Goal: Task Accomplishment & Management: Complete application form

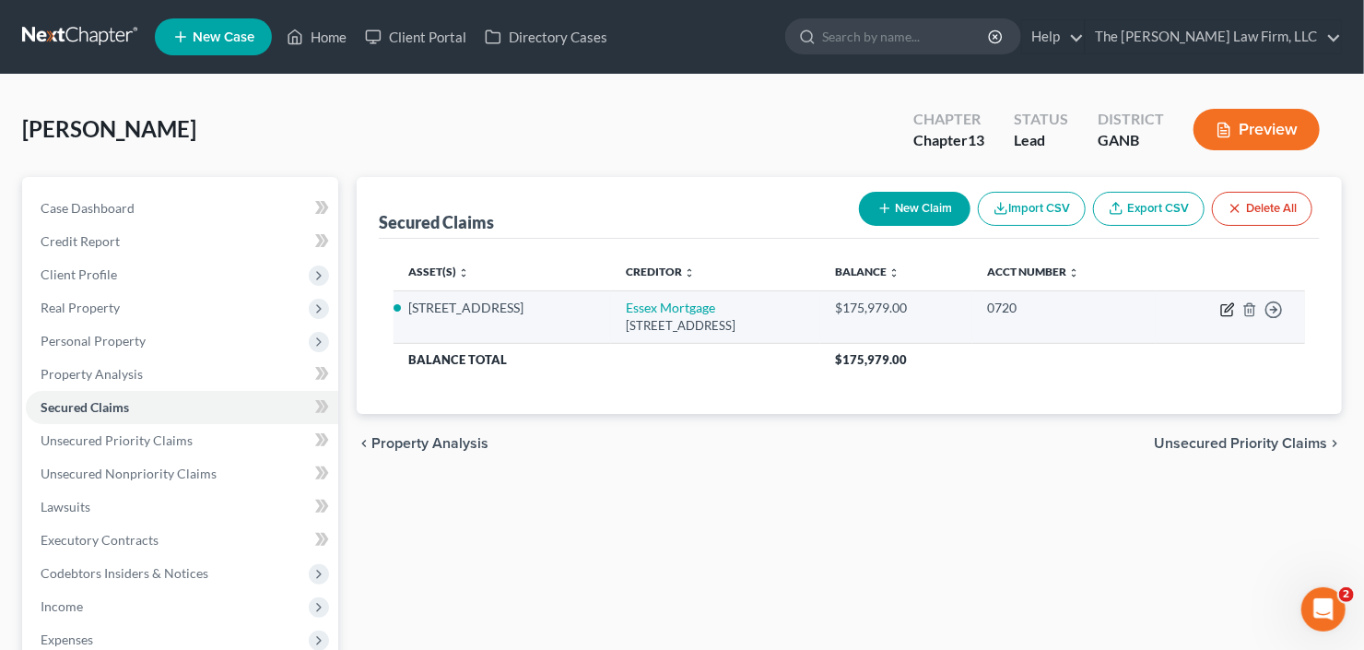
click at [1226, 310] on icon "button" at bounding box center [1229, 307] width 8 height 8
select select "4"
select select "0"
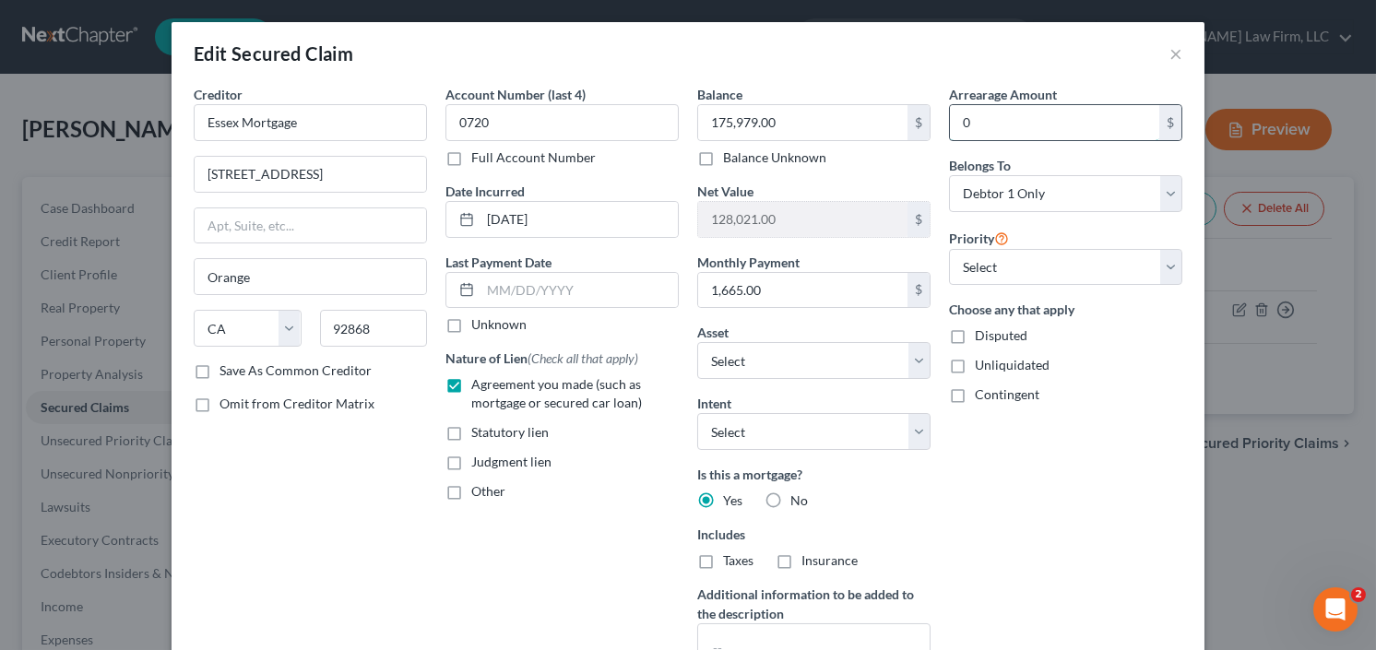
click at [1029, 109] on input "0" at bounding box center [1054, 122] width 209 height 35
click at [990, 114] on input "0" at bounding box center [1054, 122] width 209 height 35
click at [986, 125] on input "0" at bounding box center [1054, 122] width 209 height 35
drag, startPoint x: 986, startPoint y: 125, endPoint x: 958, endPoint y: 126, distance: 28.6
click at [955, 126] on input "0" at bounding box center [1054, 122] width 209 height 35
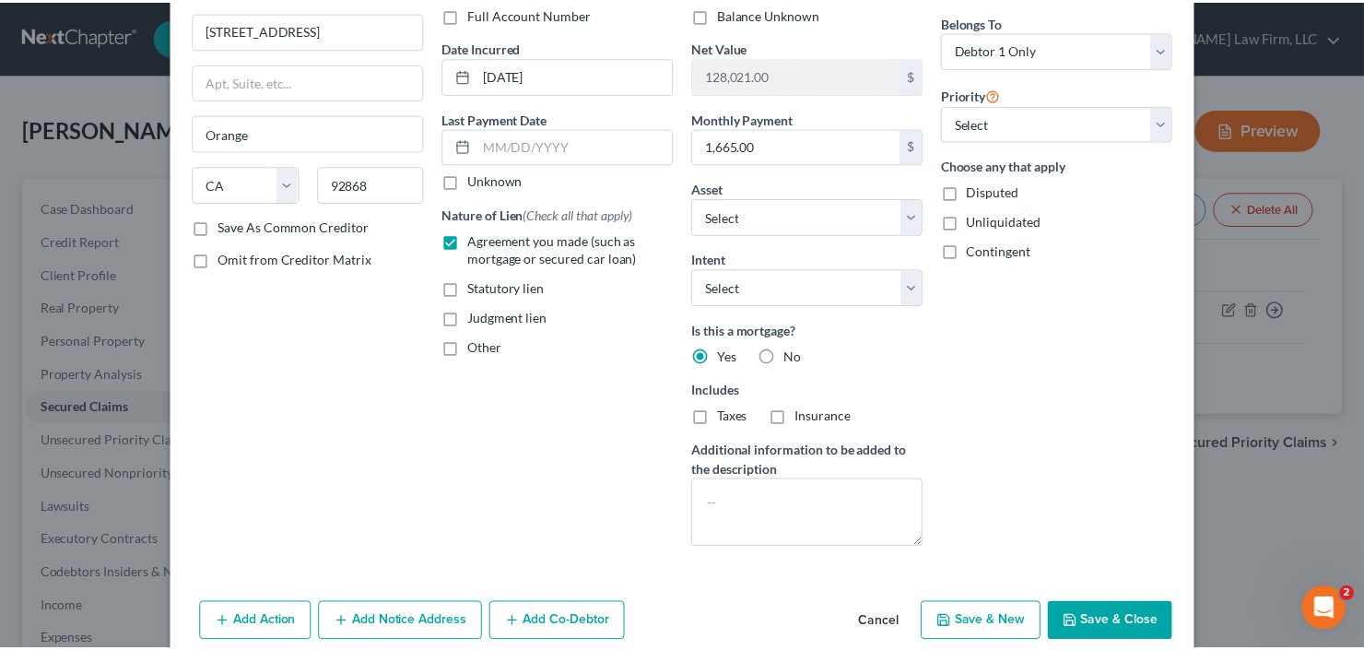
scroll to position [148, 0]
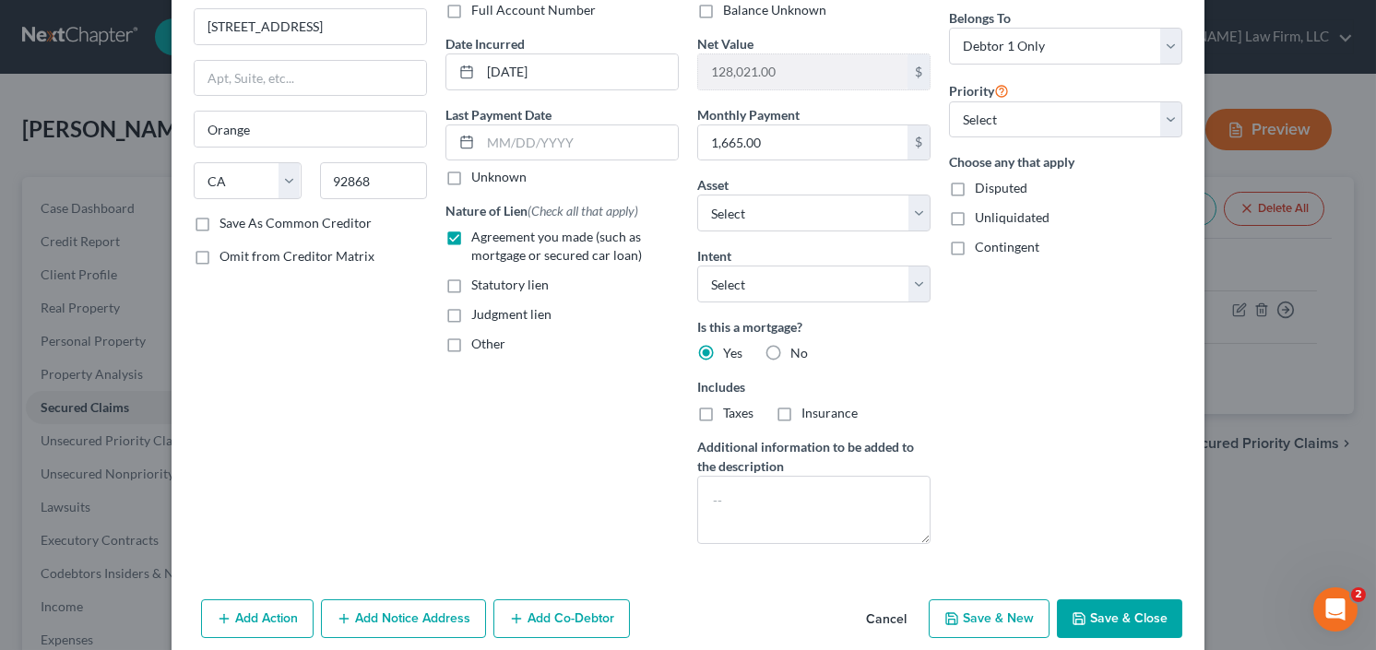
type input "4,000.00"
click at [1079, 613] on icon "button" at bounding box center [1078, 618] width 15 height 15
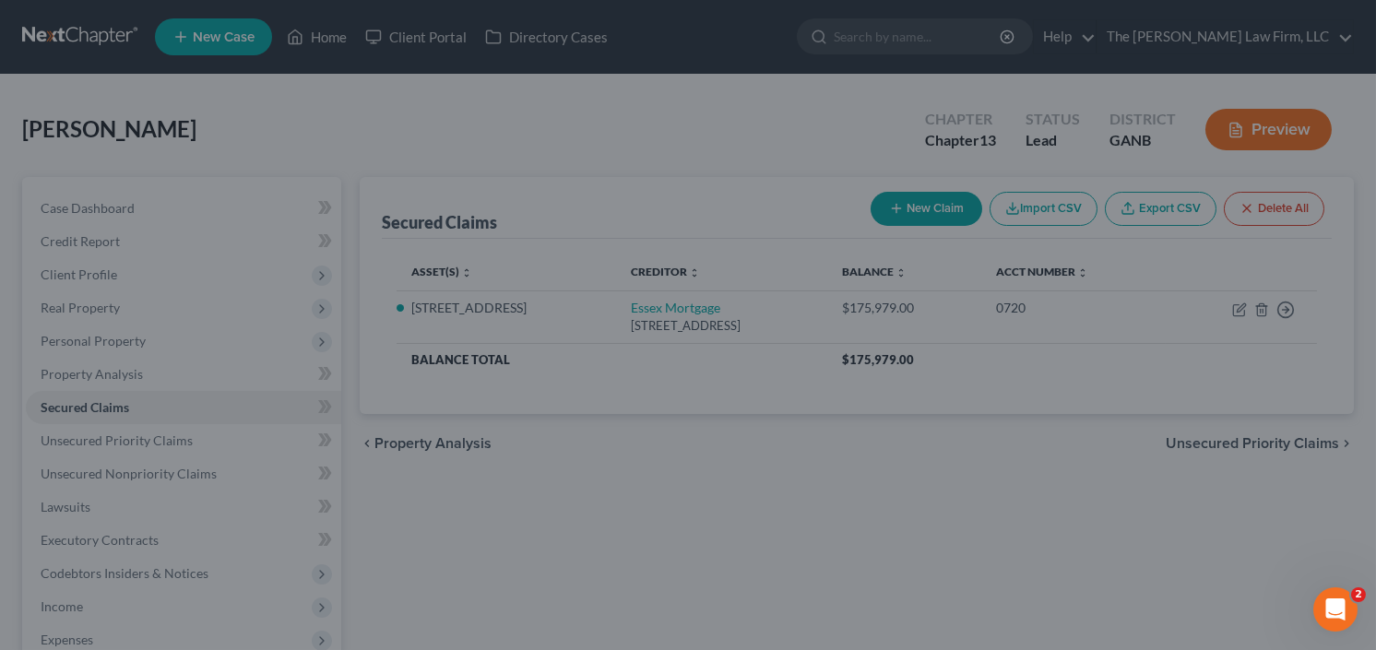
select select "10"
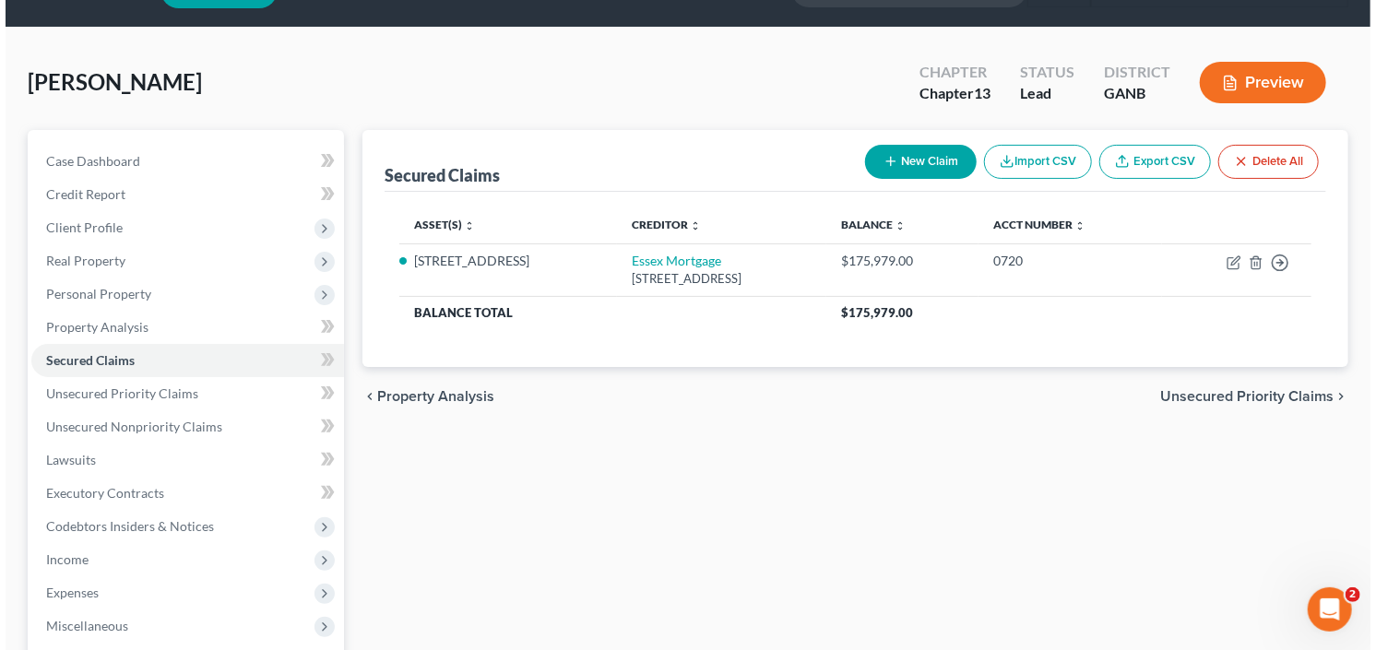
scroll to position [74, 0]
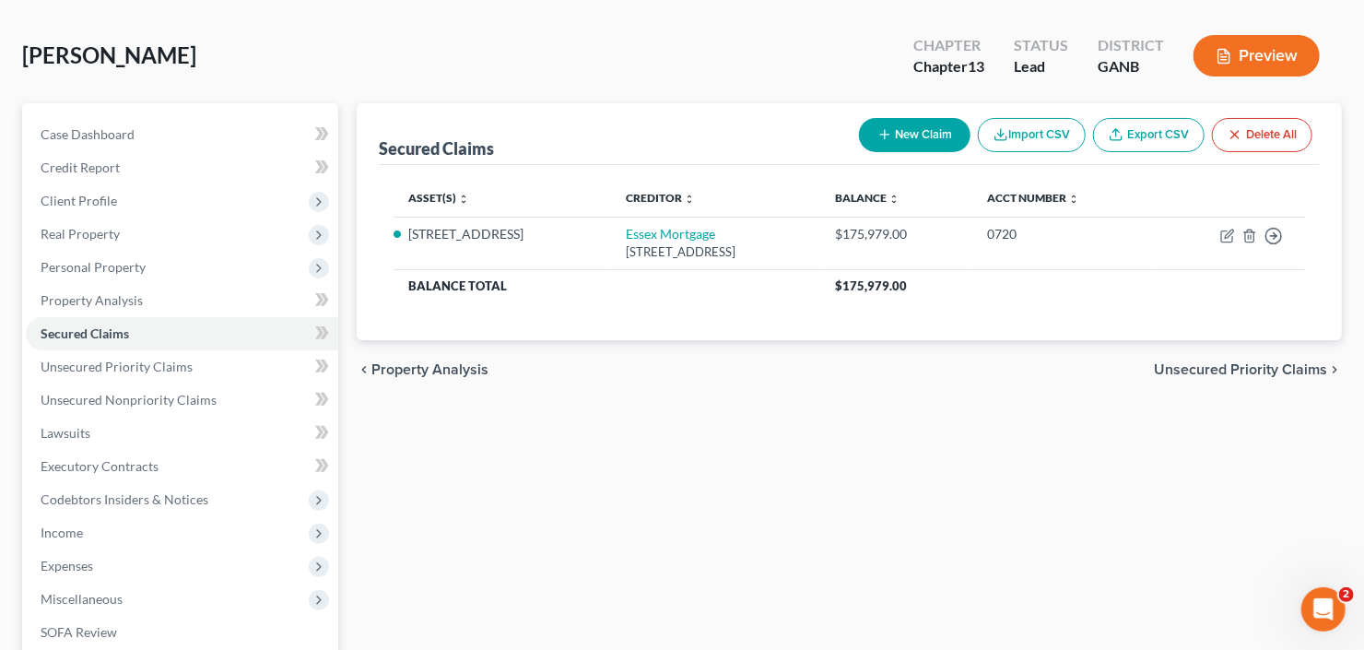
click at [916, 136] on button "New Claim" at bounding box center [915, 135] width 112 height 34
select select "0"
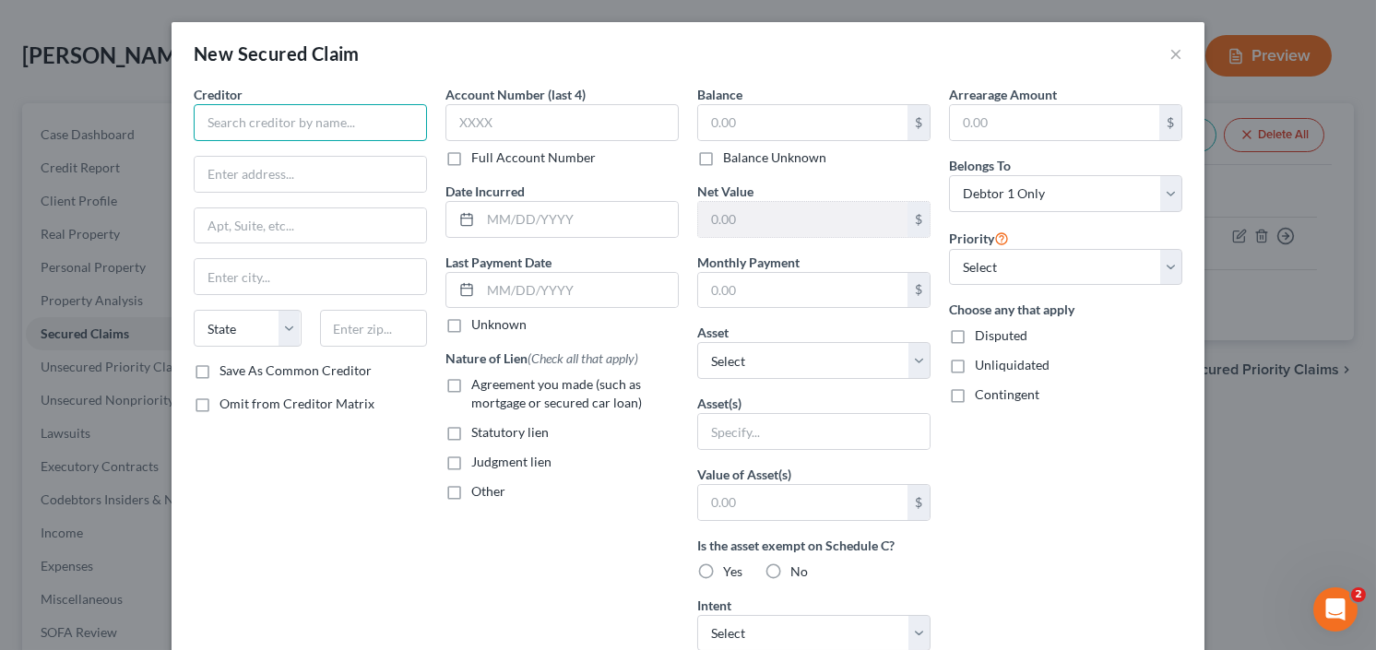
click at [319, 123] on input "text" at bounding box center [310, 122] width 233 height 37
type input "PHH"
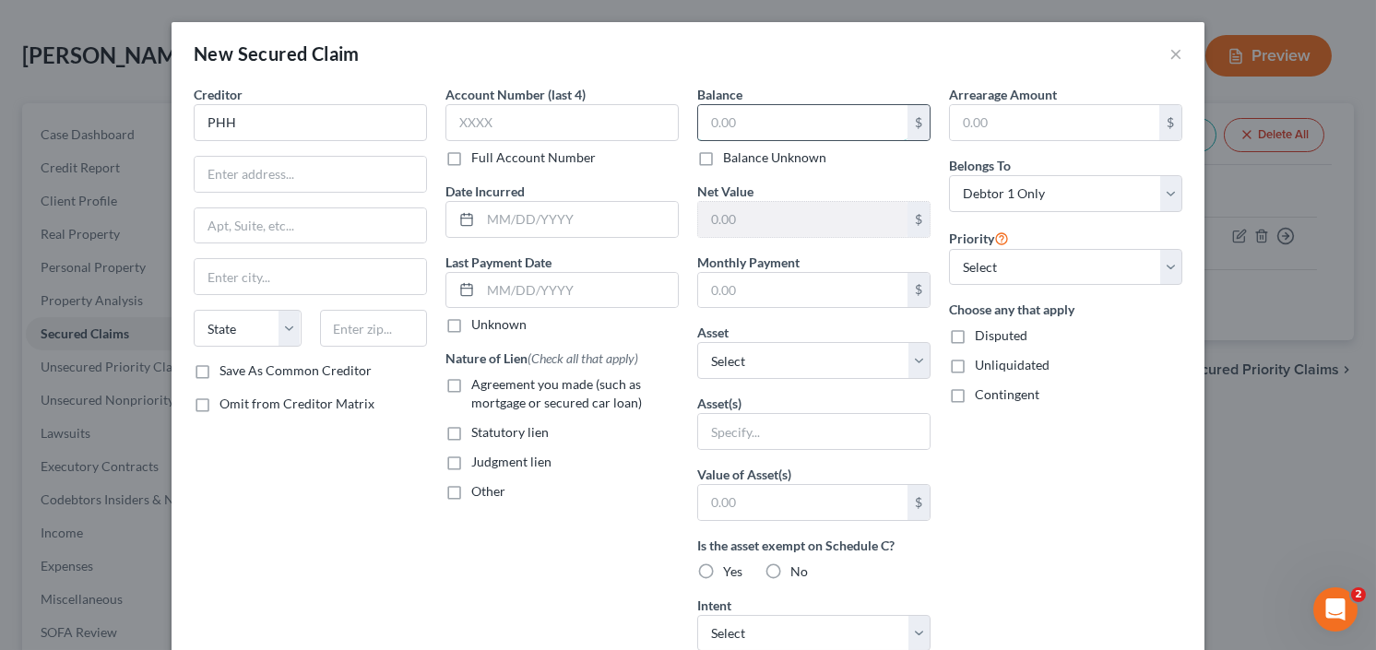
click at [782, 119] on input "text" at bounding box center [802, 122] width 209 height 35
type input "60,000"
click at [471, 395] on label "Agreement you made (such as mortgage or secured car loan)" at bounding box center [574, 393] width 207 height 37
click at [478, 387] on input "Agreement you made (such as mortgage or secured car loan)" at bounding box center [484, 381] width 12 height 12
checkbox input "true"
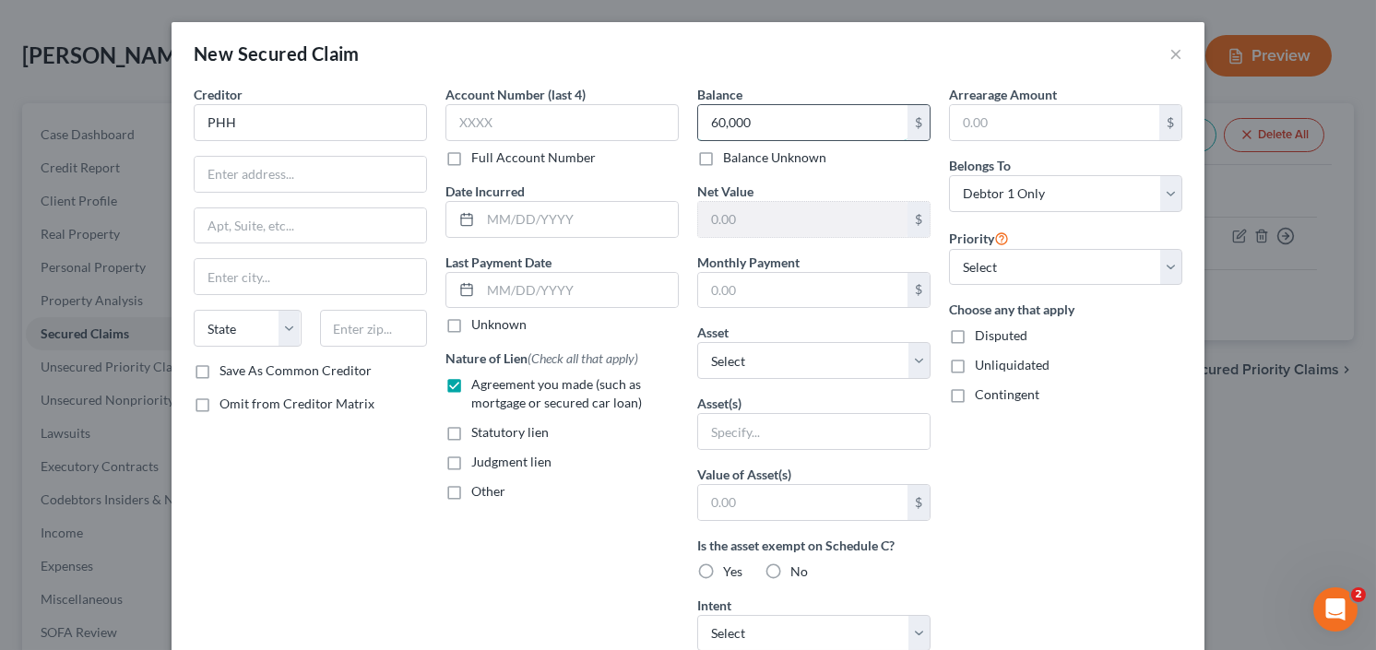
click at [828, 118] on input "60,000" at bounding box center [802, 122] width 209 height 35
type input "13"
click at [471, 494] on label "Other" at bounding box center [488, 491] width 34 height 18
click at [478, 494] on input "Other" at bounding box center [484, 488] width 12 height 12
checkbox input "true"
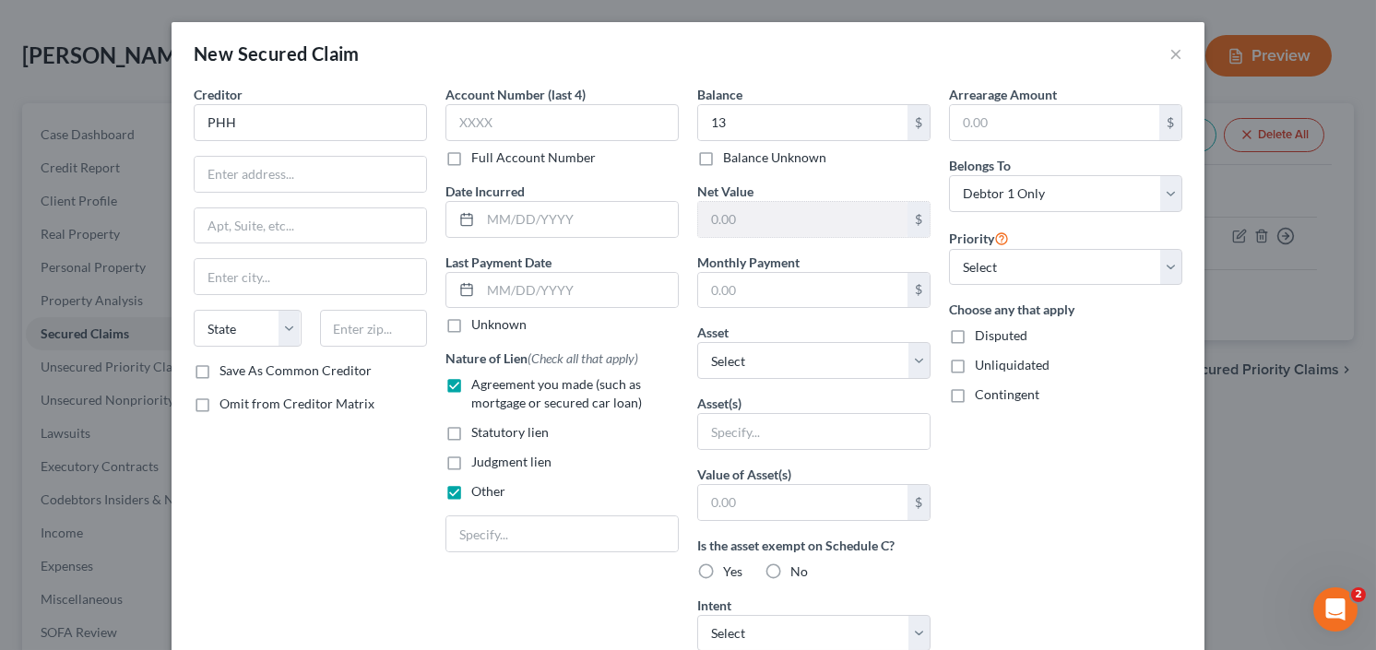
click at [471, 379] on label "Agreement you made (such as mortgage or secured car loan)" at bounding box center [574, 393] width 207 height 37
click at [478, 379] on input "Agreement you made (such as mortgage or secured car loan)" at bounding box center [484, 381] width 12 height 12
checkbox input "false"
drag, startPoint x: 535, startPoint y: 526, endPoint x: 548, endPoint y: 525, distance: 13.0
click at [537, 526] on input "text" at bounding box center [561, 533] width 231 height 35
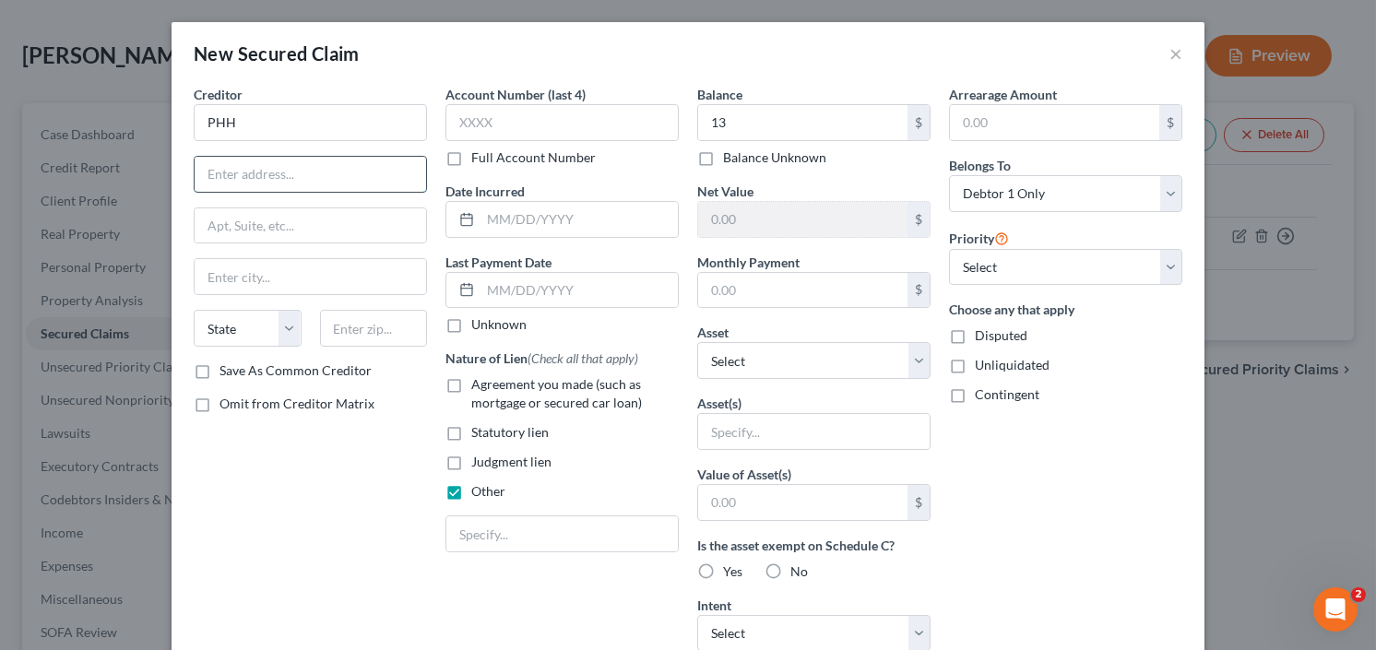
paste input "Corporation [STREET_ADDRESS]"
type input "Corporation [STREET_ADDRESS]"
click at [388, 322] on input "text" at bounding box center [374, 328] width 108 height 37
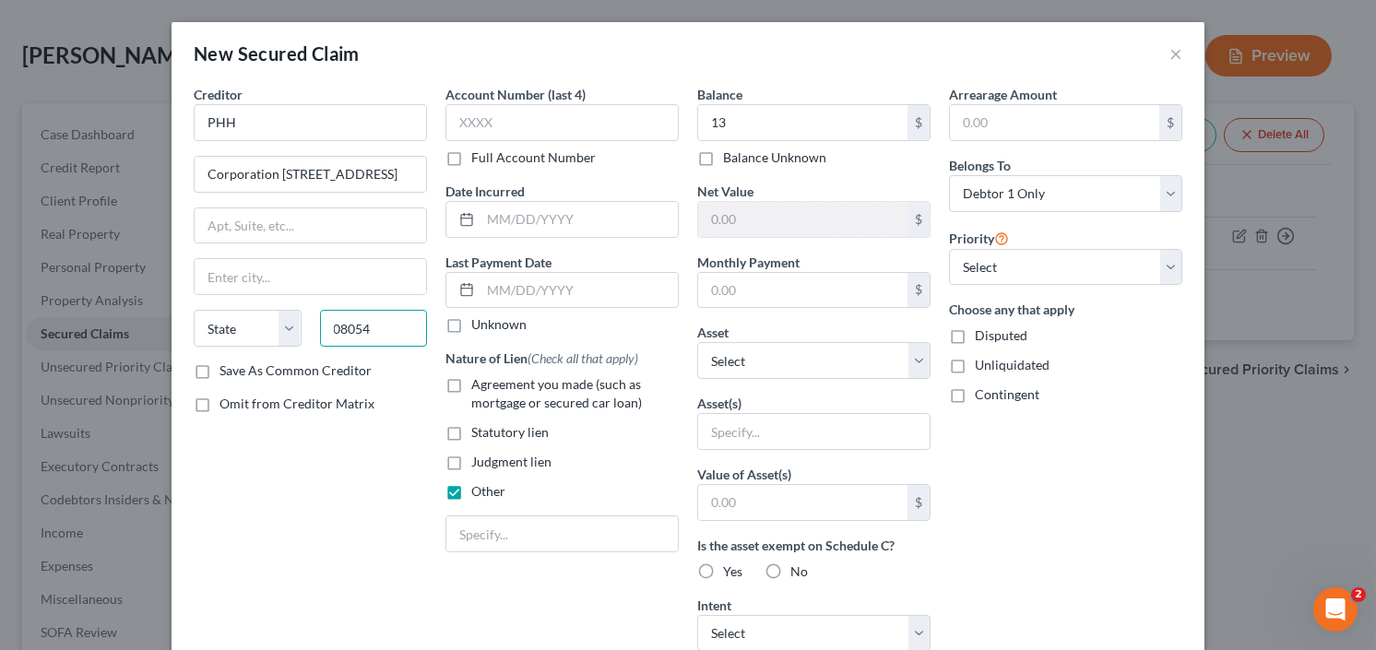
type input "08054"
type input "[GEOGRAPHIC_DATA]"
select select "33"
click at [392, 173] on input "Corporation [STREET_ADDRESS]" at bounding box center [310, 174] width 231 height 35
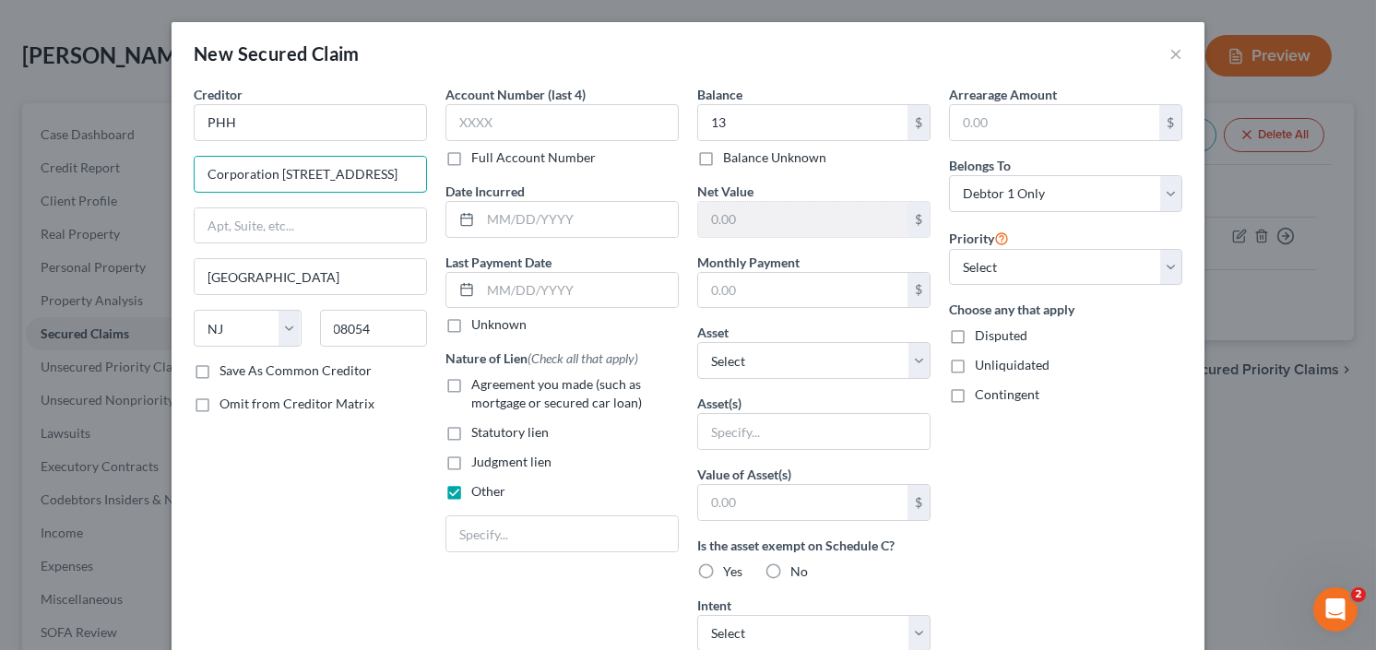
drag, startPoint x: 339, startPoint y: 171, endPoint x: 478, endPoint y: 171, distance: 138.3
click at [486, 171] on div "Creditor * PHH Corporation [STREET_ADDRESS] [GEOGRAPHIC_DATA] [US_STATE][GEOGRA…" at bounding box center [687, 496] width 1007 height 822
type input "Corporation [STREET_ADDRESS],"
paste input "[GEOGRAPHIC_DATA][STREET_ADDRESS]"
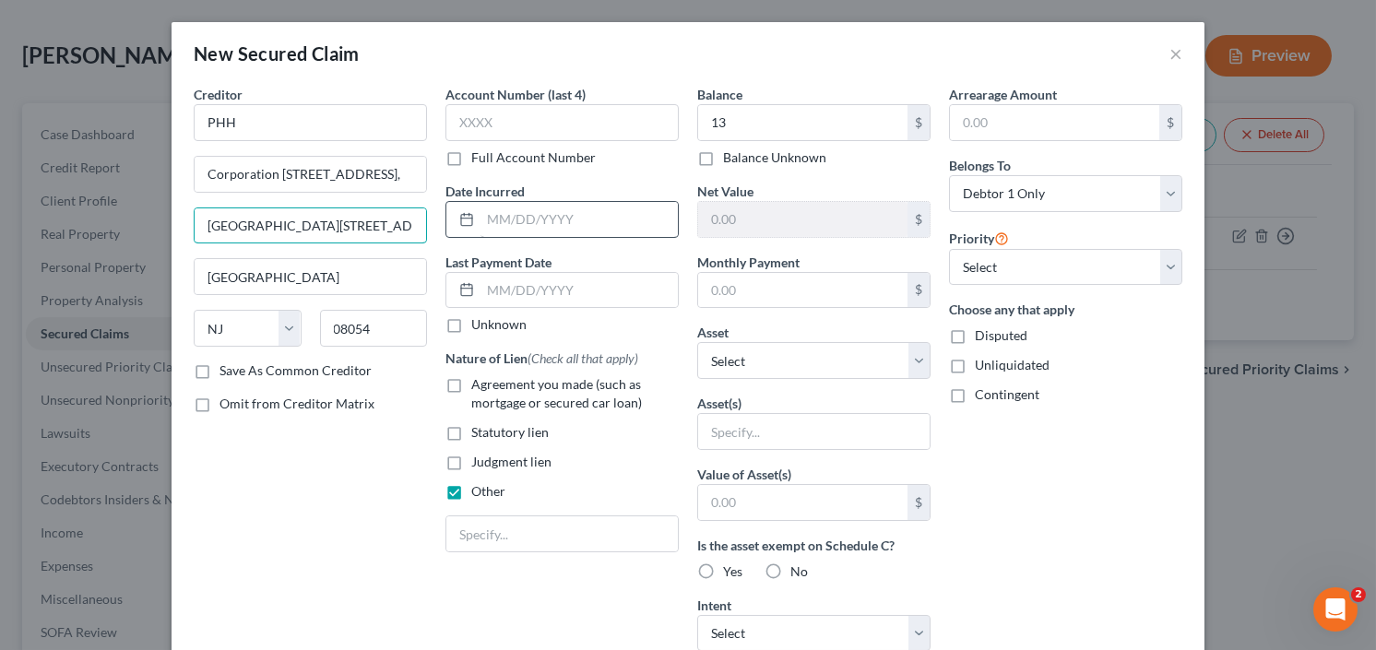
drag, startPoint x: 258, startPoint y: 223, endPoint x: 502, endPoint y: 232, distance: 243.6
click at [428, 232] on div "Creditor * PHH Corporation [STREET_ADDRESS] [GEOGRAPHIC_DATA] [US_STATE][GEOGRA…" at bounding box center [310, 496] width 252 height 822
type input "Suite 410"
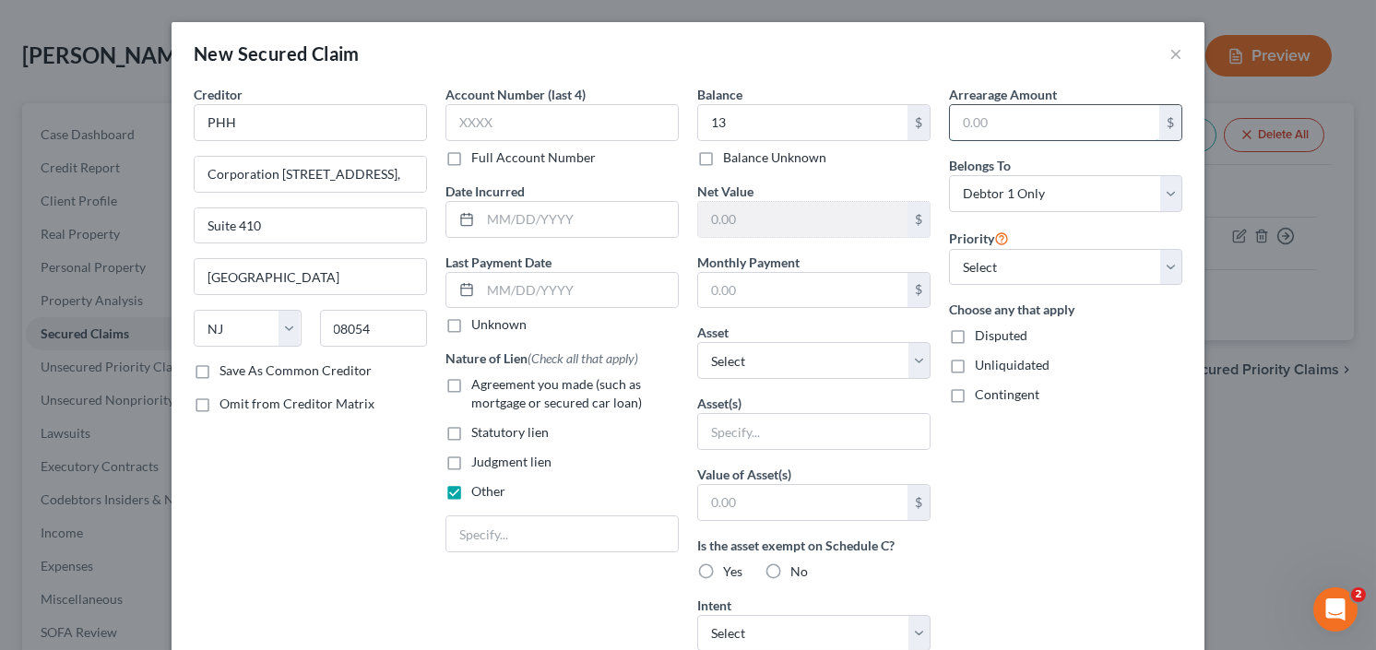
click at [1016, 132] on input "text" at bounding box center [1054, 122] width 209 height 35
type input "14,000"
click at [766, 129] on input "13" at bounding box center [802, 122] width 209 height 35
type input "3"
type input "62,637.00"
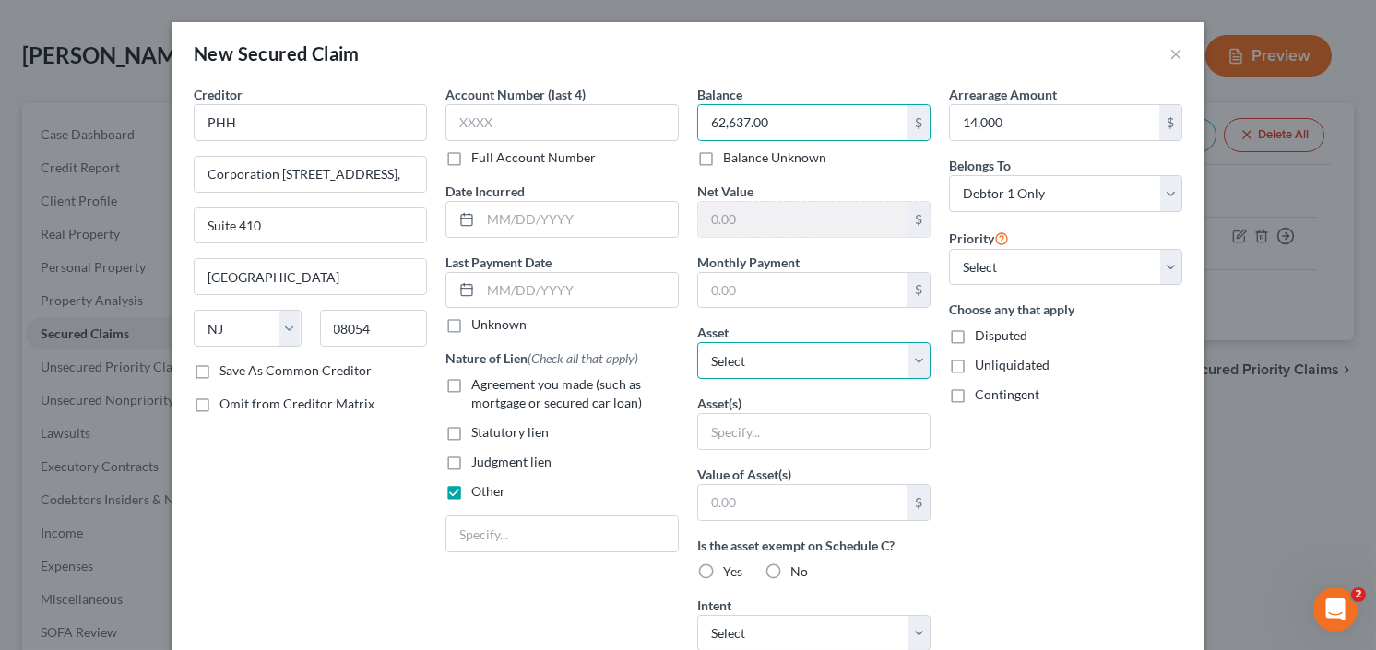
click at [799, 366] on select "Select Other Multiple Assets Household Goods - All household goods and furnitur…" at bounding box center [813, 360] width 233 height 37
select select "11"
click at [697, 342] on select "Select Other Multiple Assets Household Goods - All household goods and furnitur…" at bounding box center [813, 360] width 233 height 37
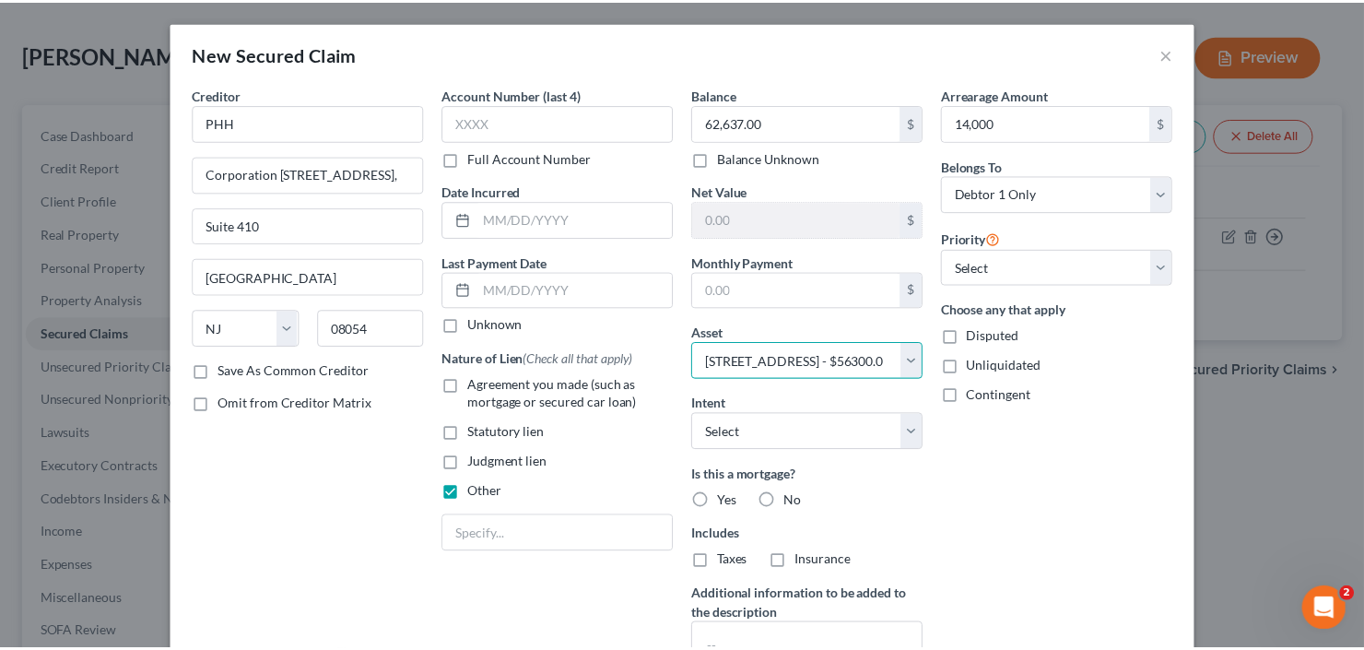
scroll to position [169, 0]
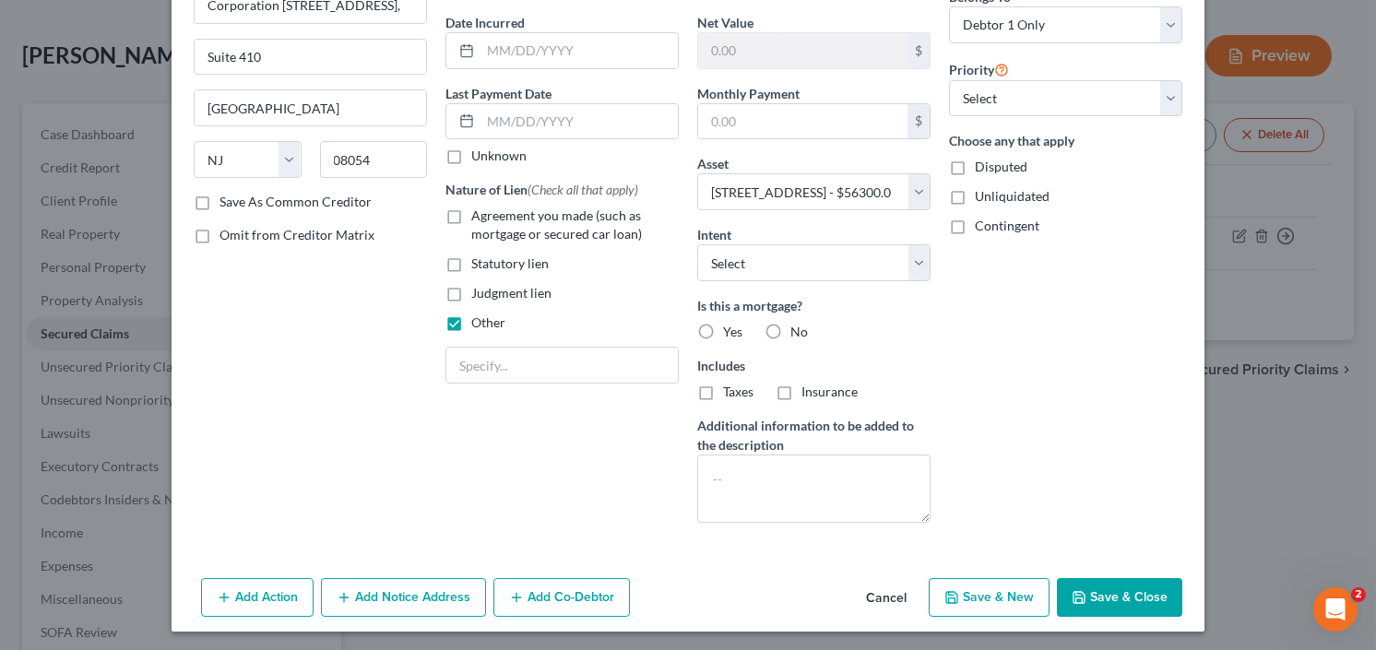
click at [723, 325] on label "Yes" at bounding box center [732, 332] width 19 height 18
click at [730, 325] on input "Yes" at bounding box center [736, 329] width 12 height 12
radio input "true"
click at [1077, 590] on icon "button" at bounding box center [1078, 597] width 15 height 15
select select
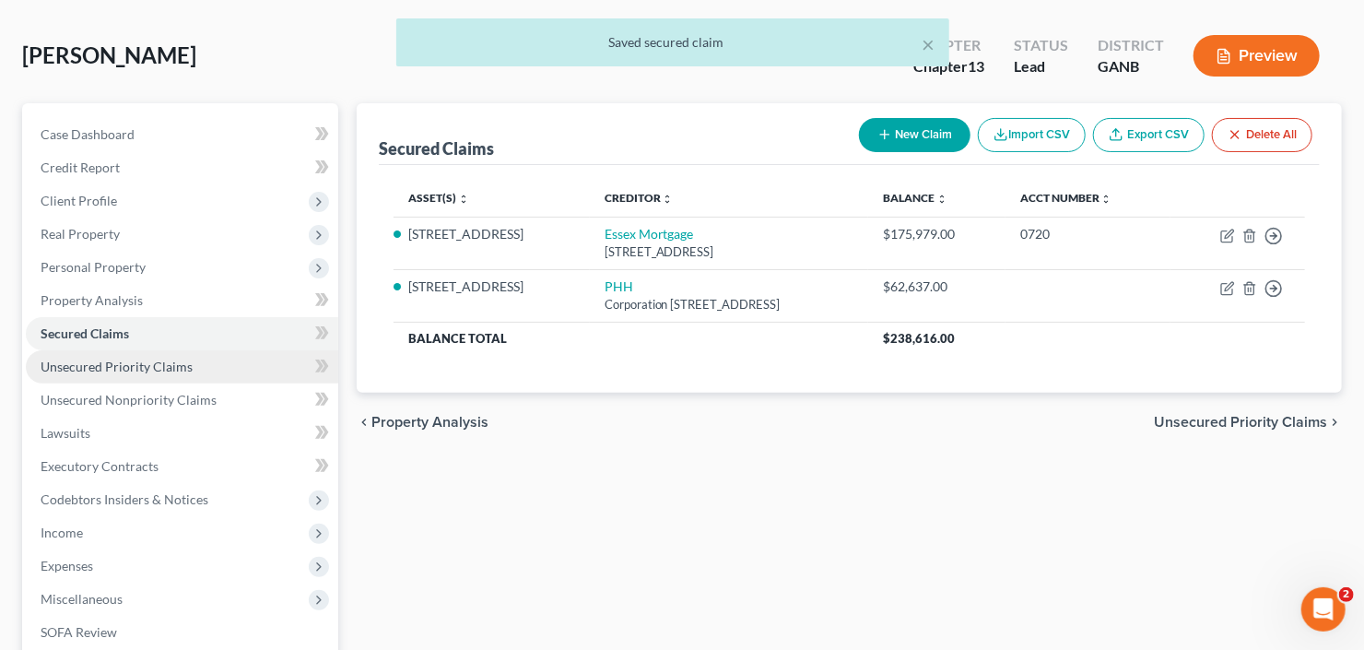
click at [98, 365] on span "Unsecured Priority Claims" at bounding box center [117, 367] width 152 height 16
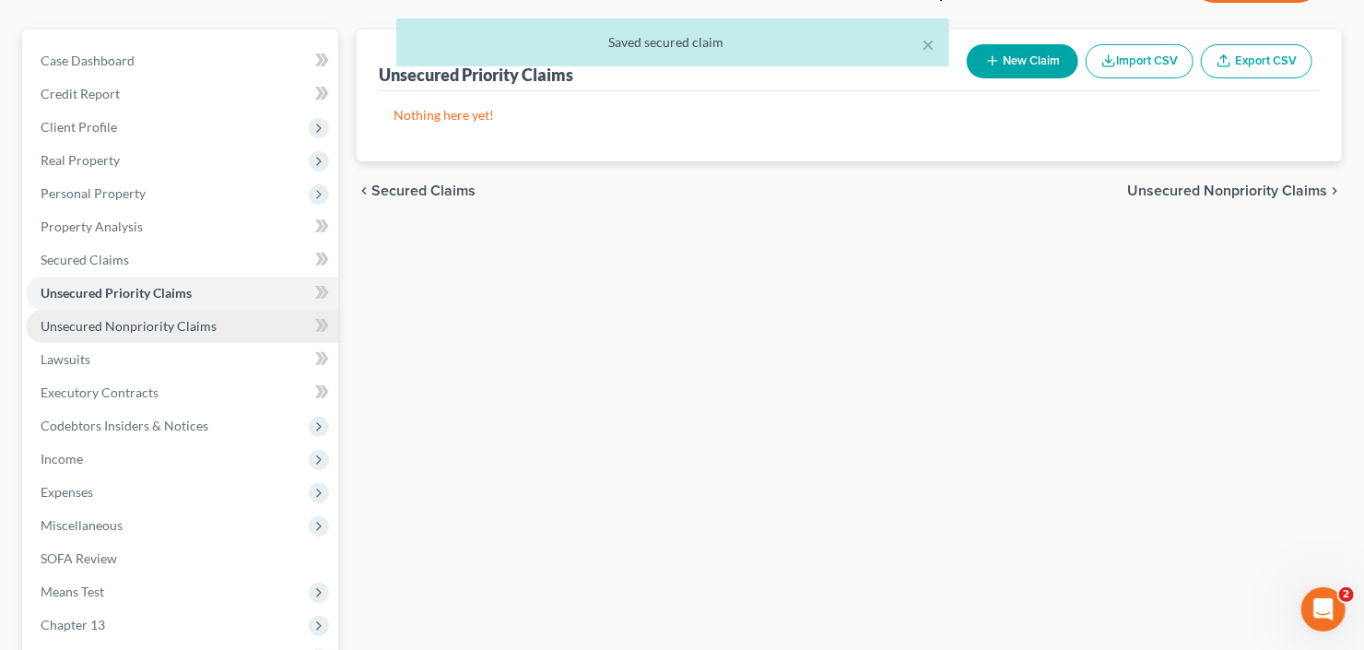
click at [124, 320] on span "Unsecured Nonpriority Claims" at bounding box center [129, 326] width 176 height 16
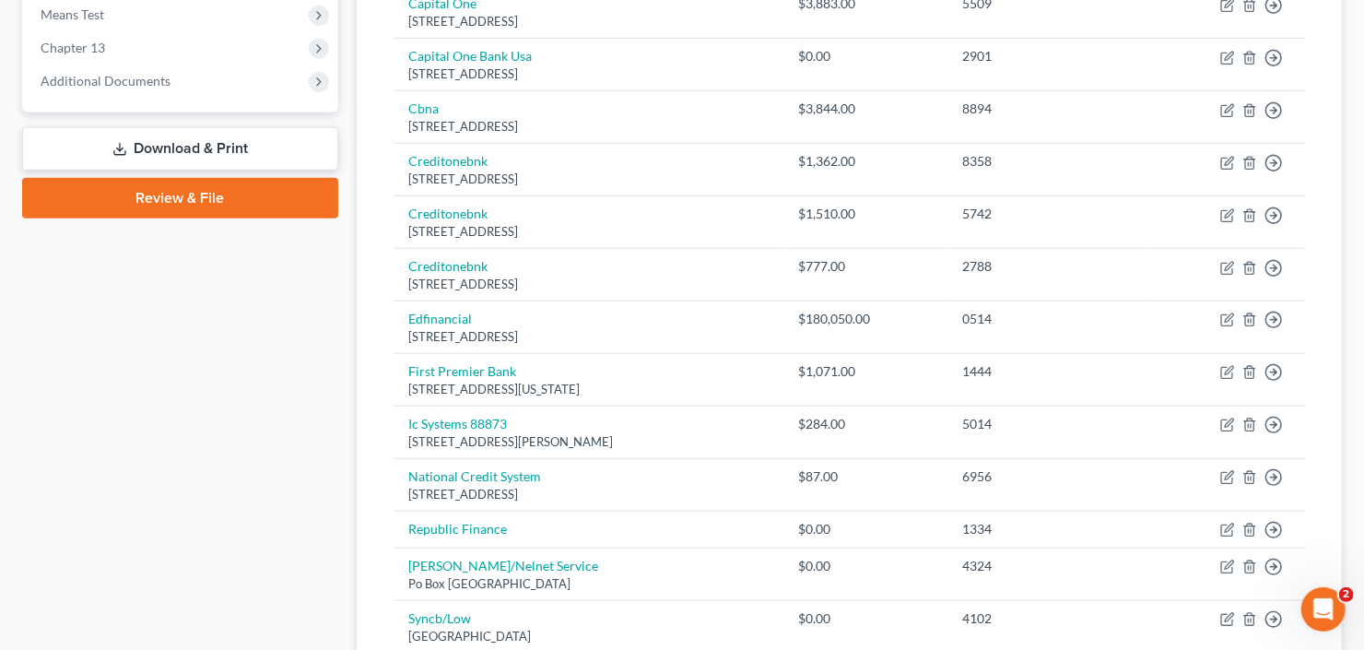
scroll to position [1004, 0]
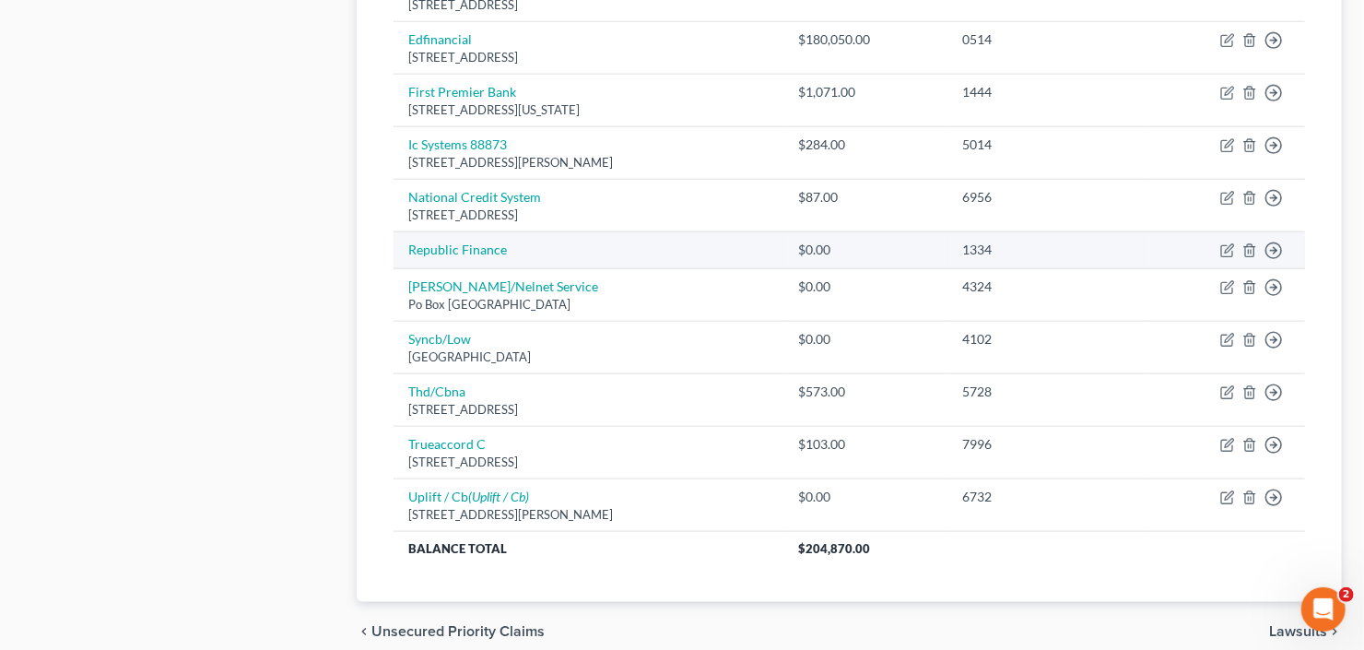
click at [1218, 241] on td "Move to D Move to E Move to G Move to Notice Only" at bounding box center [1224, 250] width 161 height 37
click at [1226, 249] on icon "button" at bounding box center [1228, 250] width 15 height 15
select select "0"
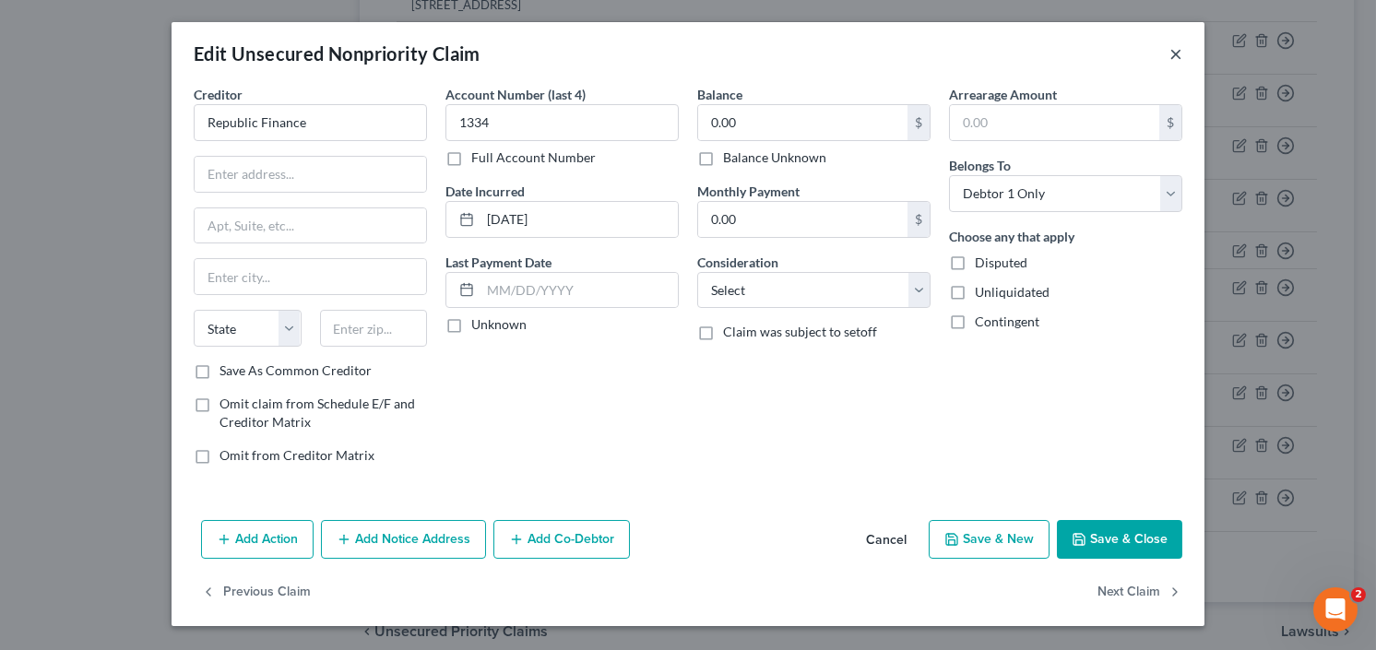
click at [1175, 49] on button "×" at bounding box center [1175, 53] width 13 height 22
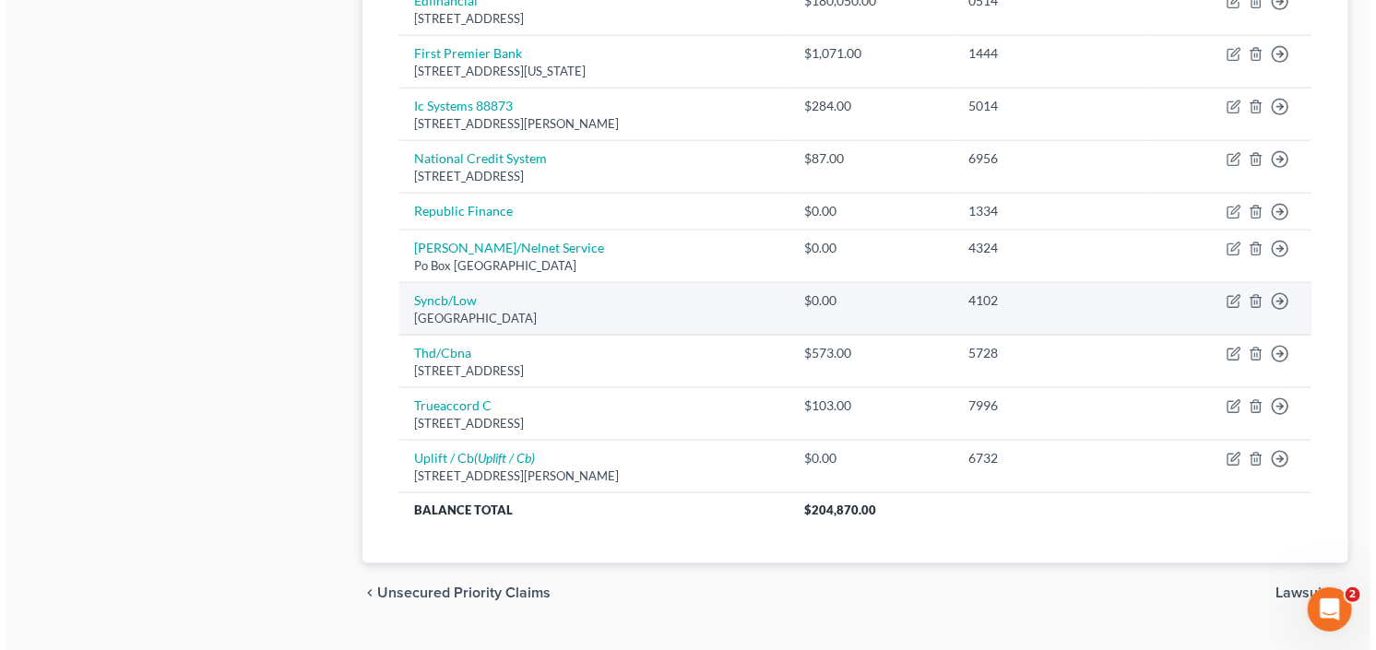
scroll to position [1078, 0]
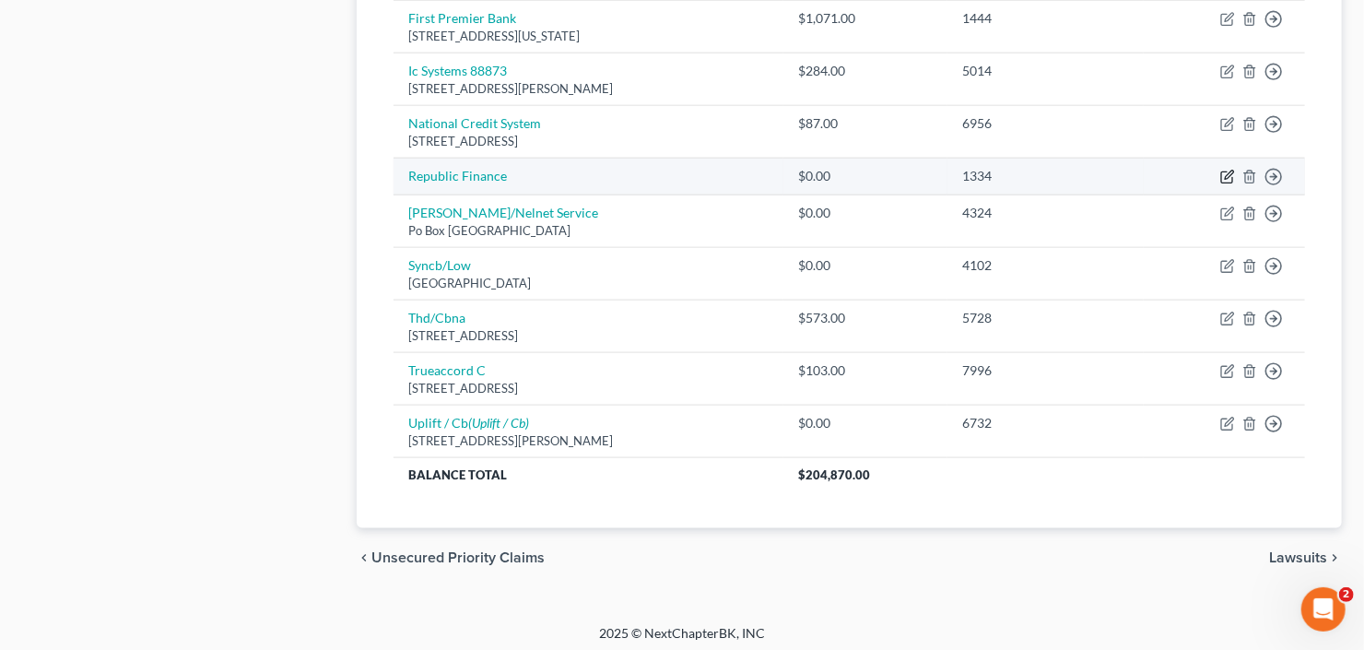
click at [1228, 171] on icon "button" at bounding box center [1229, 175] width 8 height 8
select select "0"
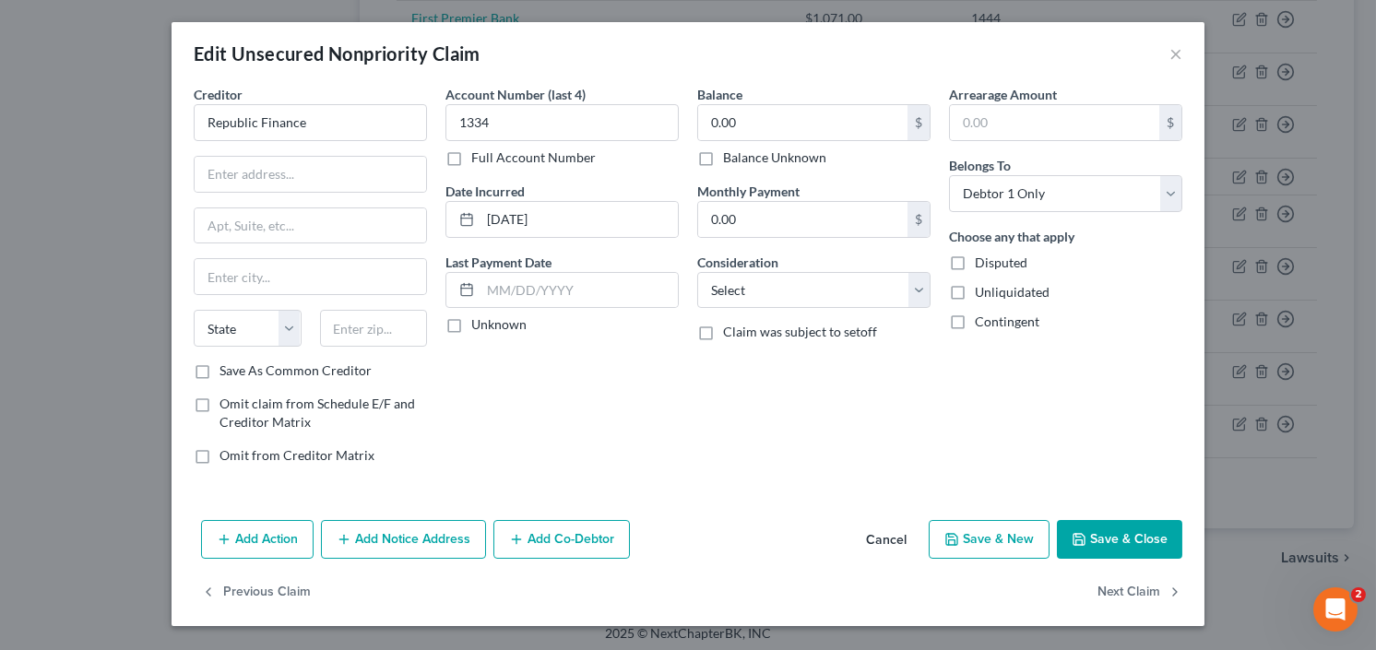
click at [882, 539] on button "Cancel" at bounding box center [886, 540] width 70 height 37
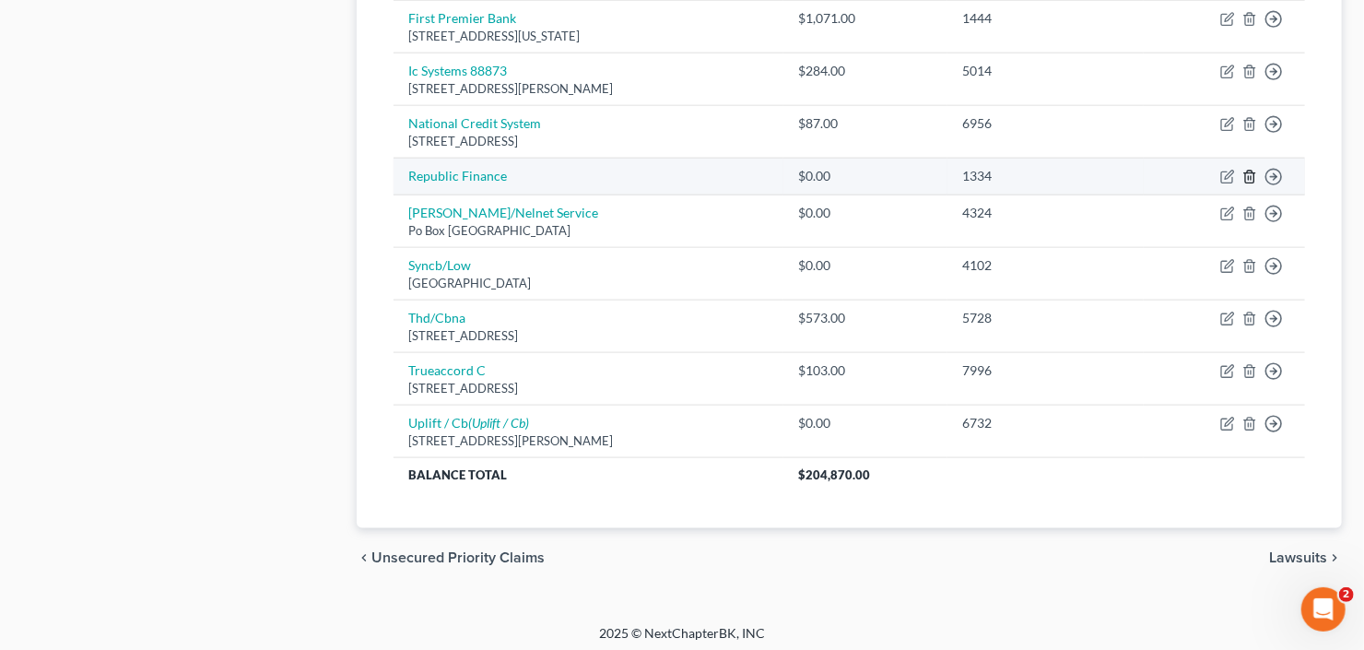
click at [1249, 177] on line "button" at bounding box center [1249, 179] width 0 height 4
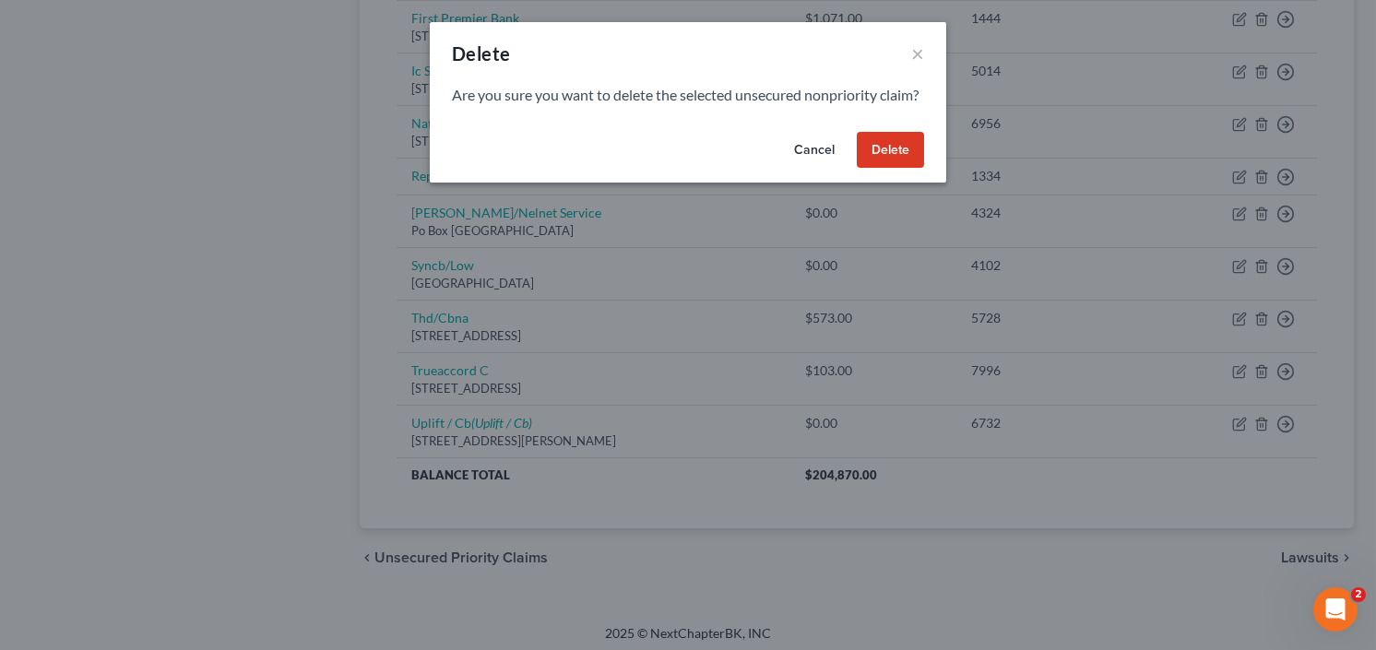
click at [891, 168] on button "Delete" at bounding box center [889, 150] width 67 height 37
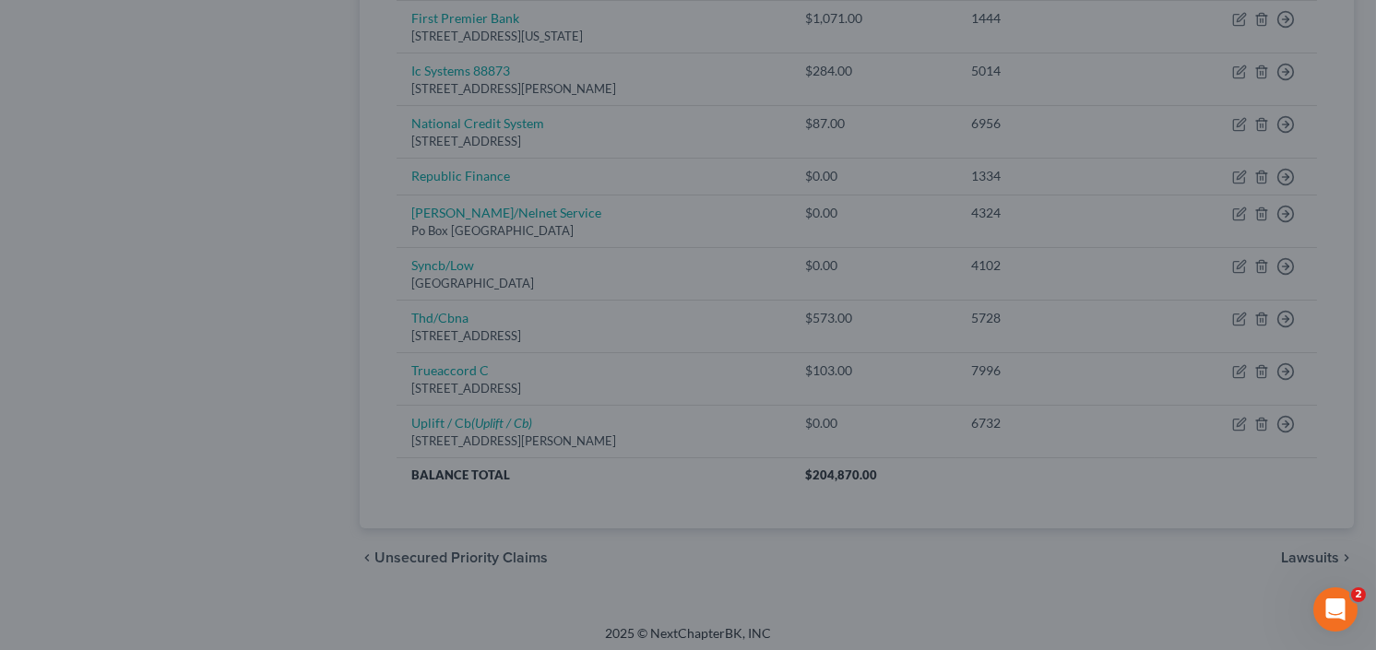
scroll to position [1042, 0]
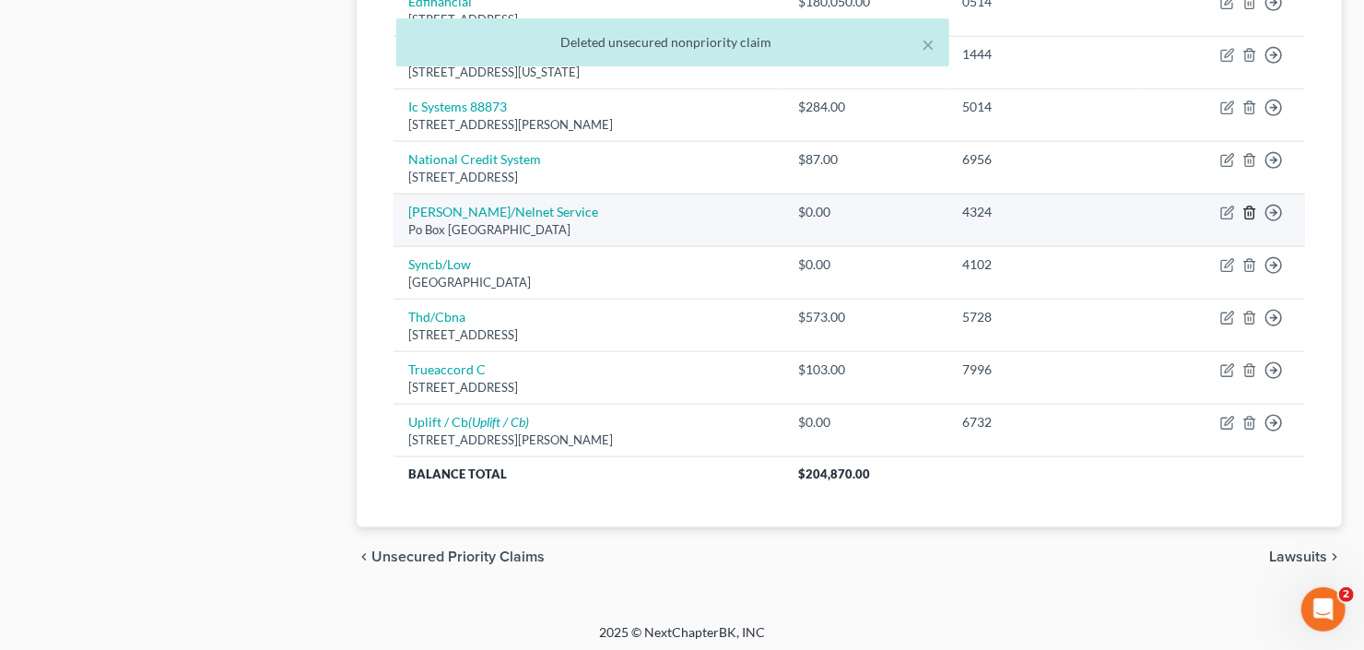
click at [1247, 207] on icon "button" at bounding box center [1250, 213] width 15 height 15
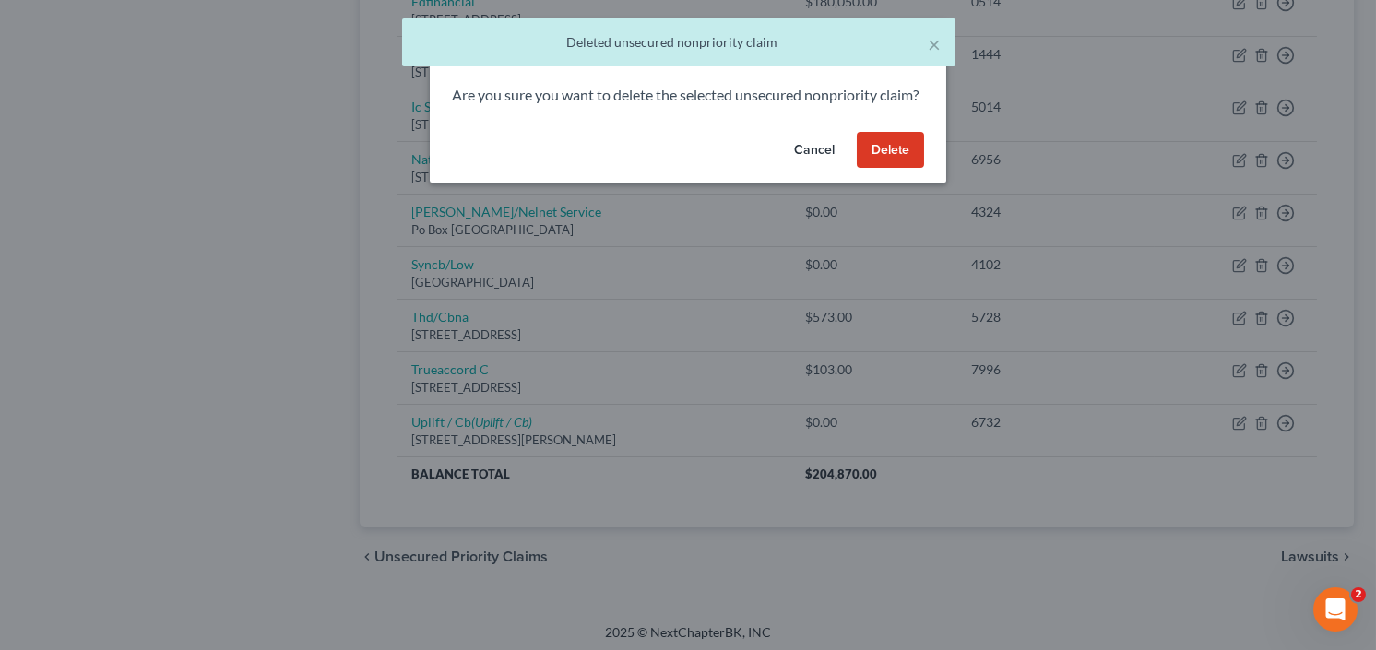
click at [898, 169] on button "Delete" at bounding box center [889, 150] width 67 height 37
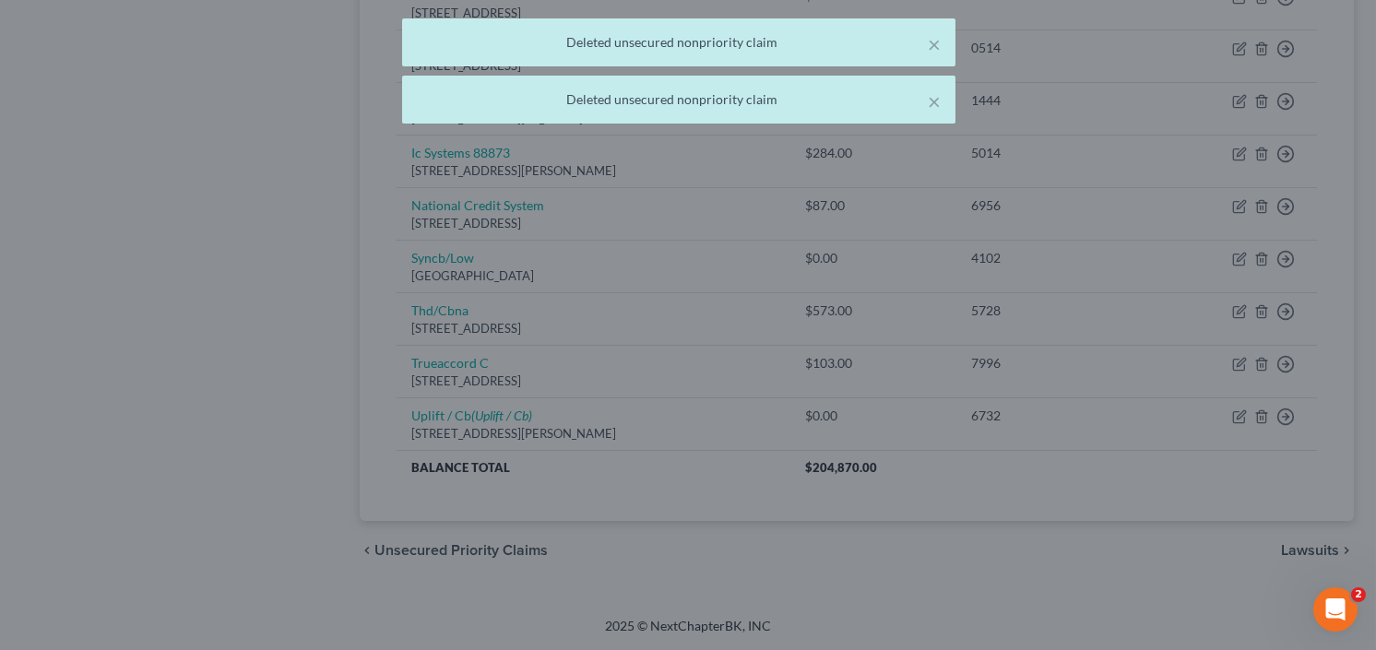
scroll to position [989, 0]
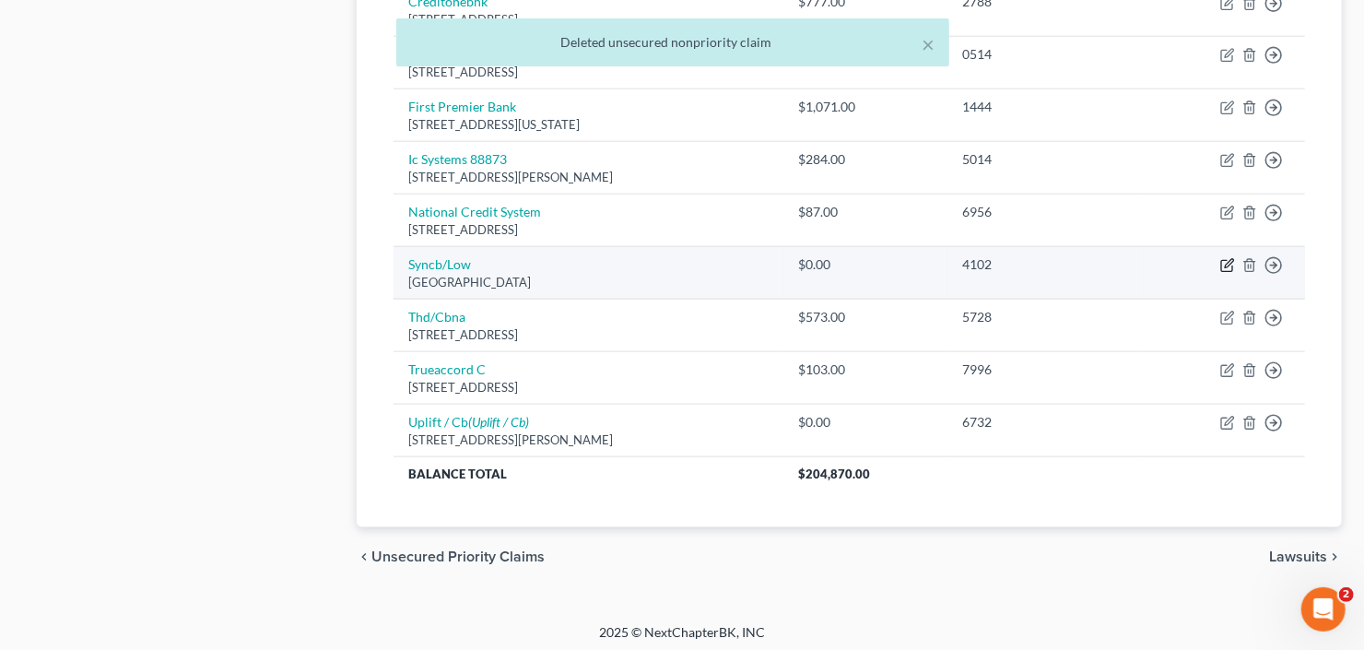
click at [1222, 258] on icon "button" at bounding box center [1228, 265] width 15 height 15
select select "39"
select select "2"
select select "0"
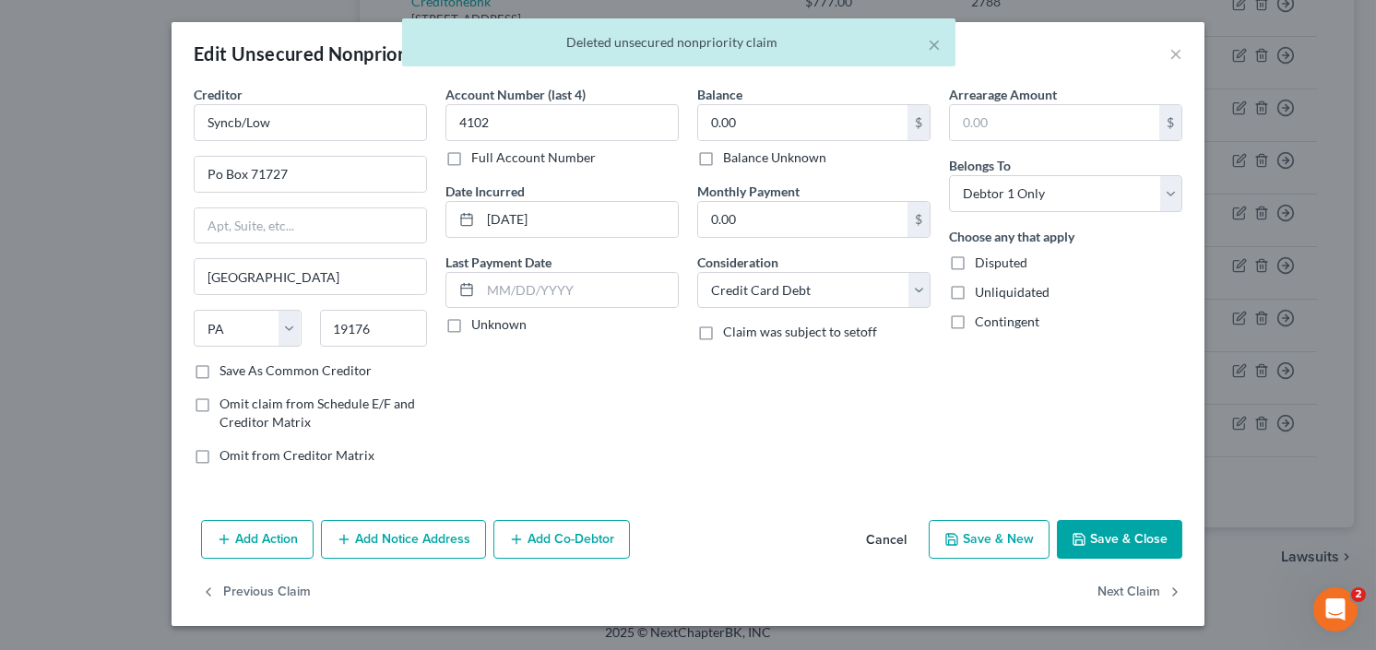
click at [1174, 49] on div "× Deleted unsecured nonpriority claim" at bounding box center [679, 46] width 1376 height 57
click at [1174, 52] on div "× Deleted unsecured nonpriority claim" at bounding box center [679, 46] width 1376 height 57
click at [1175, 55] on div "× Deleted unsecured nonpriority claim" at bounding box center [679, 46] width 1376 height 57
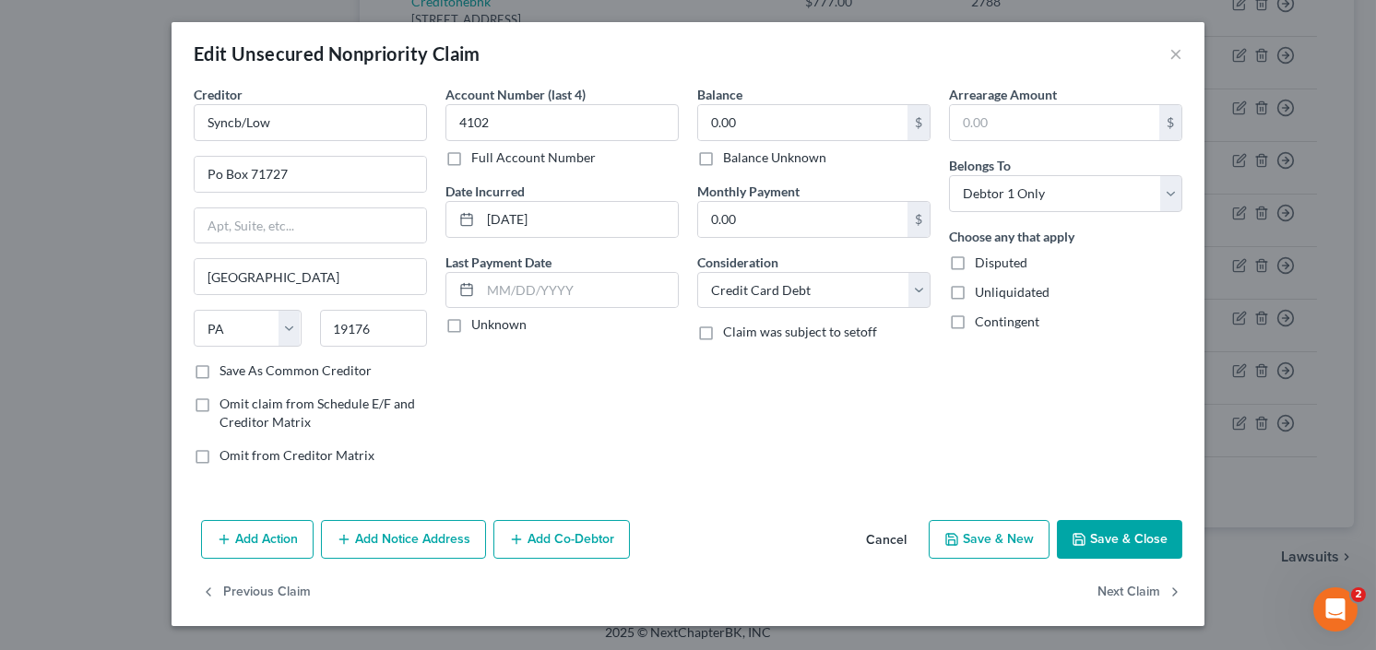
click at [1183, 54] on div "Edit Unsecured Nonpriority Claim ×" at bounding box center [687, 53] width 1033 height 63
click at [1175, 53] on button "×" at bounding box center [1175, 53] width 13 height 22
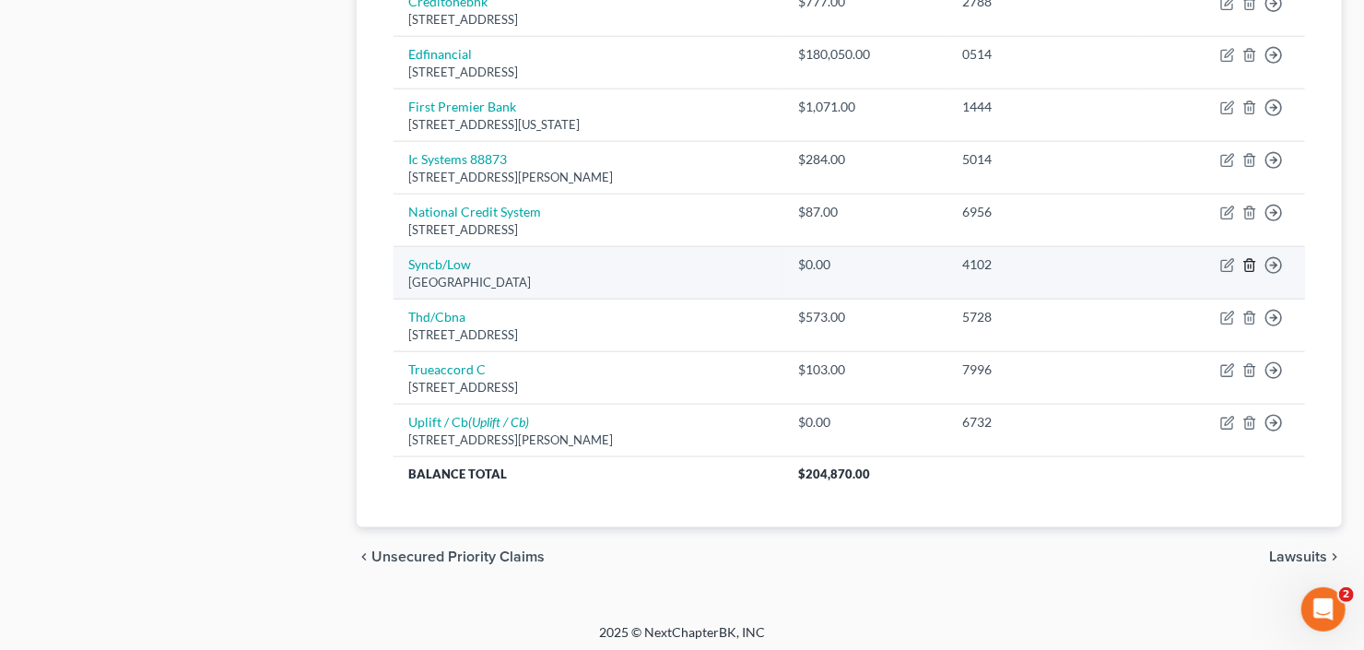
click at [1250, 260] on icon "button" at bounding box center [1250, 265] width 15 height 15
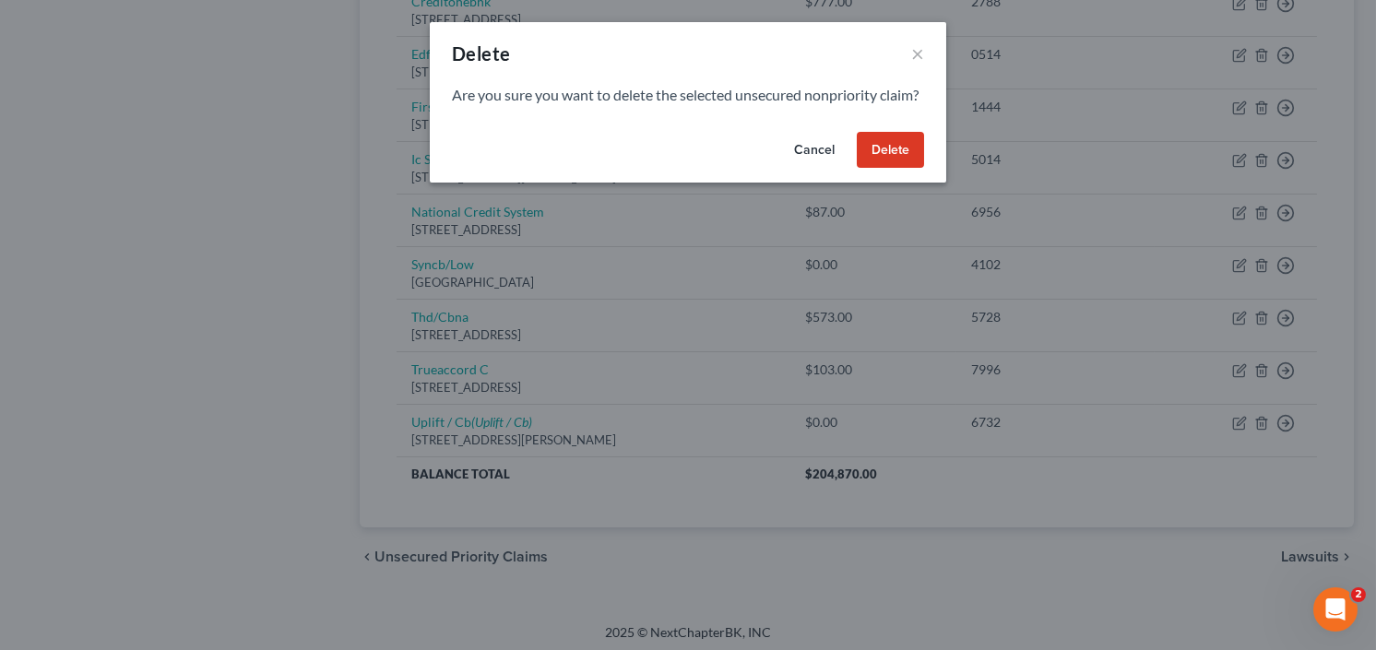
click at [894, 167] on button "Delete" at bounding box center [889, 150] width 67 height 37
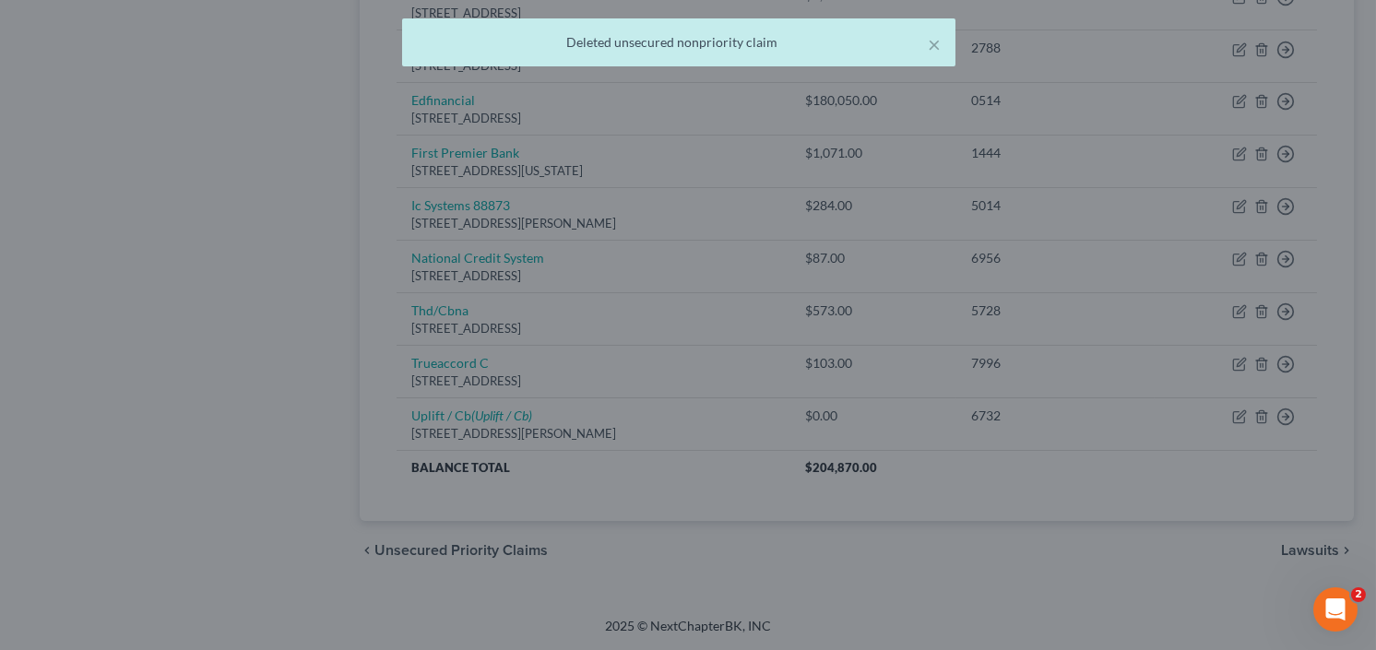
scroll to position [937, 0]
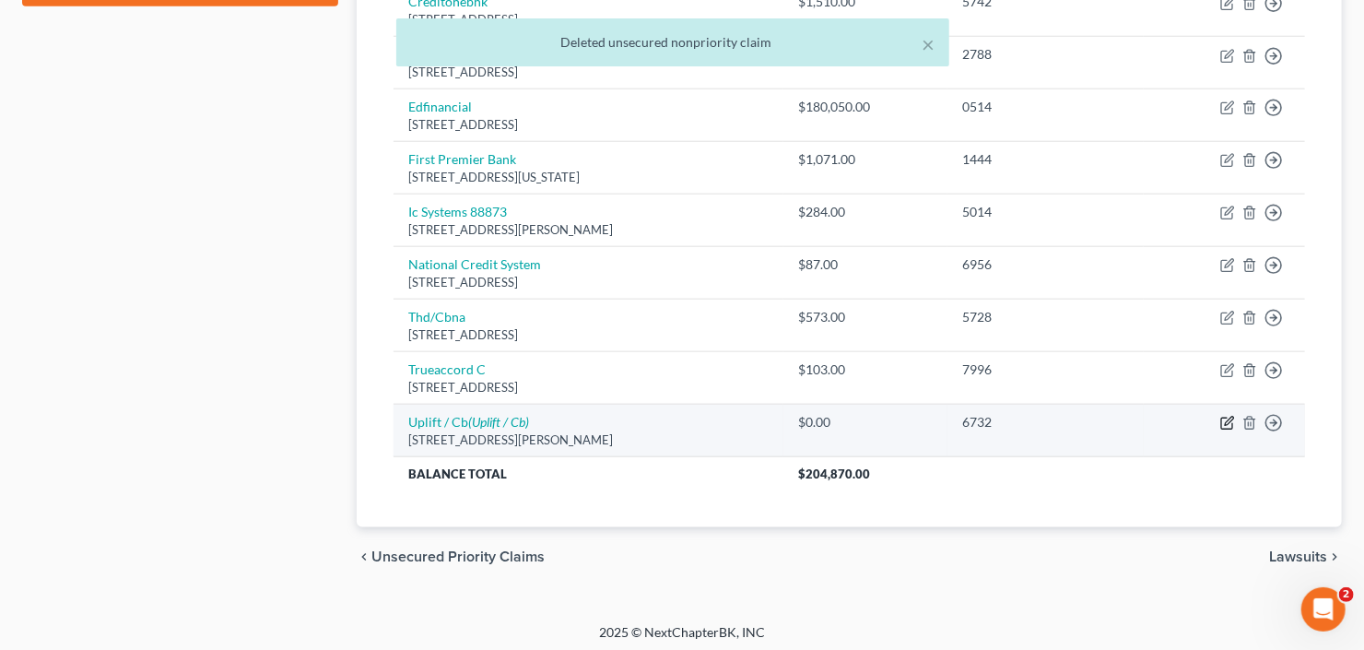
click at [1226, 416] on icon "button" at bounding box center [1228, 423] width 15 height 15
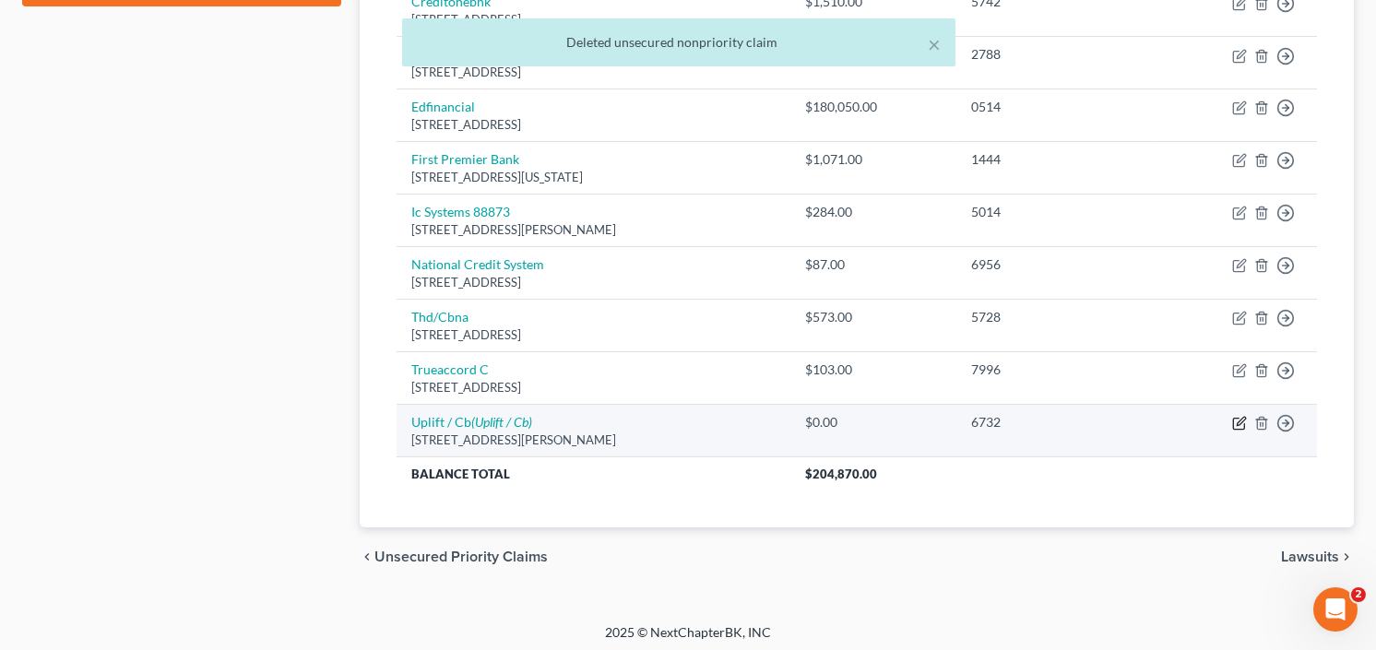
select select "4"
select select "0"
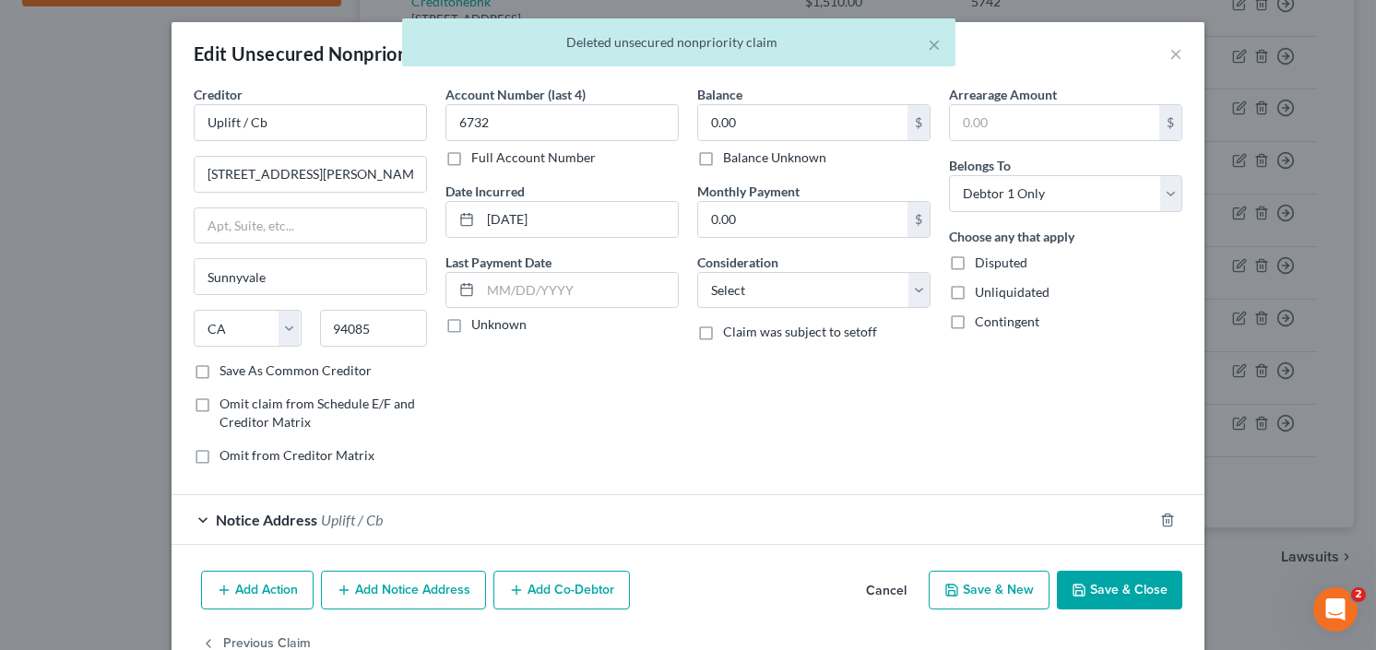
click at [1167, 52] on div "× Deleted unsecured nonpriority claim" at bounding box center [679, 46] width 1376 height 57
click at [1171, 50] on div "× Deleted unsecured nonpriority claim" at bounding box center [679, 46] width 1376 height 57
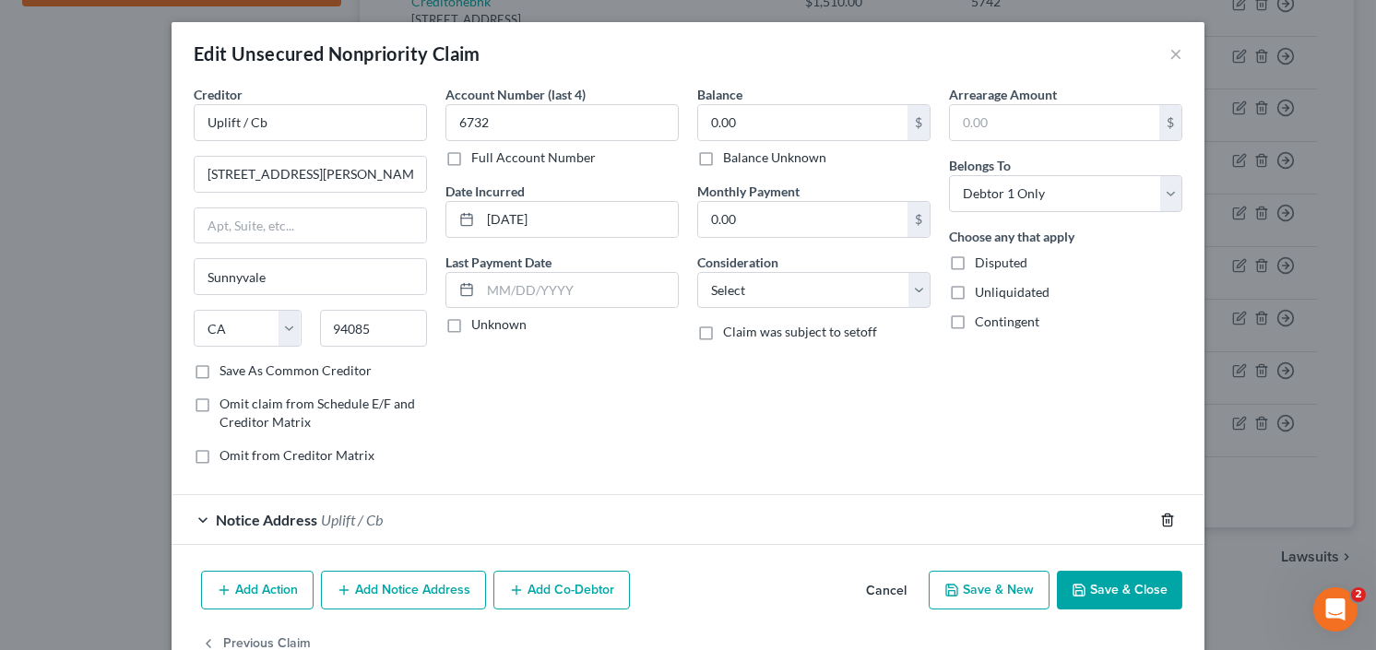
click at [1160, 515] on icon "button" at bounding box center [1167, 520] width 15 height 15
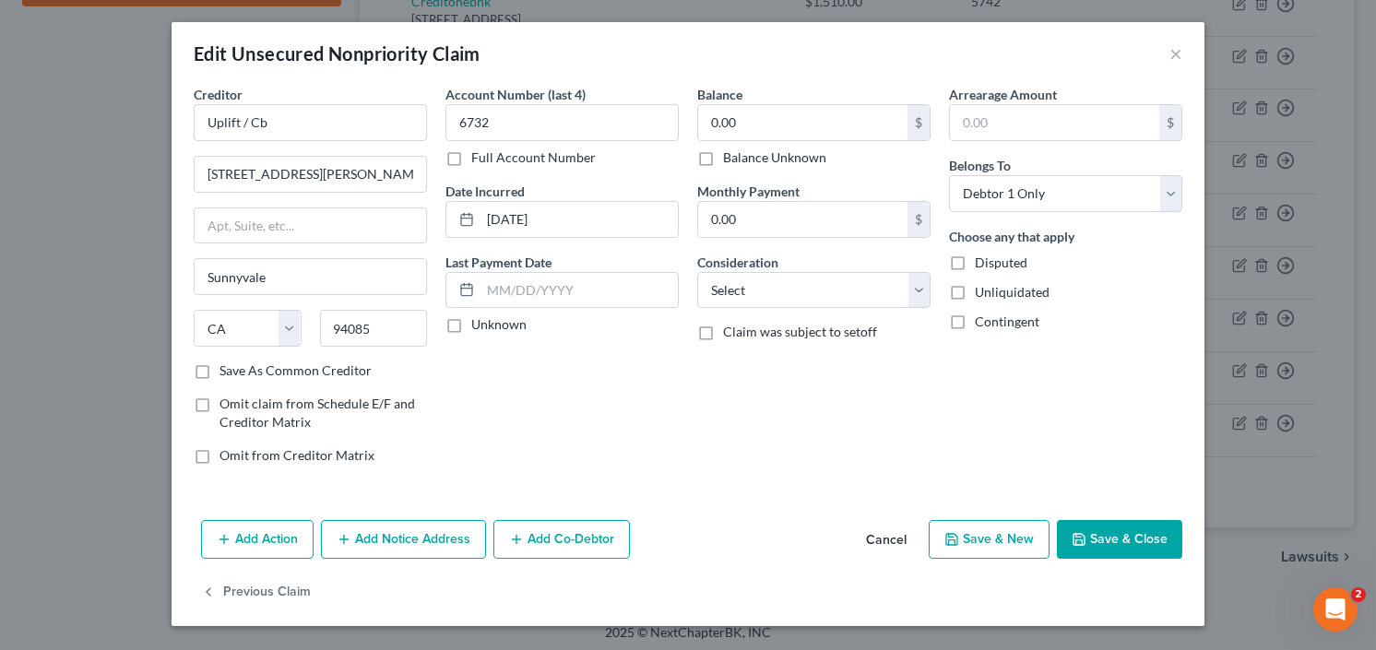
click at [1107, 543] on button "Save & Close" at bounding box center [1119, 539] width 125 height 39
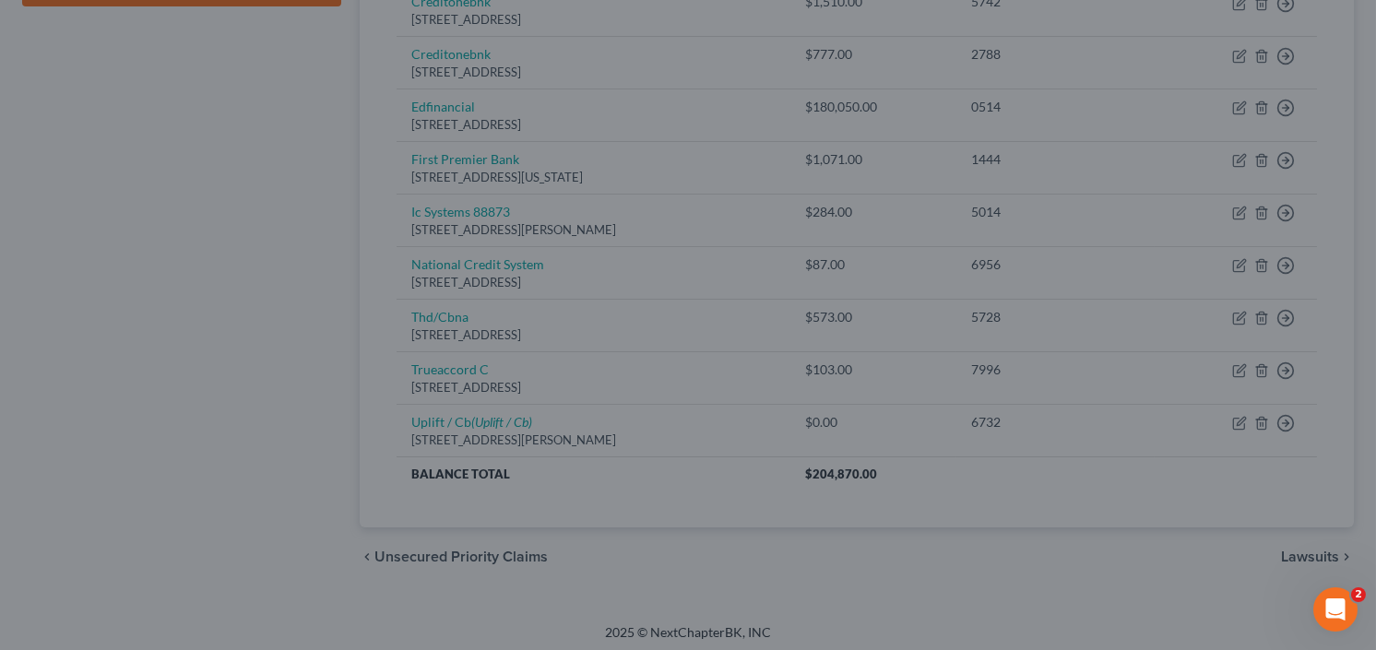
type input "0"
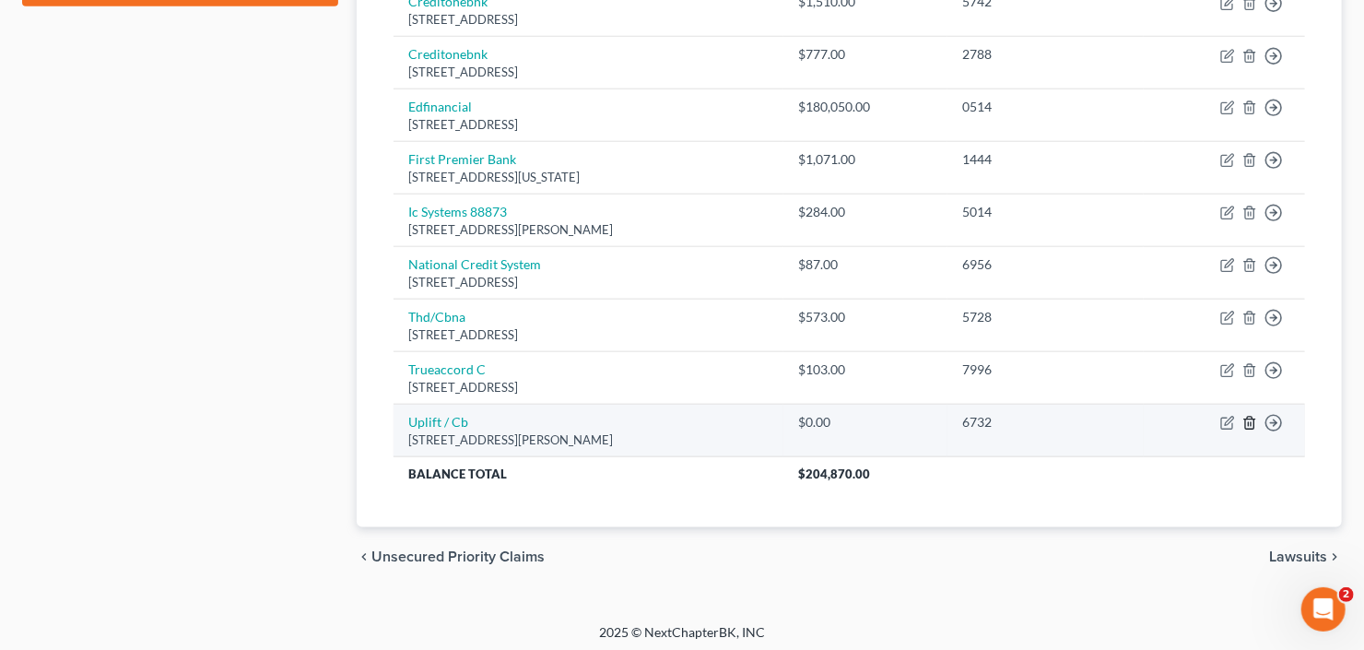
click at [1247, 416] on icon "button" at bounding box center [1250, 423] width 15 height 15
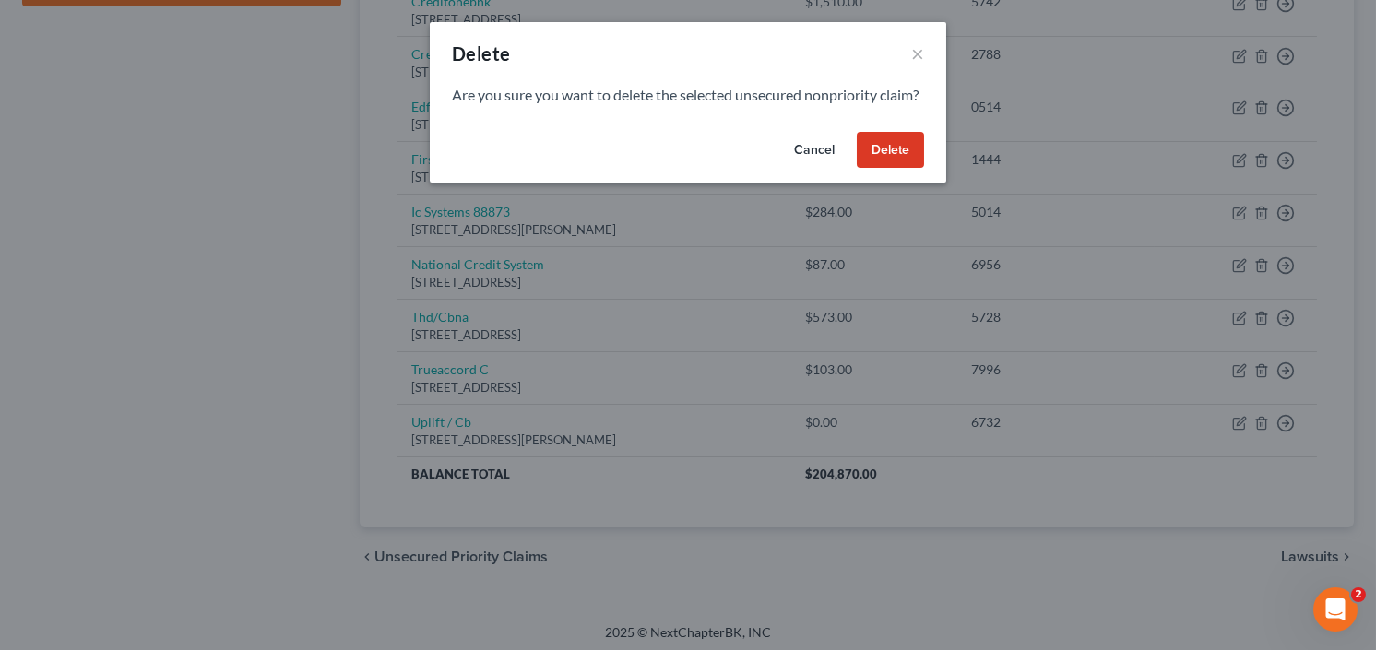
click at [902, 168] on button "Delete" at bounding box center [889, 150] width 67 height 37
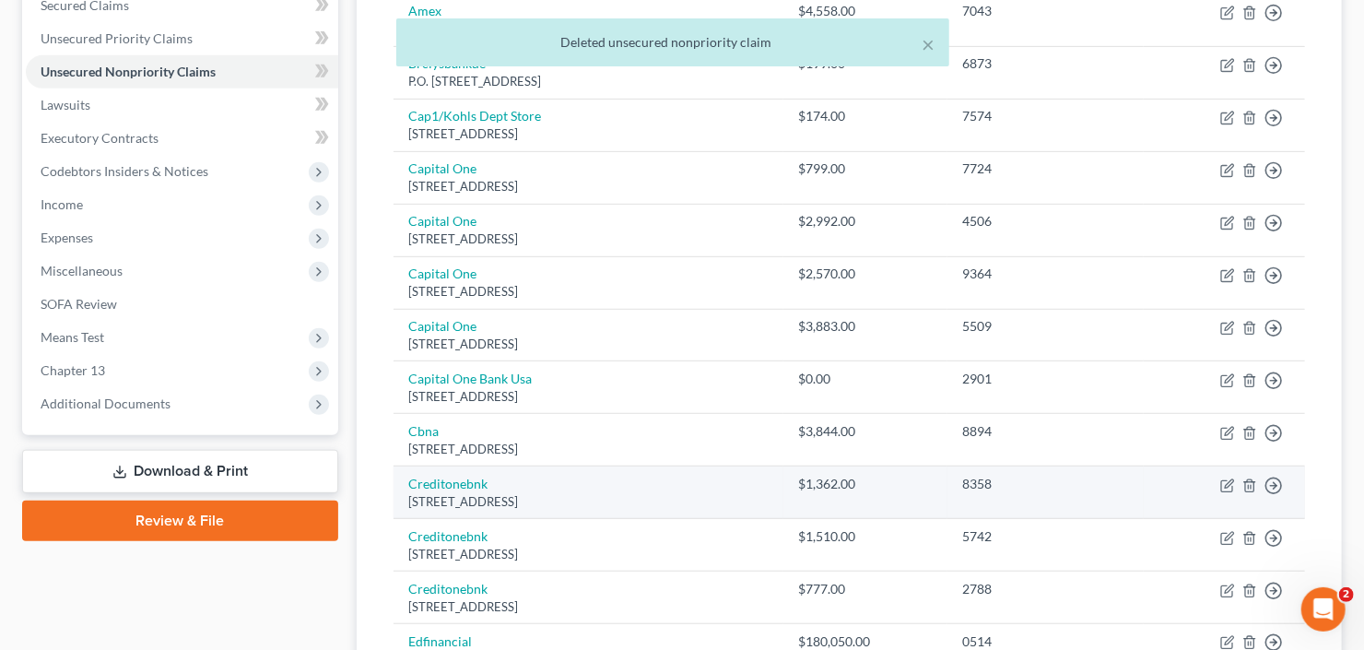
scroll to position [369, 0]
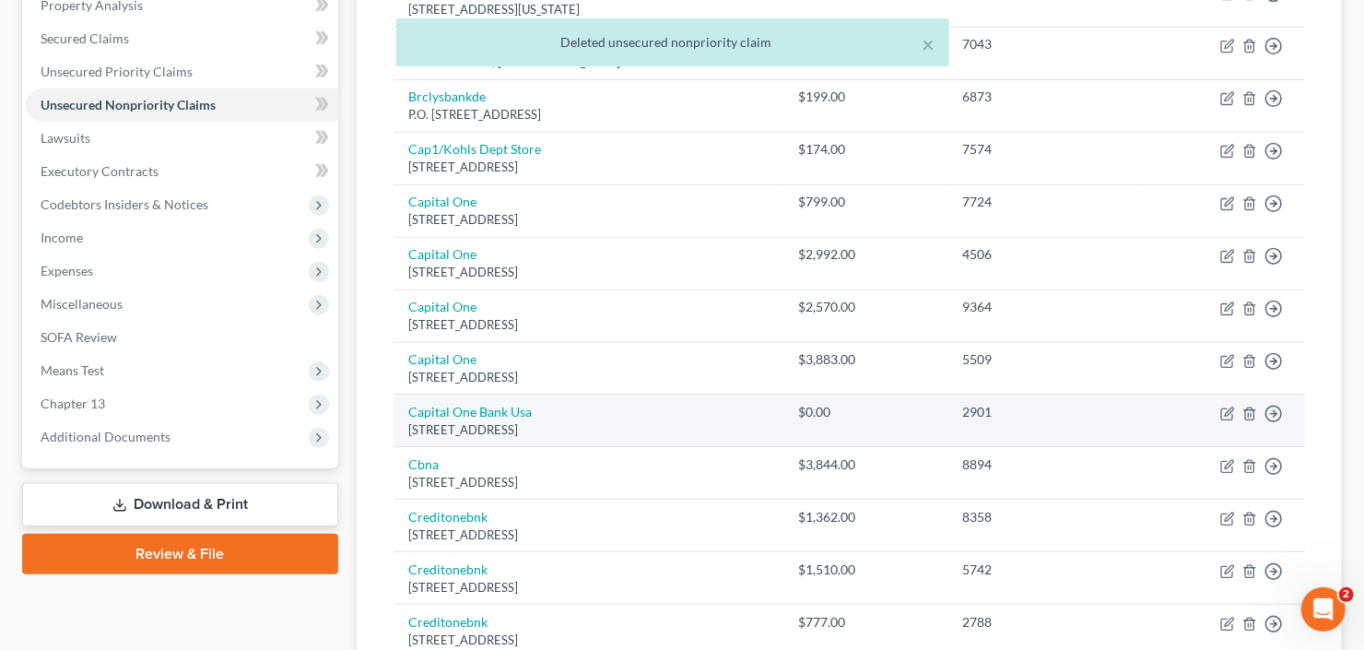
click at [1241, 408] on td "Move to D Move to E Move to G Move to Notice Only" at bounding box center [1224, 421] width 161 height 53
click at [1247, 410] on icon "button" at bounding box center [1250, 414] width 15 height 15
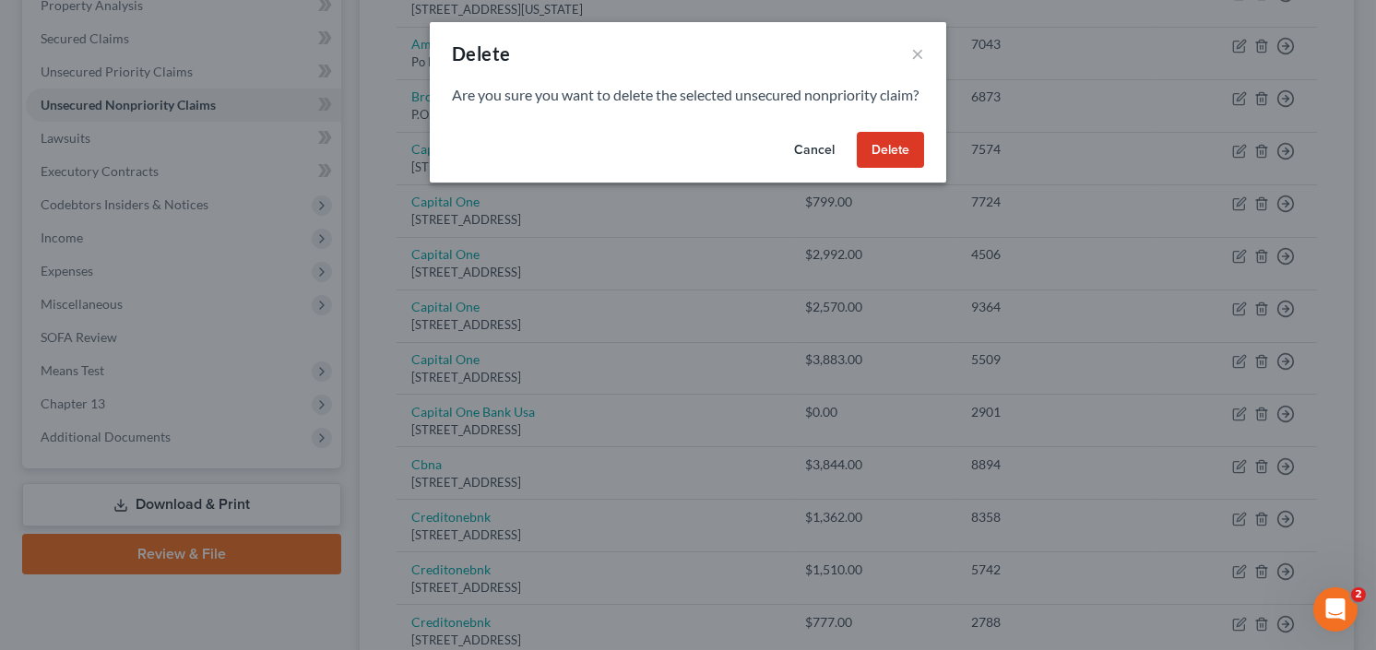
click at [891, 169] on button "Delete" at bounding box center [889, 150] width 67 height 37
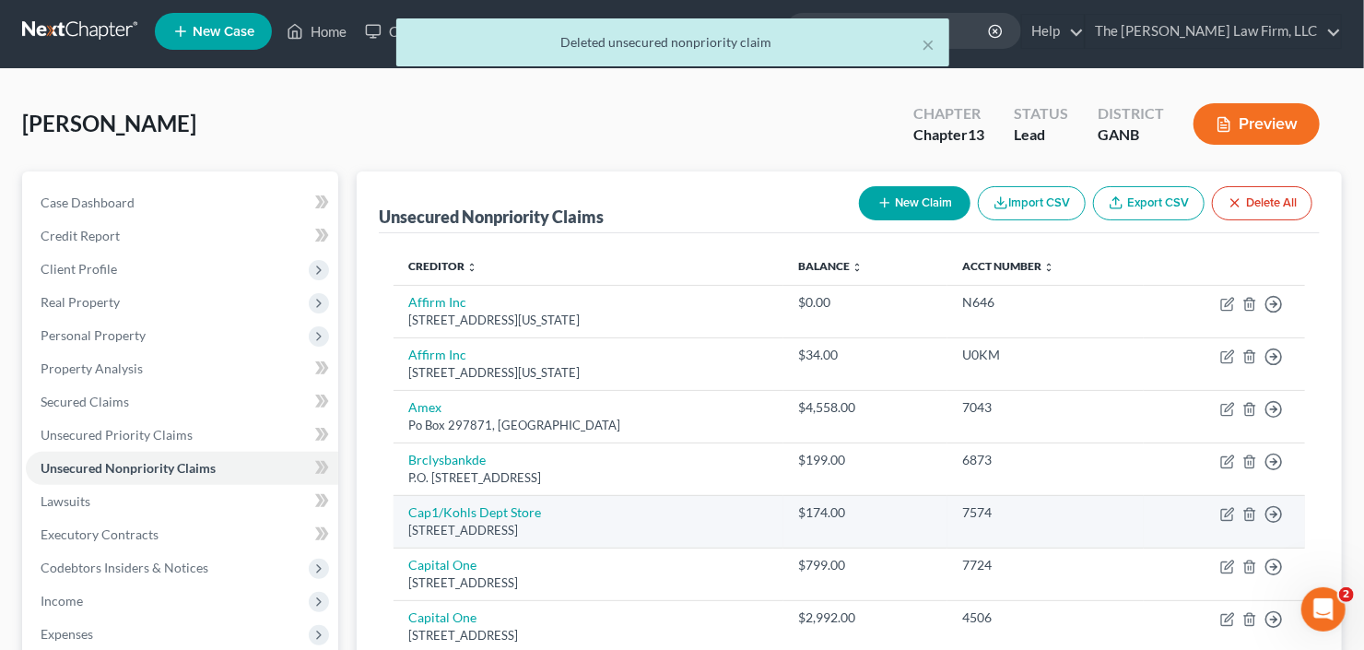
scroll to position [0, 0]
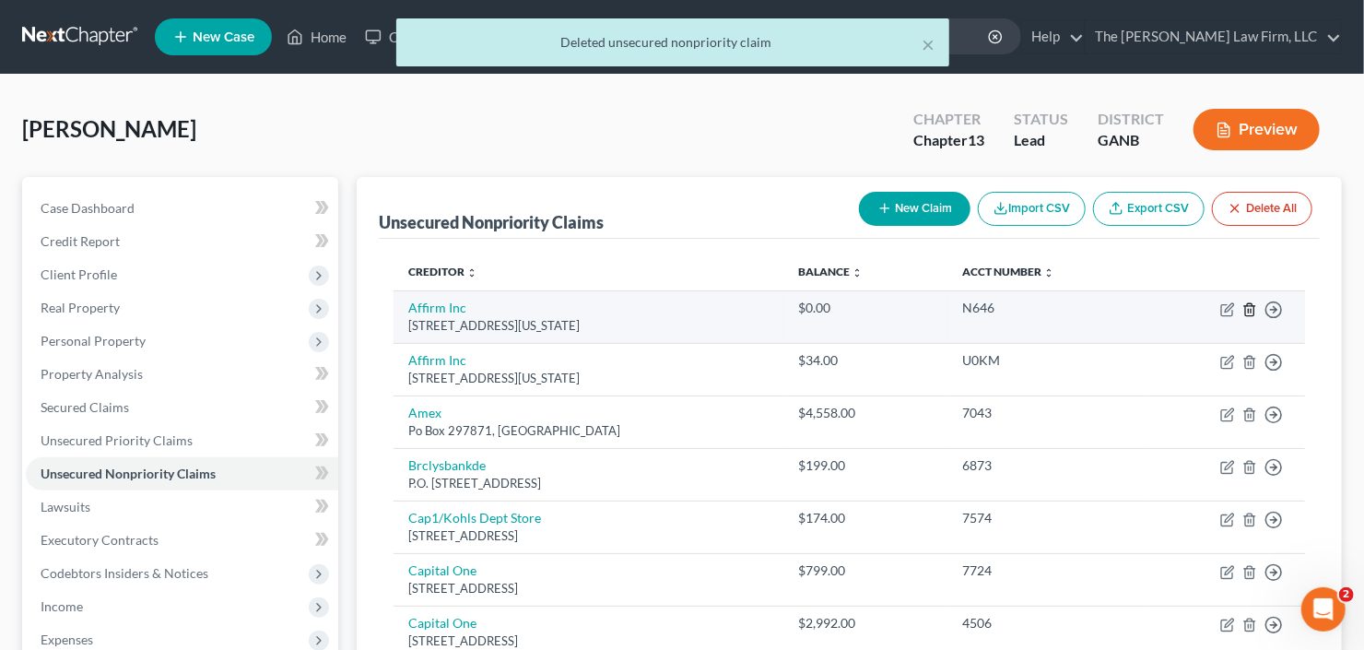
click at [1253, 308] on icon "button" at bounding box center [1250, 309] width 15 height 15
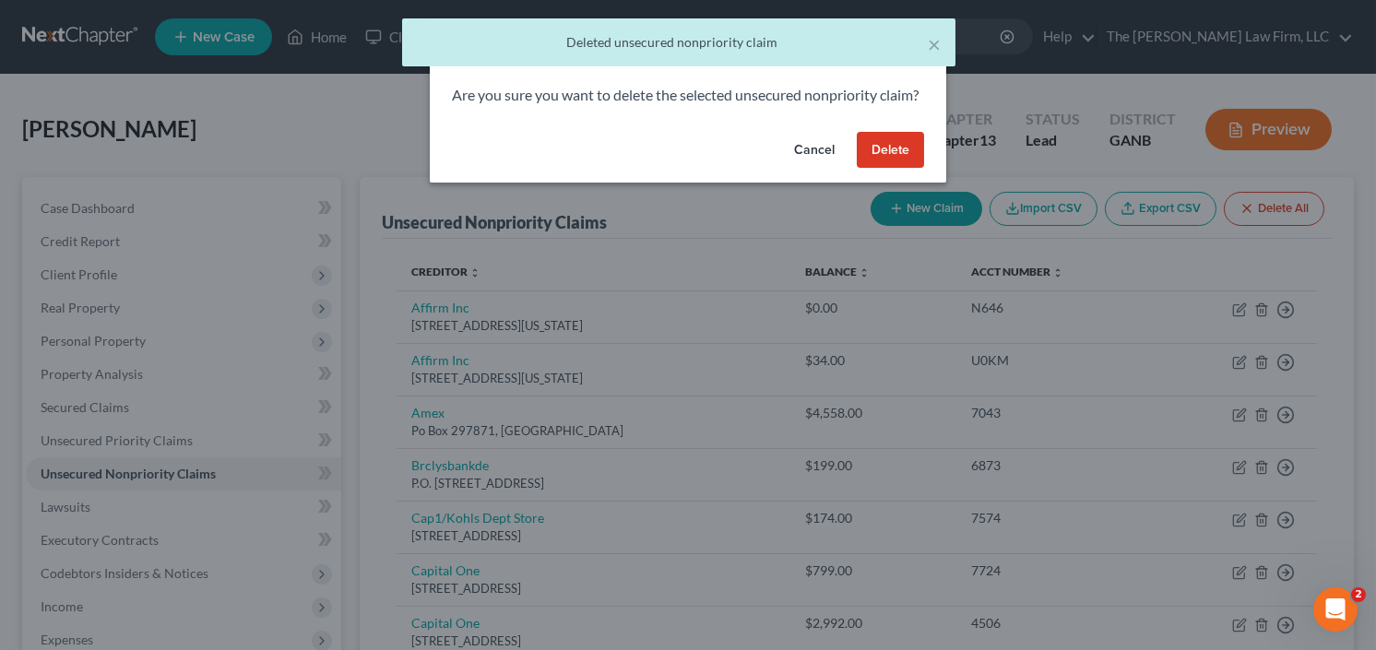
click at [911, 159] on button "Delete" at bounding box center [889, 150] width 67 height 37
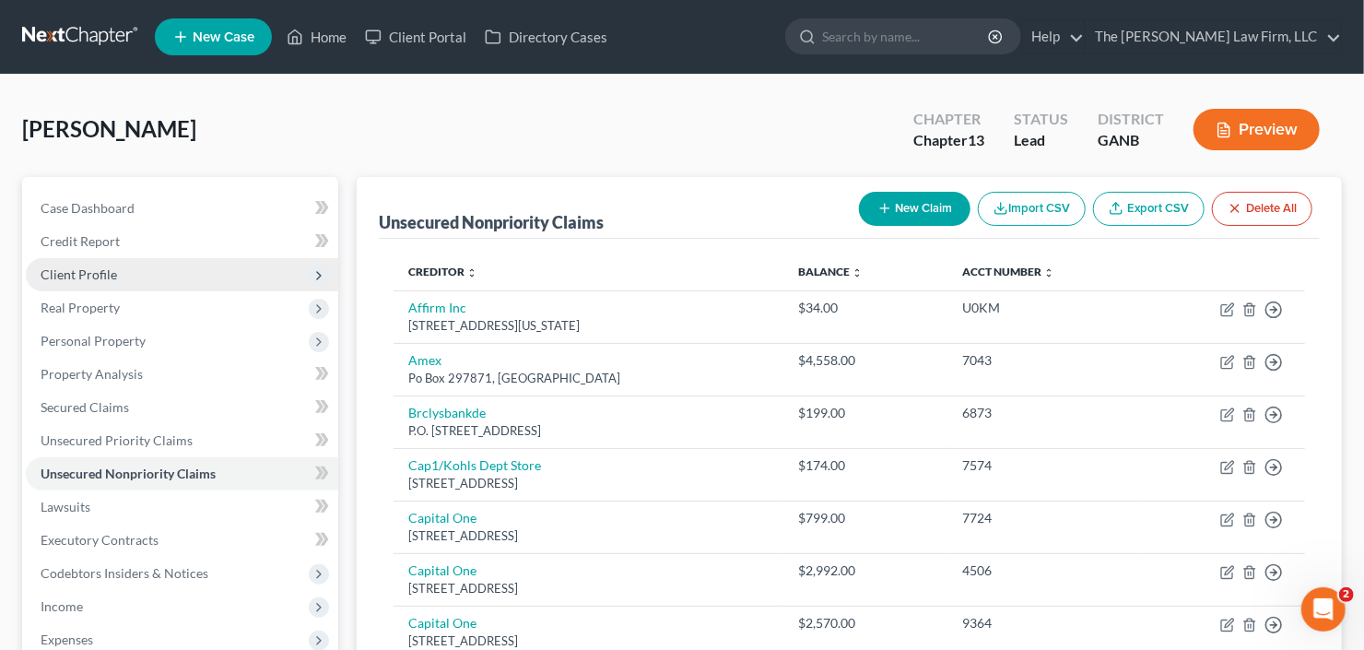
click at [114, 274] on span "Client Profile" at bounding box center [79, 274] width 77 height 16
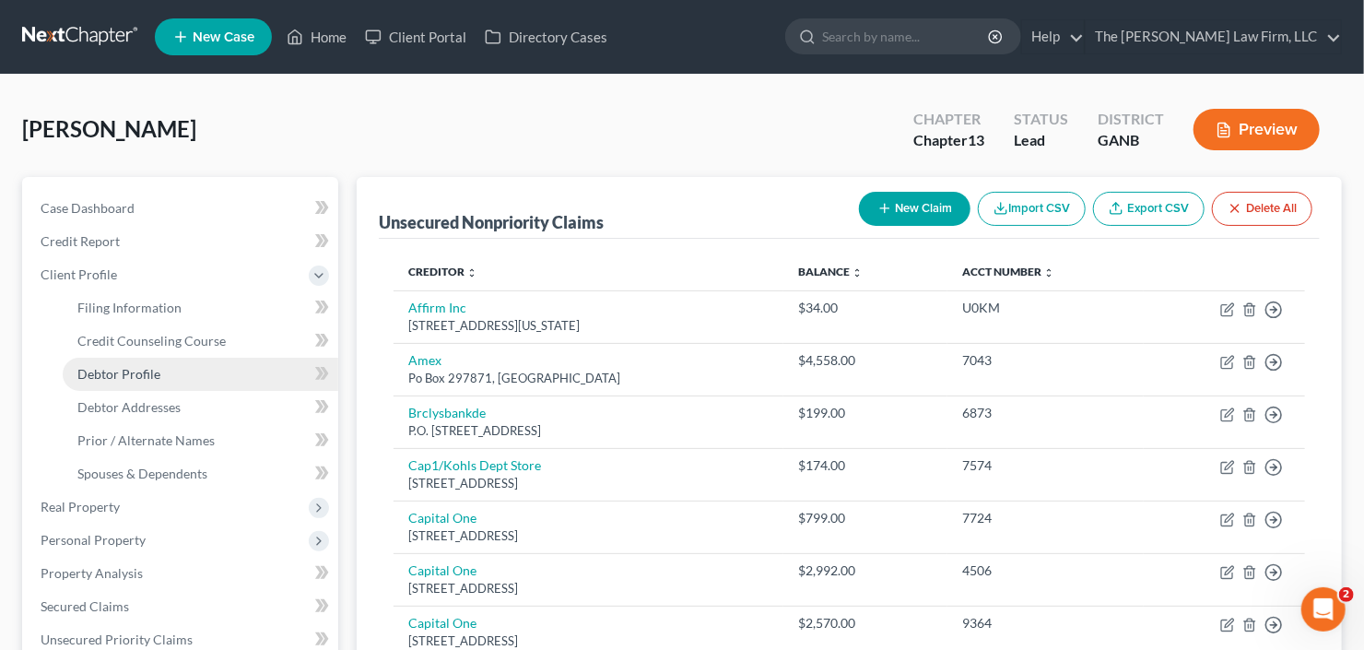
drag, startPoint x: 102, startPoint y: 372, endPoint x: 124, endPoint y: 369, distance: 21.4
click at [102, 372] on span "Debtor Profile" at bounding box center [118, 374] width 83 height 16
select select "0"
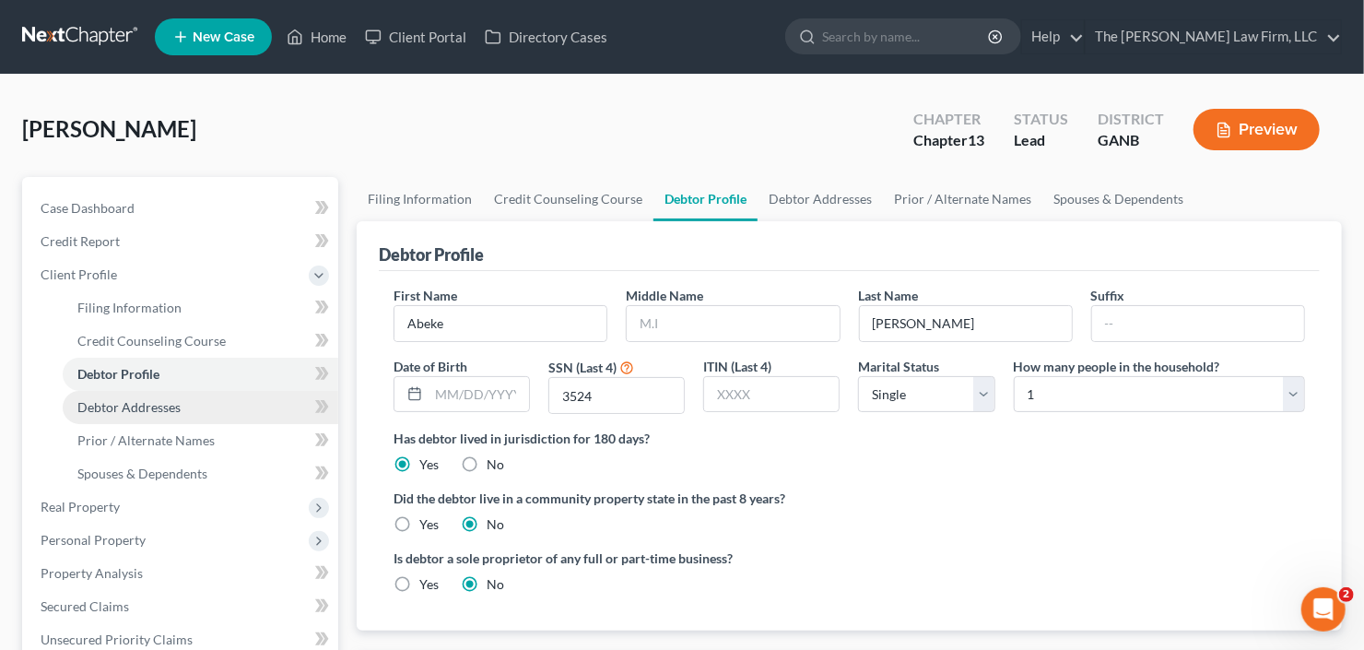
click at [102, 410] on span "Debtor Addresses" at bounding box center [128, 407] width 103 height 16
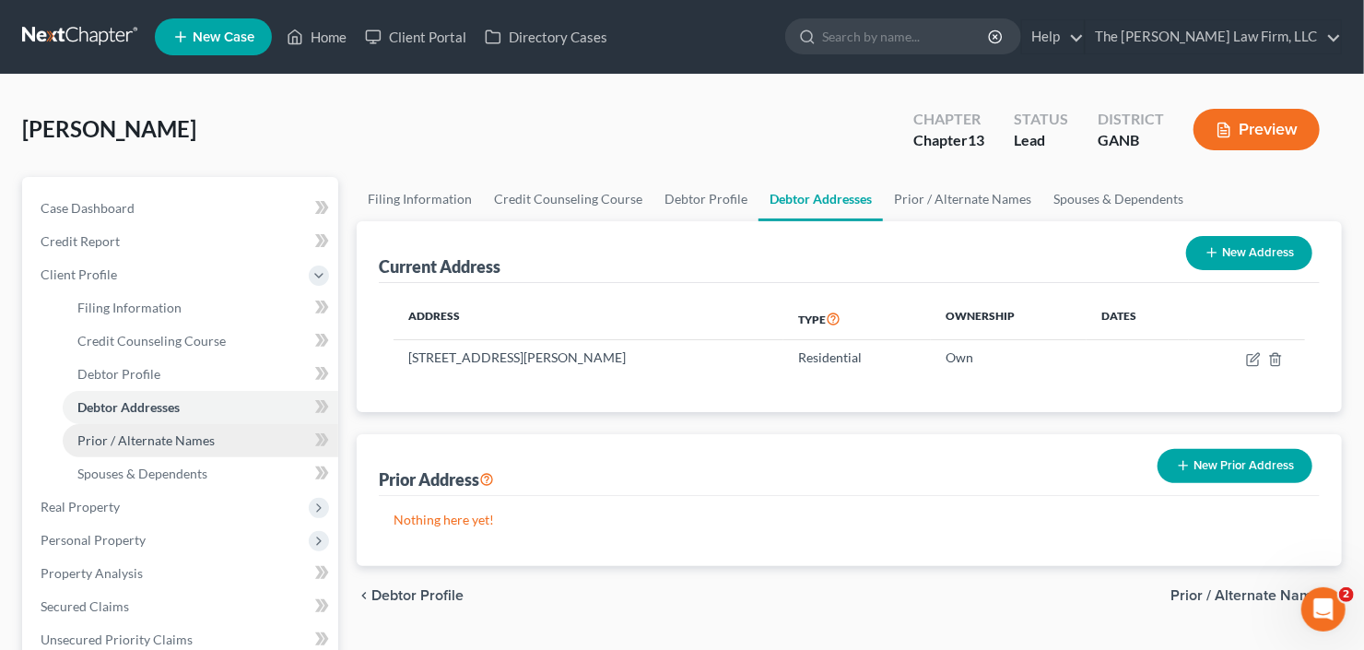
click at [159, 440] on span "Prior / Alternate Names" at bounding box center [145, 440] width 137 height 16
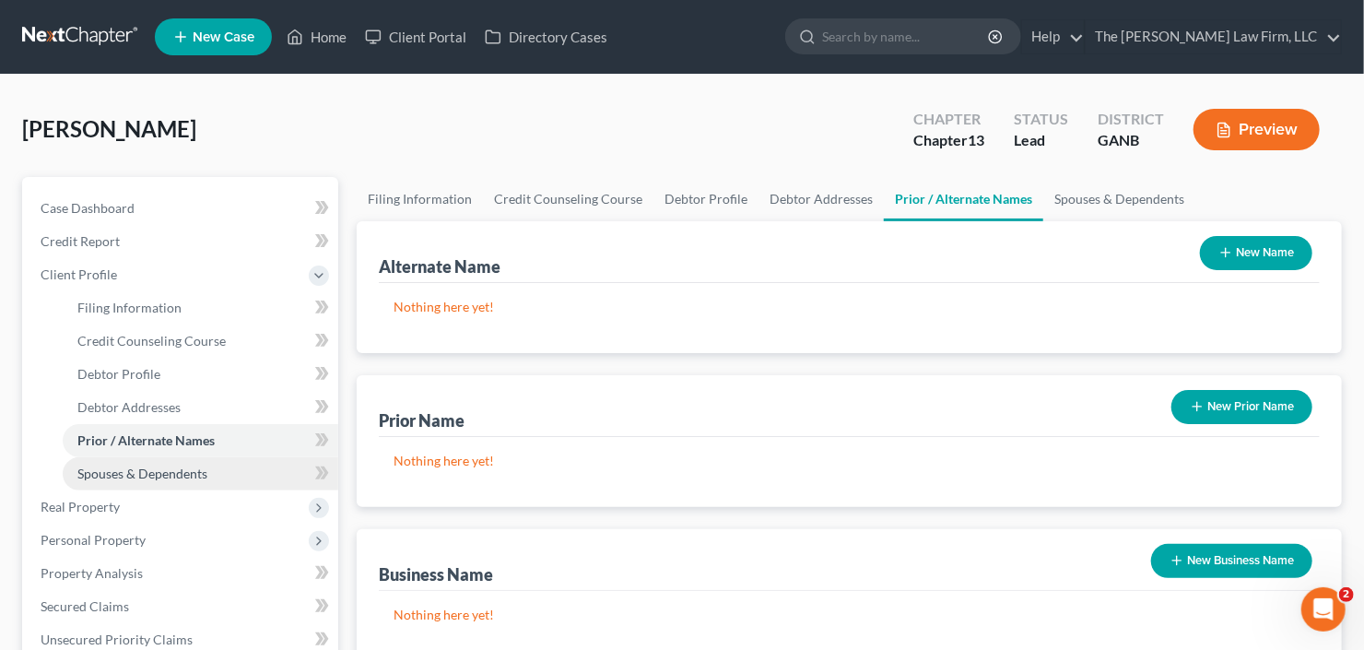
click at [150, 476] on span "Spouses & Dependents" at bounding box center [142, 474] width 130 height 16
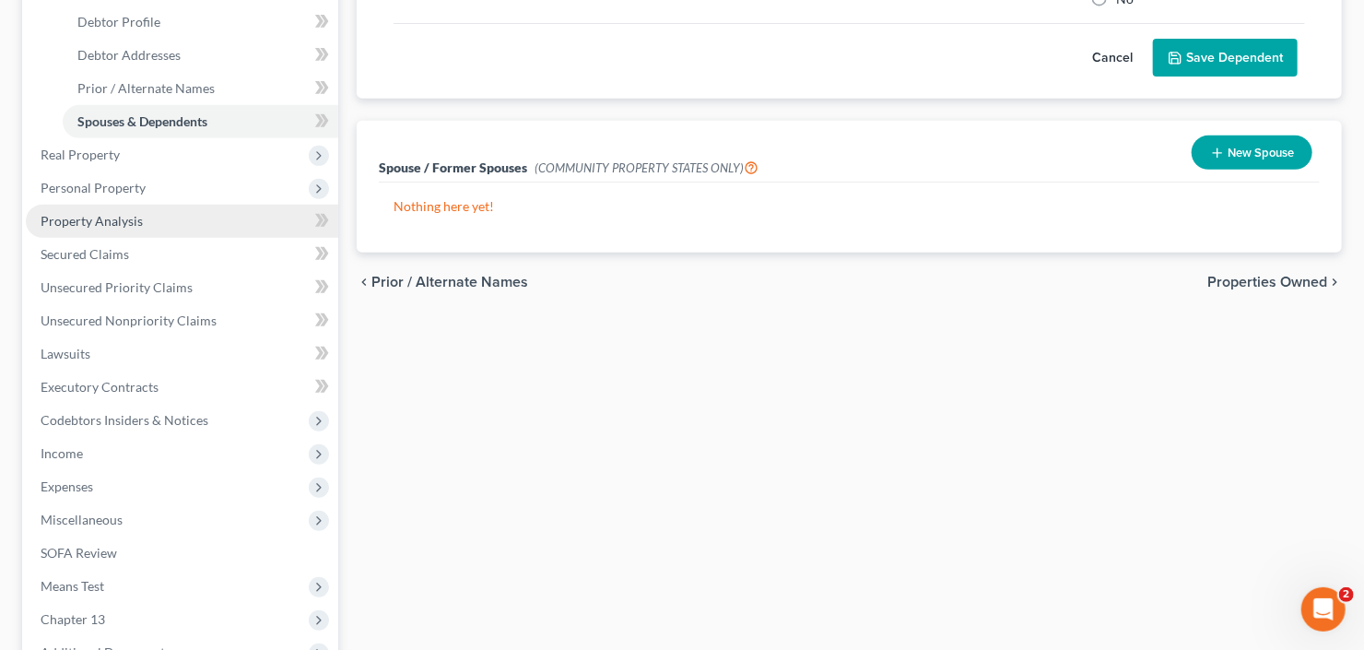
scroll to position [443, 0]
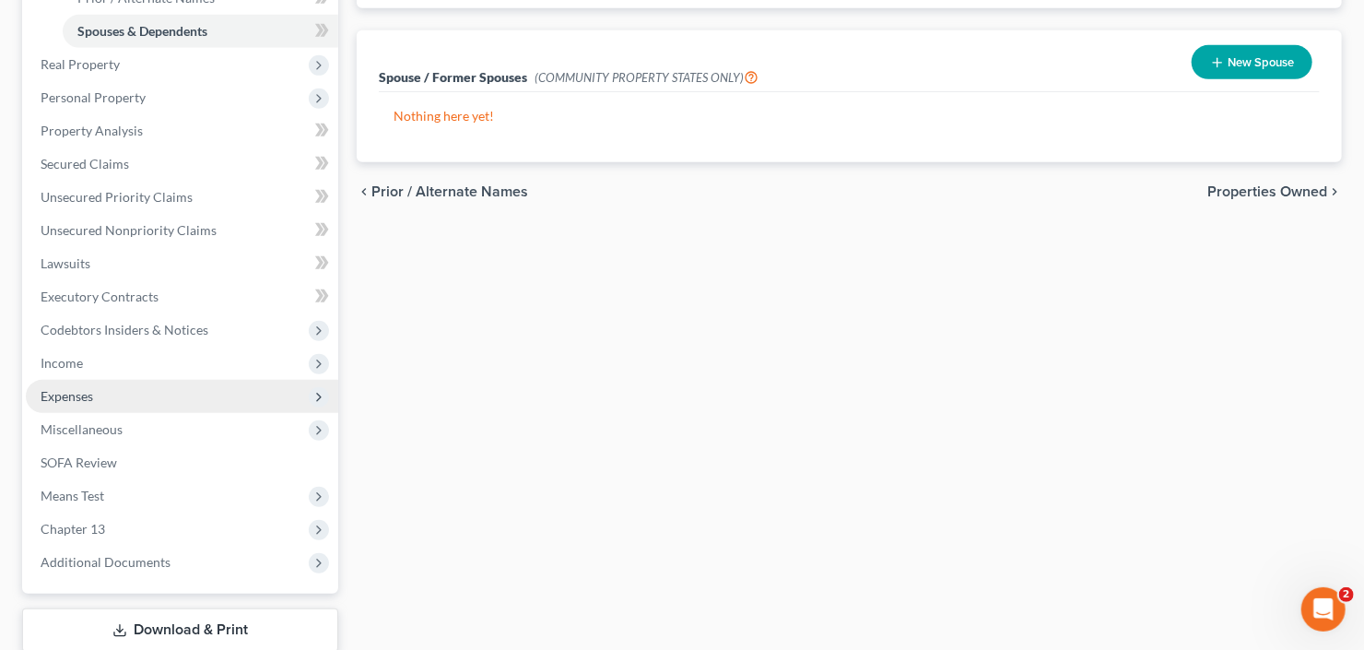
click at [130, 388] on span "Expenses" at bounding box center [182, 396] width 313 height 33
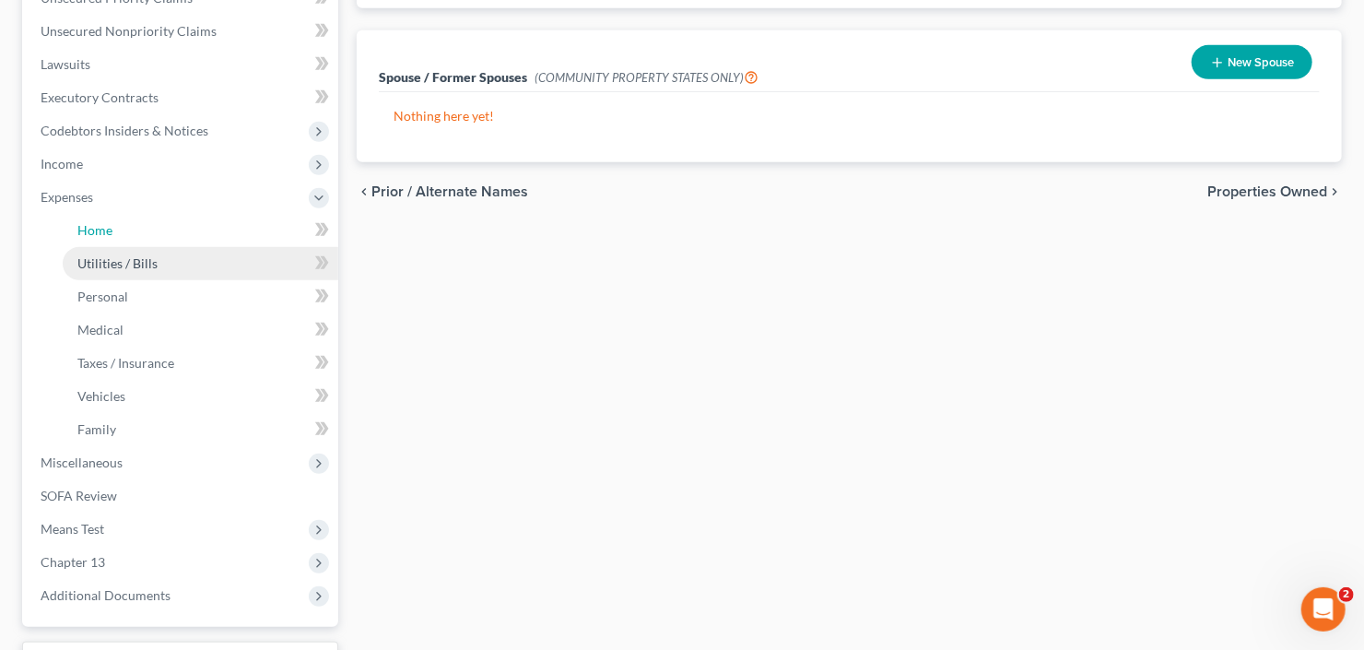
drag, startPoint x: 127, startPoint y: 227, endPoint x: 198, endPoint y: 253, distance: 75.5
click at [127, 226] on link "Home" at bounding box center [201, 230] width 276 height 33
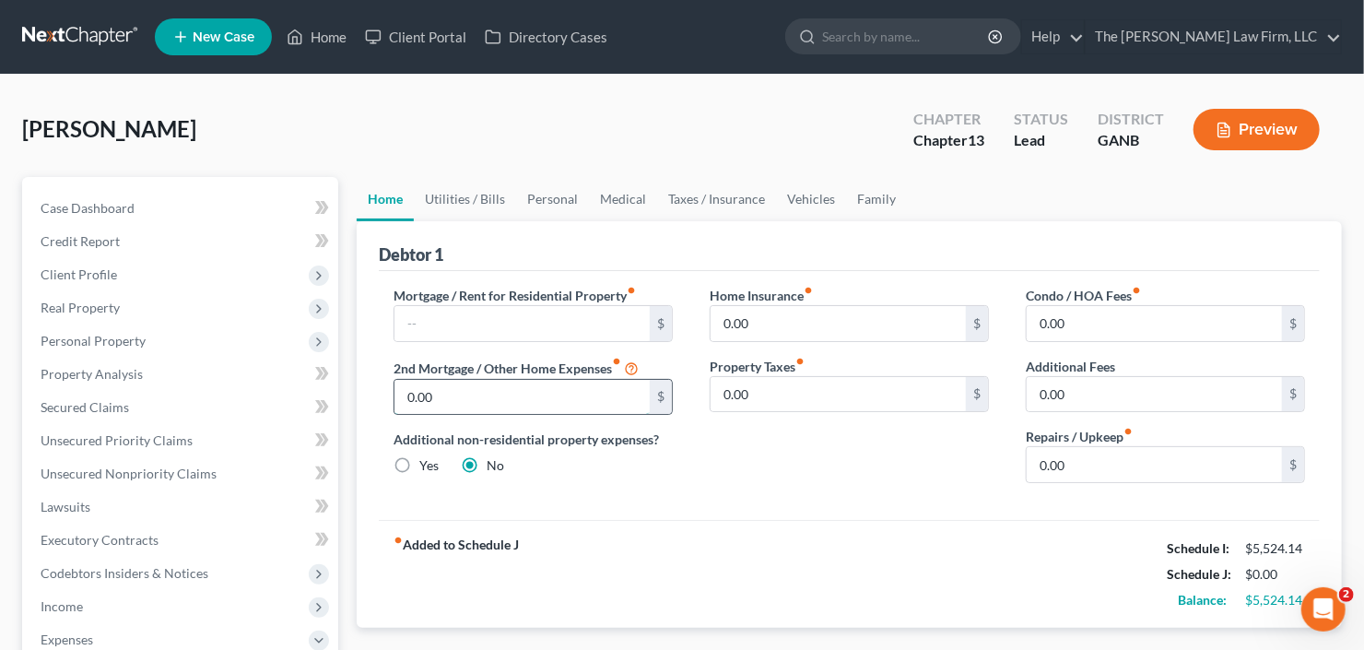
click at [438, 396] on input "0.00" at bounding box center [522, 397] width 255 height 35
click at [439, 313] on input "text" at bounding box center [522, 323] width 255 height 35
click at [420, 399] on input "200" at bounding box center [522, 397] width 255 height 35
type input "250"
click at [429, 322] on input "text" at bounding box center [522, 323] width 255 height 35
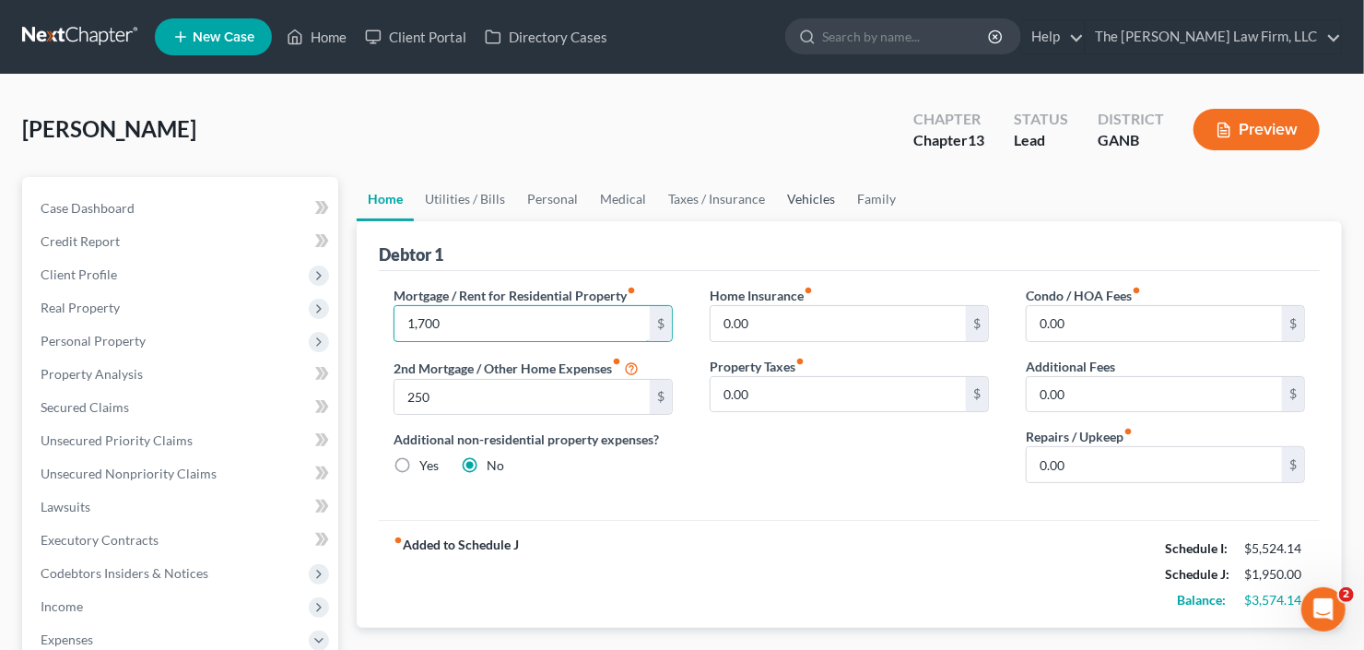
type input "1,700"
click at [801, 193] on link "Vehicles" at bounding box center [811, 199] width 70 height 44
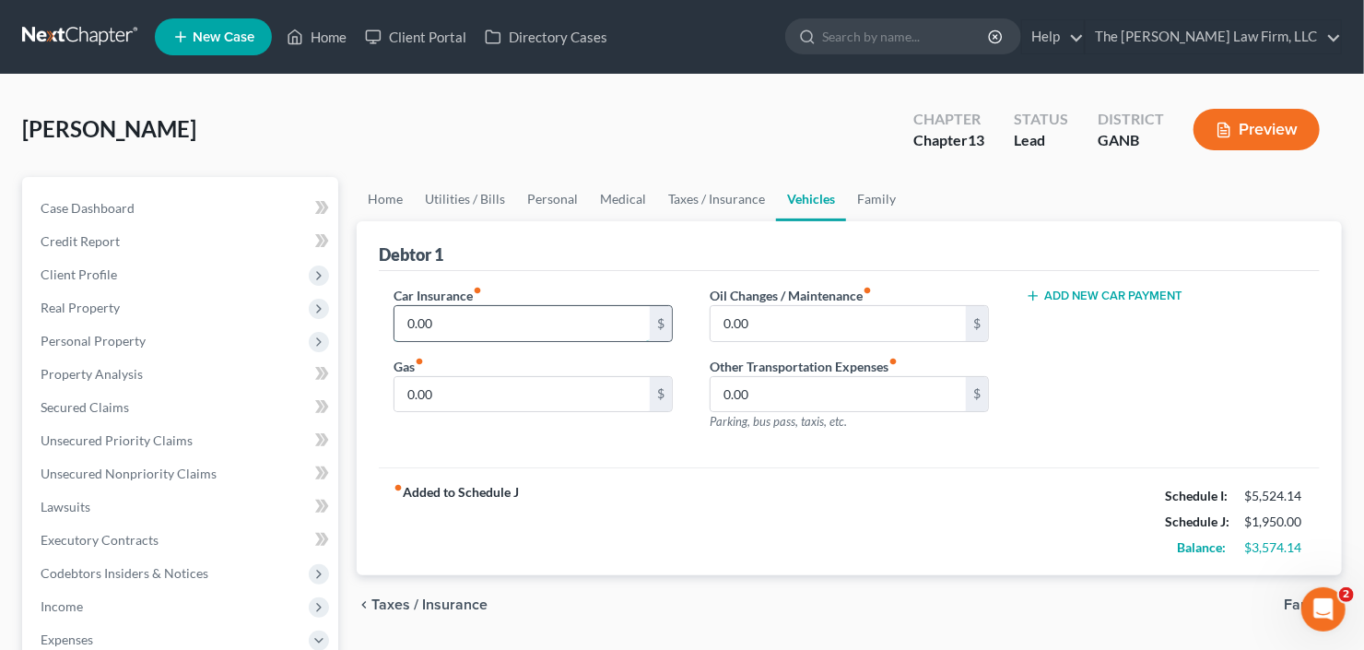
click at [507, 325] on input "0.00" at bounding box center [522, 323] width 255 height 35
type input "200"
click at [435, 203] on link "Utilities / Bills" at bounding box center [465, 199] width 102 height 44
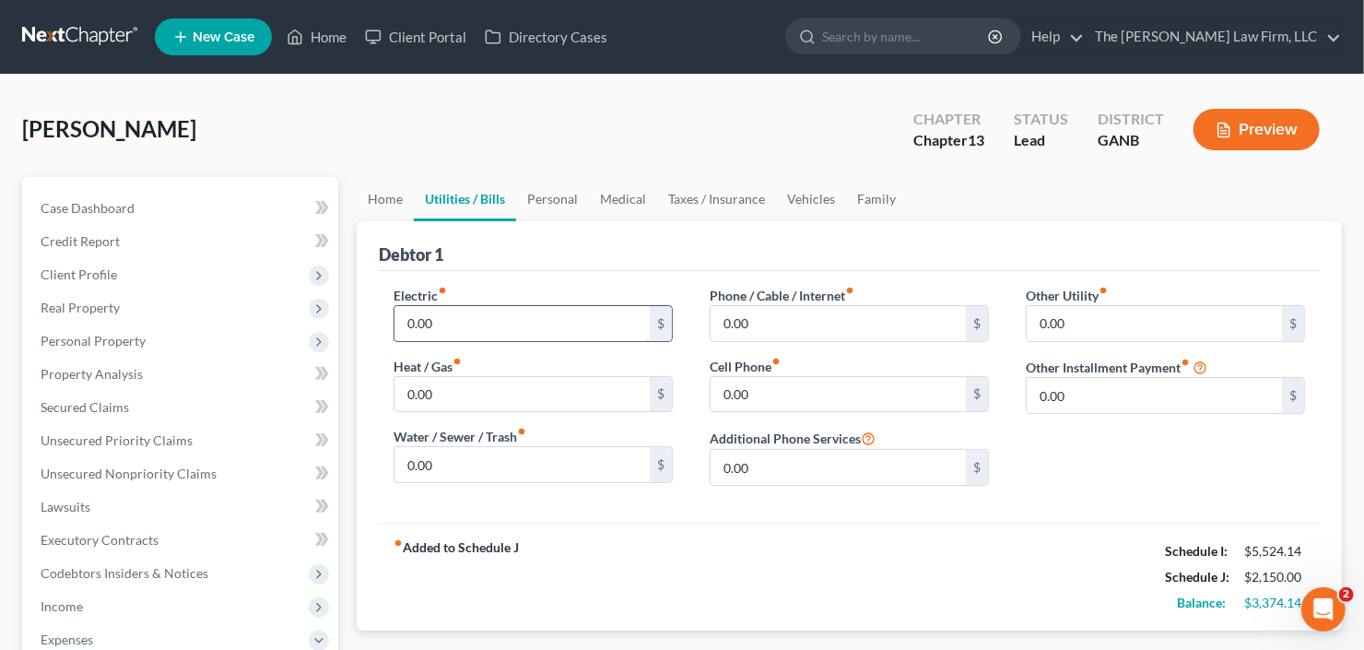
click at [507, 328] on input "0.00" at bounding box center [522, 323] width 255 height 35
type input "350"
type input "100"
type input "350"
click at [542, 190] on link "Personal" at bounding box center [552, 199] width 73 height 44
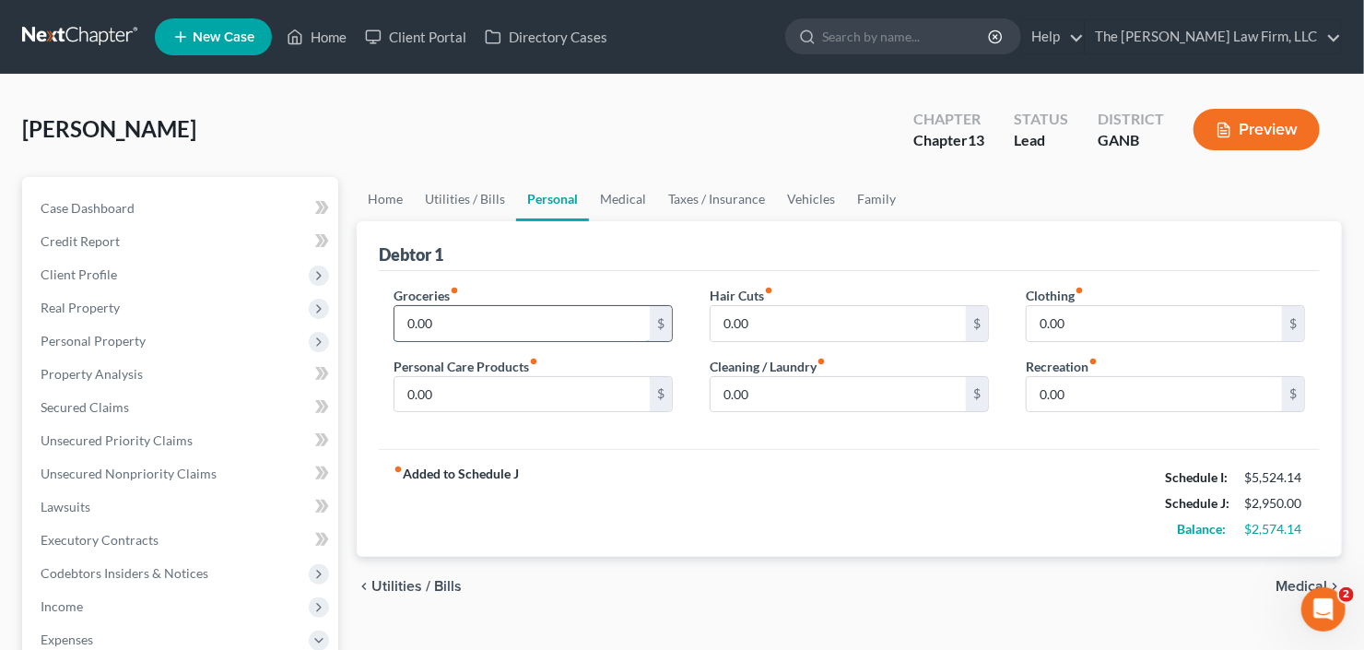
click at [518, 307] on input "0.00" at bounding box center [522, 323] width 255 height 35
type input "550"
type input "150"
type input "125"
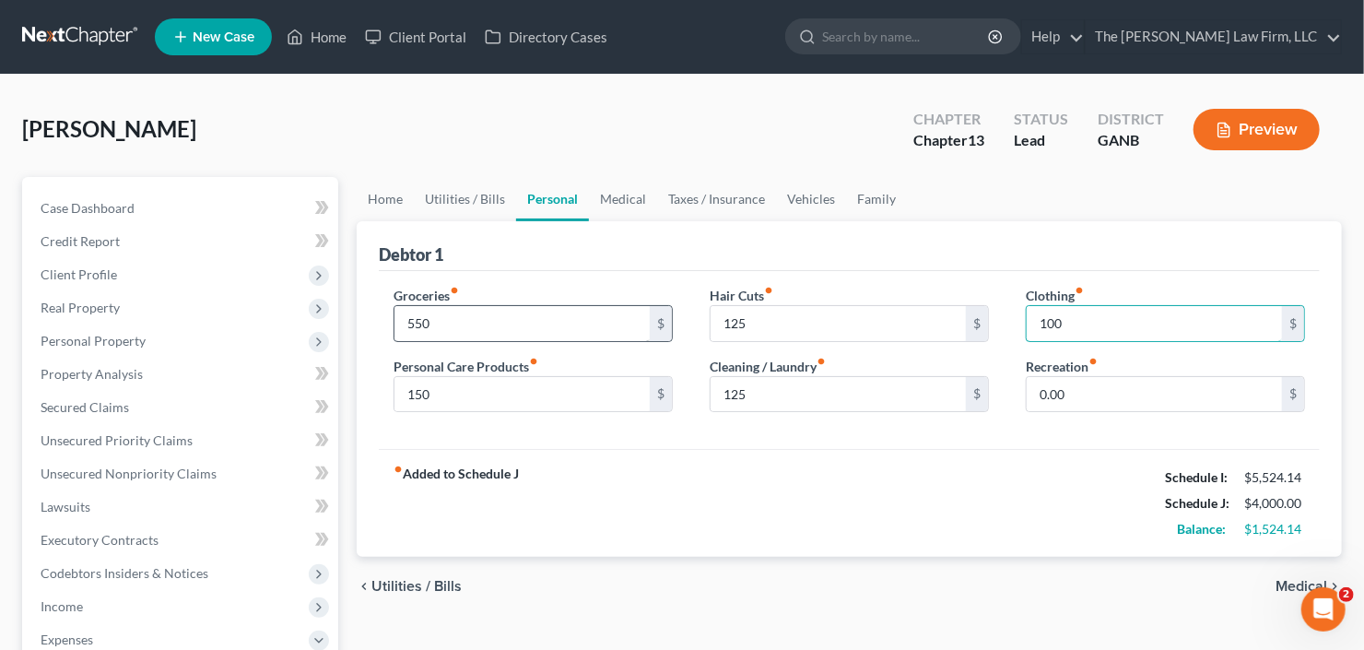
type input "100"
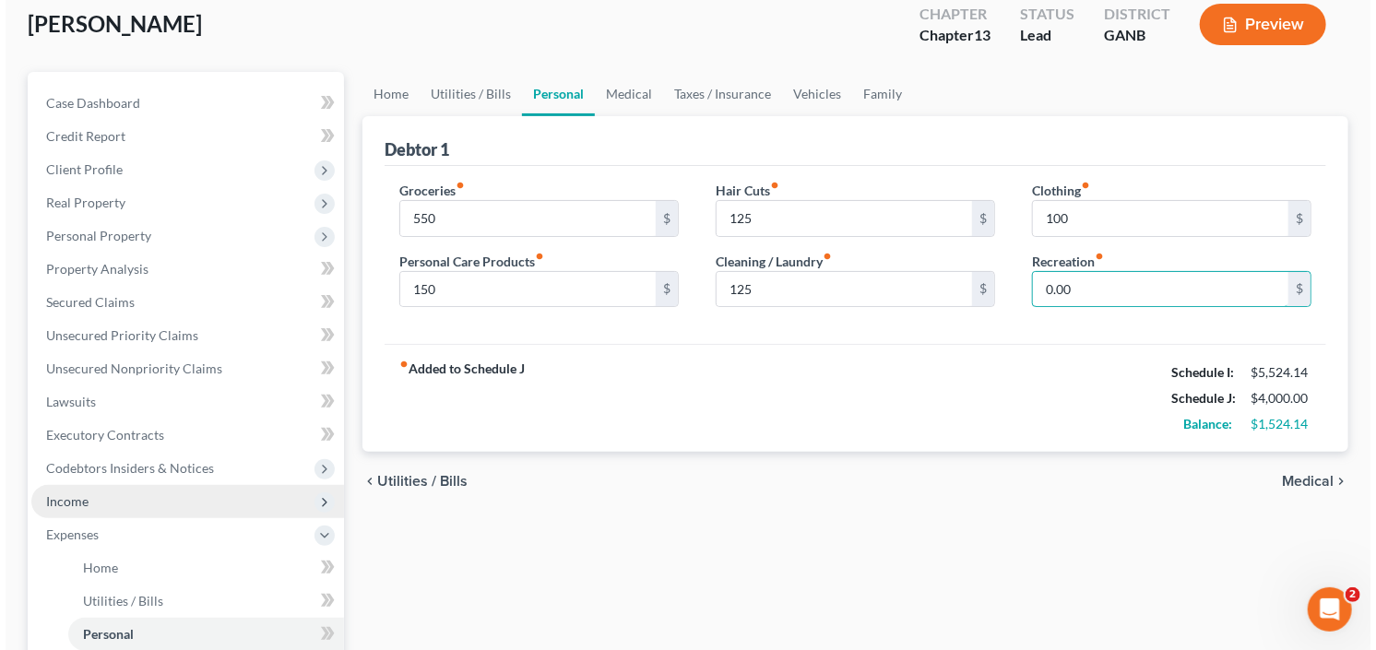
scroll to position [221, 0]
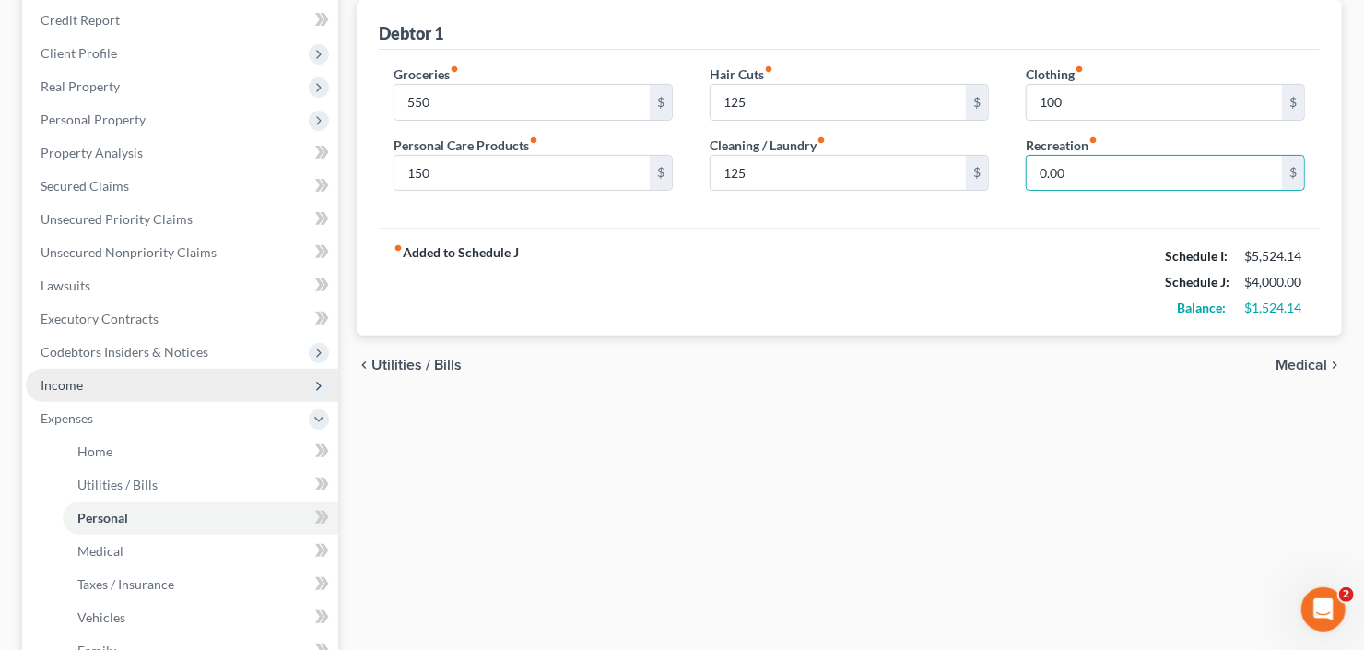
click at [120, 392] on span "Income" at bounding box center [182, 385] width 313 height 33
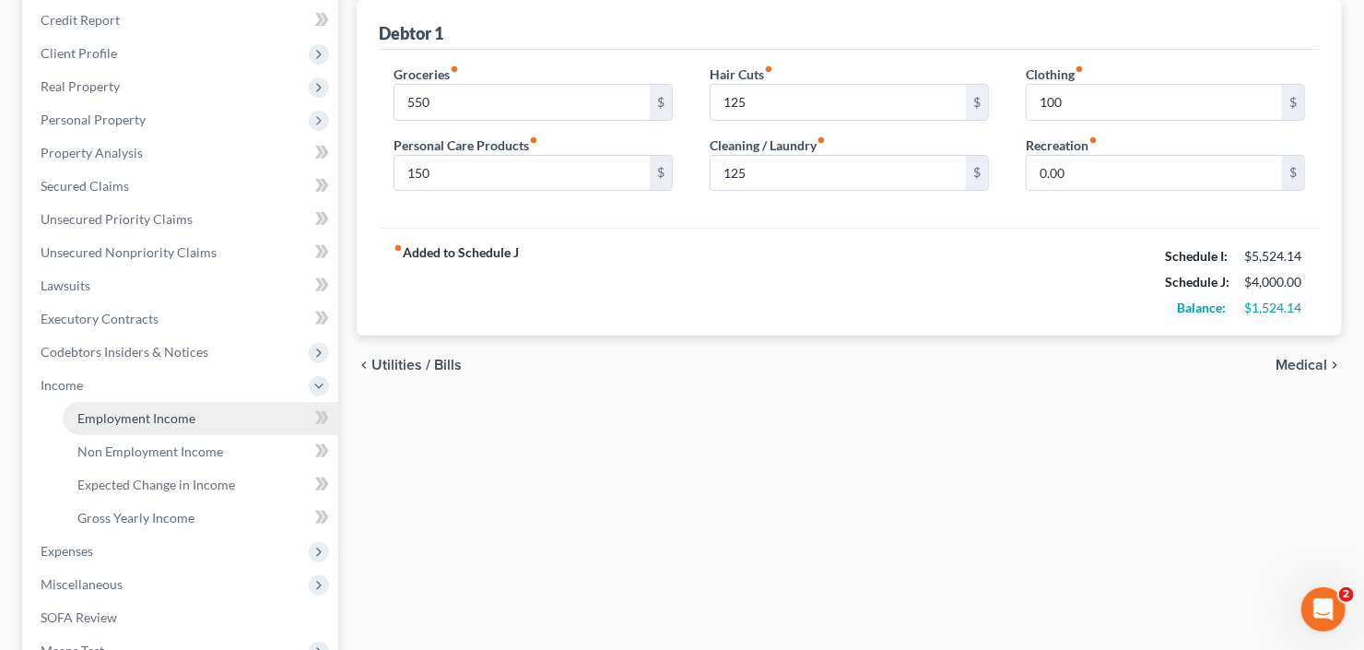
click at [135, 417] on span "Employment Income" at bounding box center [136, 418] width 118 height 16
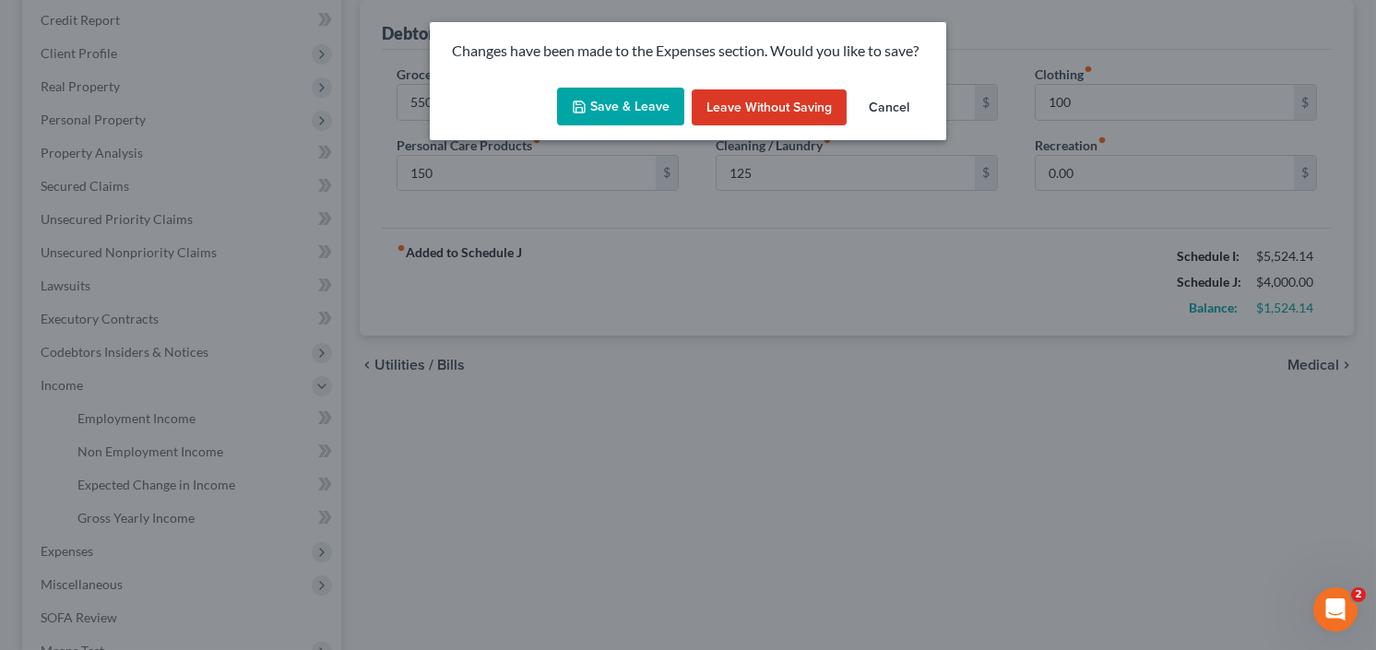
click at [596, 98] on button "Save & Leave" at bounding box center [620, 107] width 127 height 39
type input "550.00"
type input "150.00"
type input "125.00"
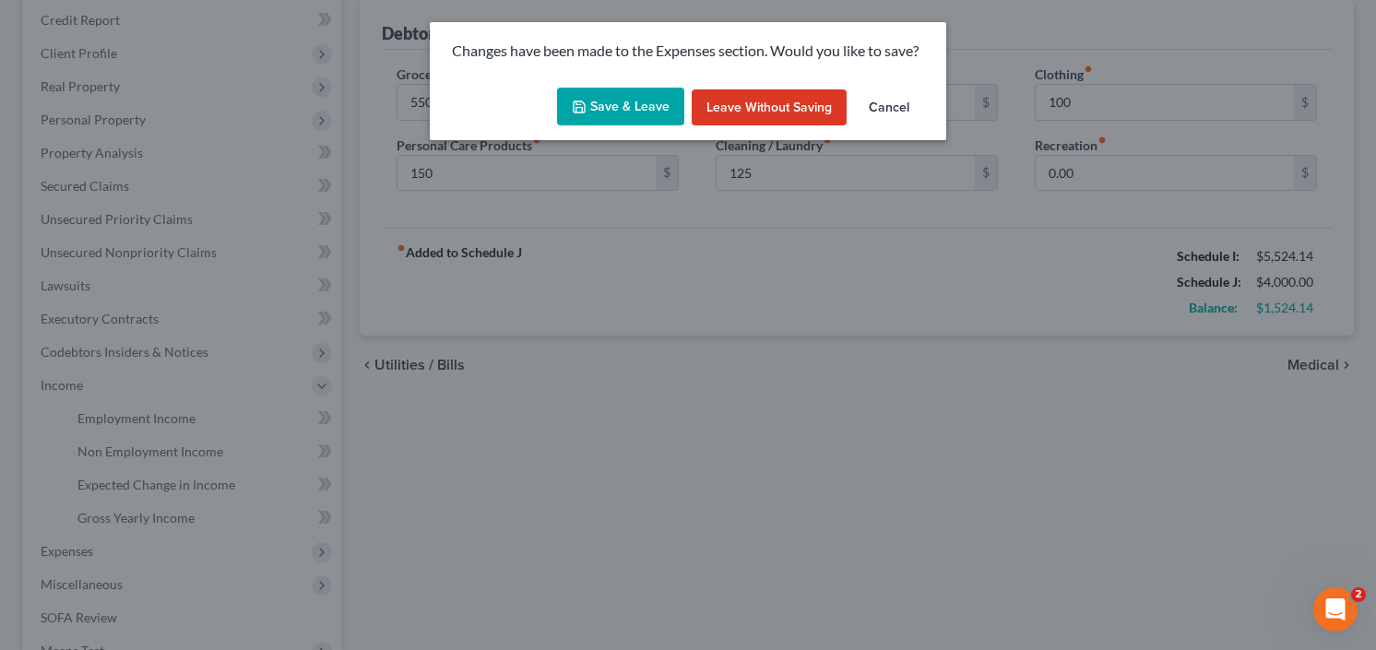
type input "100.00"
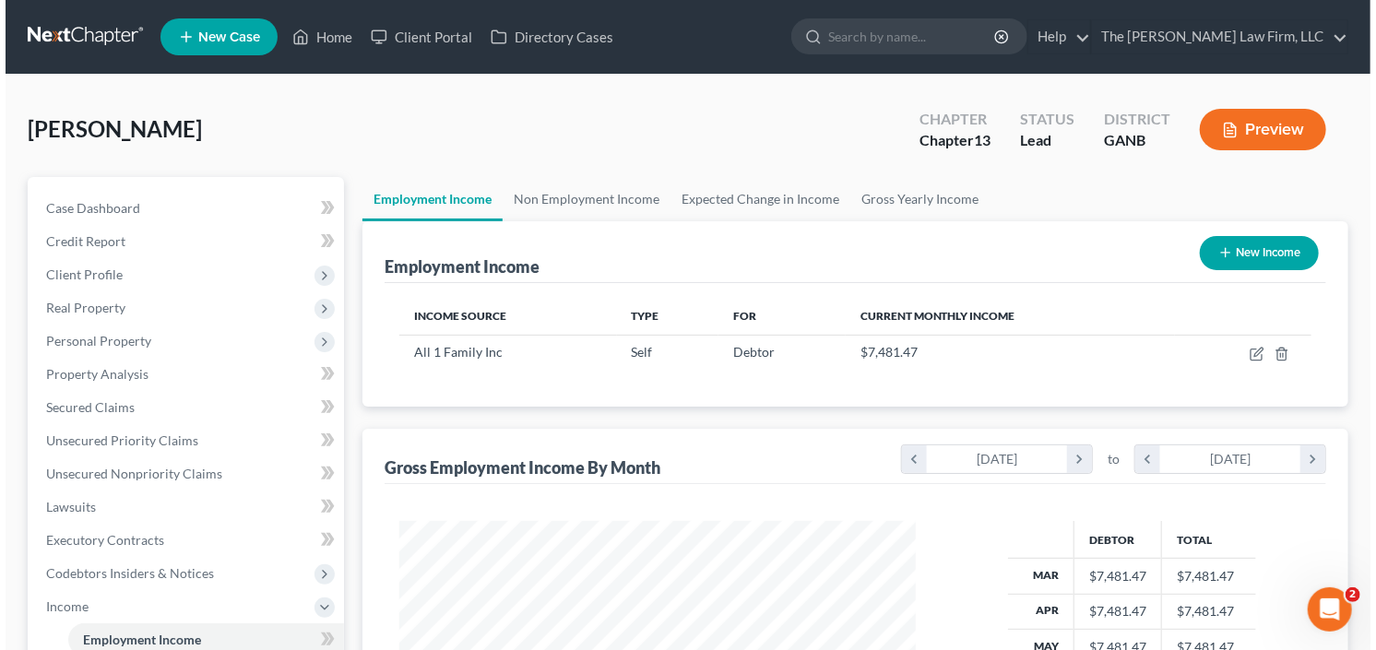
scroll to position [329, 553]
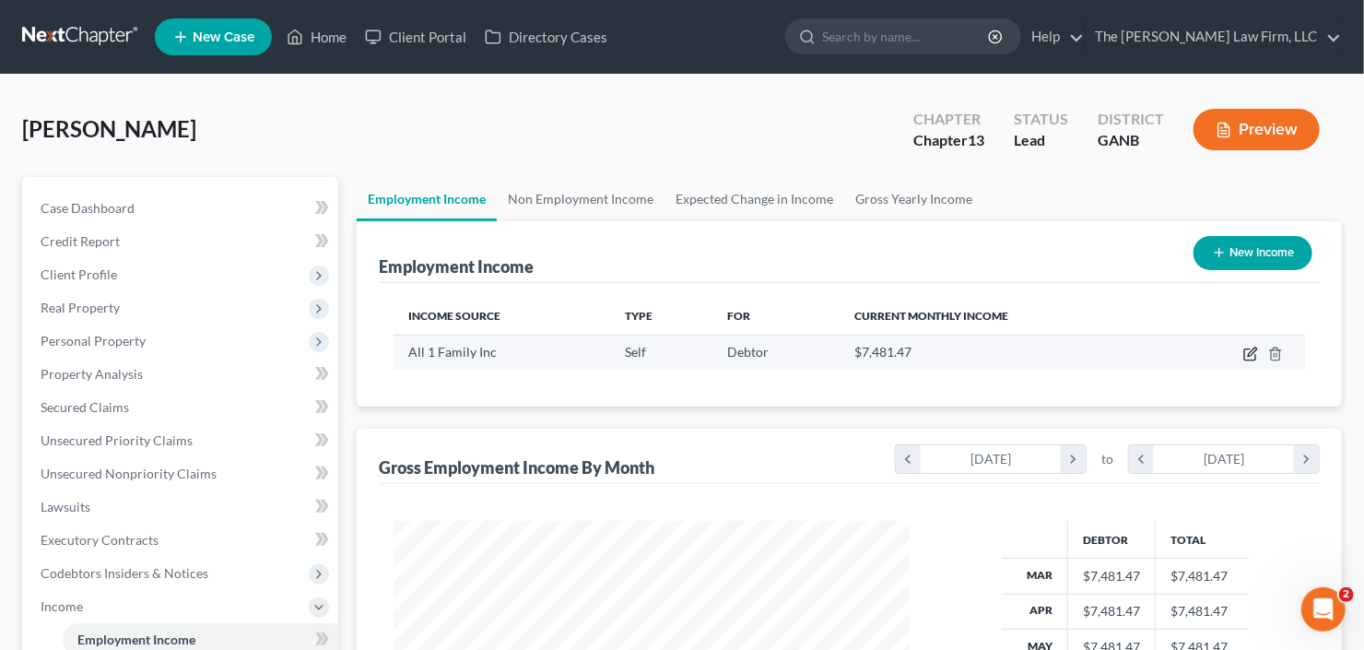
click at [1255, 354] on icon "button" at bounding box center [1251, 354] width 15 height 15
select select "1"
select select "10"
select select "0"
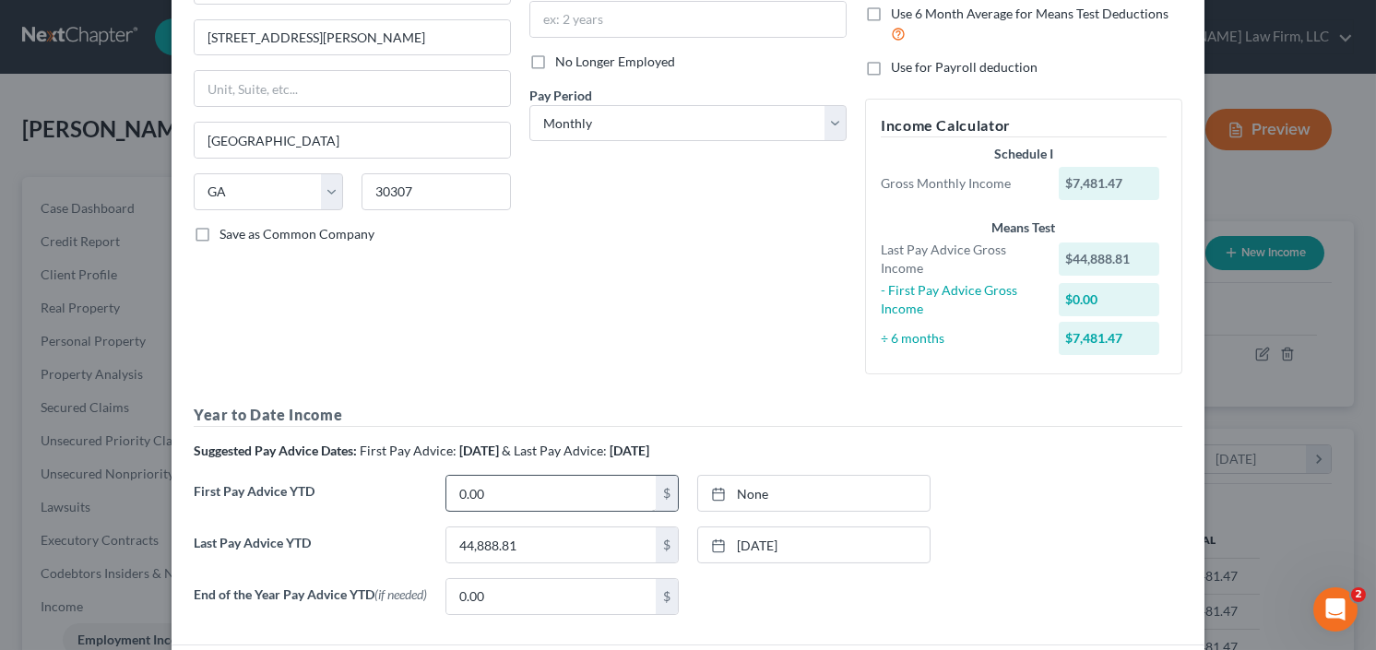
scroll to position [0, 0]
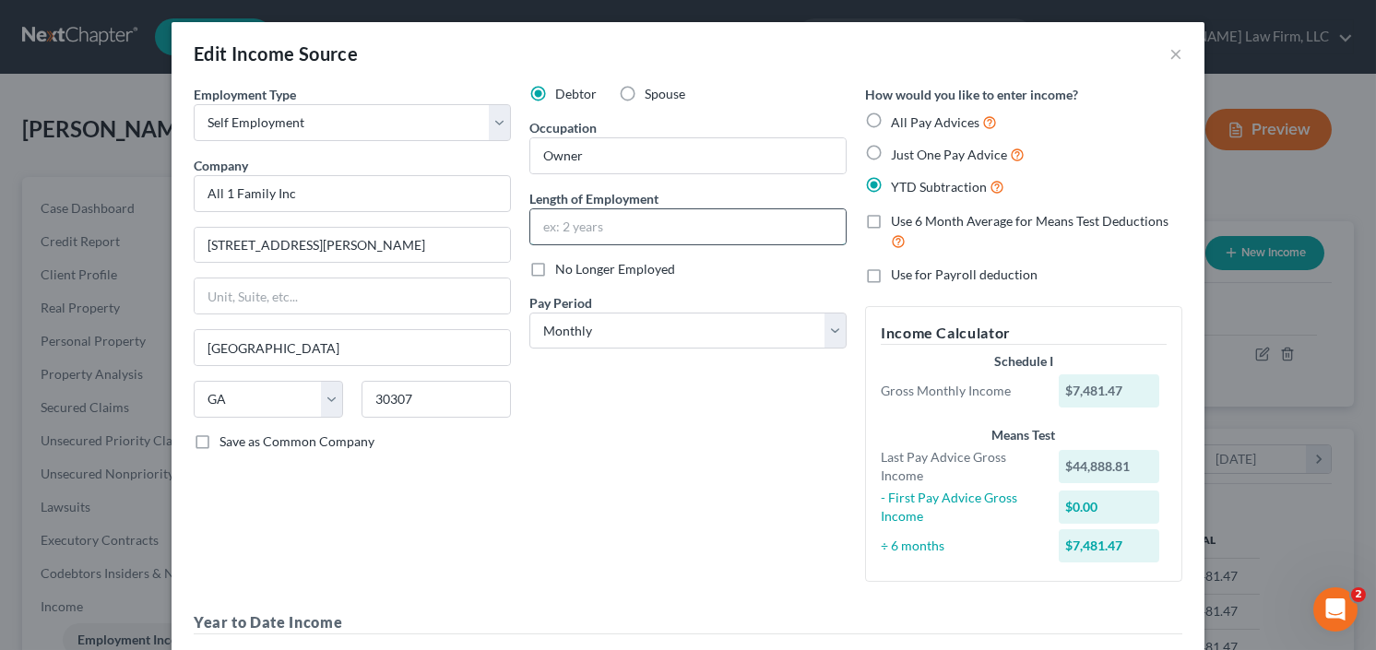
click at [606, 223] on input "text" at bounding box center [687, 226] width 315 height 35
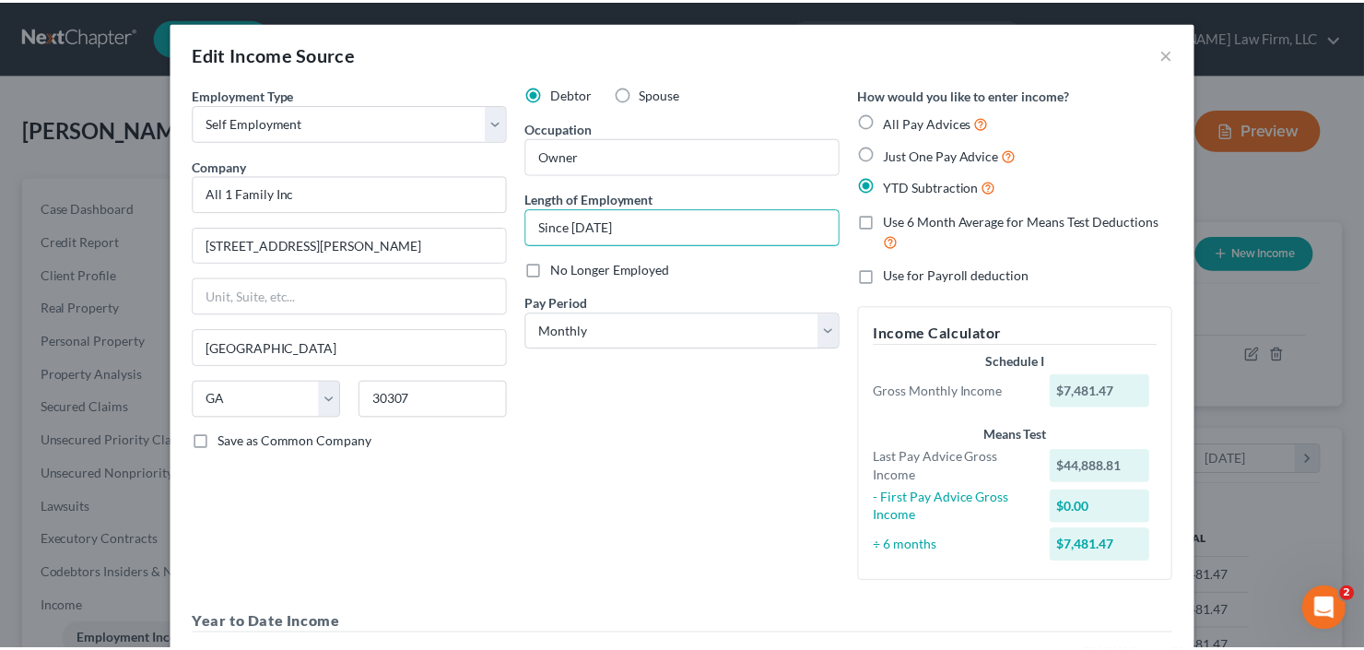
scroll to position [355, 0]
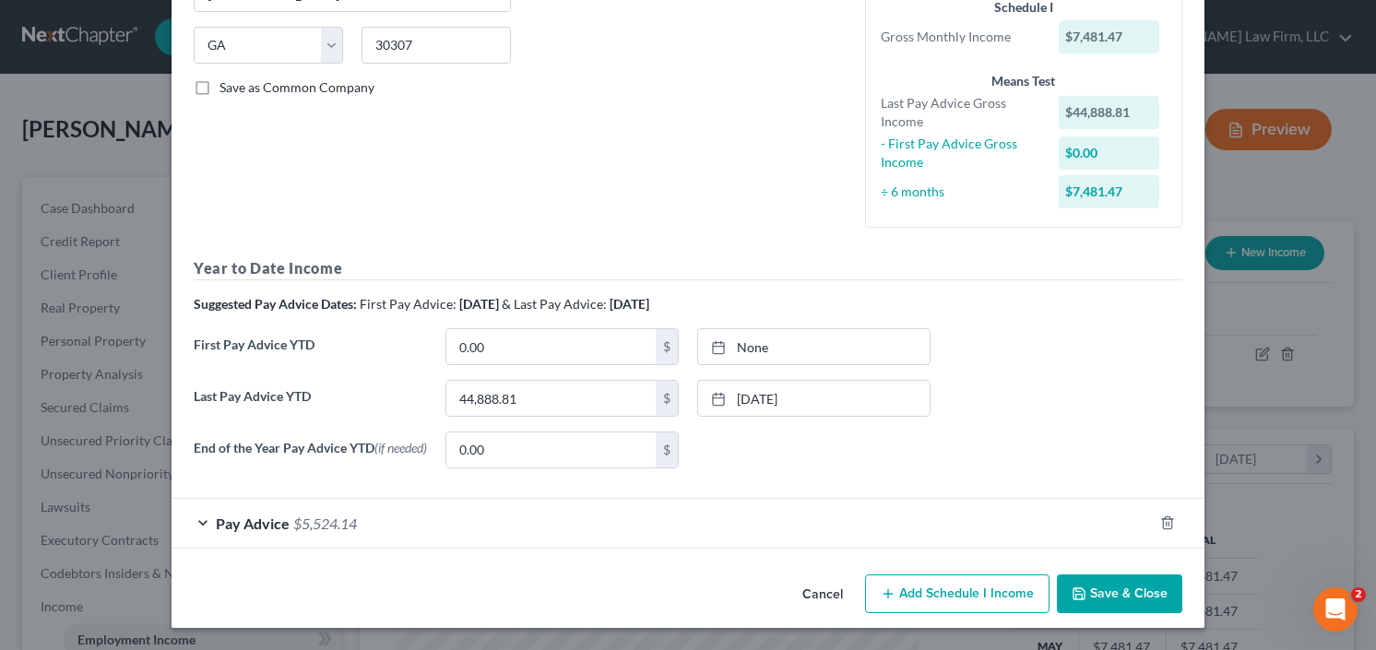
type input "Since [DATE]"
click at [1129, 599] on button "Save & Close" at bounding box center [1119, 593] width 125 height 39
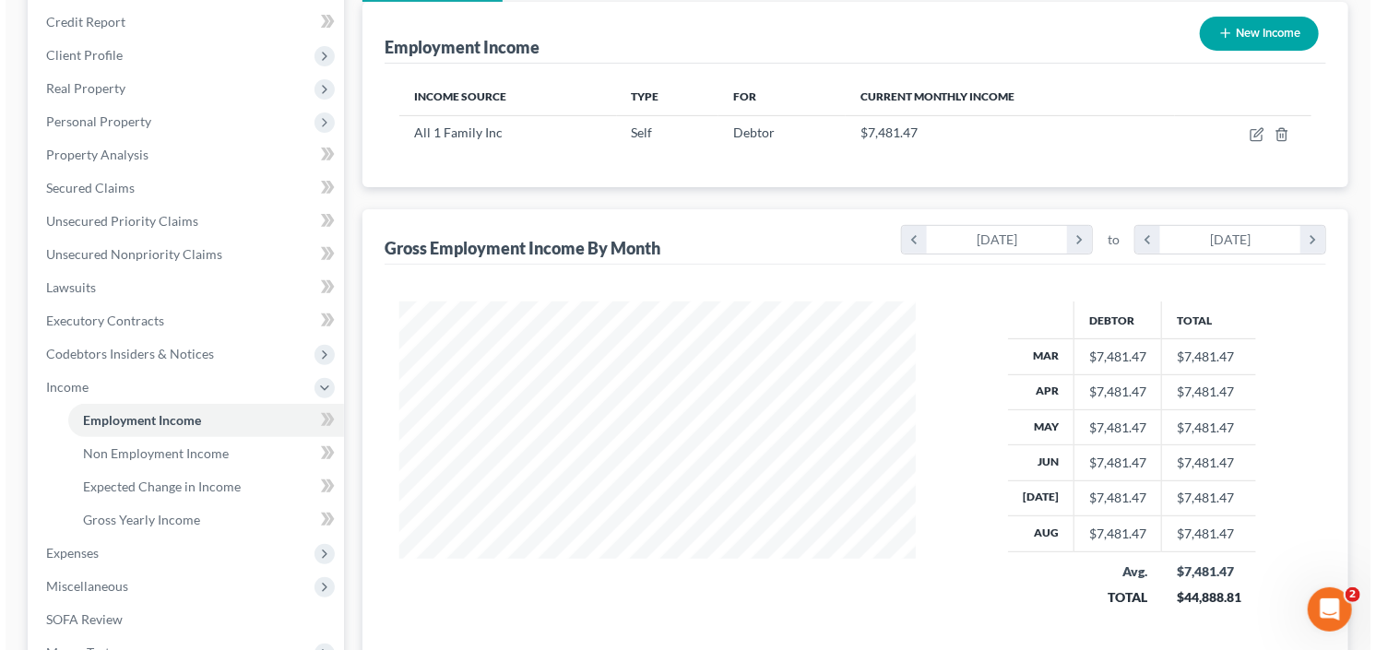
scroll to position [221, 0]
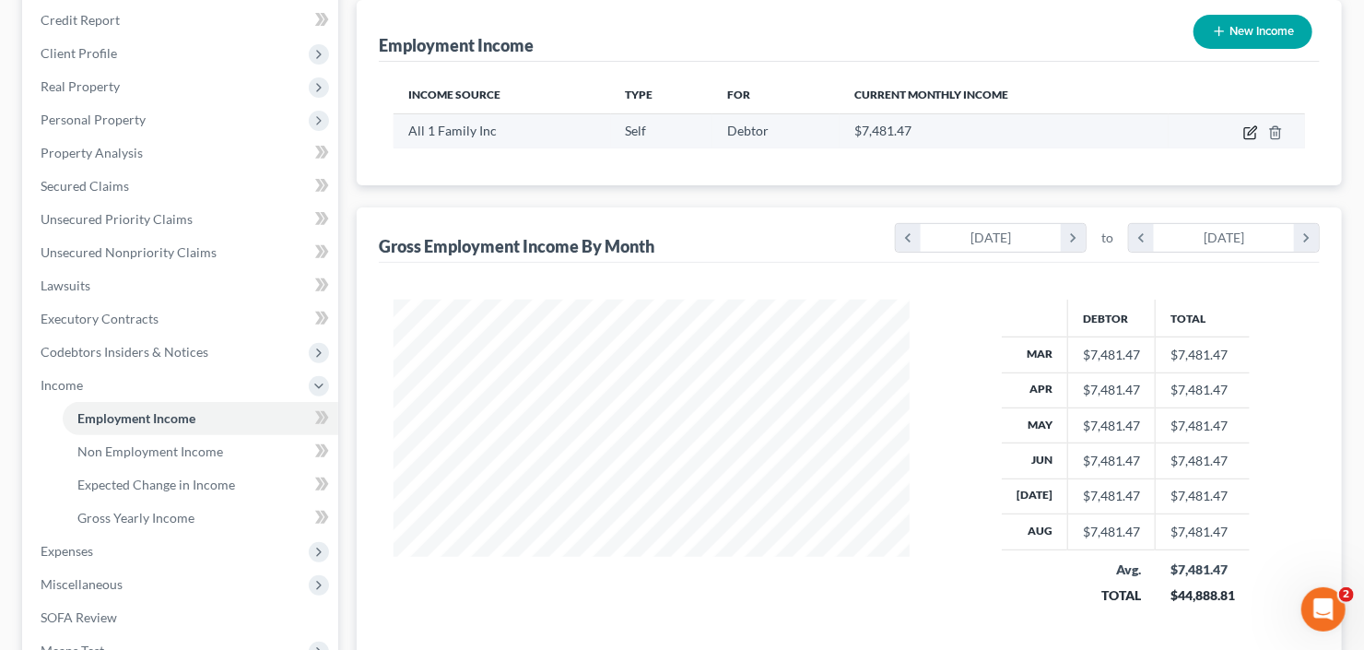
click at [1251, 133] on icon "button" at bounding box center [1251, 132] width 15 height 15
select select "1"
select select "10"
select select "0"
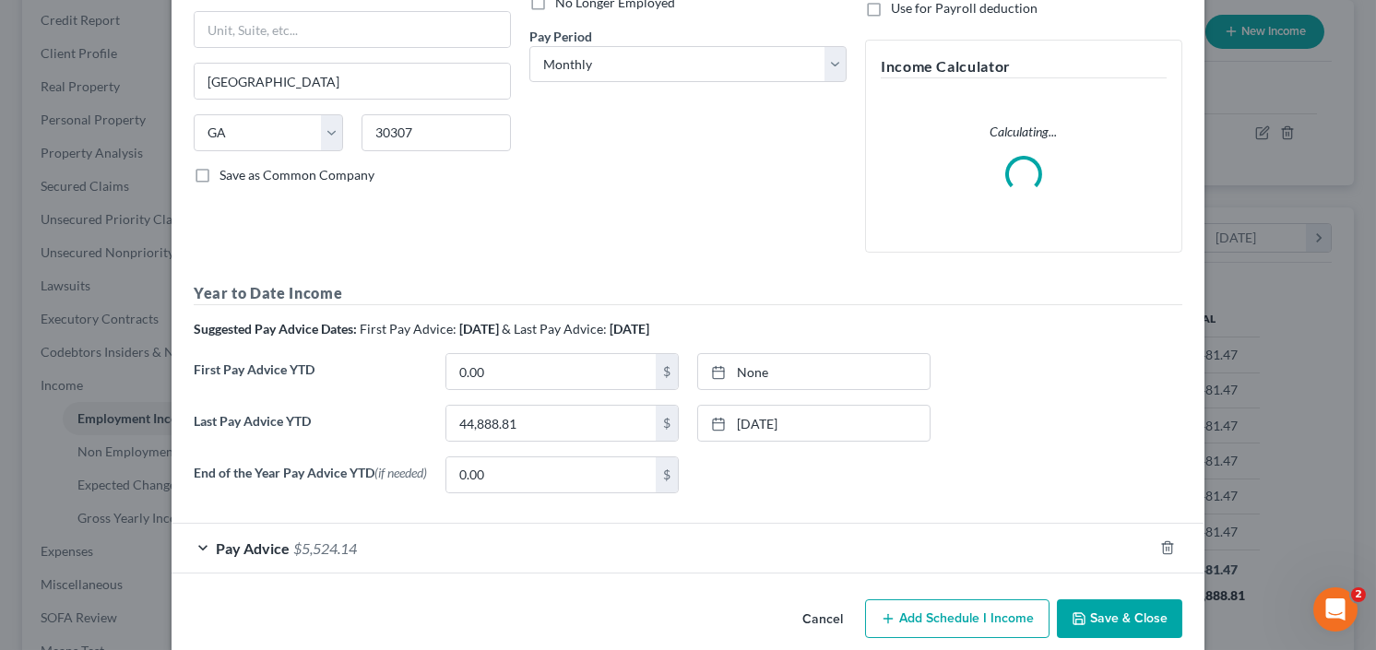
scroll to position [291, 0]
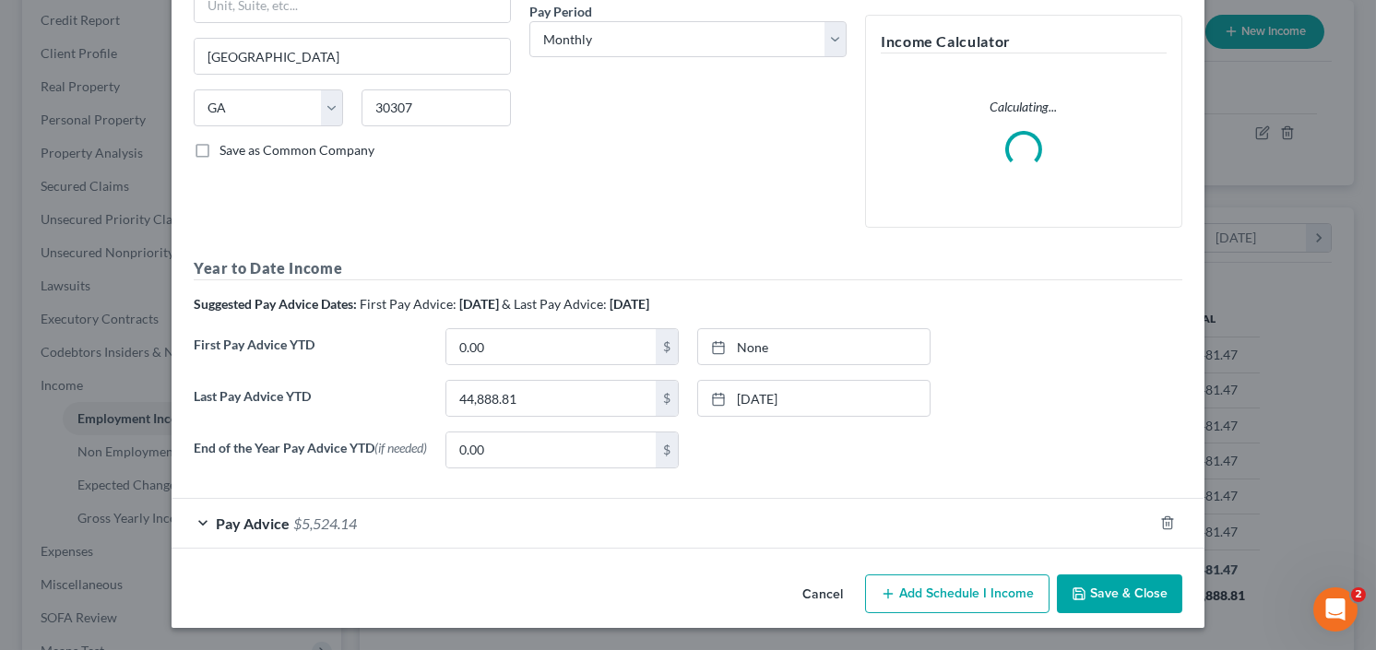
click at [293, 529] on span "$5,524.14" at bounding box center [325, 523] width 64 height 18
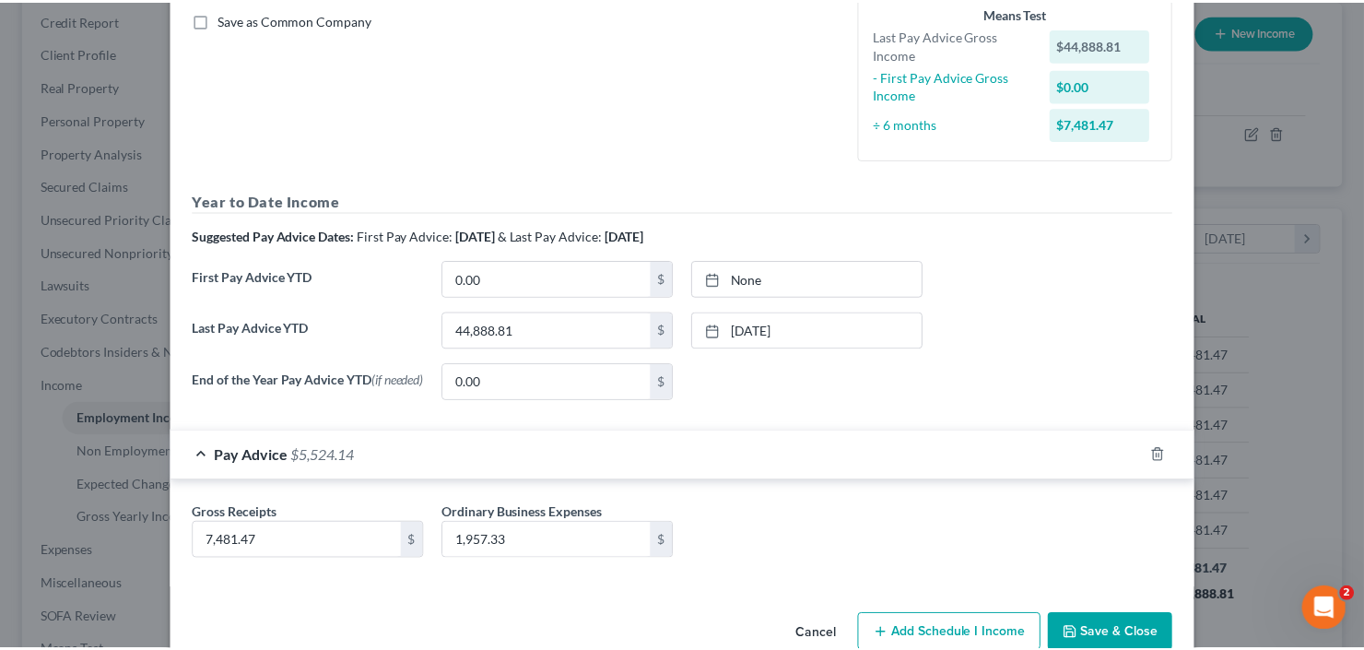
scroll to position [462, 0]
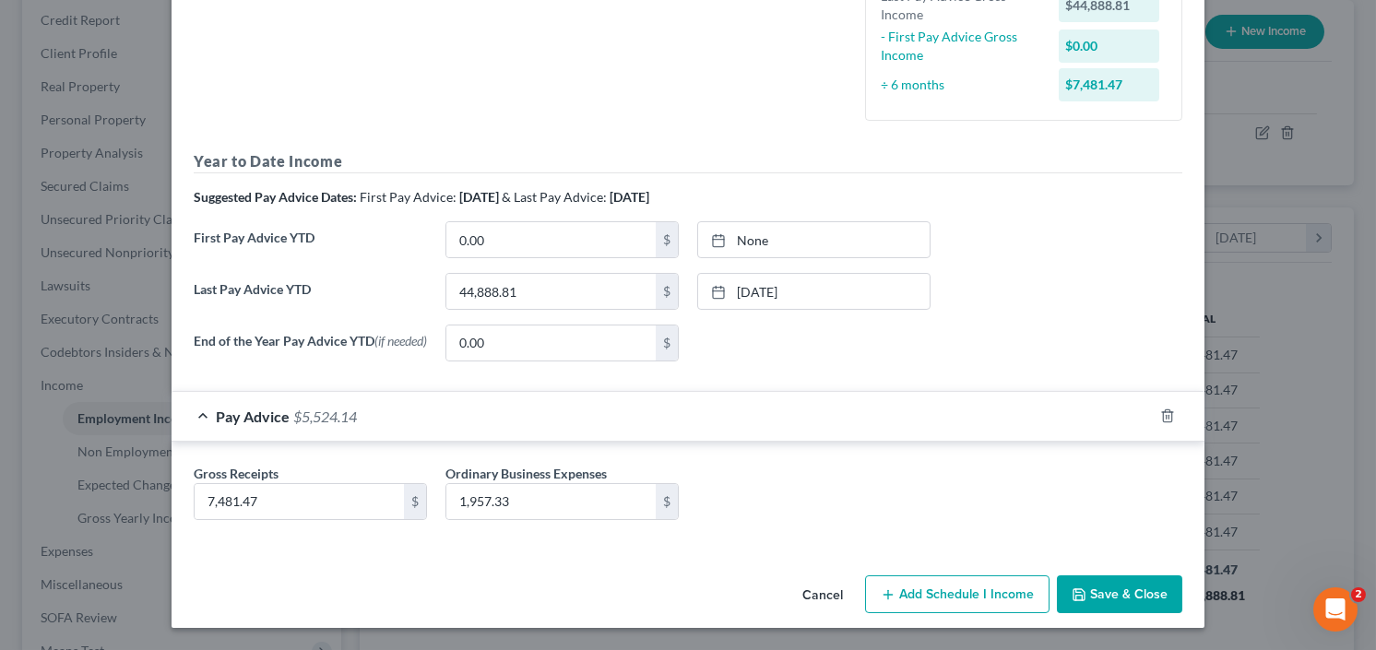
click at [1121, 587] on button "Save & Close" at bounding box center [1119, 594] width 125 height 39
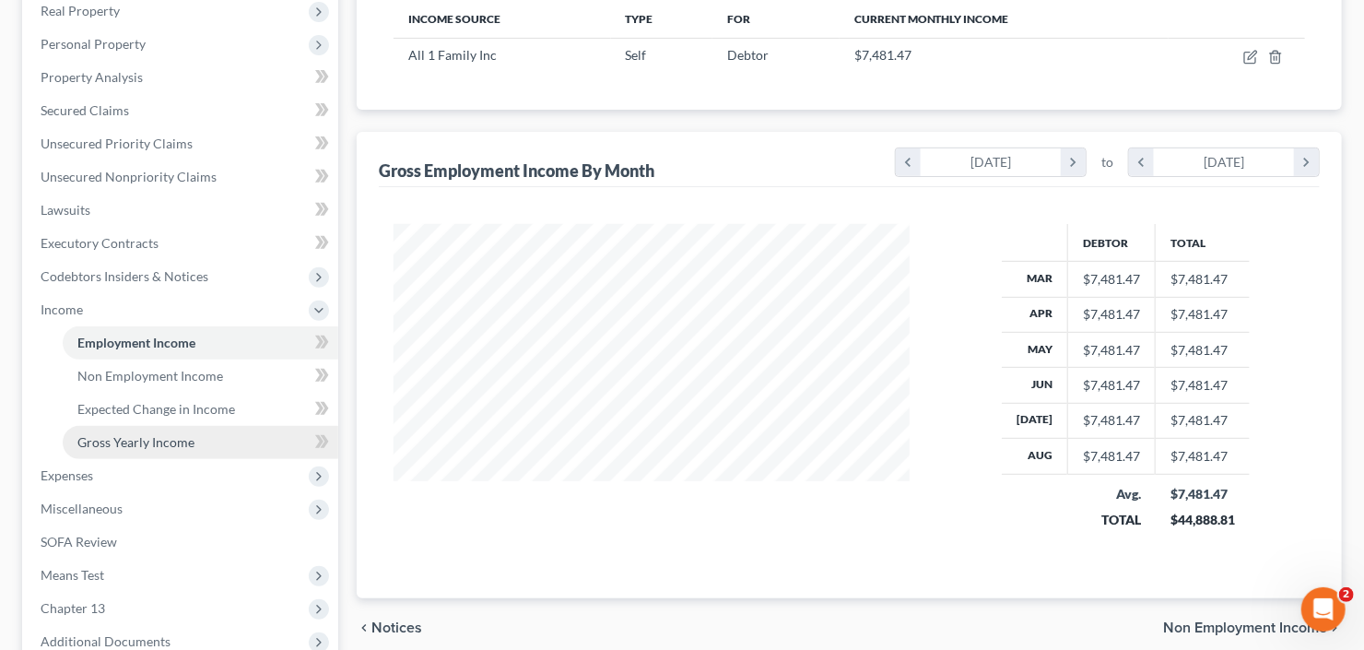
scroll to position [369, 0]
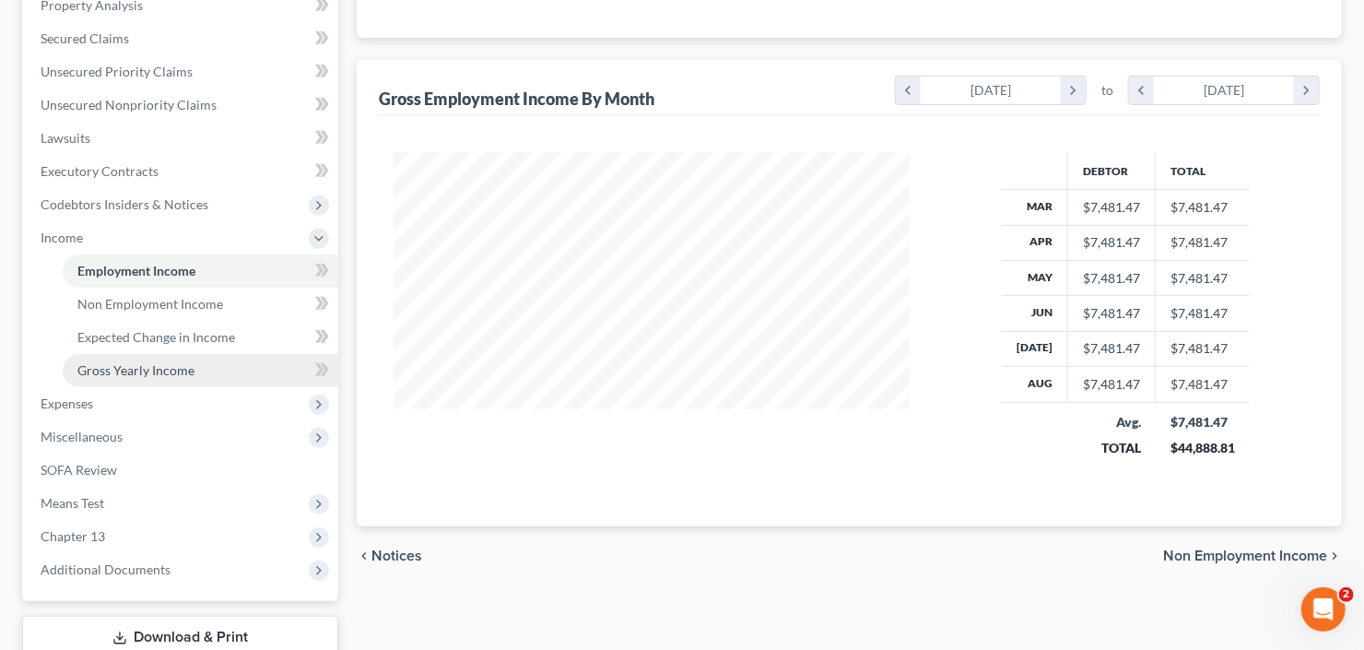
click at [144, 373] on span "Gross Yearly Income" at bounding box center [135, 370] width 117 height 16
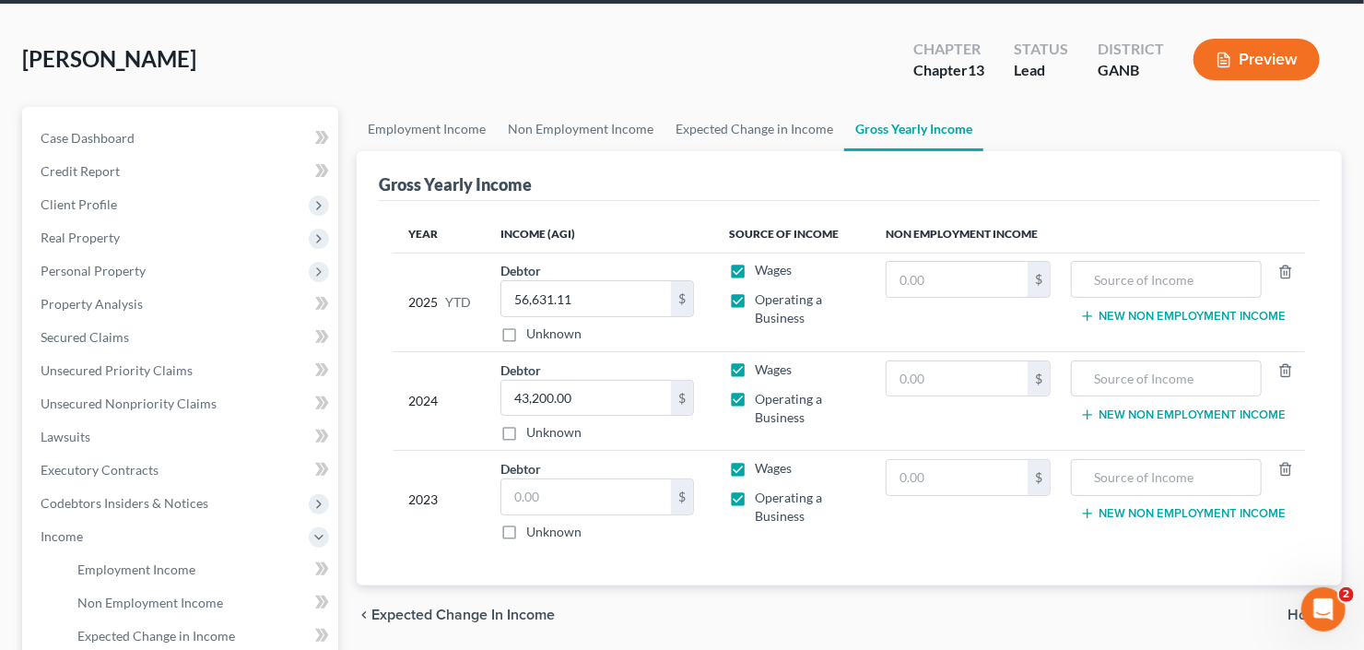
scroll to position [148, 0]
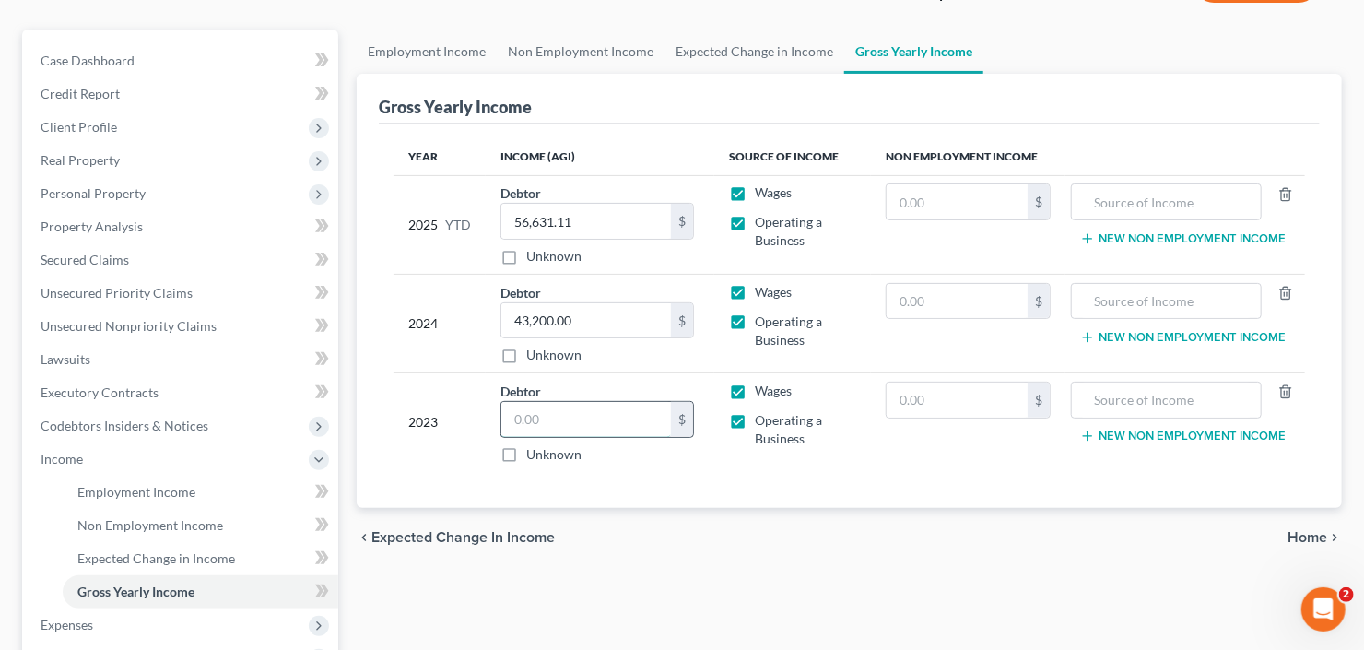
click at [596, 410] on input "text" at bounding box center [587, 419] width 170 height 35
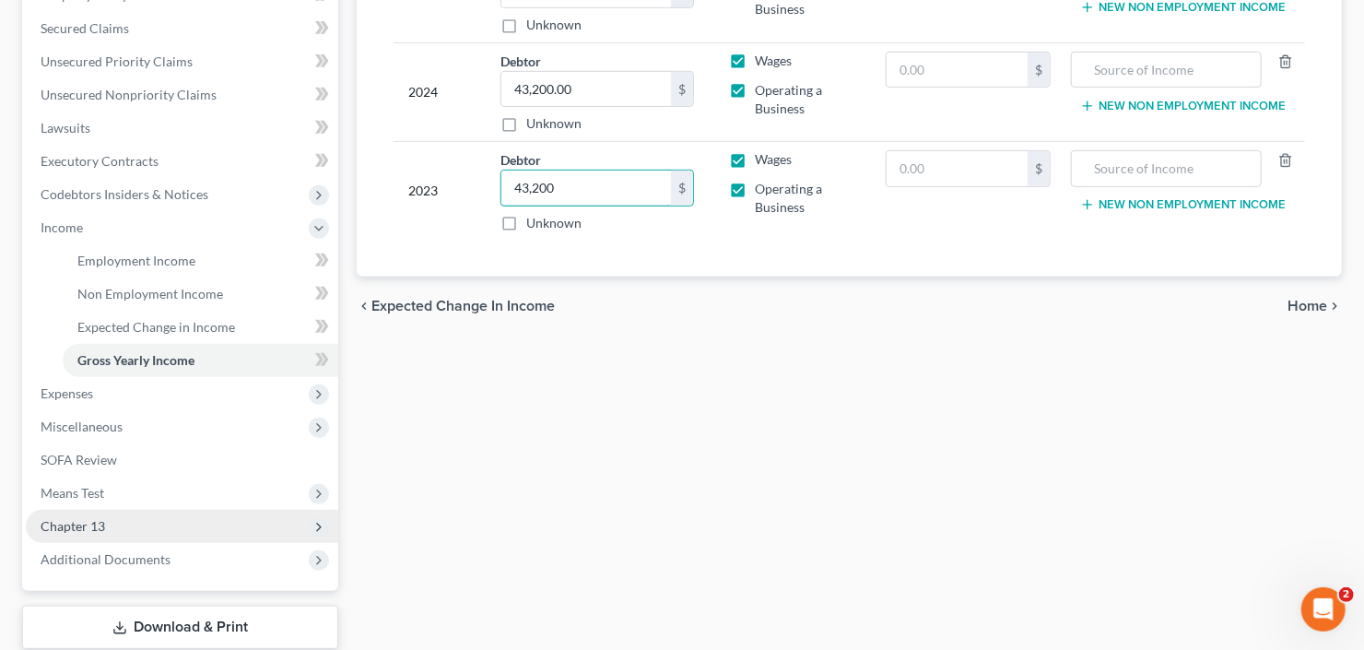
scroll to position [493, 0]
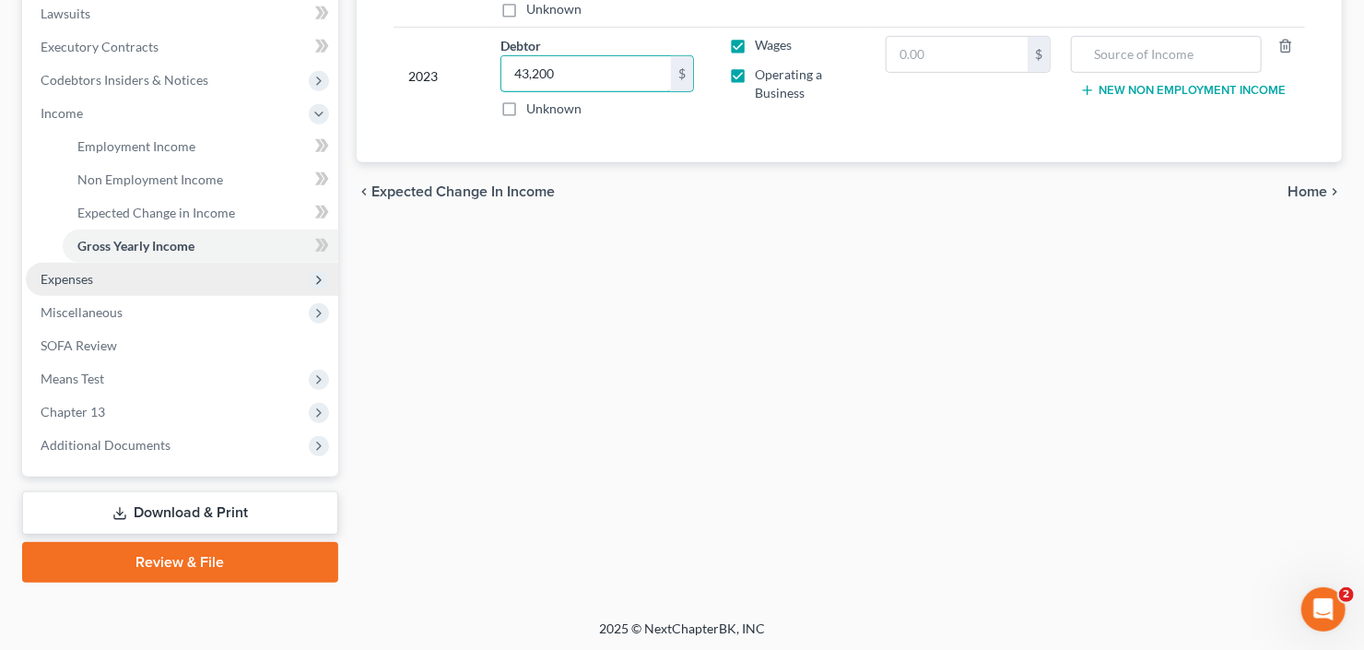
type input "43,200"
click at [96, 269] on span "Expenses" at bounding box center [182, 279] width 313 height 33
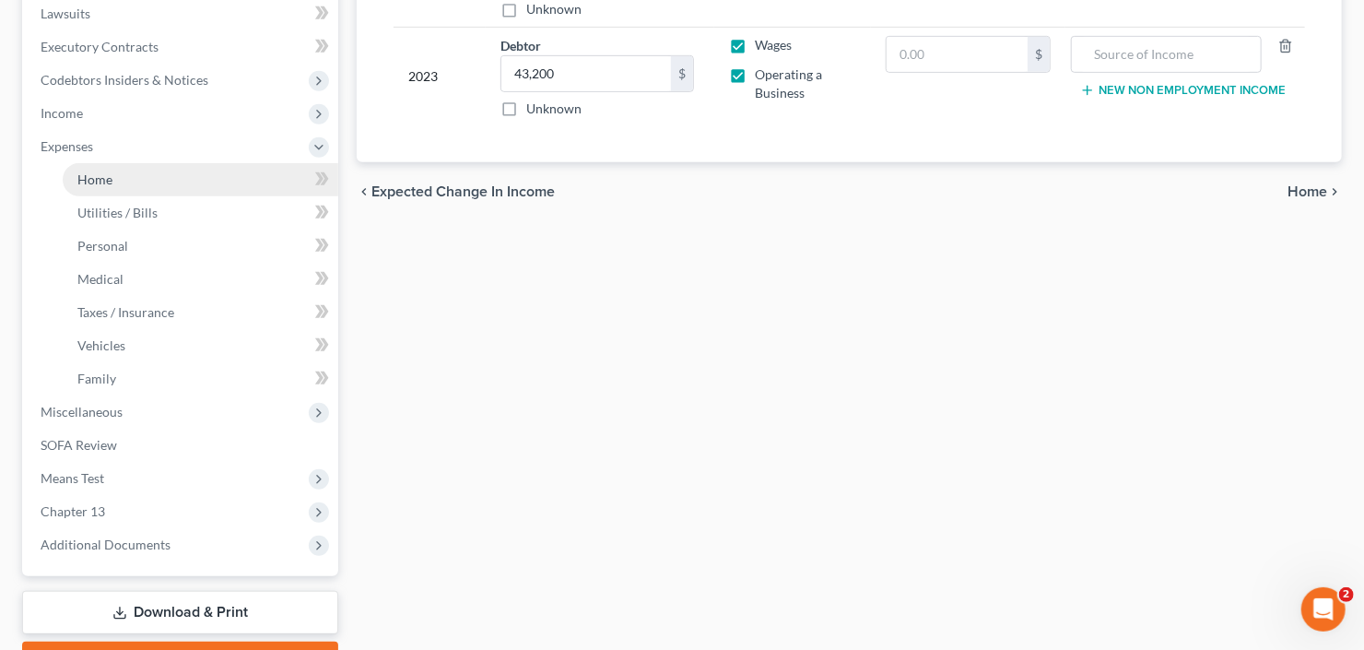
click at [116, 185] on link "Home" at bounding box center [201, 179] width 276 height 33
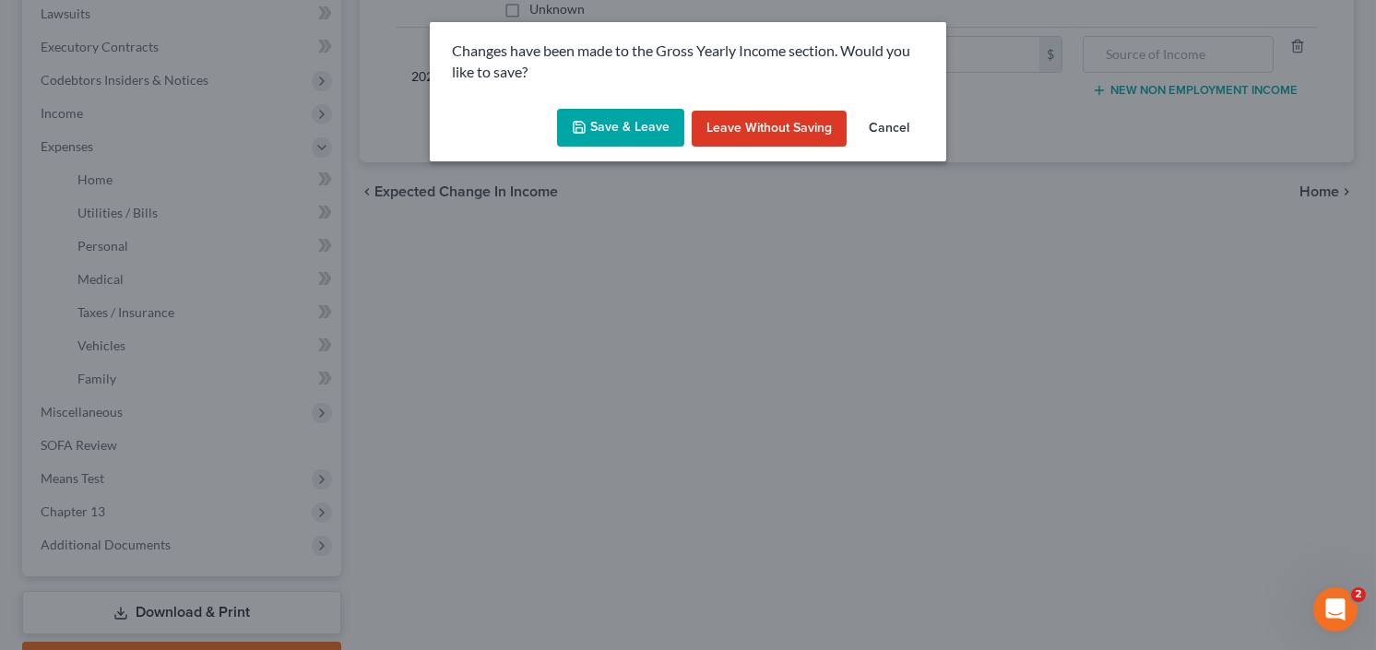
drag, startPoint x: 638, startPoint y: 136, endPoint x: 653, endPoint y: 168, distance: 35.5
click at [638, 135] on button "Save & Leave" at bounding box center [620, 128] width 127 height 39
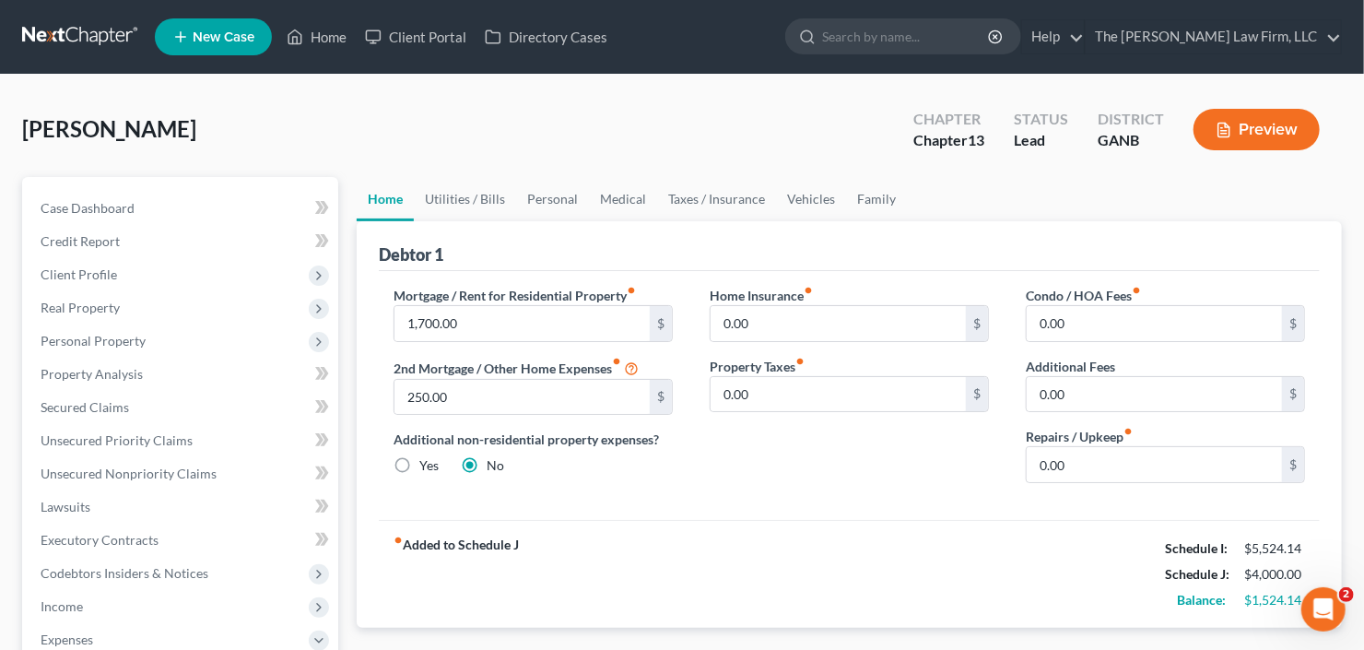
click at [1309, 113] on button "Preview" at bounding box center [1257, 129] width 126 height 41
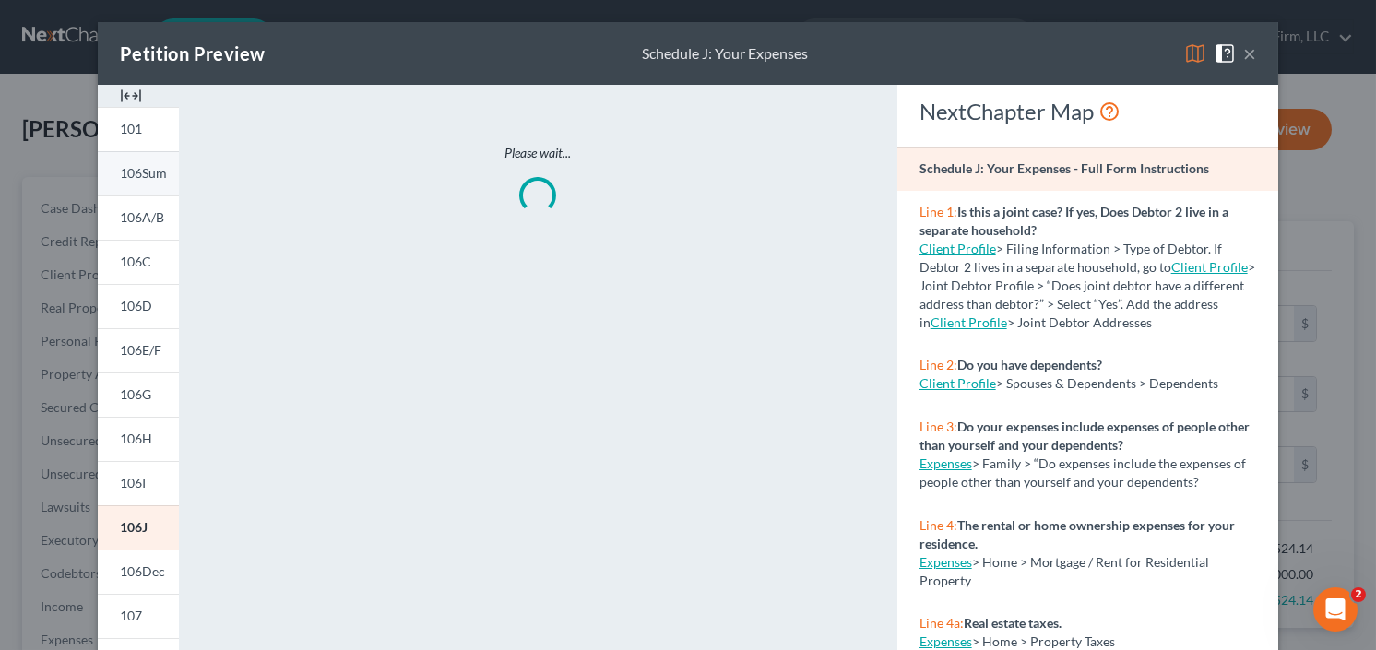
click at [131, 182] on link "106Sum" at bounding box center [138, 173] width 81 height 44
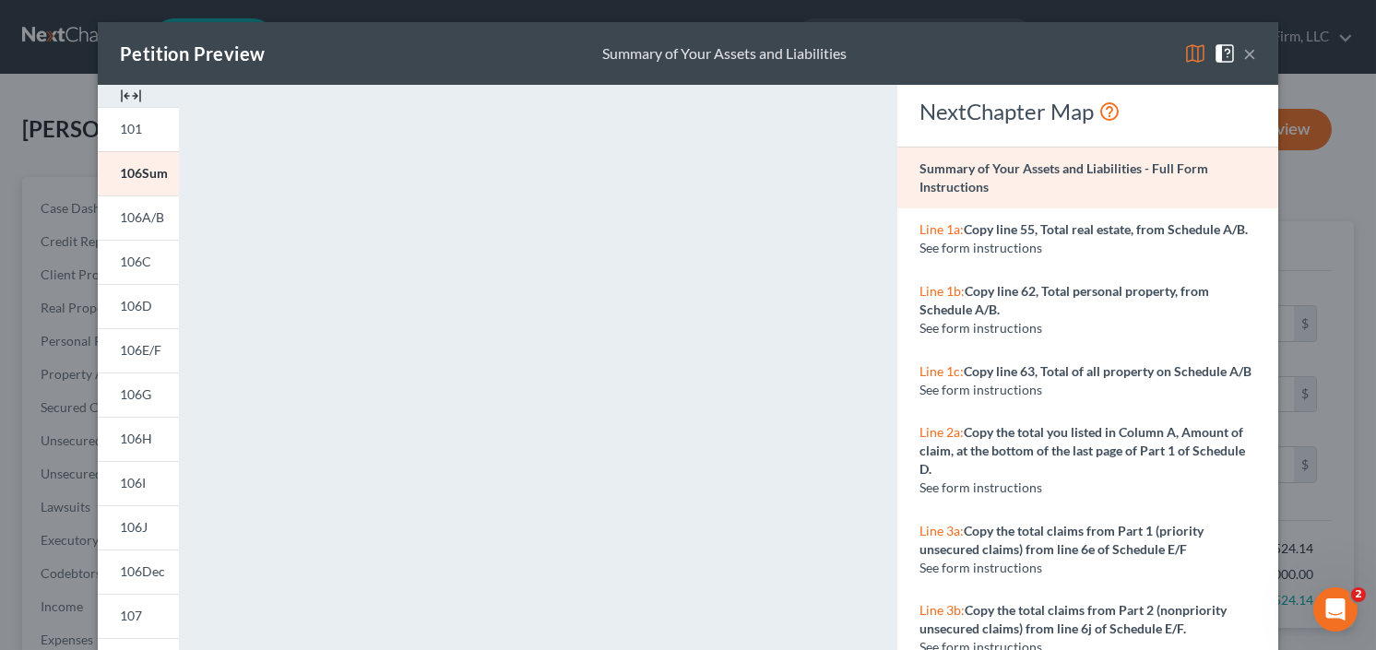
click at [1243, 51] on button "×" at bounding box center [1249, 53] width 13 height 22
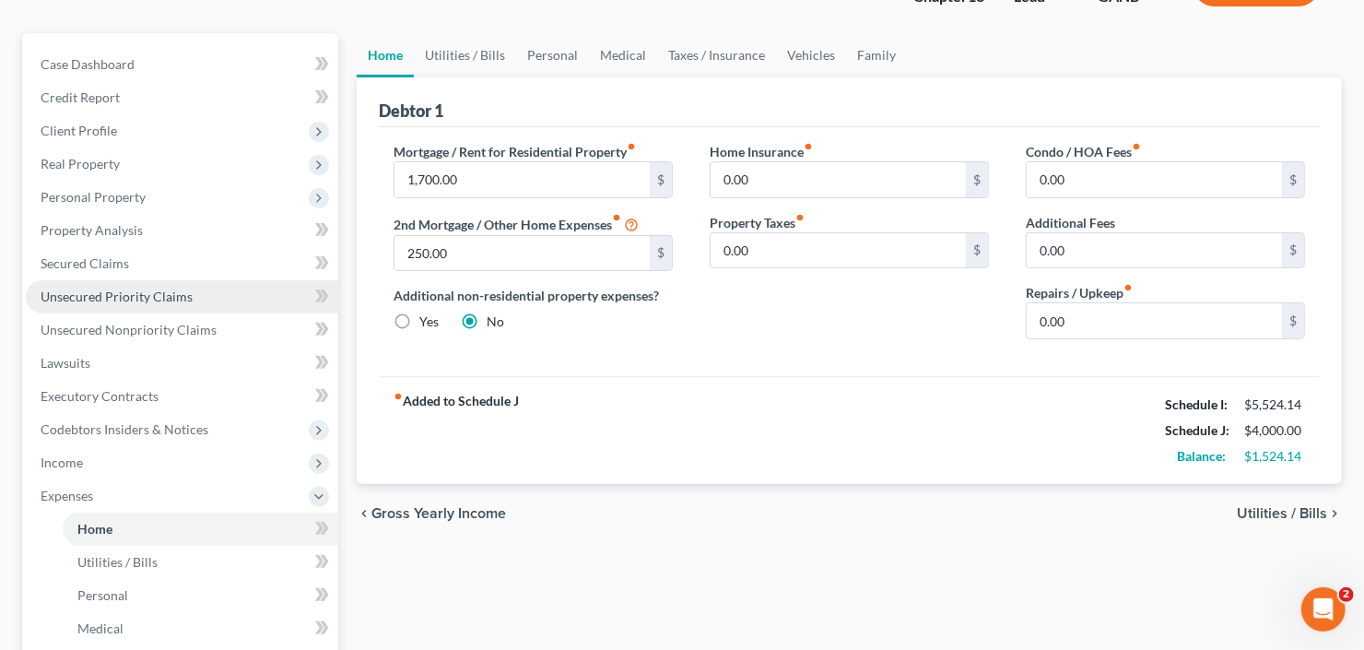
scroll to position [221, 0]
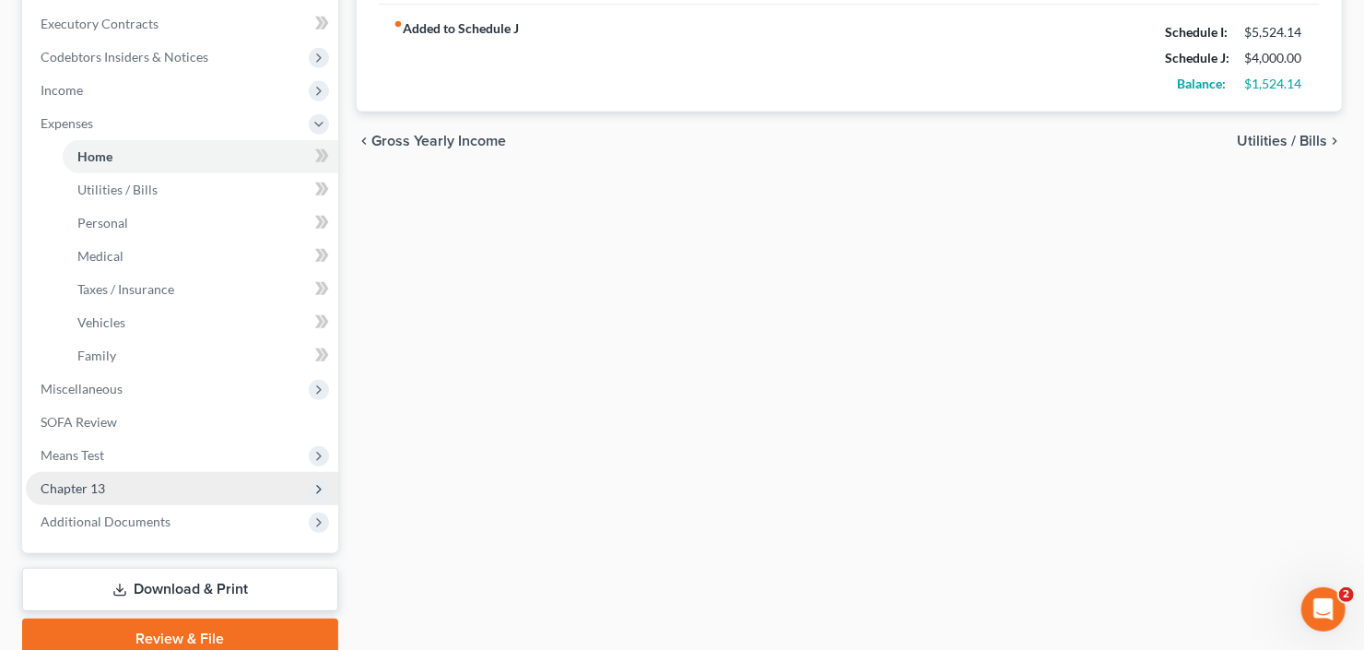
click at [120, 479] on span "Chapter 13" at bounding box center [182, 488] width 313 height 33
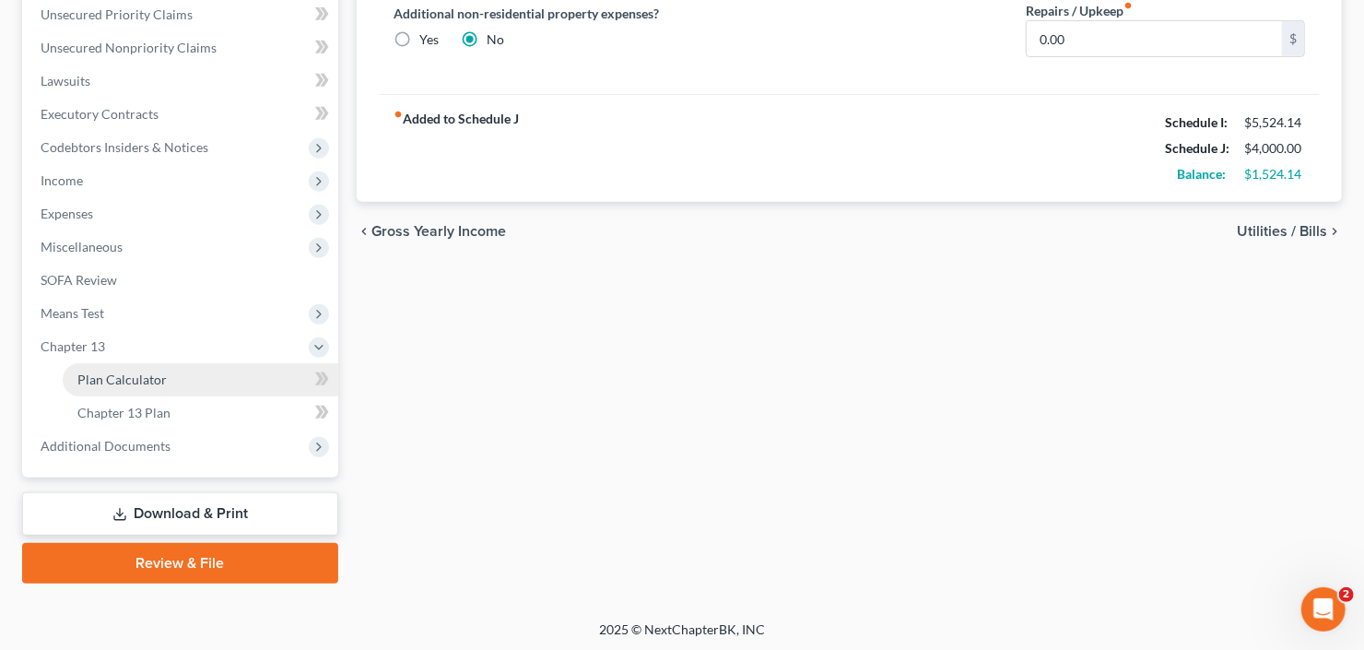
click at [149, 375] on span "Plan Calculator" at bounding box center [121, 380] width 89 height 16
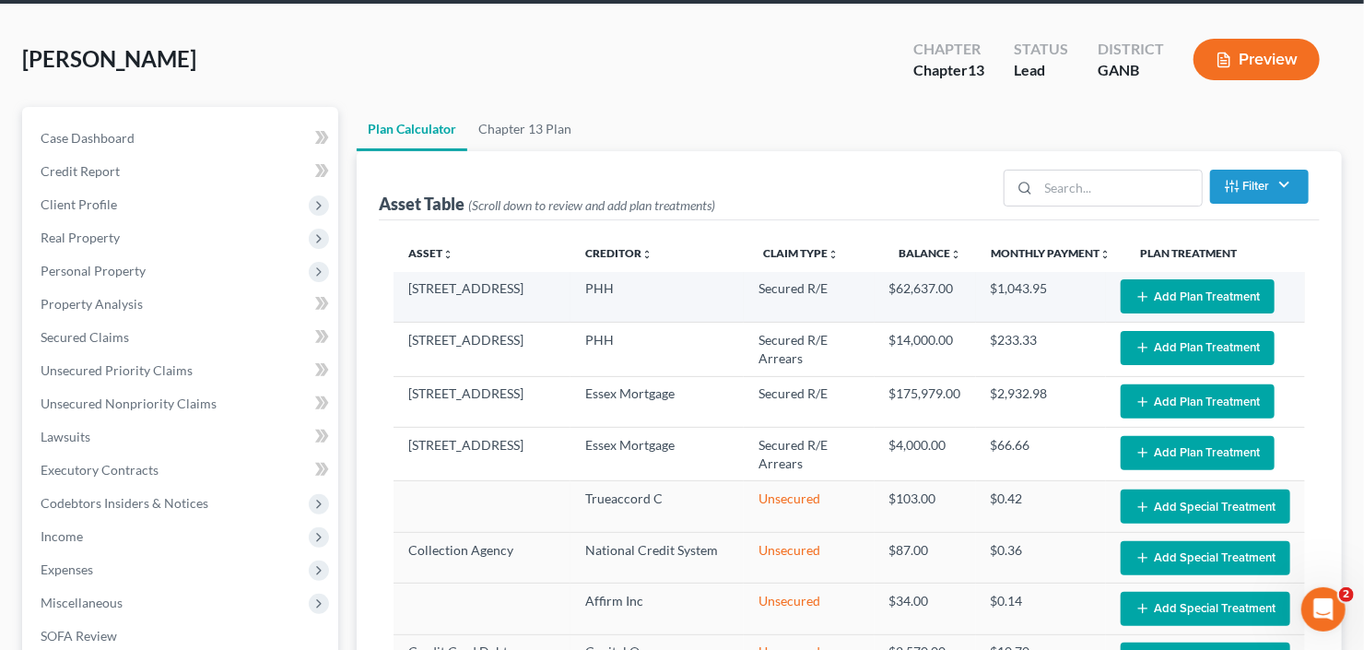
scroll to position [148, 0]
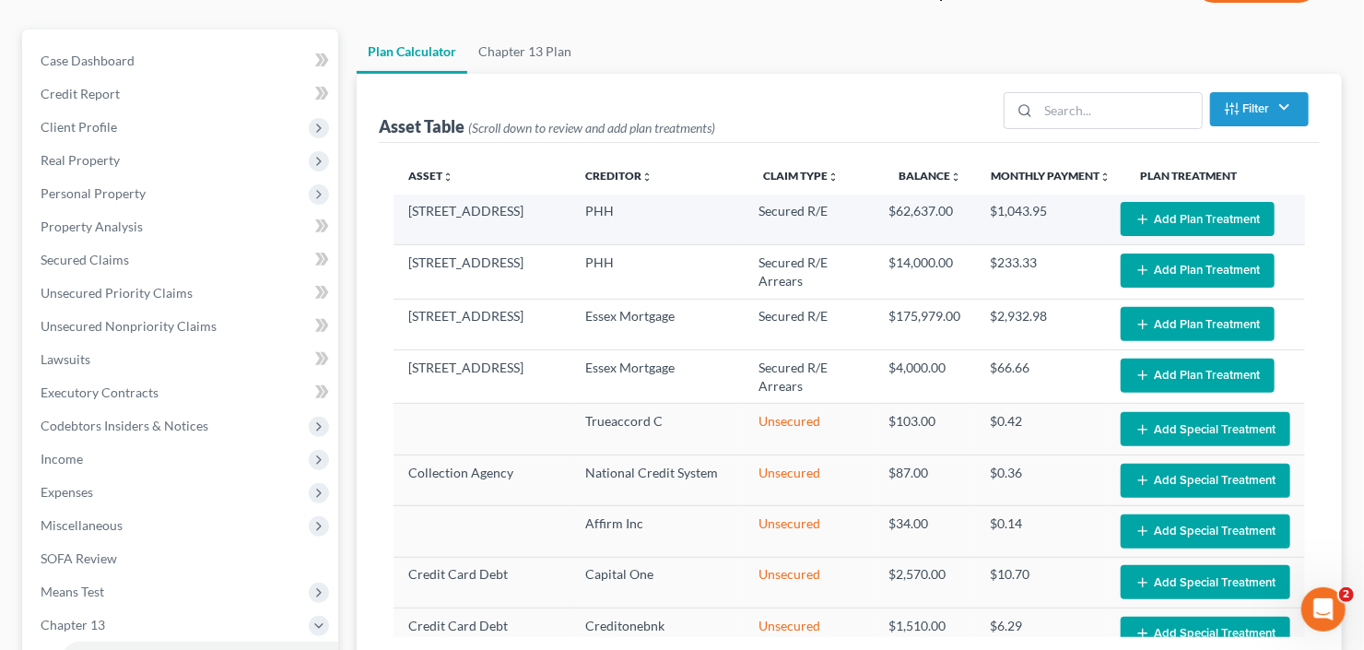
select select "59"
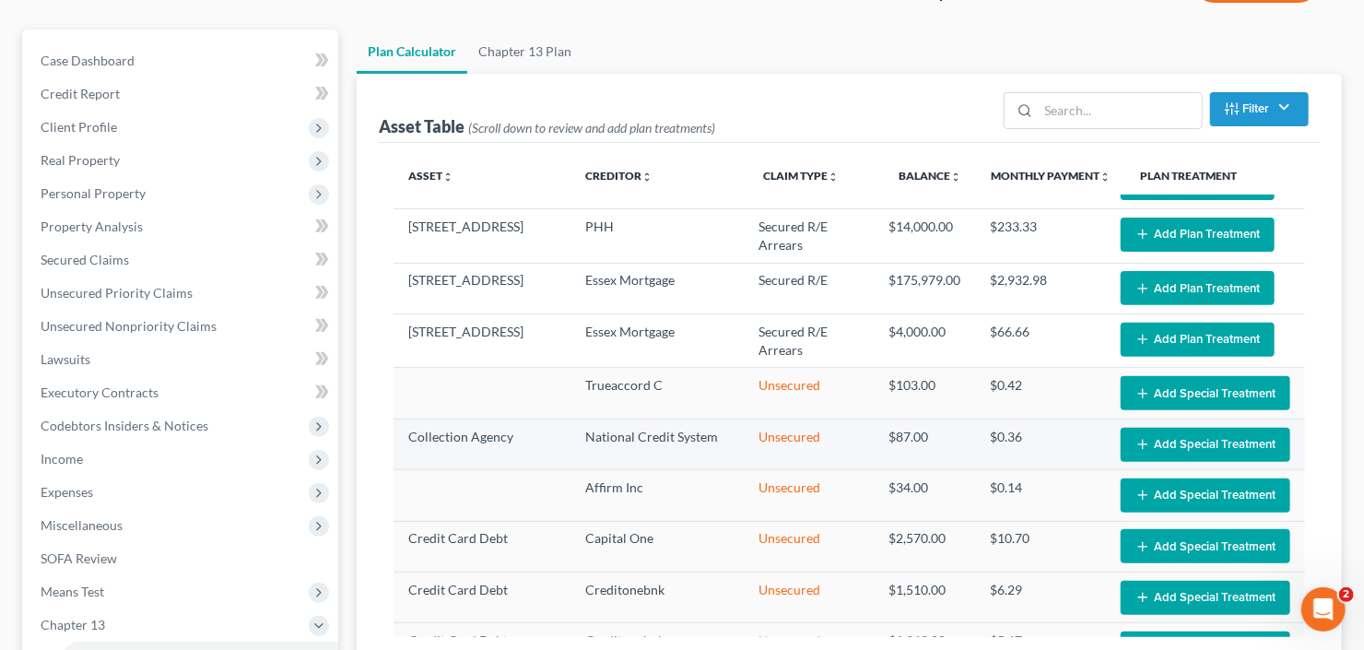
scroll to position [0, 0]
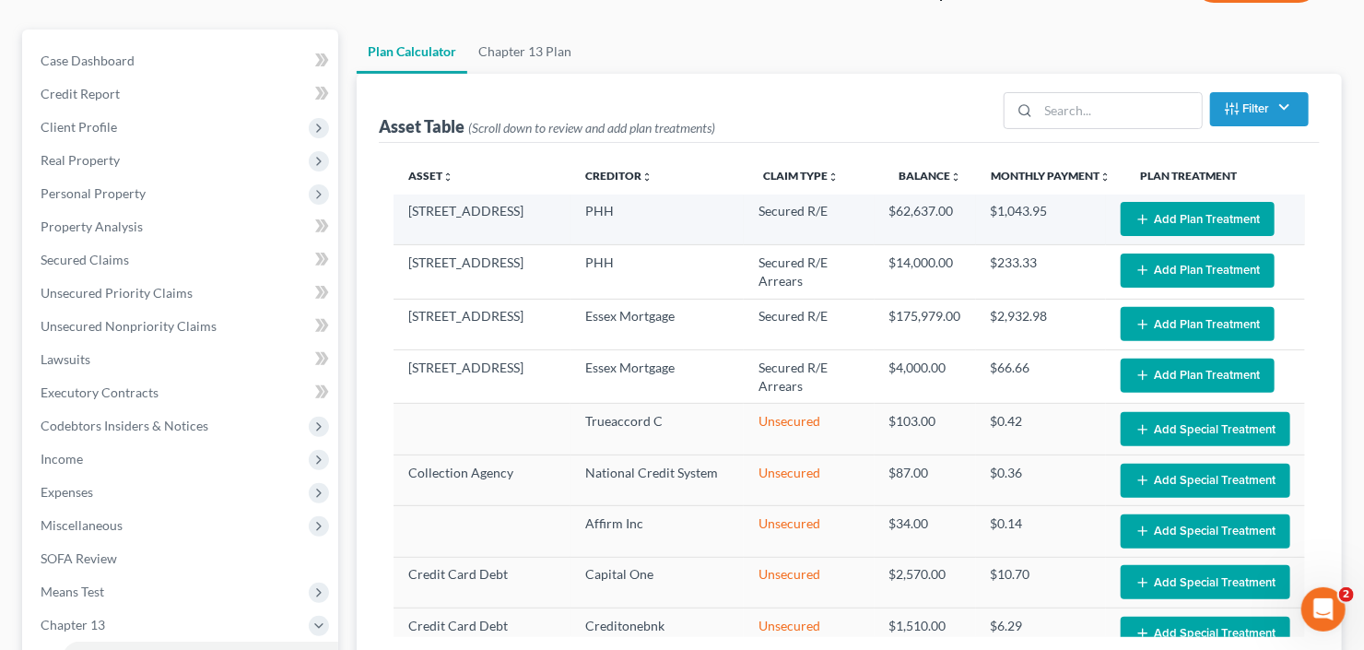
click at [1199, 219] on button "Add Plan Treatment" at bounding box center [1198, 219] width 154 height 34
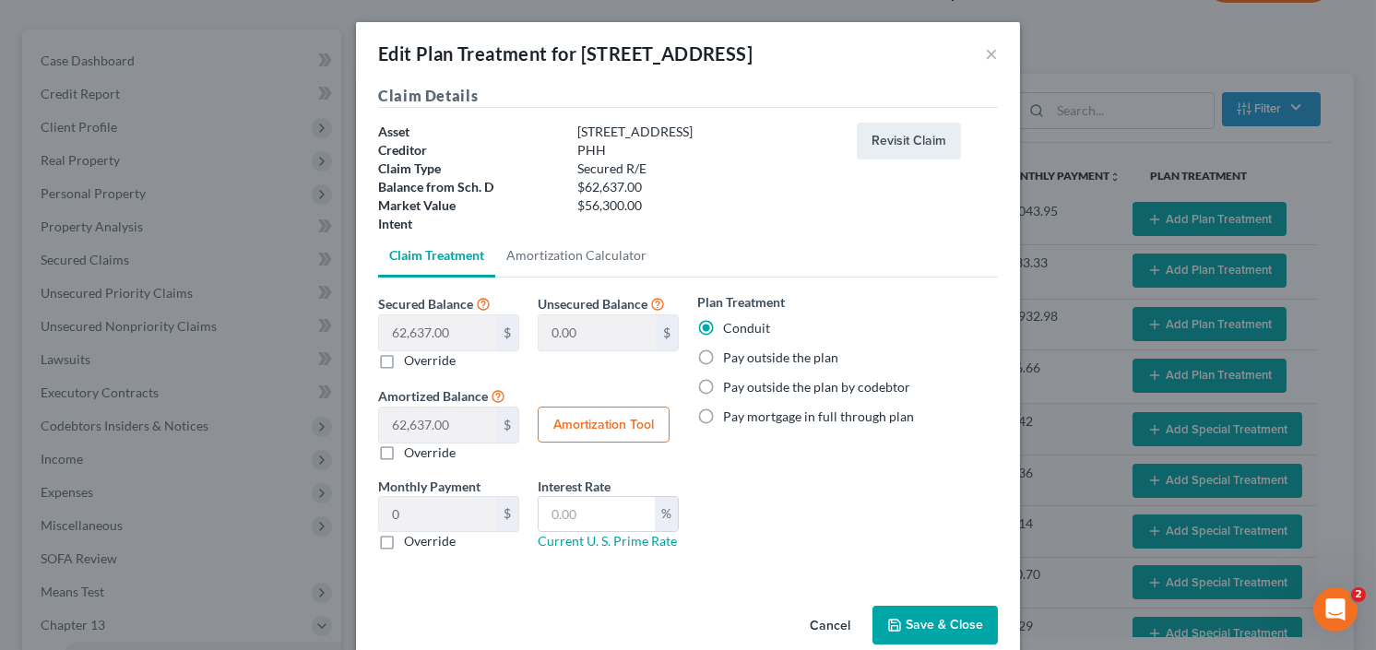
click at [723, 352] on label "Pay outside the plan" at bounding box center [780, 357] width 115 height 18
click at [730, 352] on input "Pay outside the plan" at bounding box center [736, 354] width 12 height 12
radio input "true"
drag, startPoint x: 914, startPoint y: 629, endPoint x: 923, endPoint y: 609, distance: 21.4
click at [914, 626] on button "Save & Close" at bounding box center [934, 625] width 125 height 39
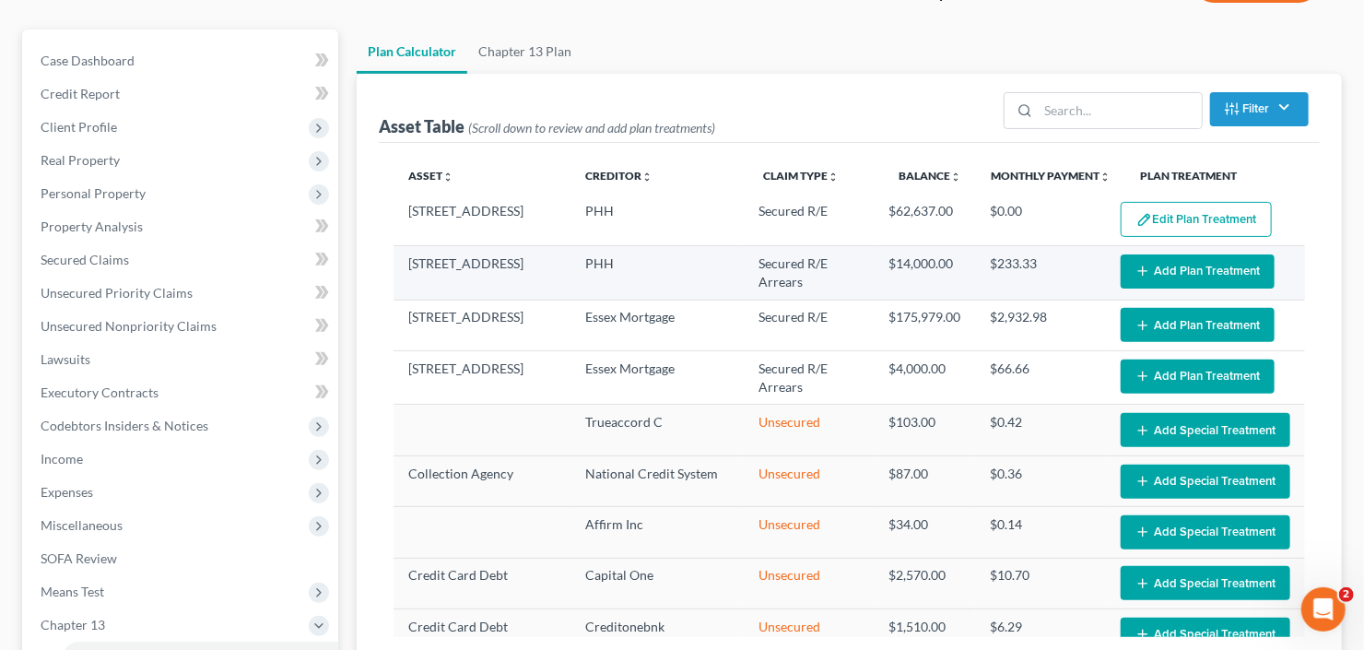
select select "59"
click at [1164, 270] on button "Add Plan Treatment" at bounding box center [1198, 271] width 154 height 34
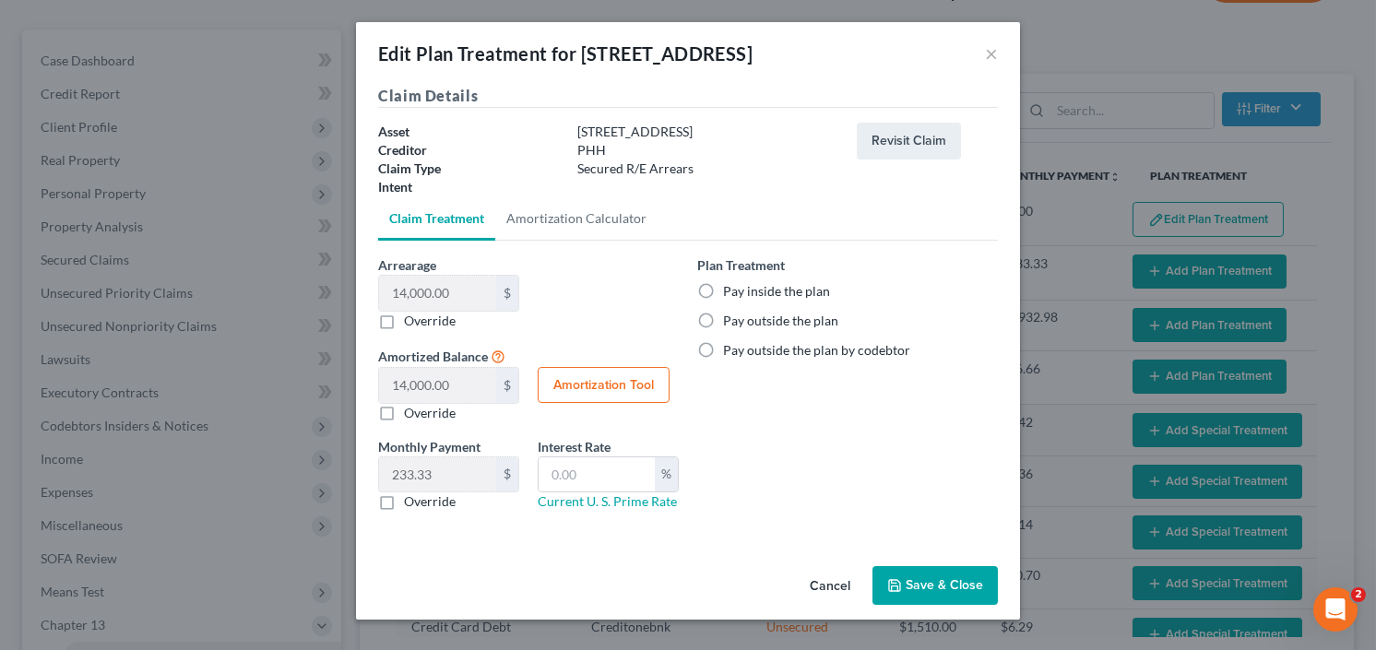
drag, startPoint x: 709, startPoint y: 292, endPoint x: 738, endPoint y: 361, distance: 75.2
click at [723, 292] on label "Pay inside the plan" at bounding box center [776, 291] width 107 height 18
click at [730, 292] on input "Pay inside the plan" at bounding box center [736, 288] width 12 height 12
radio input "true"
click at [935, 593] on button "Save & Close" at bounding box center [934, 585] width 125 height 39
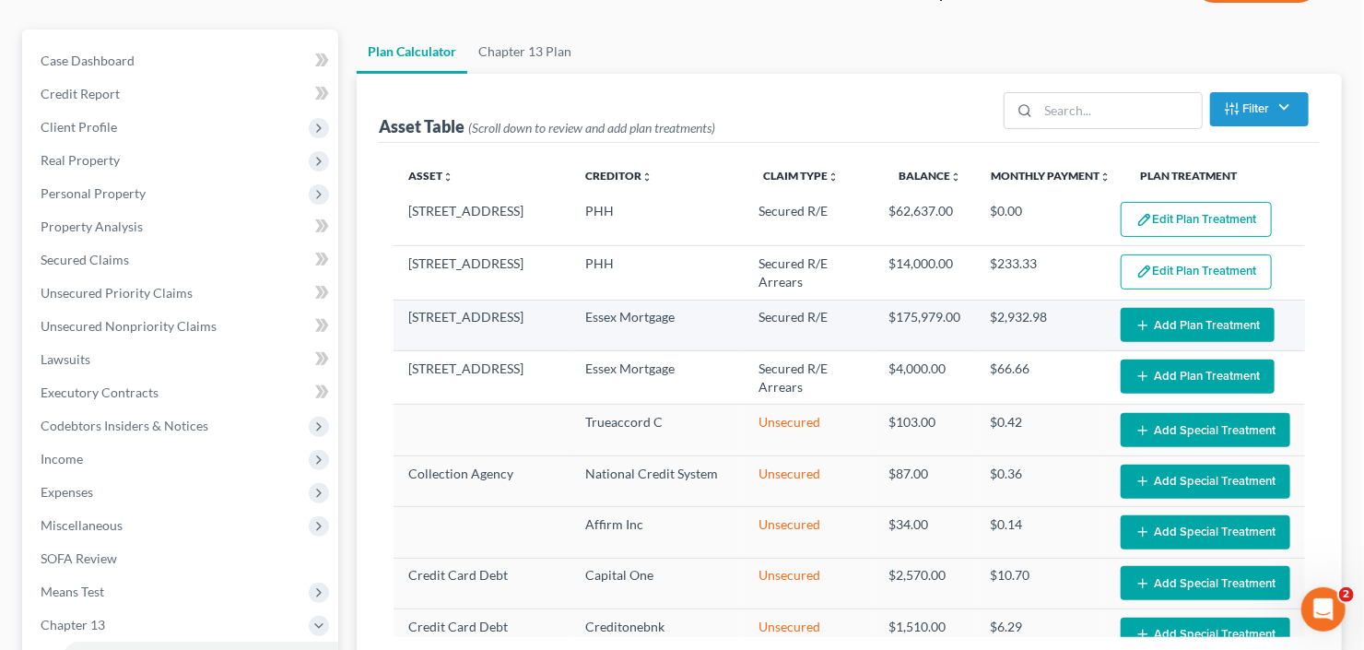
select select "59"
click at [1172, 319] on button "Add Plan Treatment" at bounding box center [1198, 325] width 154 height 34
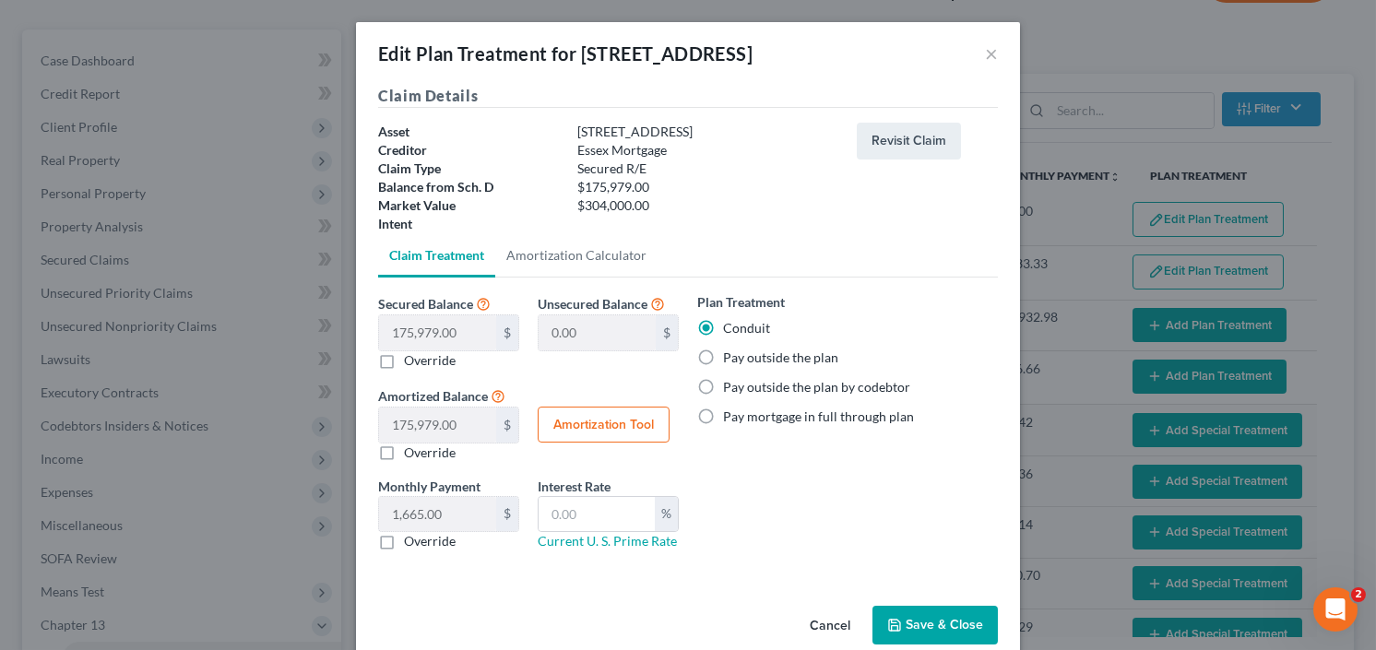
click at [688, 360] on div "Plan Treatment Conduit Pay outside the plan Pay outside the plan by codebtor Pa…" at bounding box center [847, 428] width 319 height 273
click at [723, 354] on label "Pay outside the plan" at bounding box center [780, 357] width 115 height 18
click at [730, 354] on input "Pay outside the plan" at bounding box center [736, 354] width 12 height 12
radio input "true"
click at [900, 621] on button "Save & Close" at bounding box center [934, 625] width 125 height 39
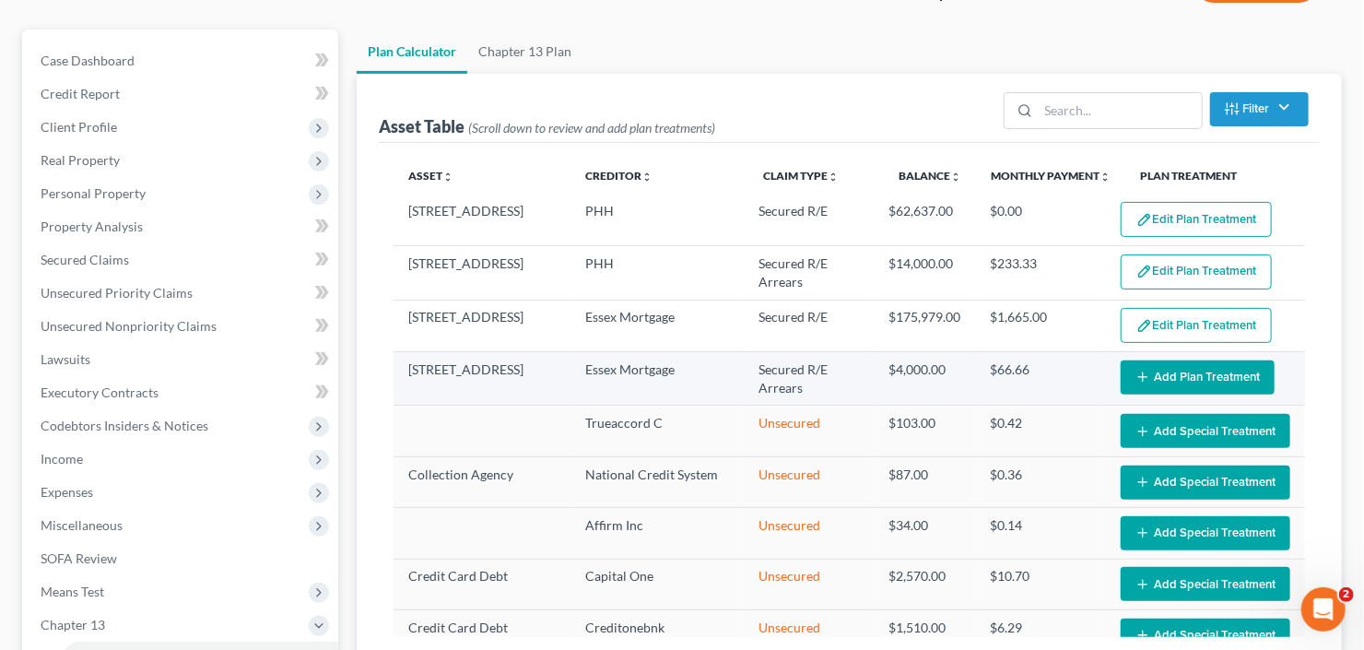
select select "59"
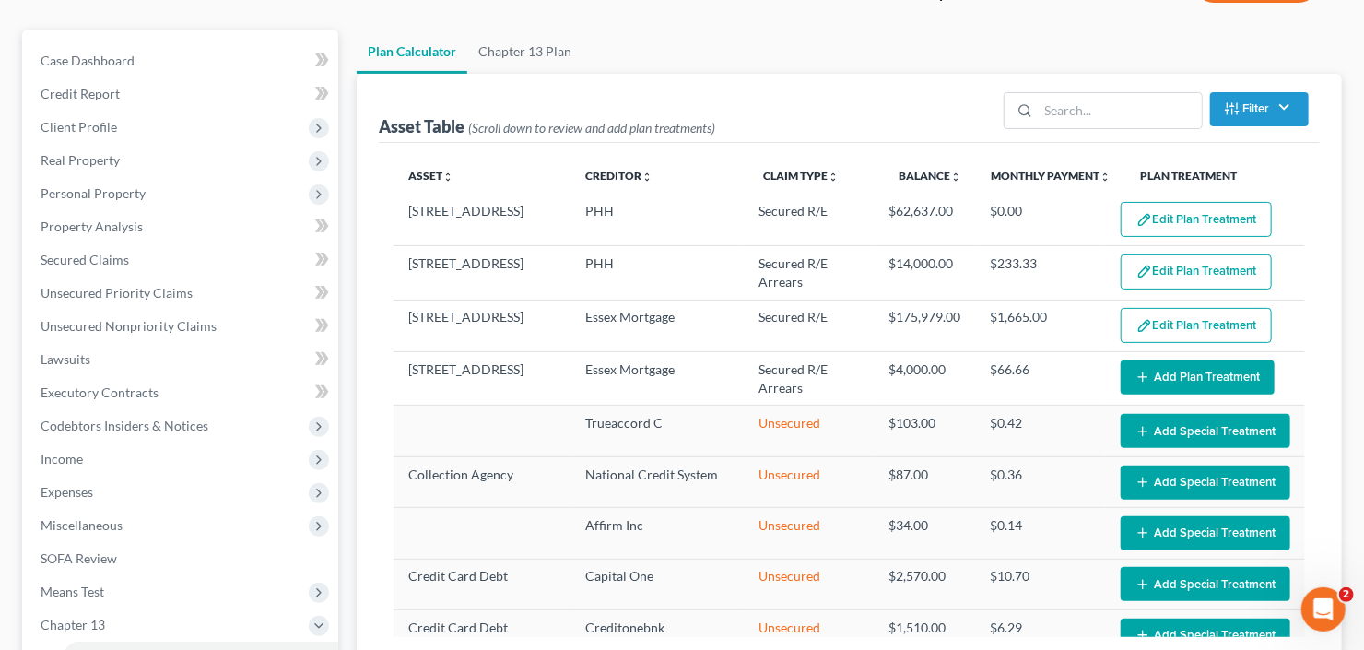
click at [1176, 376] on button "Add Plan Treatment" at bounding box center [1198, 377] width 154 height 34
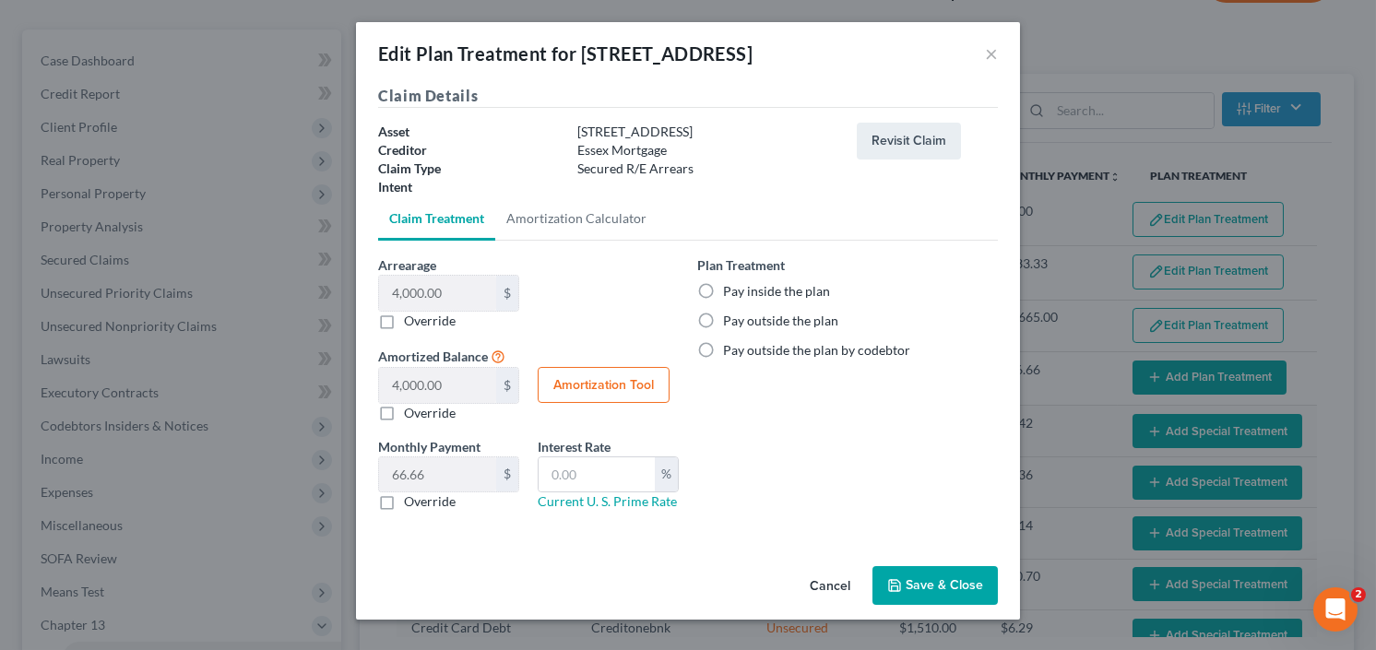
click at [723, 283] on label "Pay inside the plan" at bounding box center [776, 291] width 107 height 18
click at [730, 283] on input "Pay inside the plan" at bounding box center [736, 288] width 12 height 12
radio input "true"
click at [942, 579] on button "Save & Close" at bounding box center [934, 585] width 125 height 39
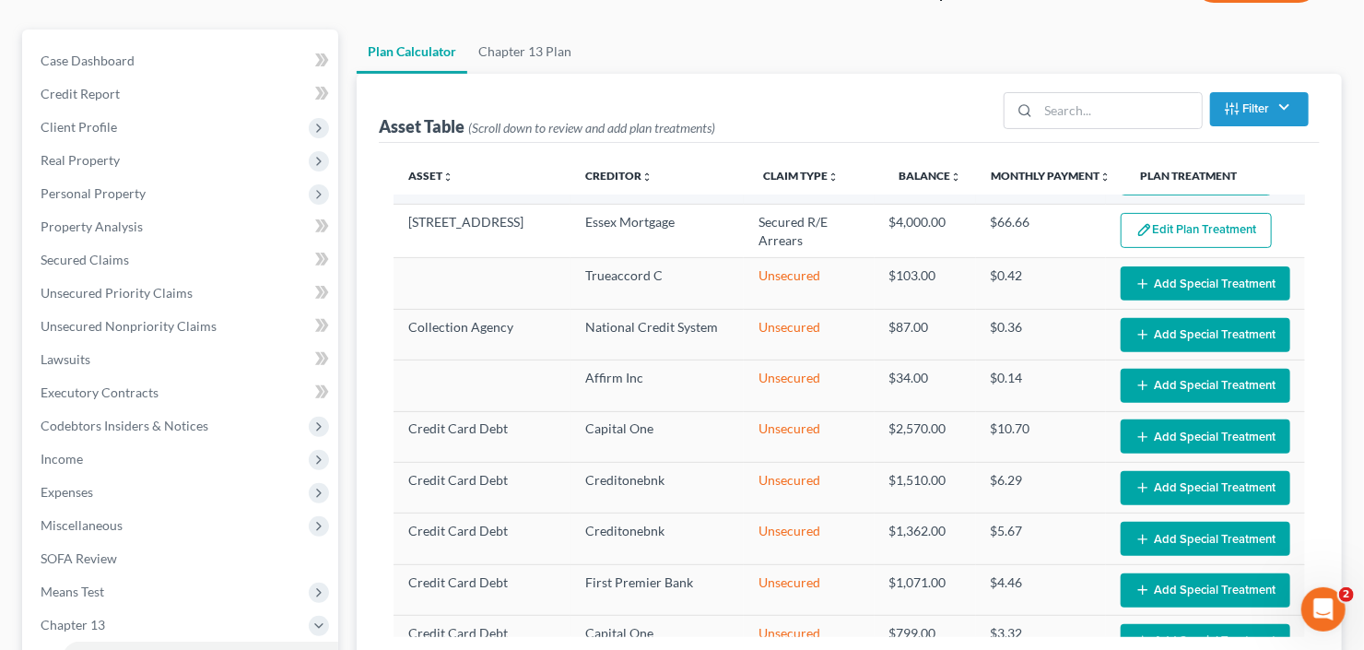
select select "59"
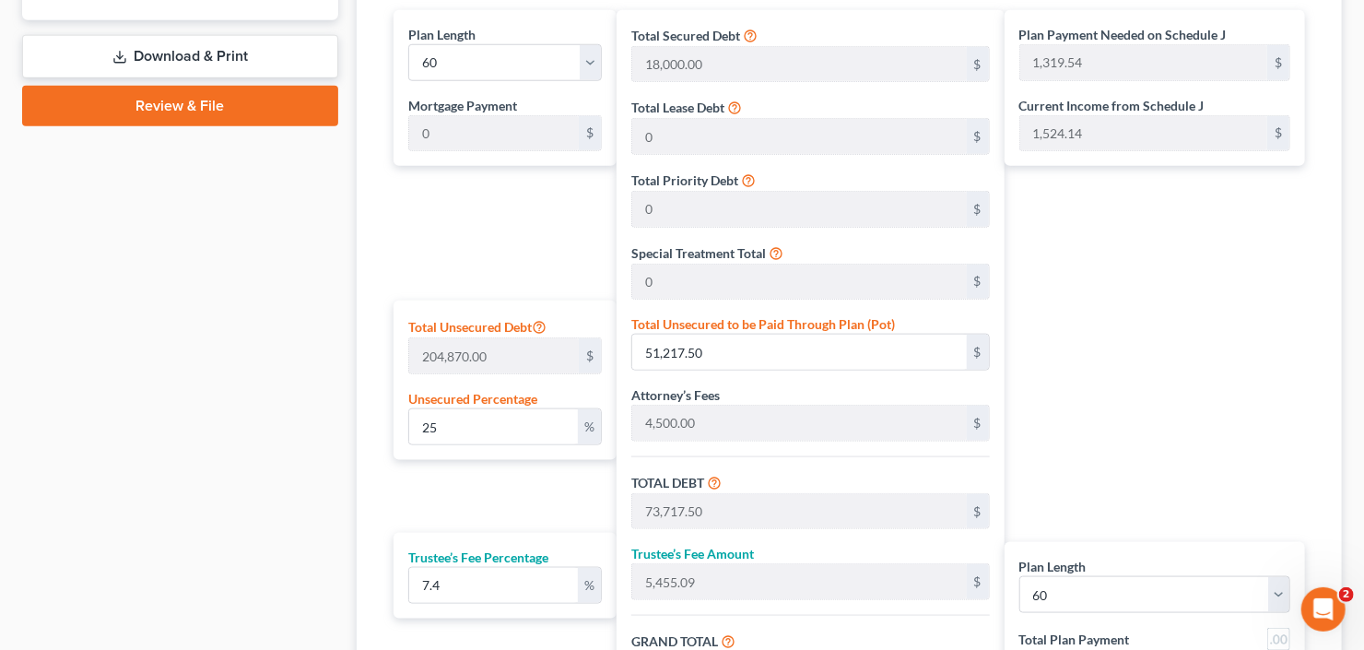
scroll to position [885, 0]
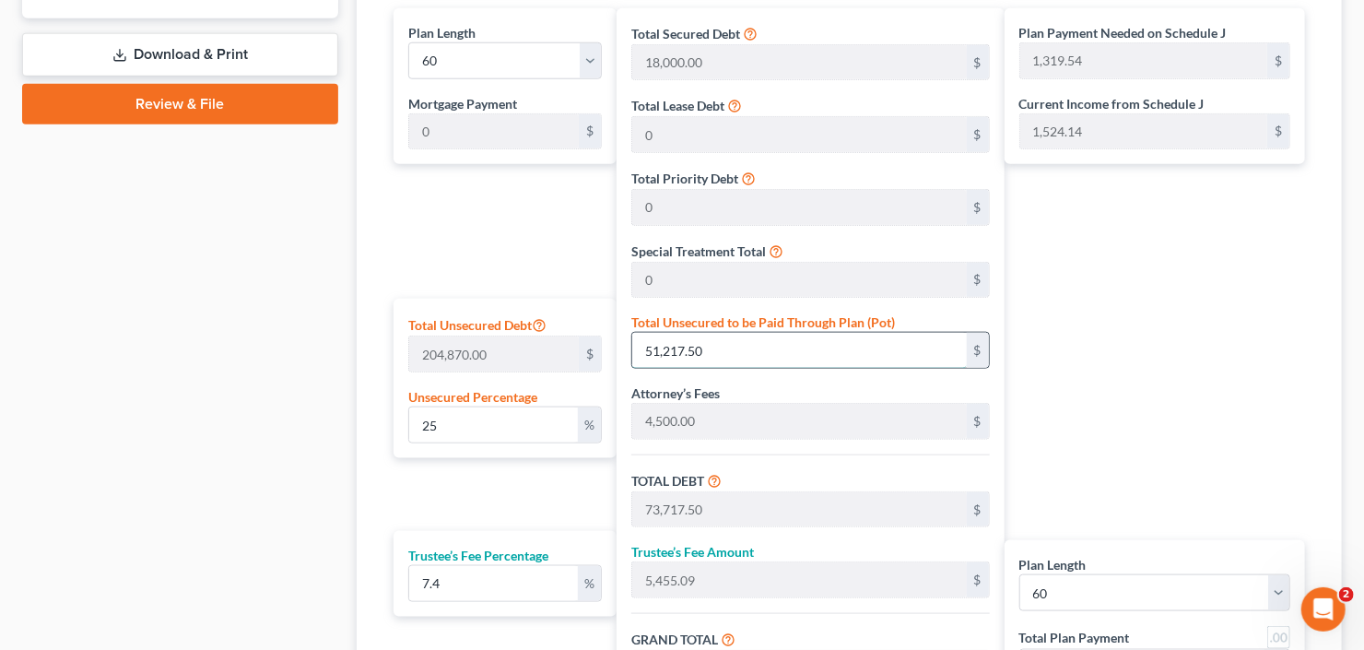
click at [715, 354] on input "51,217.50" at bounding box center [799, 350] width 334 height 35
type input "0.000976228828037292"
type input "2"
type input "22,502.00"
type input "1,665.14"
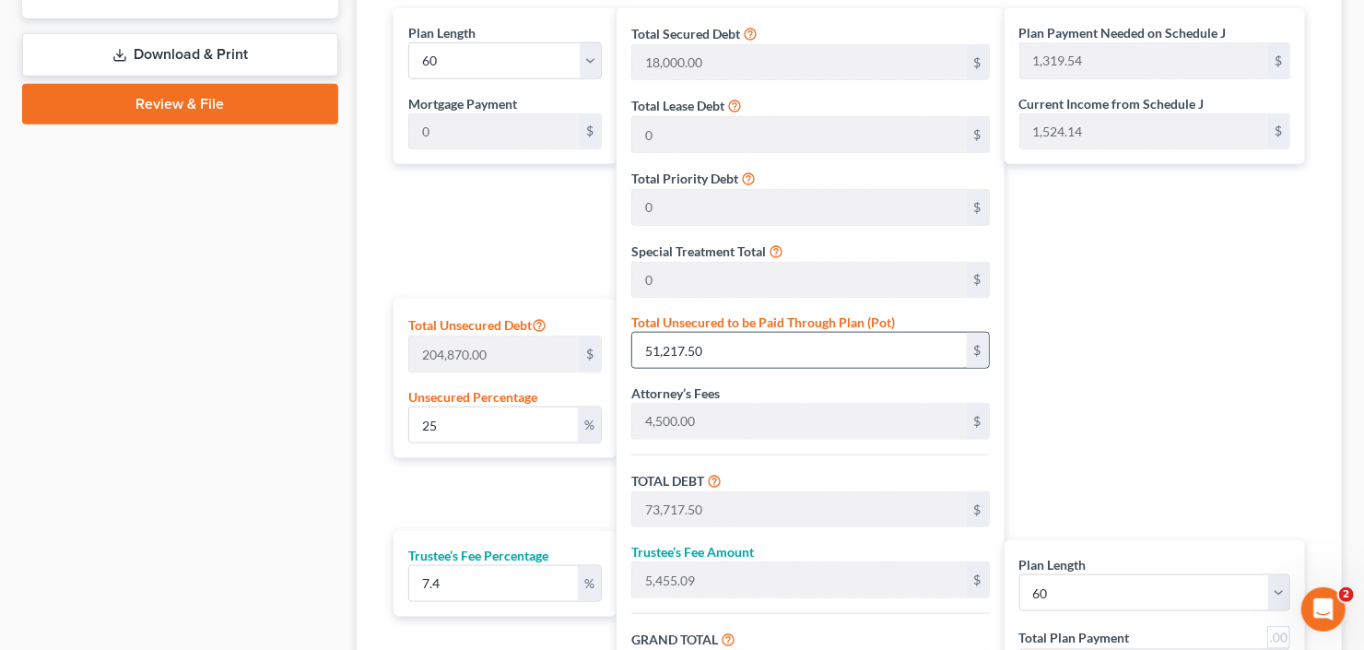
type input "24,167.14"
type input "402.78"
type input "0.012202860350466149"
type input "25"
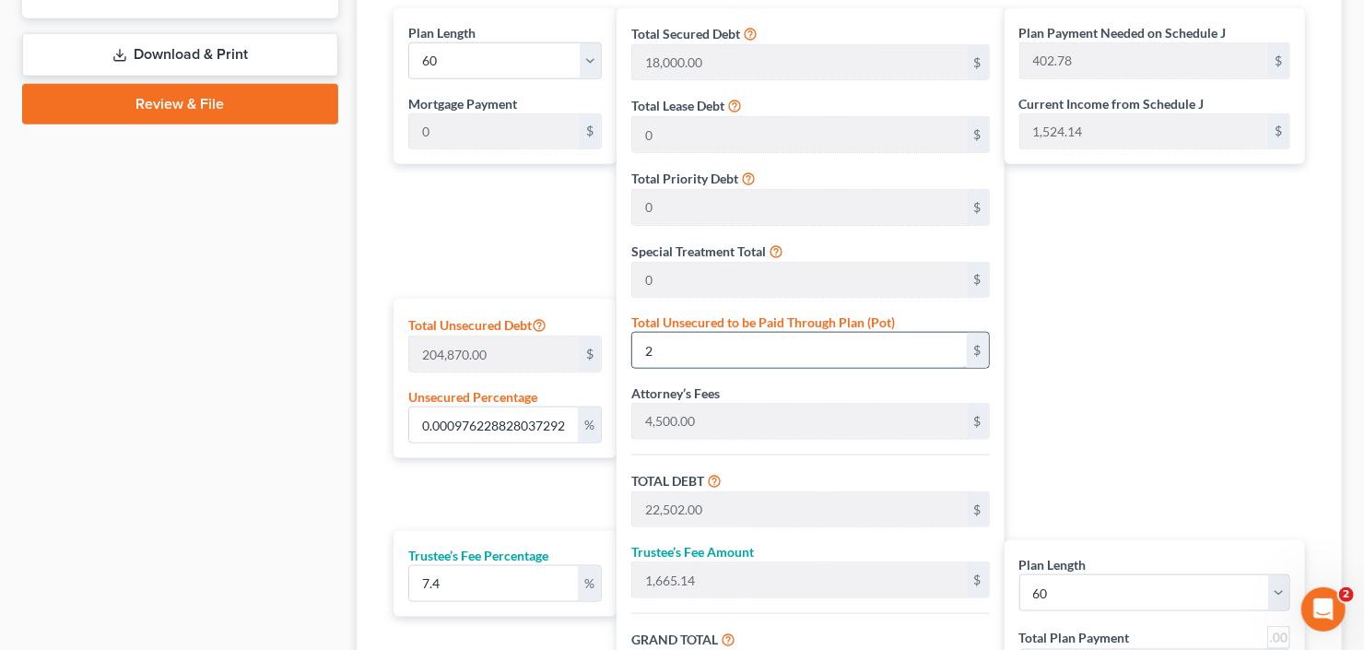
type input "22,525.00"
type input "1,666.85"
type input "24,191.85"
type input "403.19"
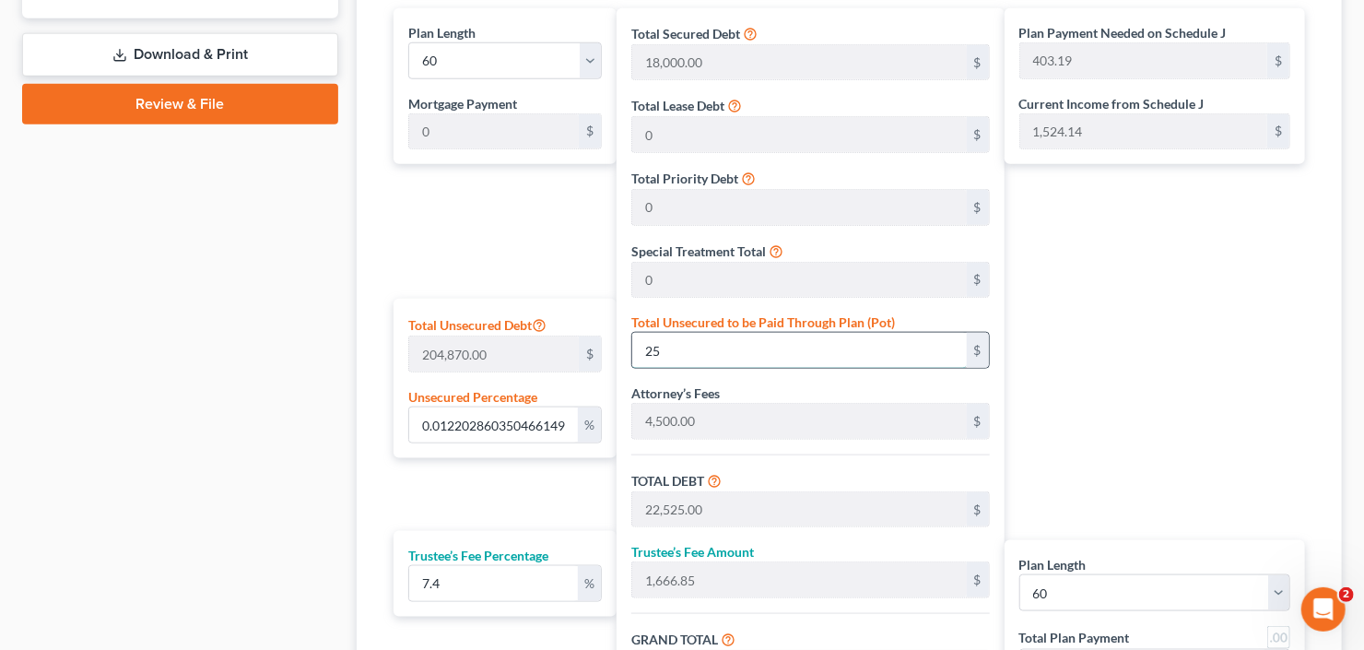
type input "0.1220286035046615"
type input "250"
type input "22,750.00"
type input "1,683.50"
type input "24,433.50"
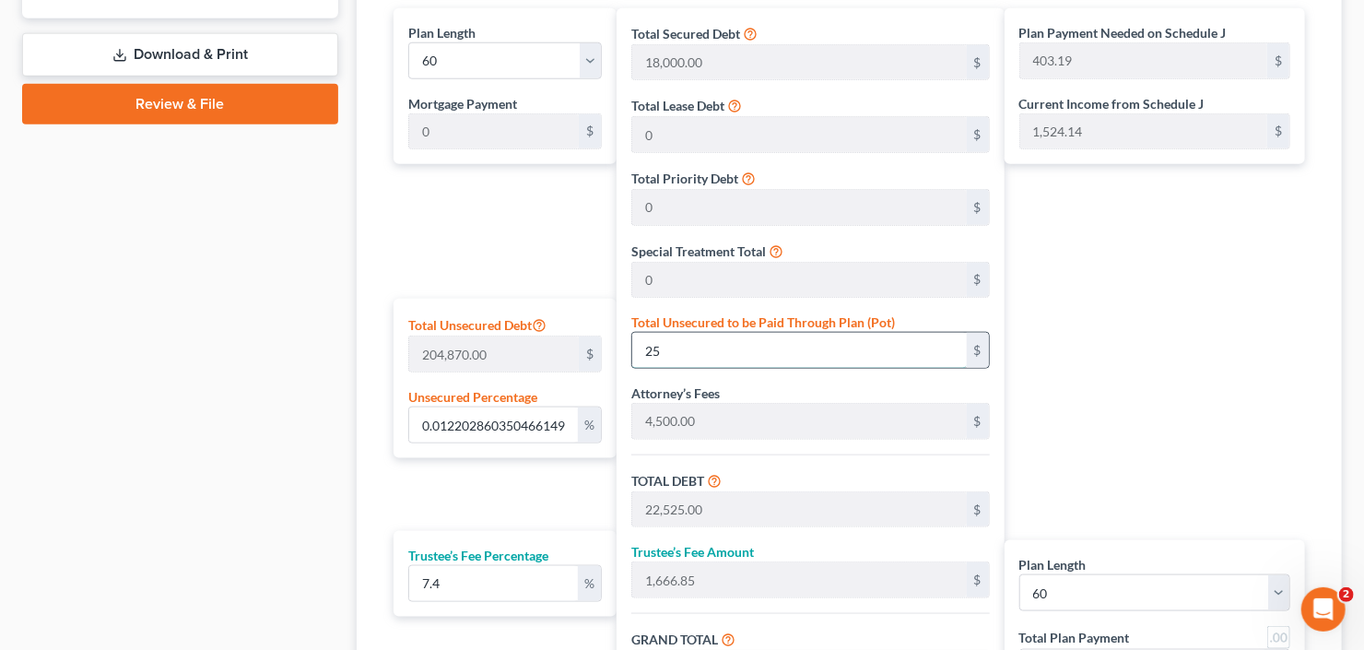
type input "407.22"
type input "1.220286035046615"
type input "2500"
type input "25,000.00"
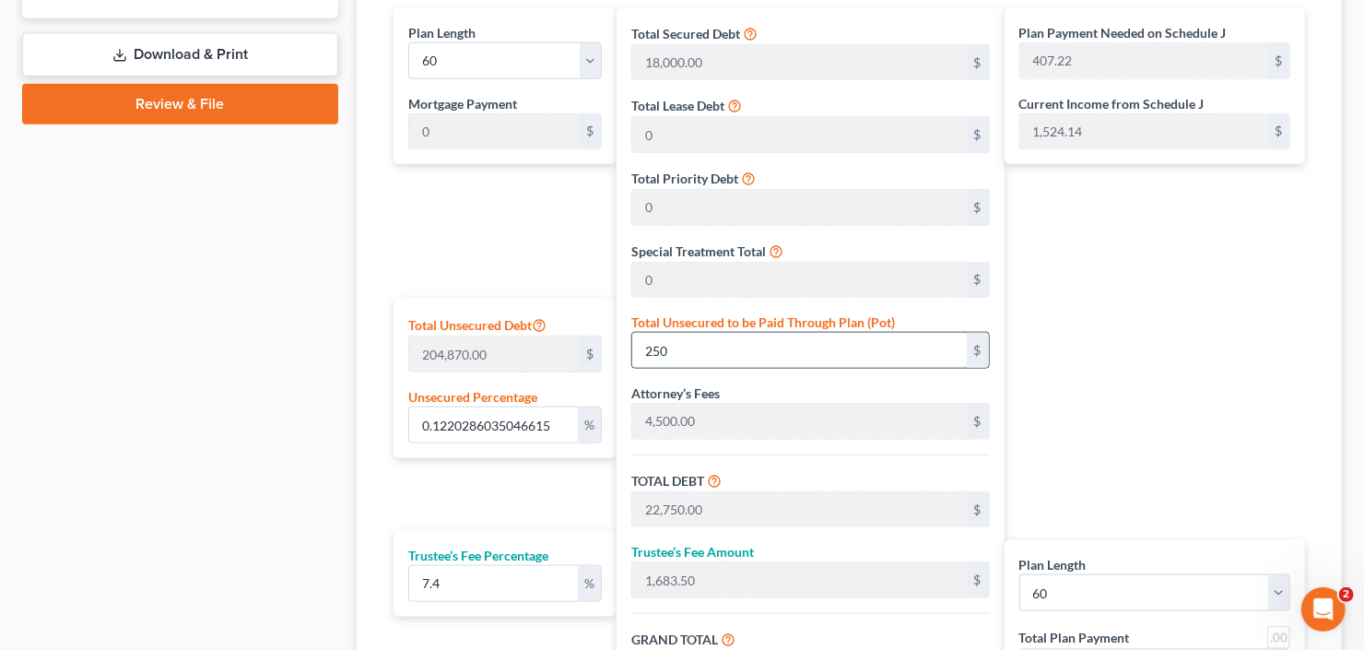
type input "1,850.00"
type input "26,850.00"
type input "447.50"
type input "2,500"
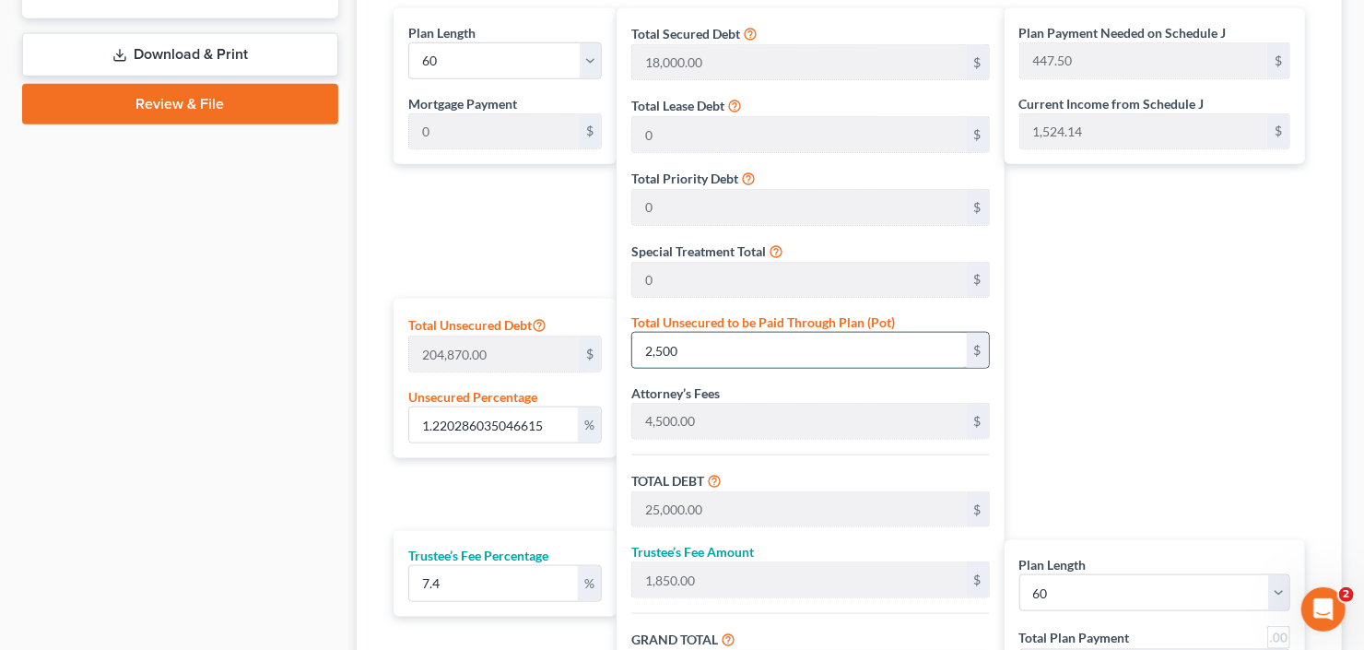
type input "12.20286035046615"
type input "2,5000"
type input "47,500.00"
type input "3,515.00"
type input "51,015.00"
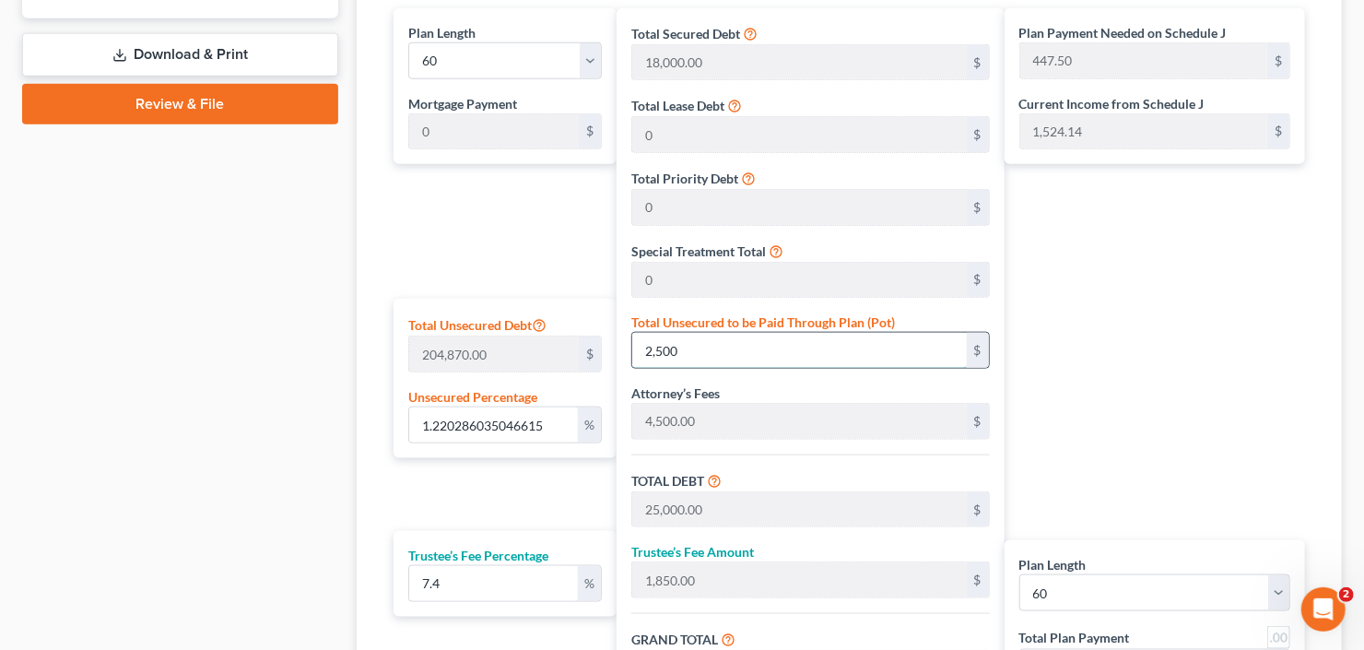
type input "850.25"
type input "25,000"
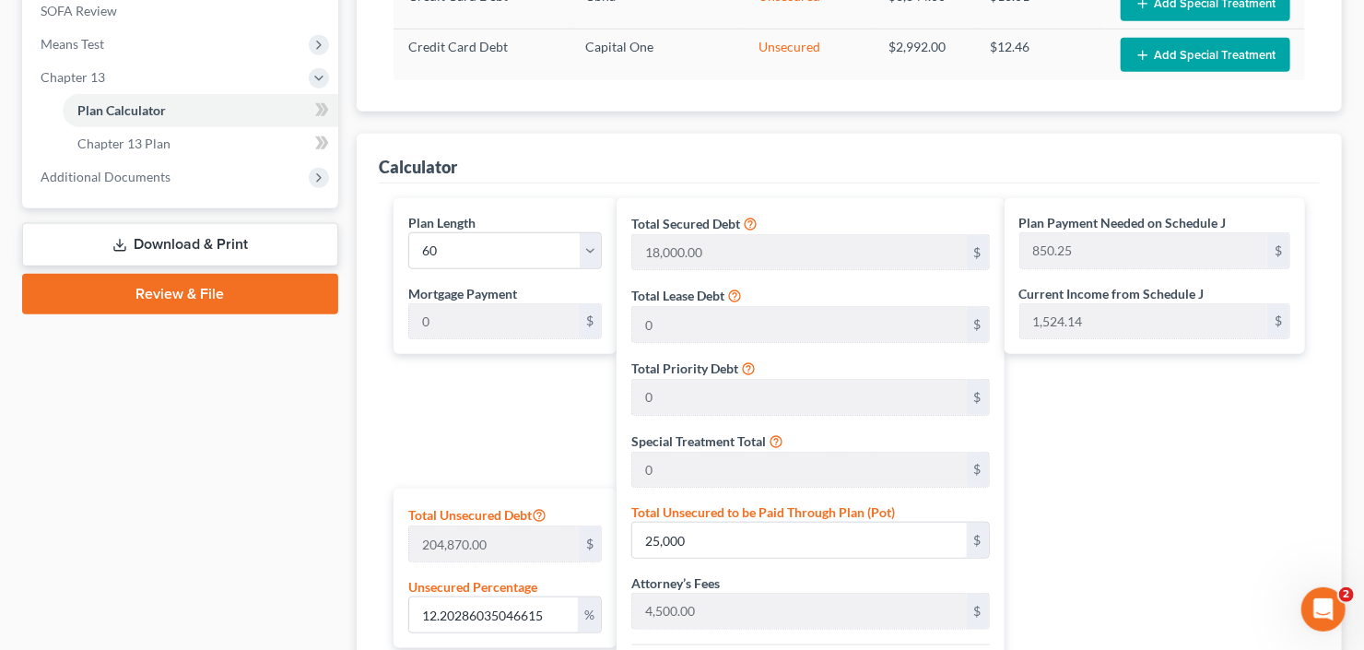
scroll to position [400, 0]
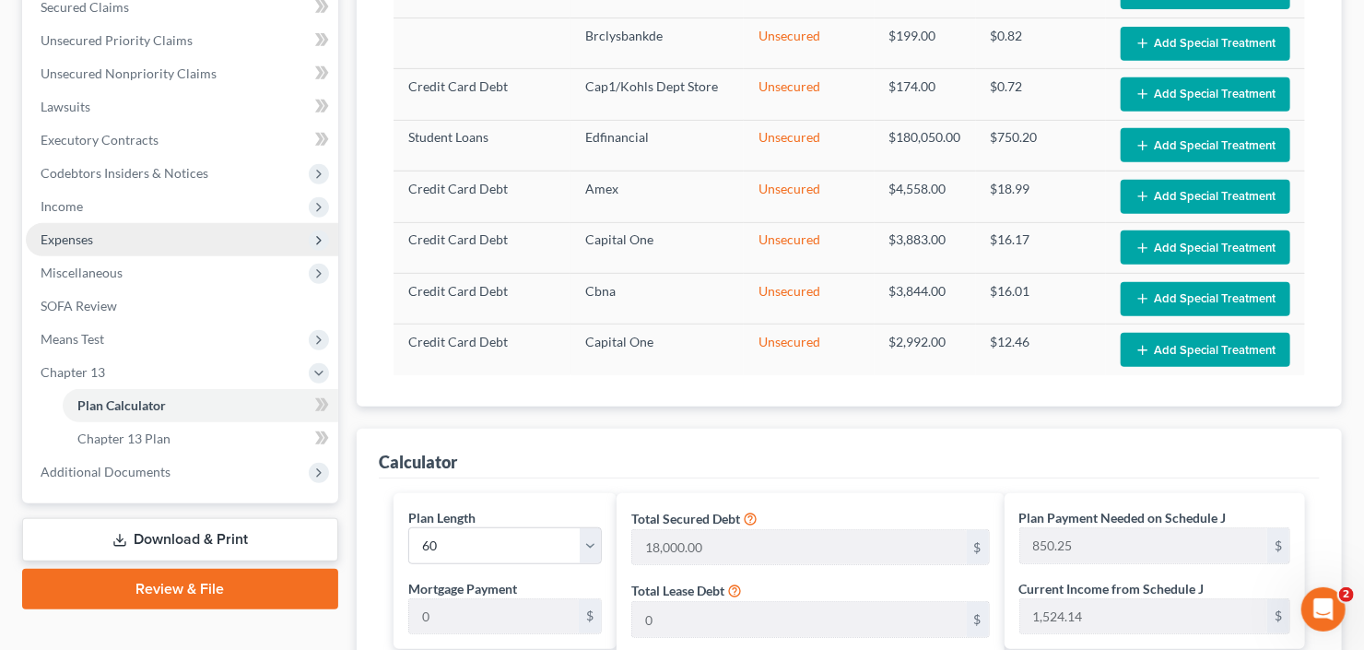
click at [100, 236] on span "Expenses" at bounding box center [182, 239] width 313 height 33
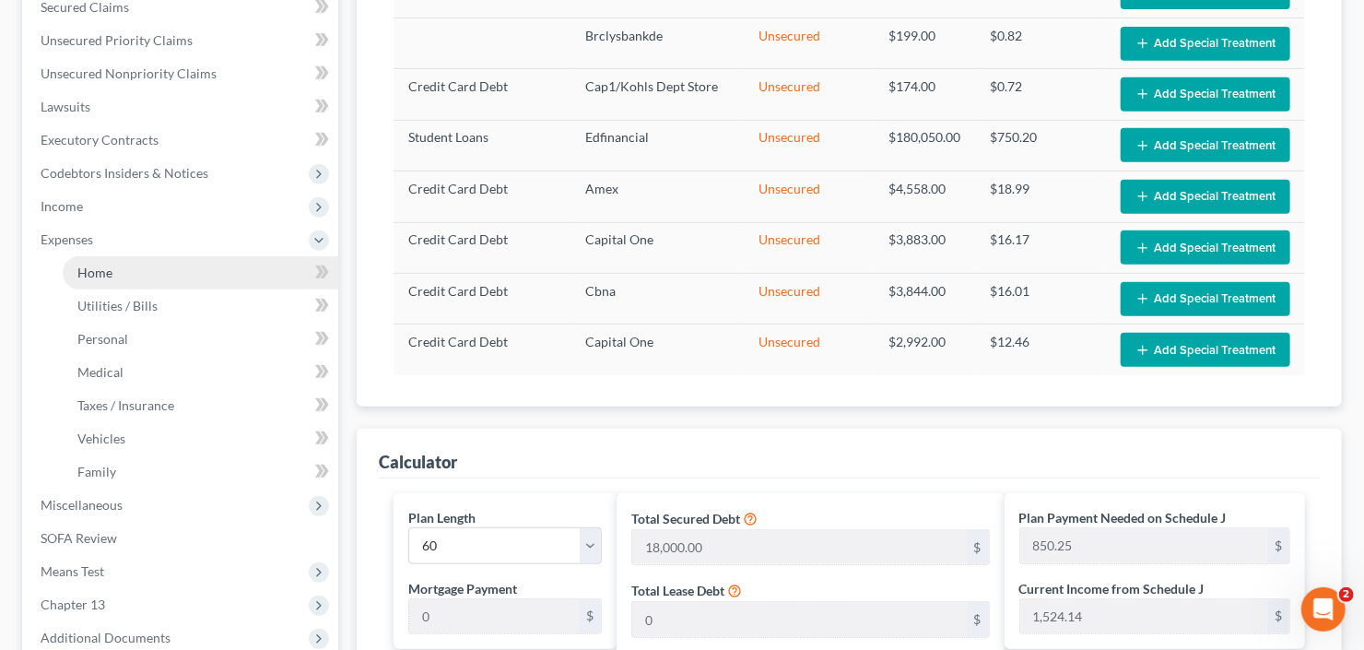
click at [114, 266] on link "Home" at bounding box center [201, 272] width 276 height 33
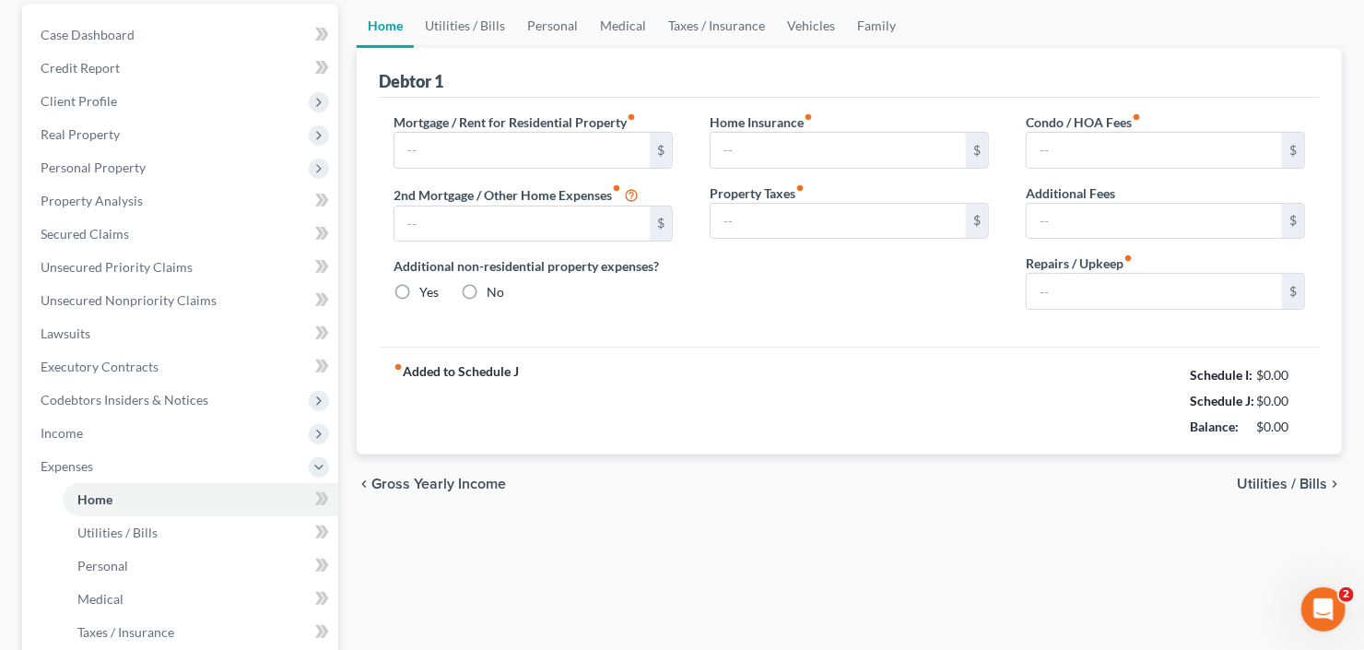
type input "1,700.00"
type input "250.00"
radio input "true"
type input "0.00"
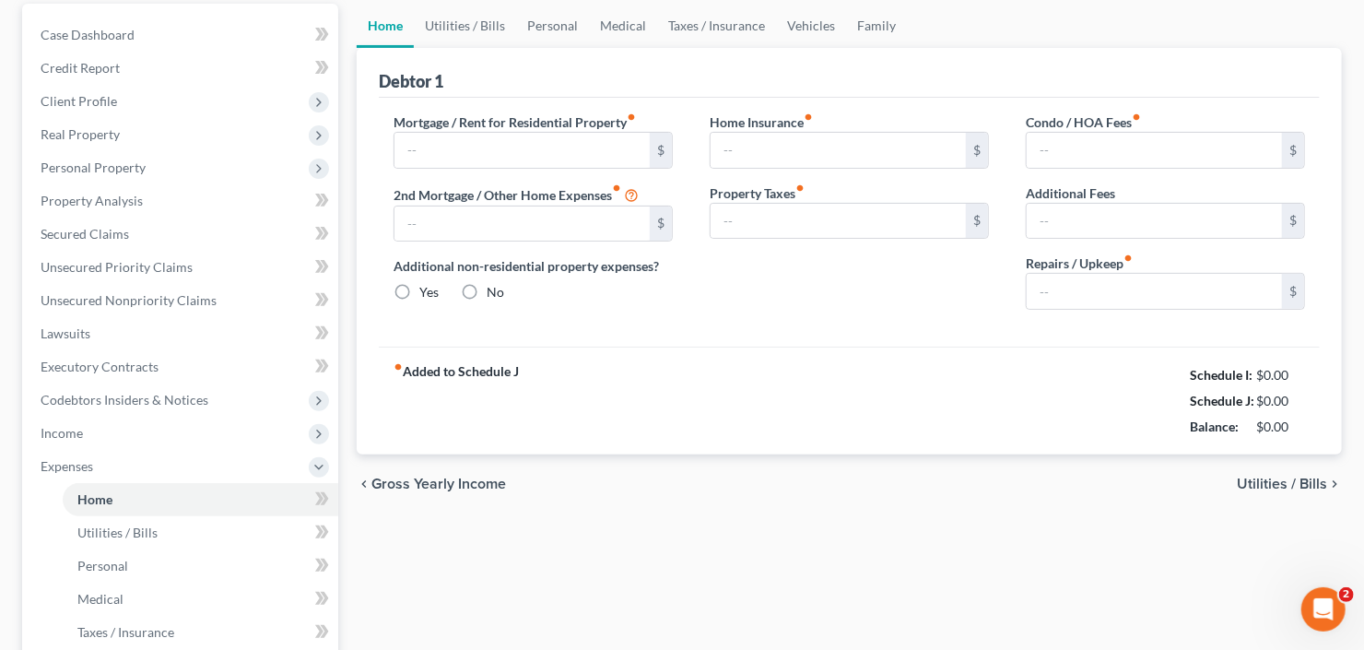
type input "0.00"
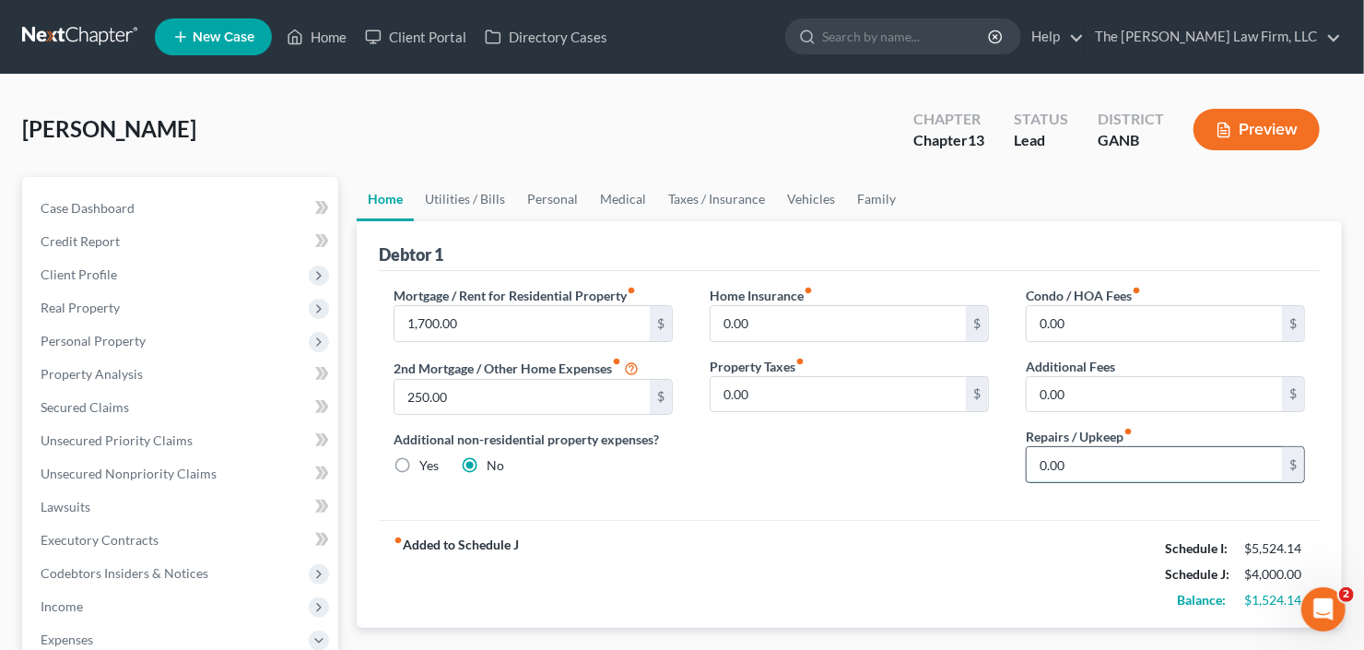
click at [1064, 463] on input "0.00" at bounding box center [1154, 464] width 255 height 35
type input "200"
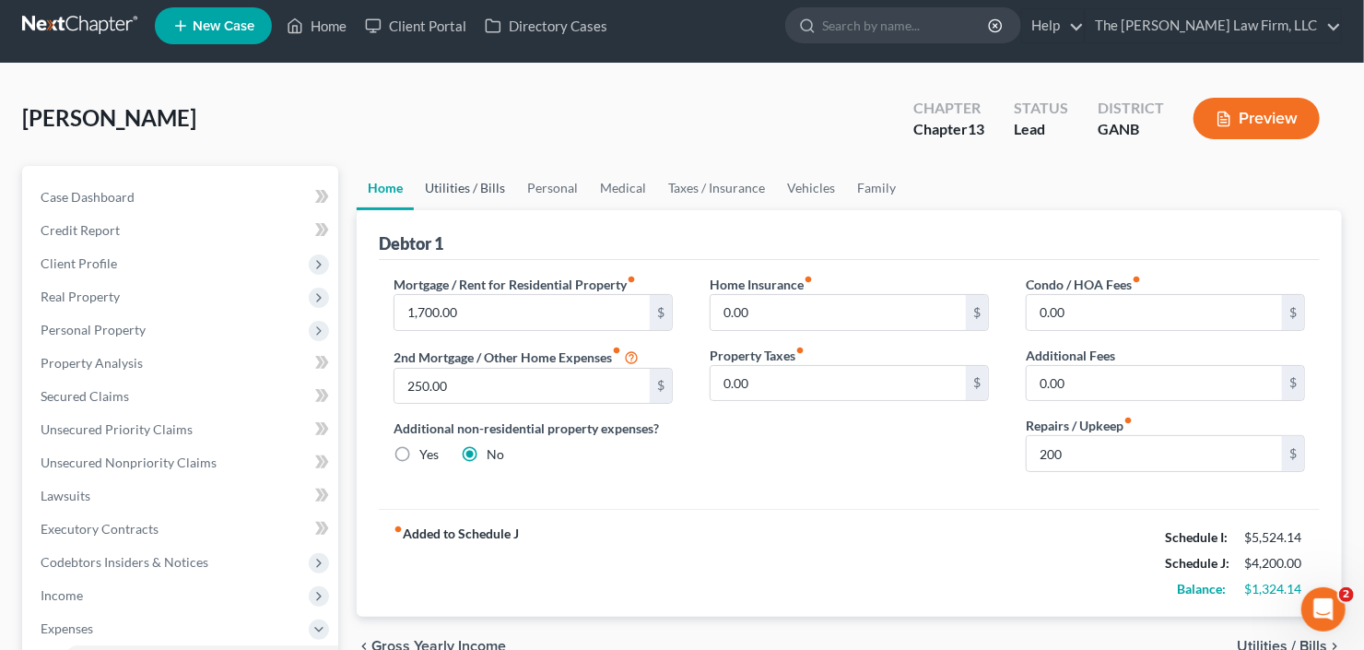
click at [455, 181] on link "Utilities / Bills" at bounding box center [465, 188] width 102 height 44
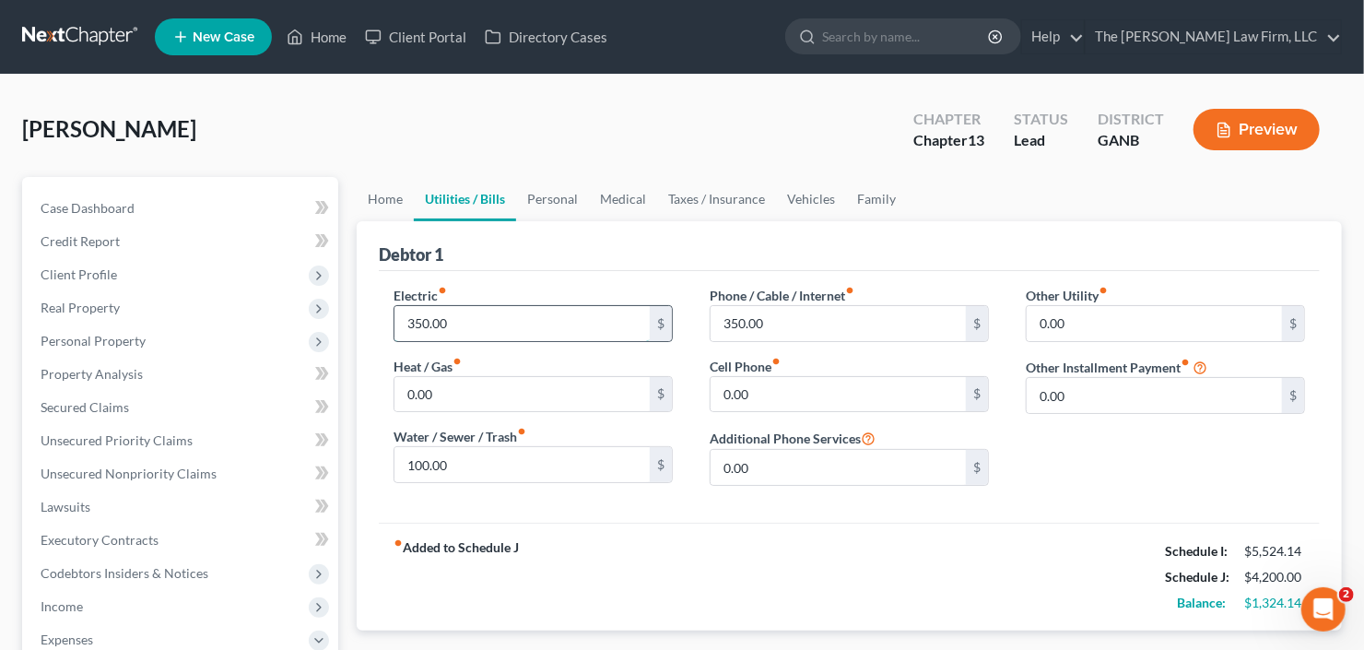
click at [519, 324] on input "350.00" at bounding box center [522, 323] width 255 height 35
type input "450"
type input "150"
type input "450"
click at [554, 193] on link "Personal" at bounding box center [552, 199] width 73 height 44
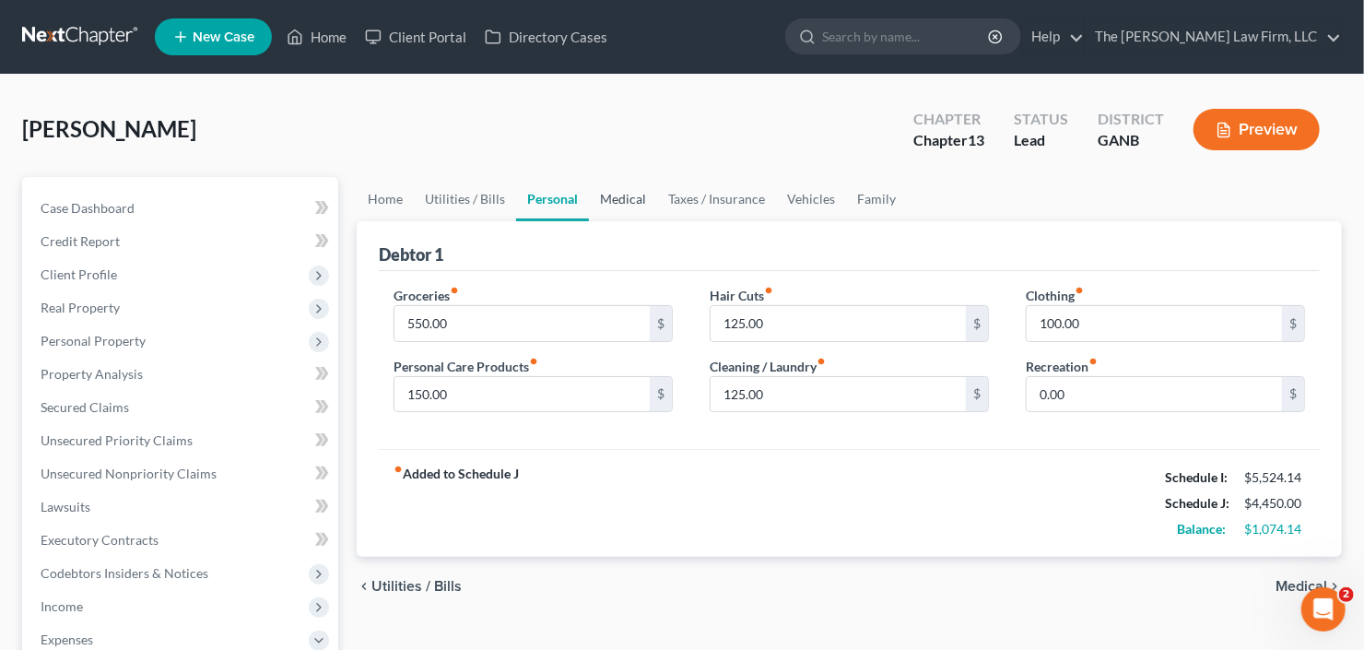
click at [621, 194] on link "Medical" at bounding box center [623, 199] width 68 height 44
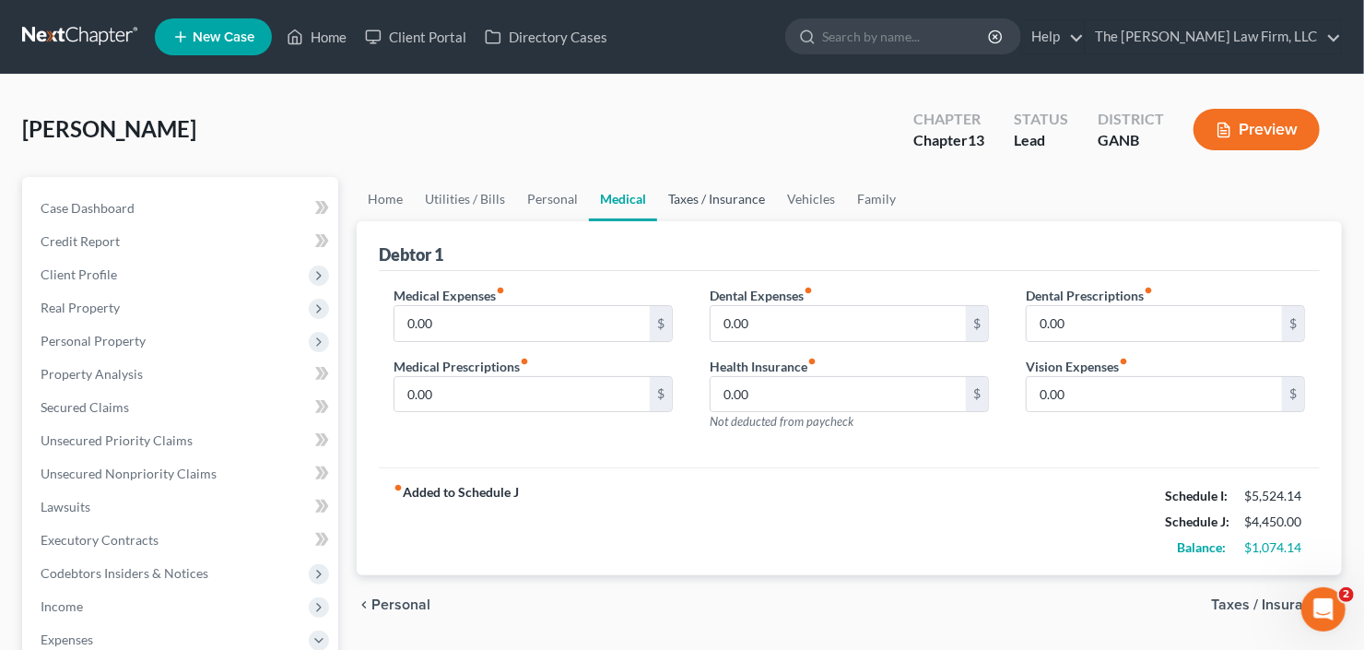
click at [717, 197] on link "Taxes / Insurance" at bounding box center [716, 199] width 119 height 44
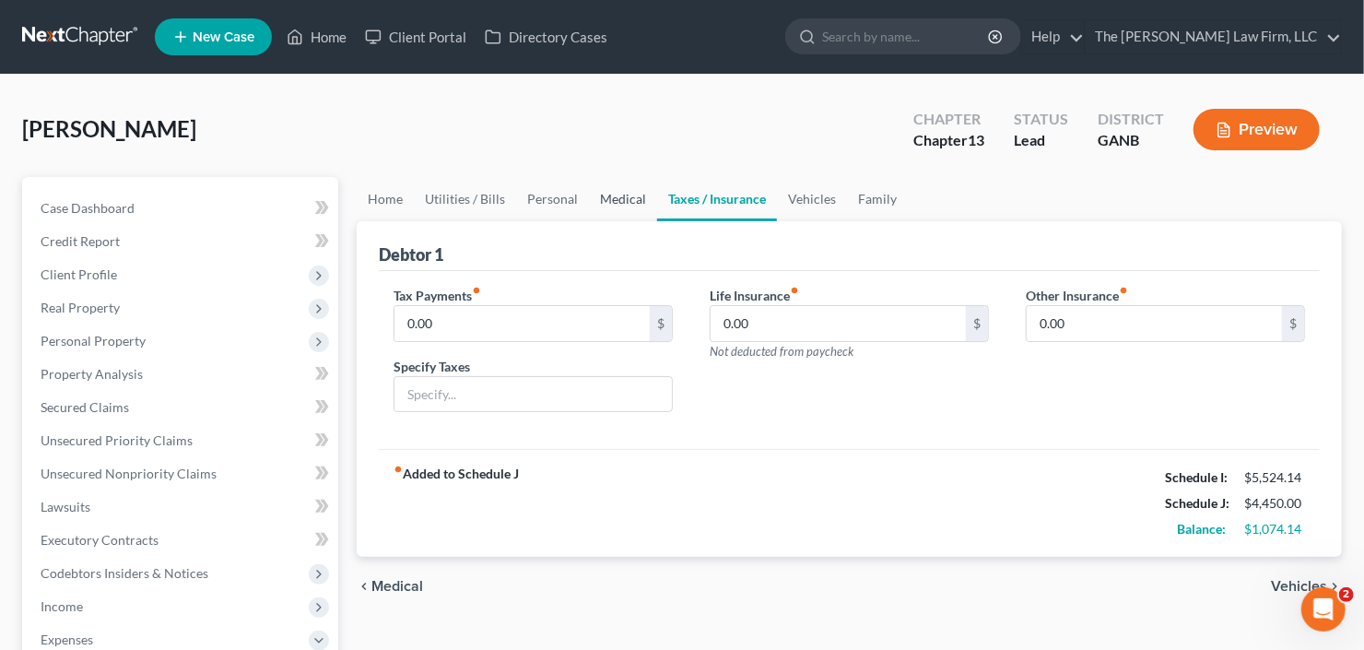
click at [621, 201] on link "Medical" at bounding box center [623, 199] width 68 height 44
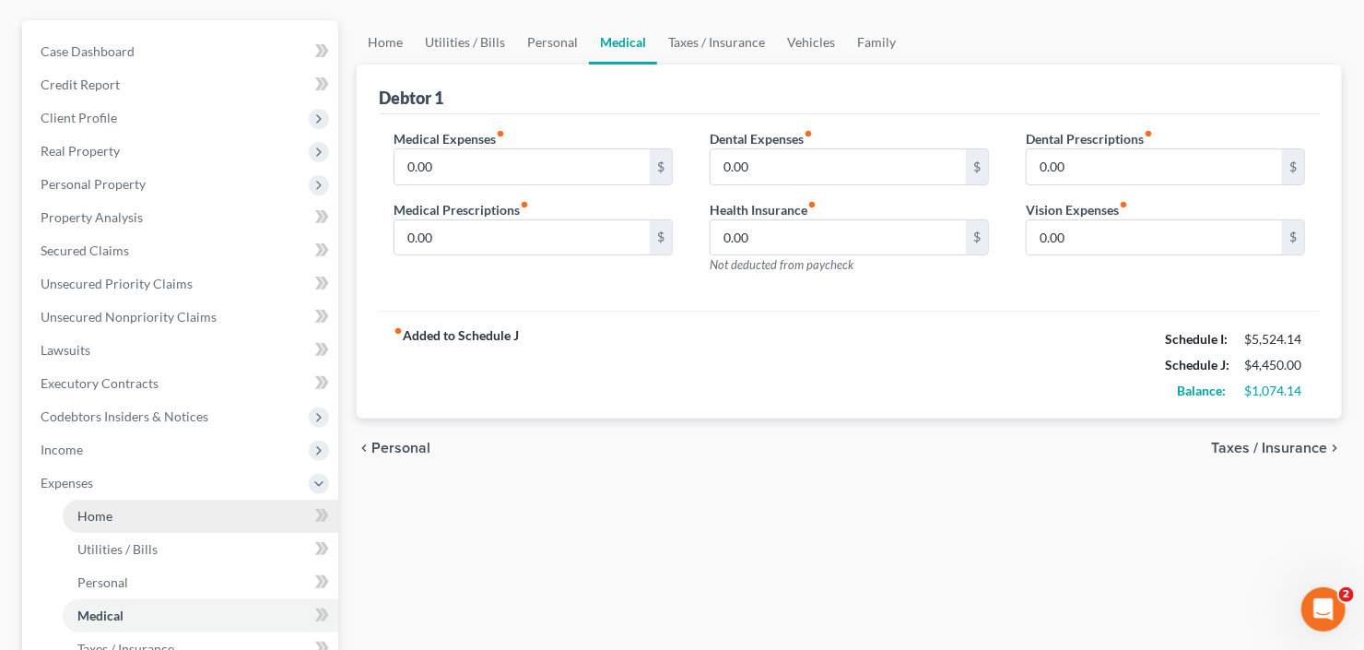
scroll to position [295, 0]
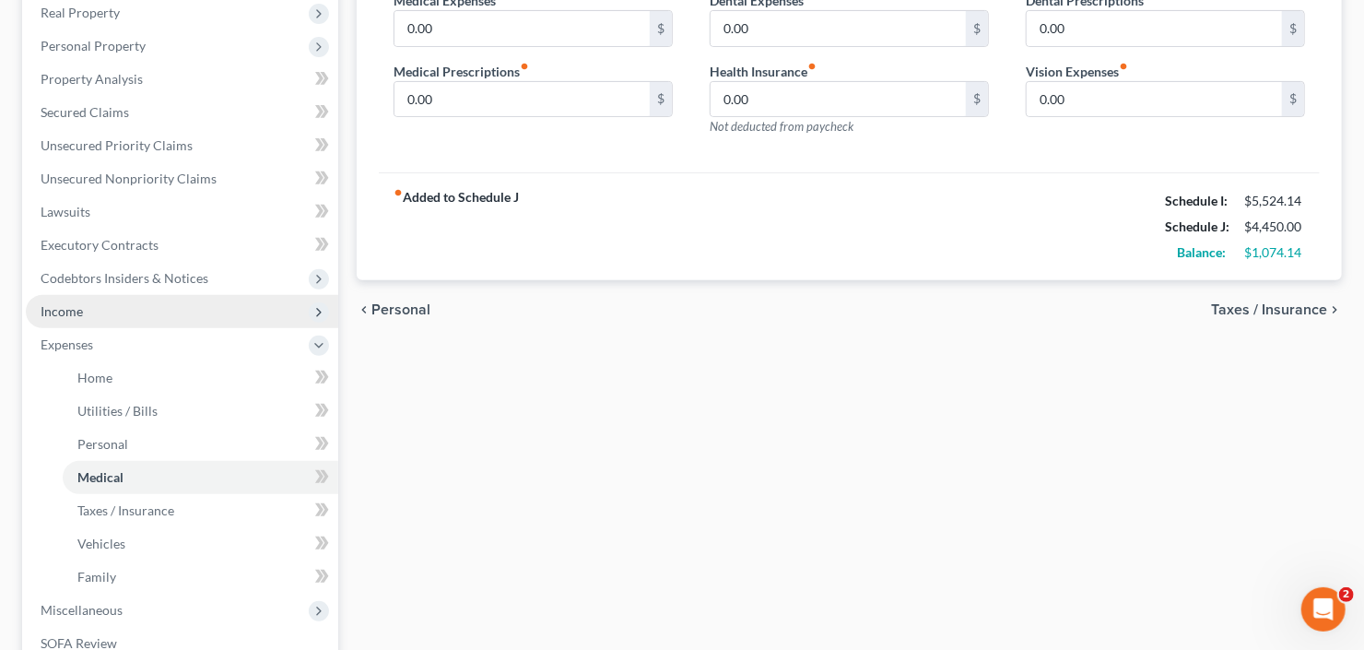
click at [105, 313] on span "Income" at bounding box center [182, 311] width 313 height 33
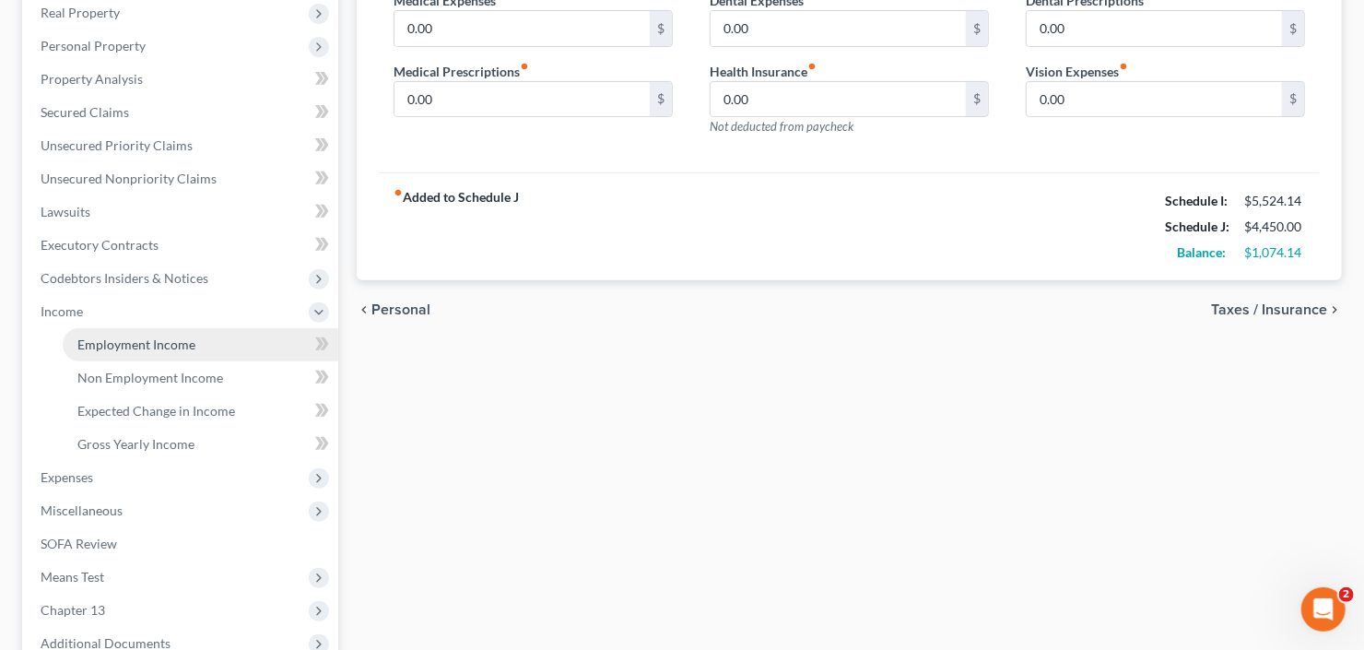
click at [140, 342] on span "Employment Income" at bounding box center [136, 345] width 118 height 16
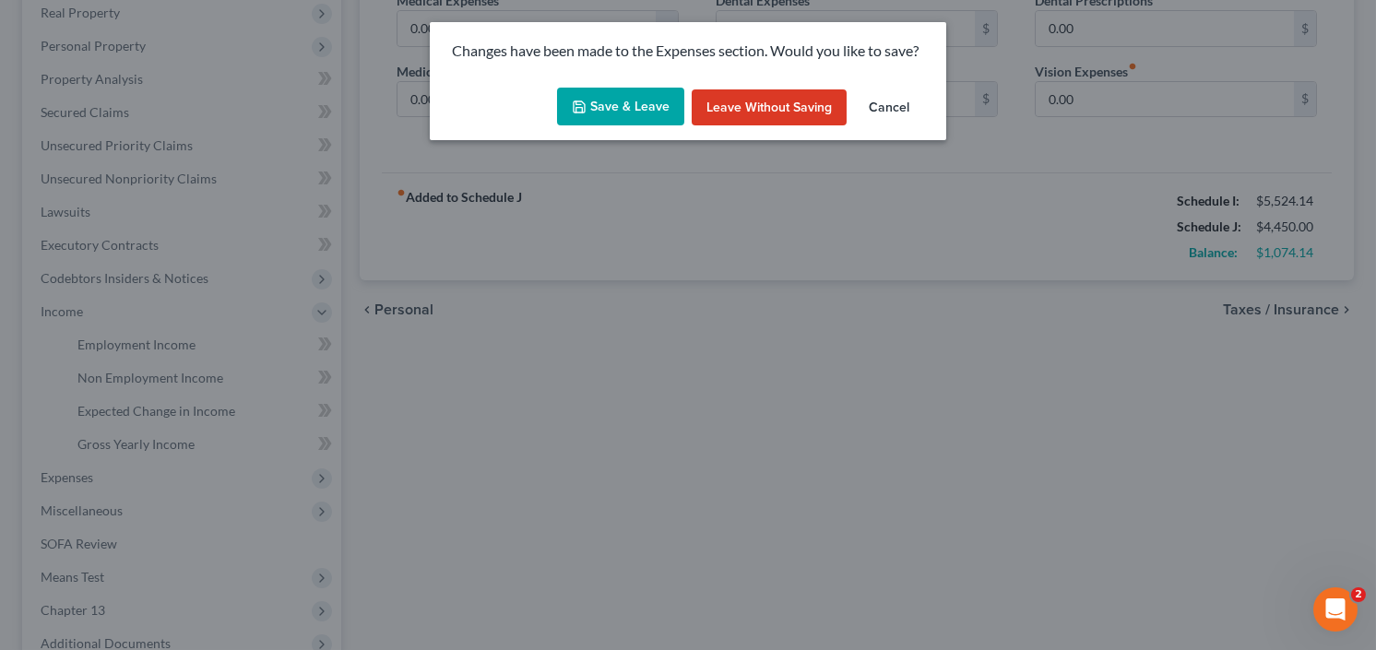
click at [628, 100] on button "Save & Leave" at bounding box center [620, 107] width 127 height 39
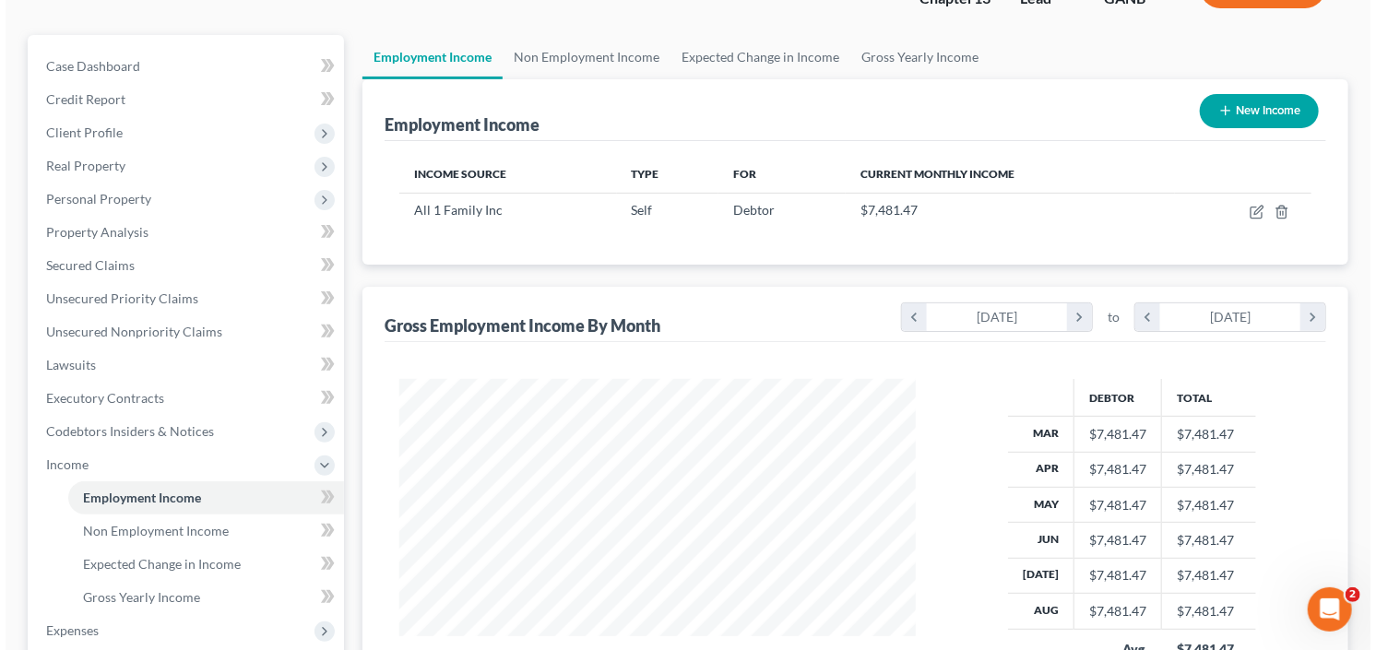
scroll to position [148, 0]
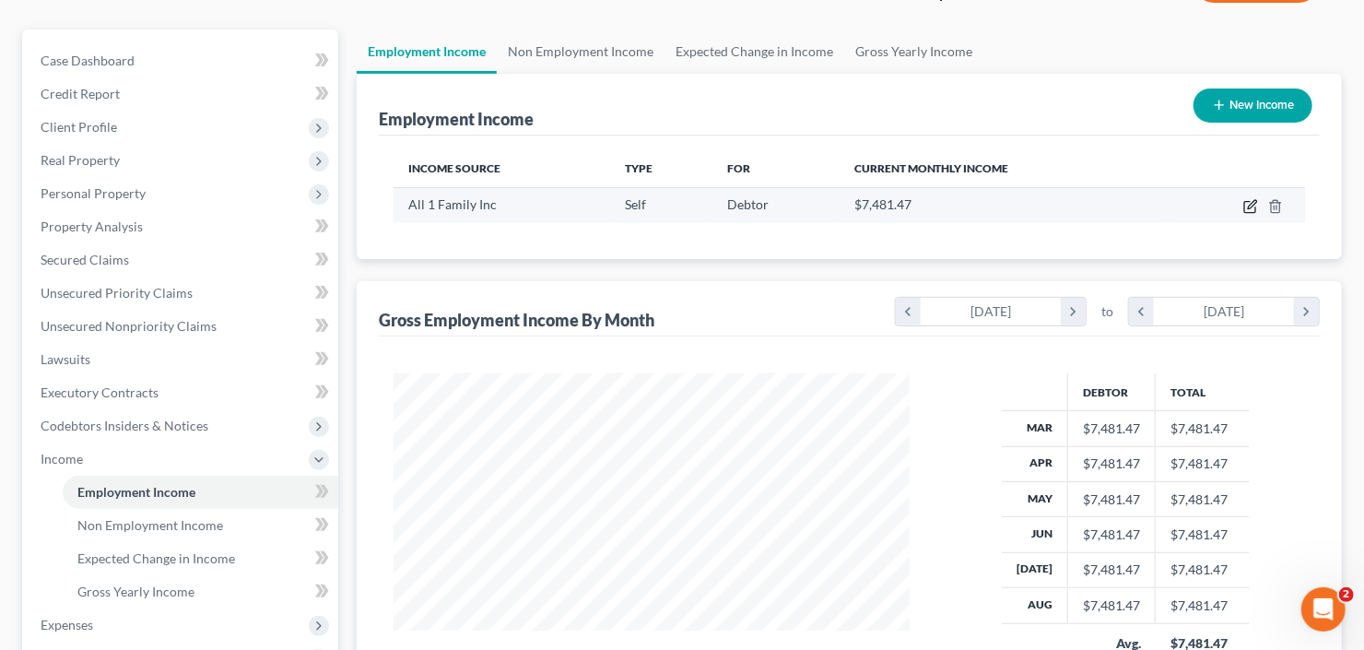
click at [1246, 206] on icon "button" at bounding box center [1250, 207] width 11 height 11
select select "1"
select select "10"
select select "0"
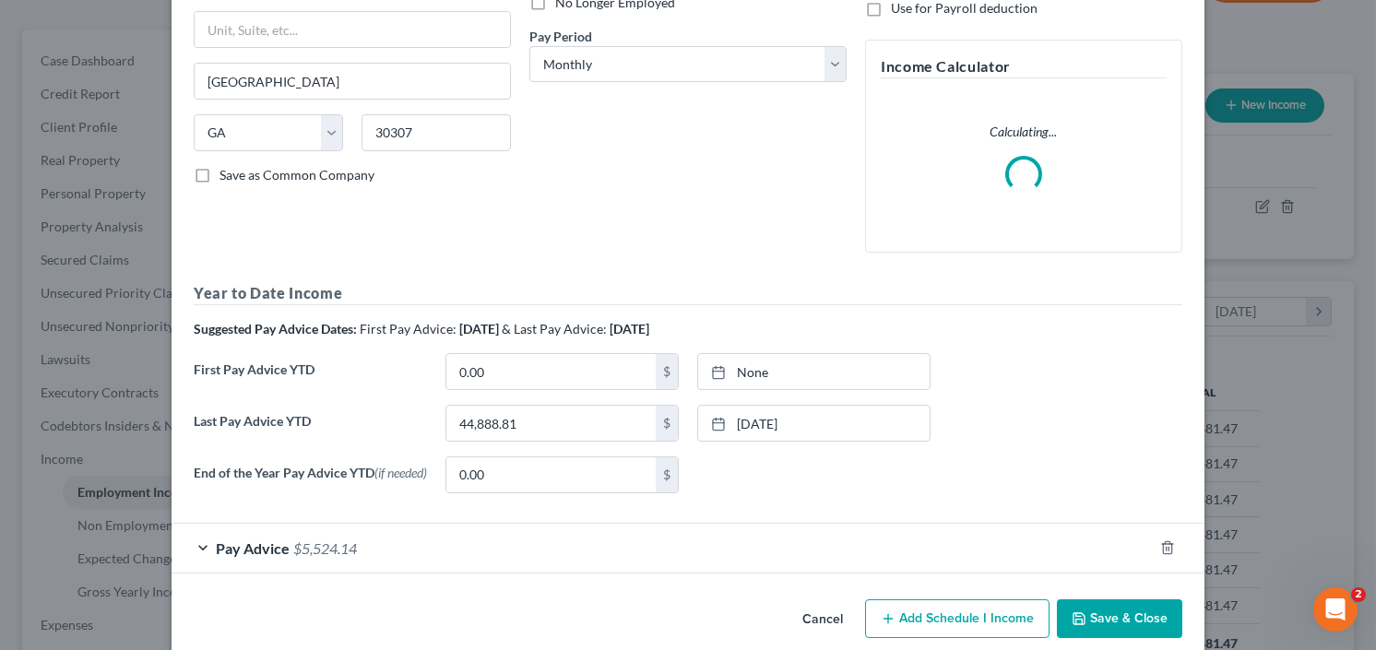
scroll to position [291, 0]
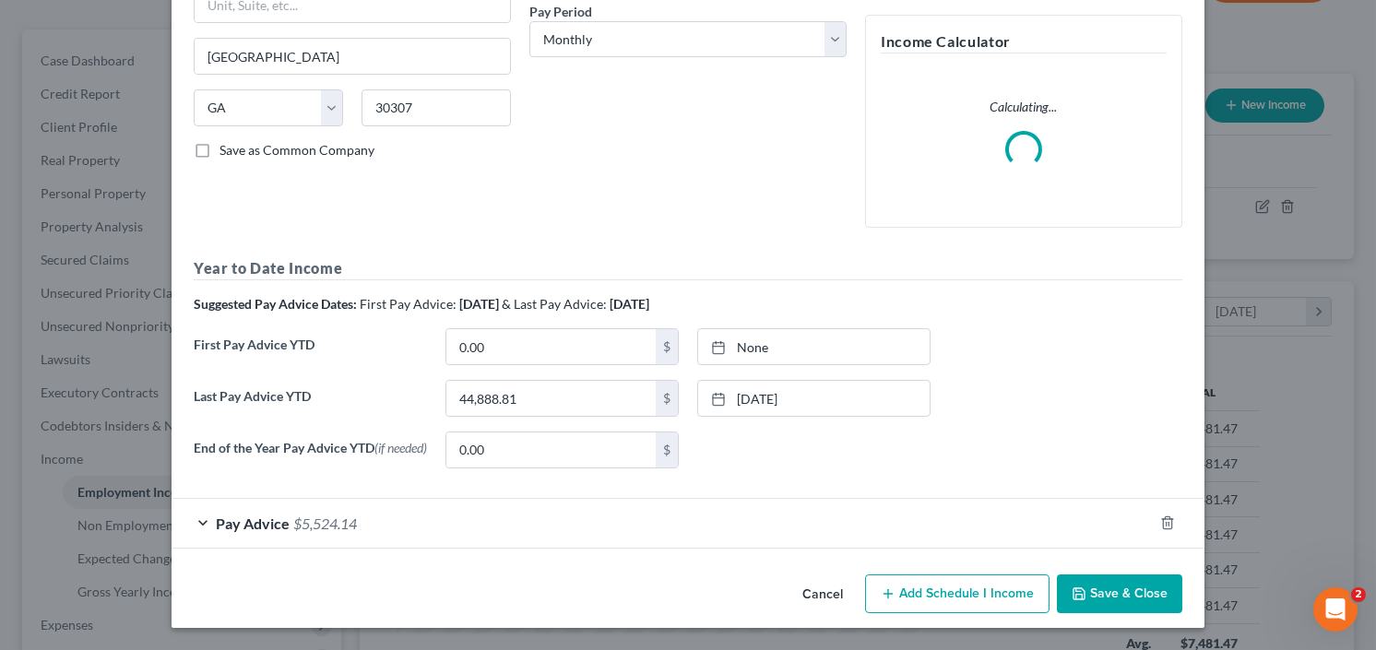
click at [265, 522] on span "Pay Advice" at bounding box center [253, 523] width 74 height 18
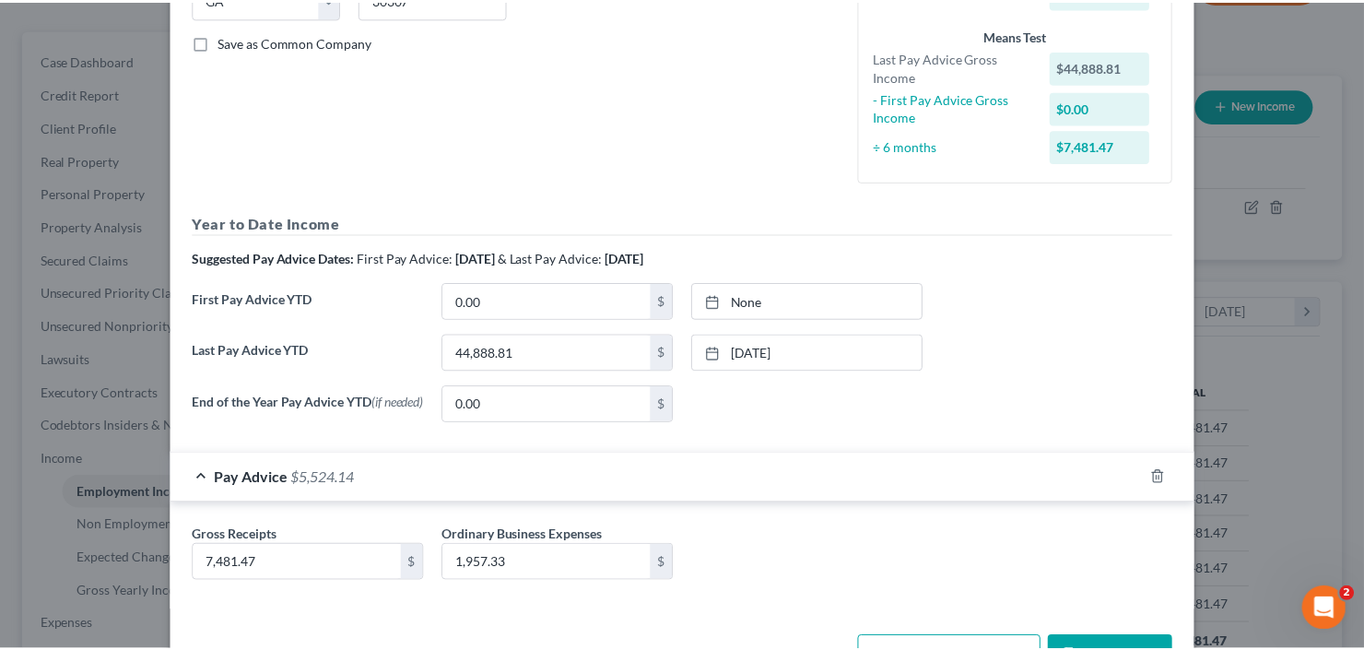
scroll to position [462, 0]
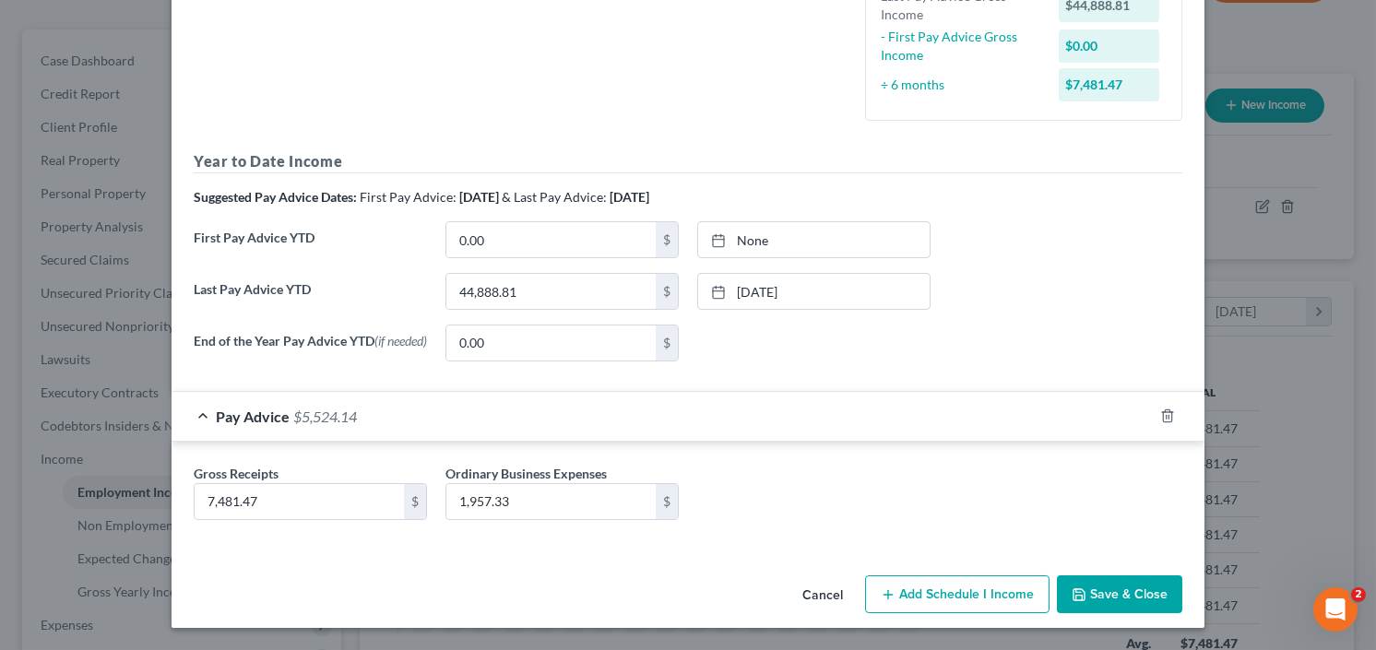
click at [1148, 600] on button "Save & Close" at bounding box center [1119, 594] width 125 height 39
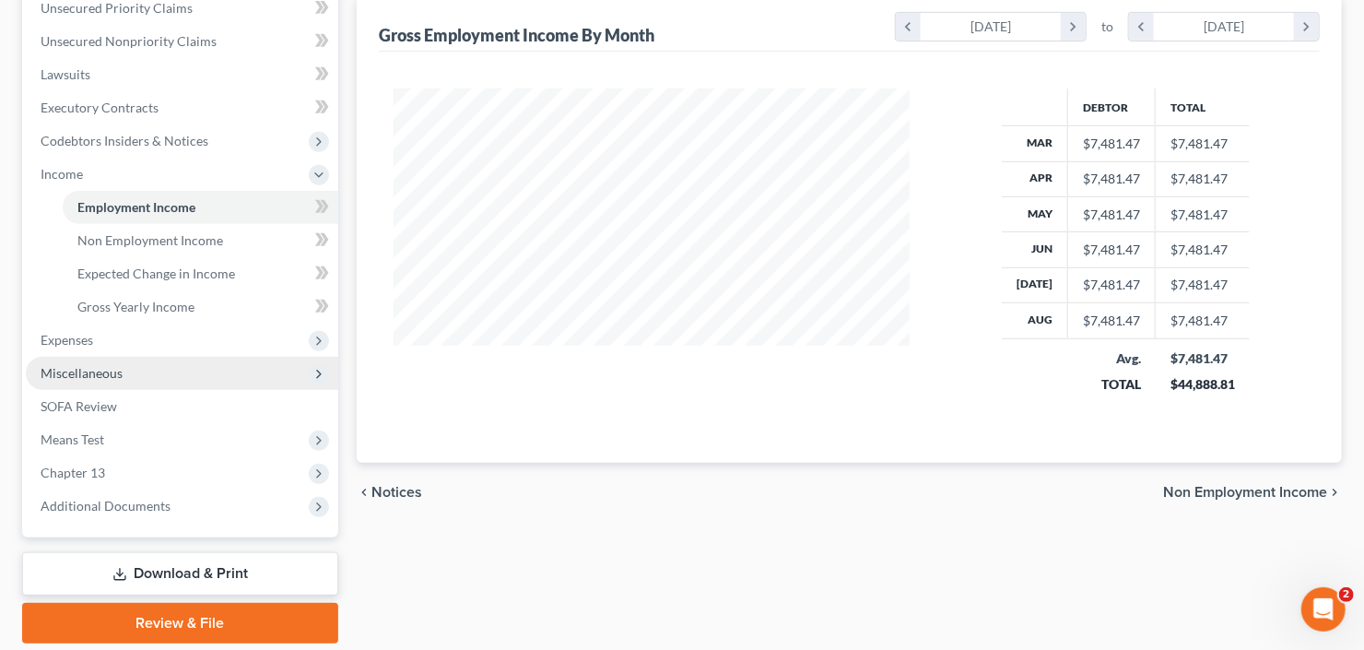
scroll to position [443, 0]
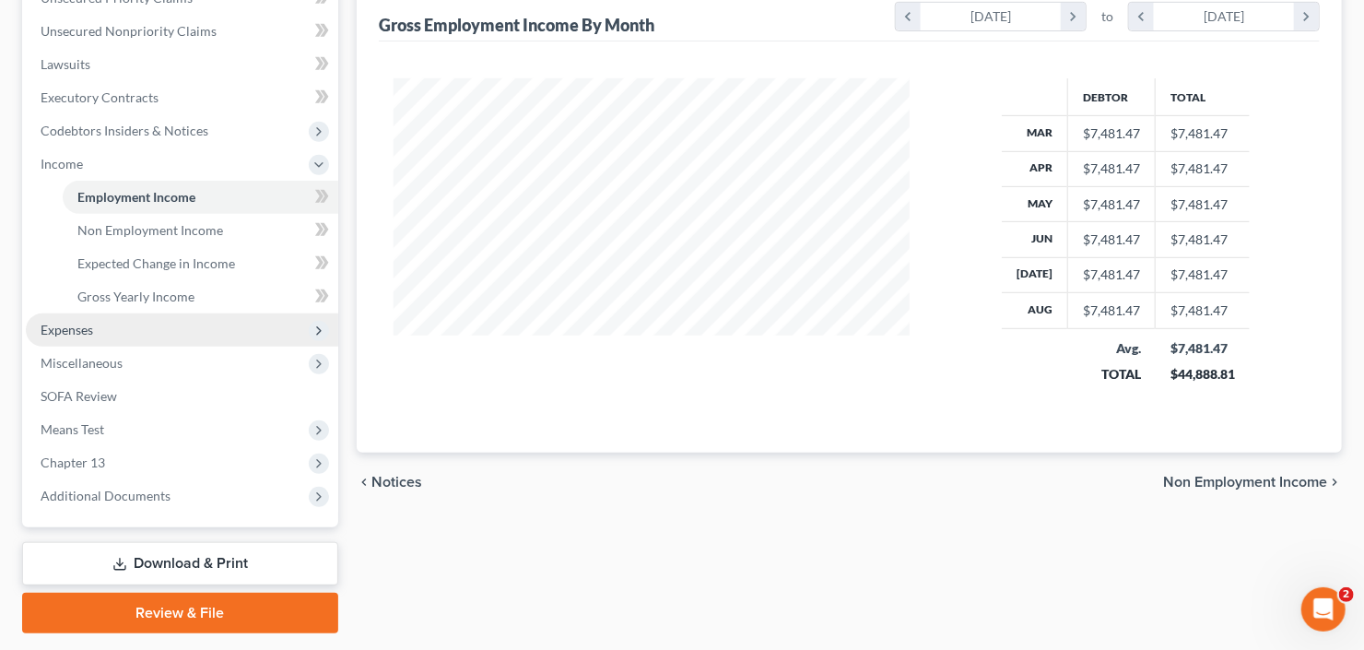
click at [113, 318] on span "Expenses" at bounding box center [182, 329] width 313 height 33
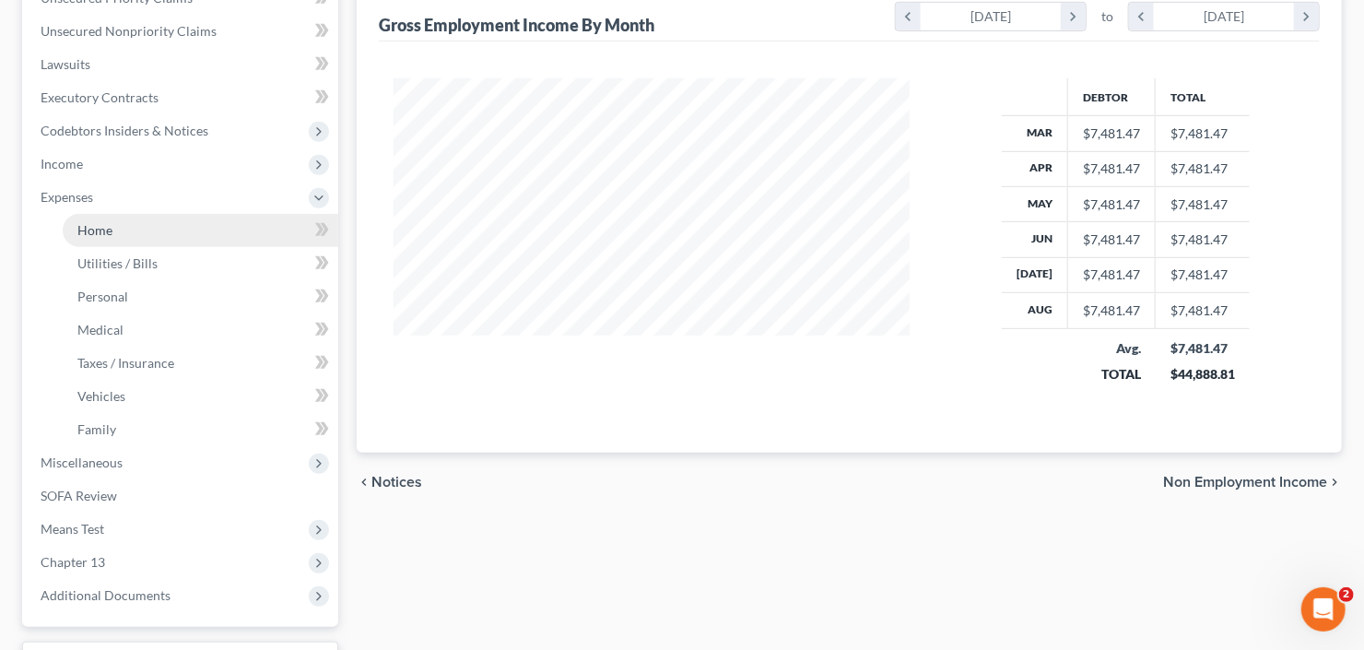
click at [147, 228] on link "Home" at bounding box center [201, 230] width 276 height 33
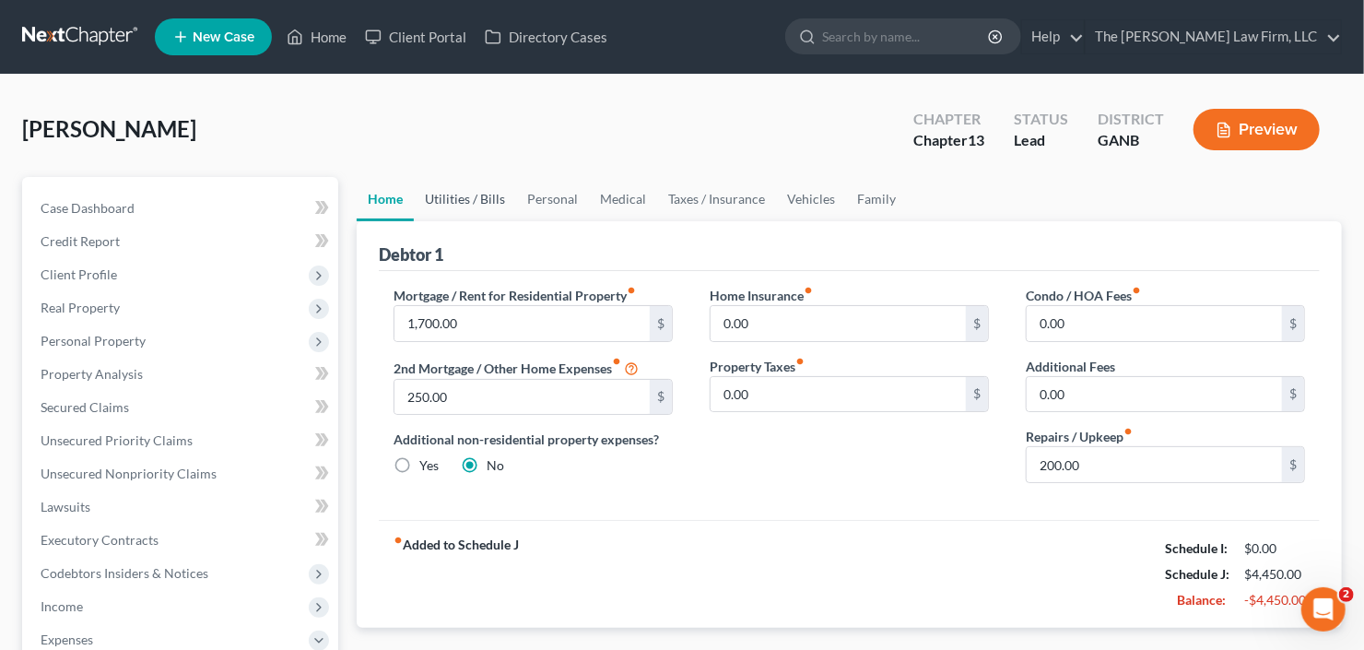
click at [439, 203] on link "Utilities / Bills" at bounding box center [465, 199] width 102 height 44
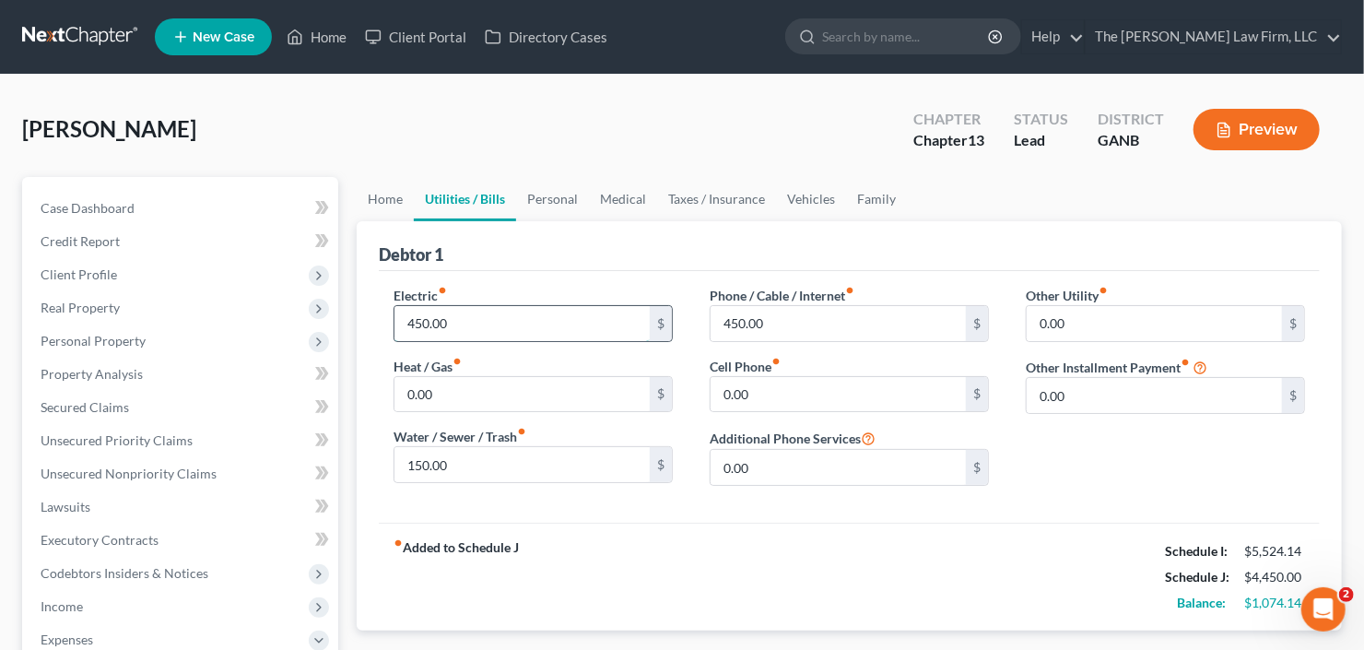
click at [472, 320] on input "450.00" at bounding box center [522, 323] width 255 height 35
type input "350"
type input "125"
type input "350"
click at [548, 192] on link "Personal" at bounding box center [552, 199] width 73 height 44
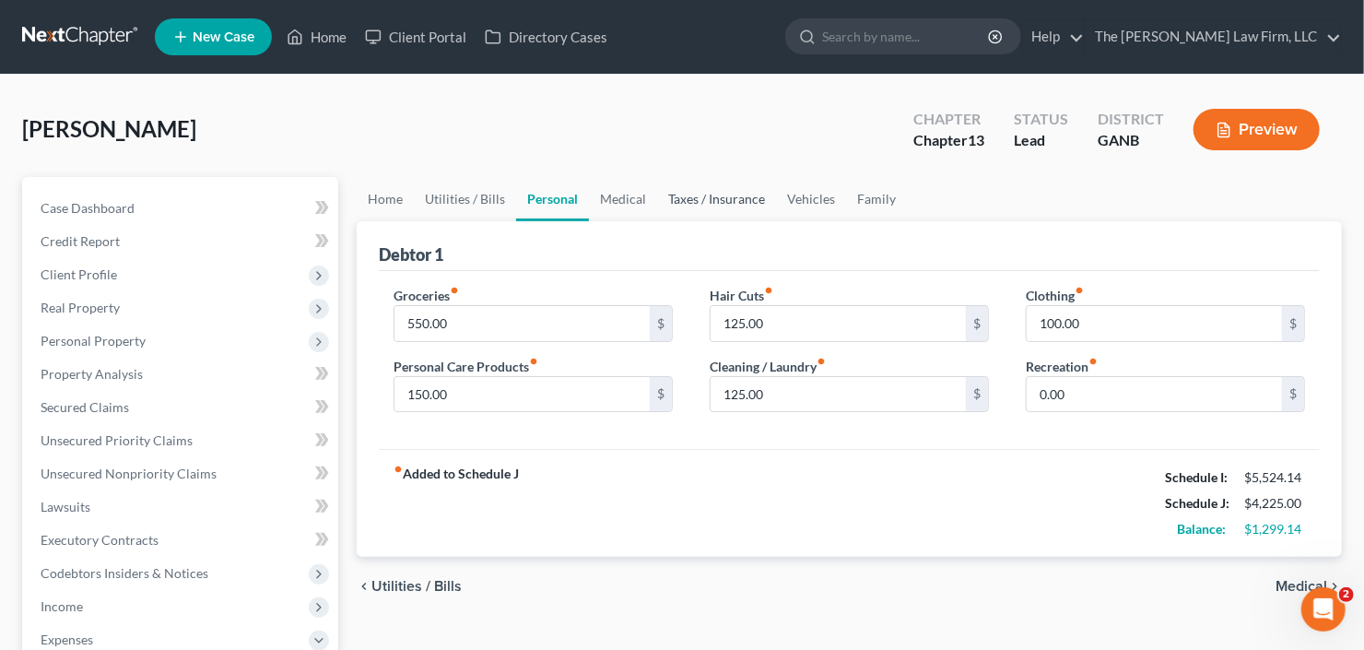
click at [701, 196] on link "Taxes / Insurance" at bounding box center [716, 199] width 119 height 44
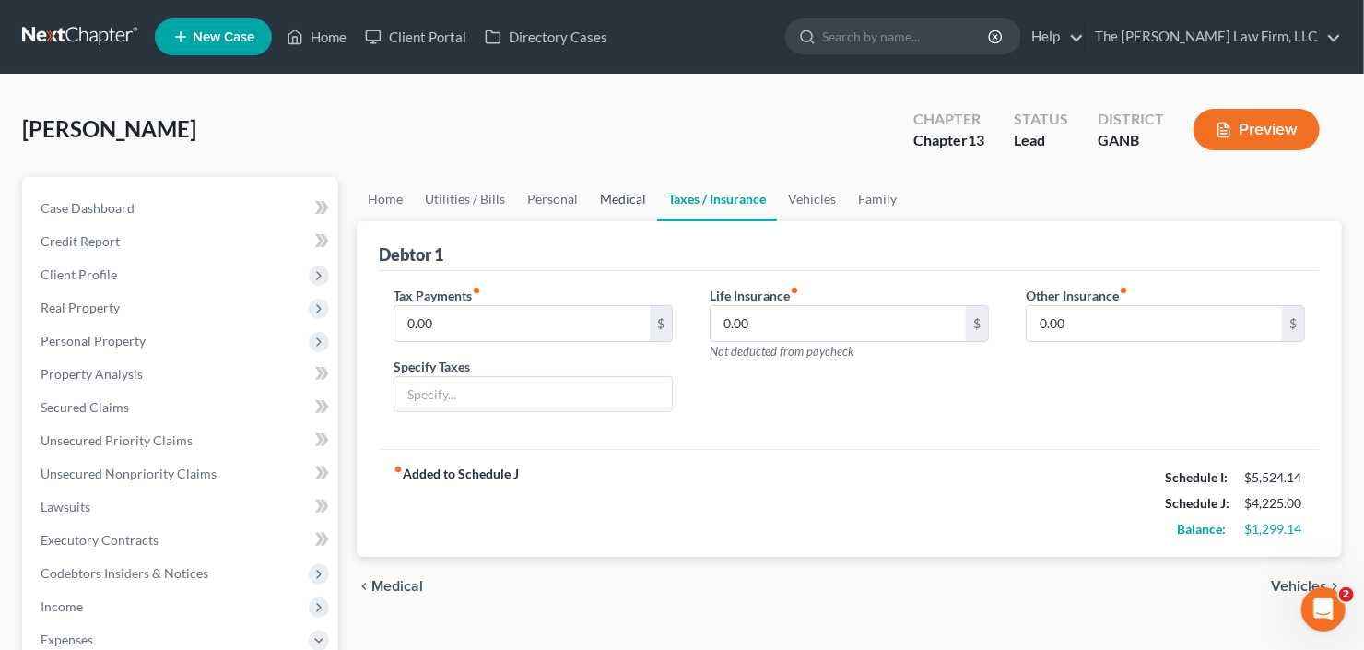
click at [631, 208] on link "Medical" at bounding box center [623, 199] width 68 height 44
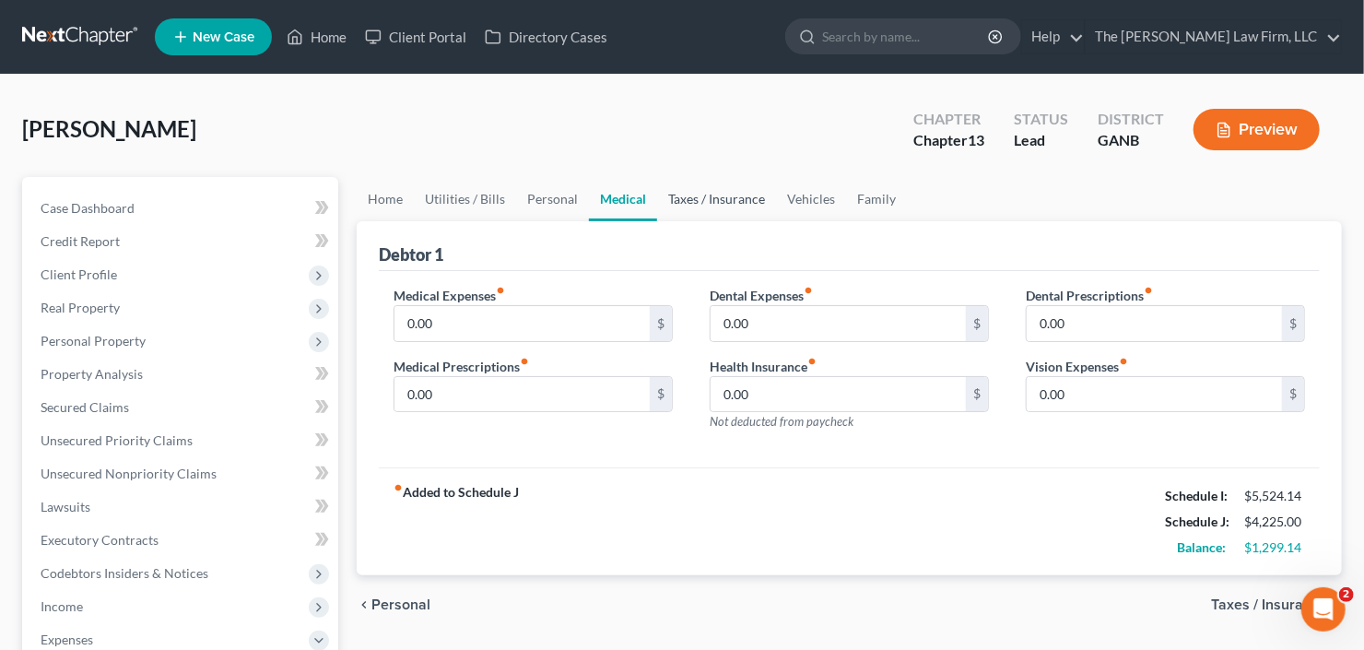
click at [703, 201] on link "Taxes / Insurance" at bounding box center [716, 199] width 119 height 44
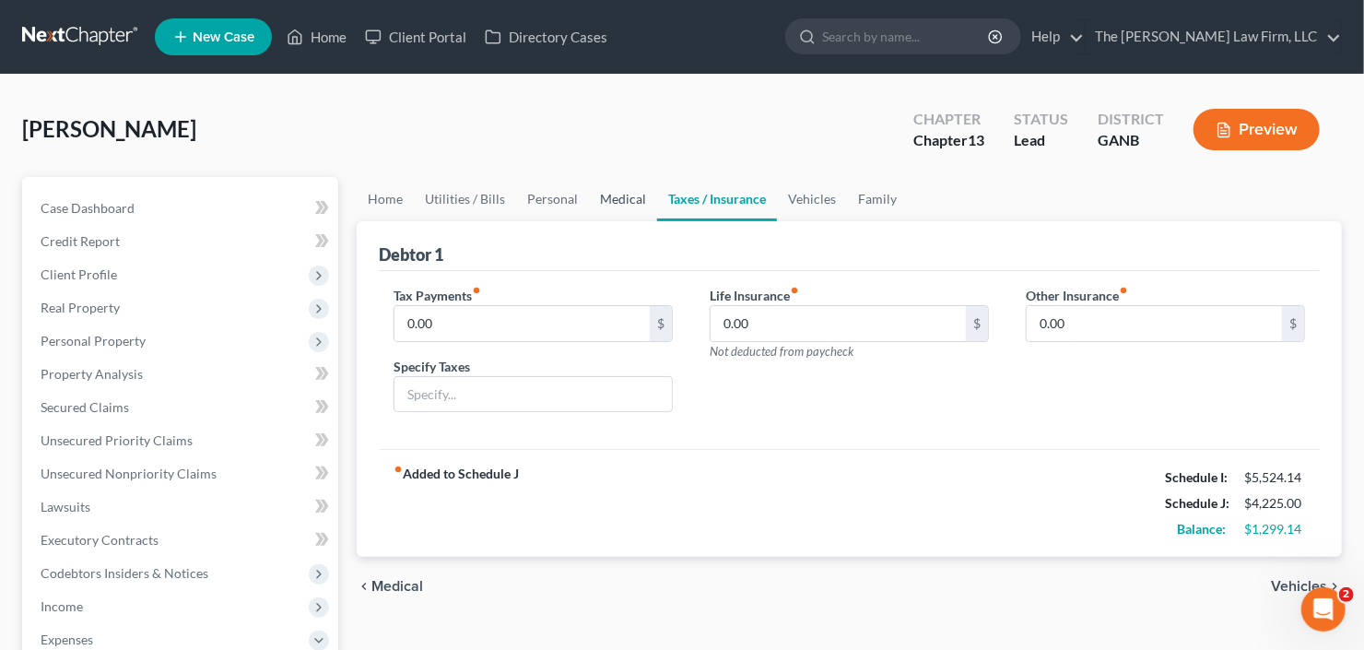
click at [589, 196] on link "Medical" at bounding box center [623, 199] width 68 height 44
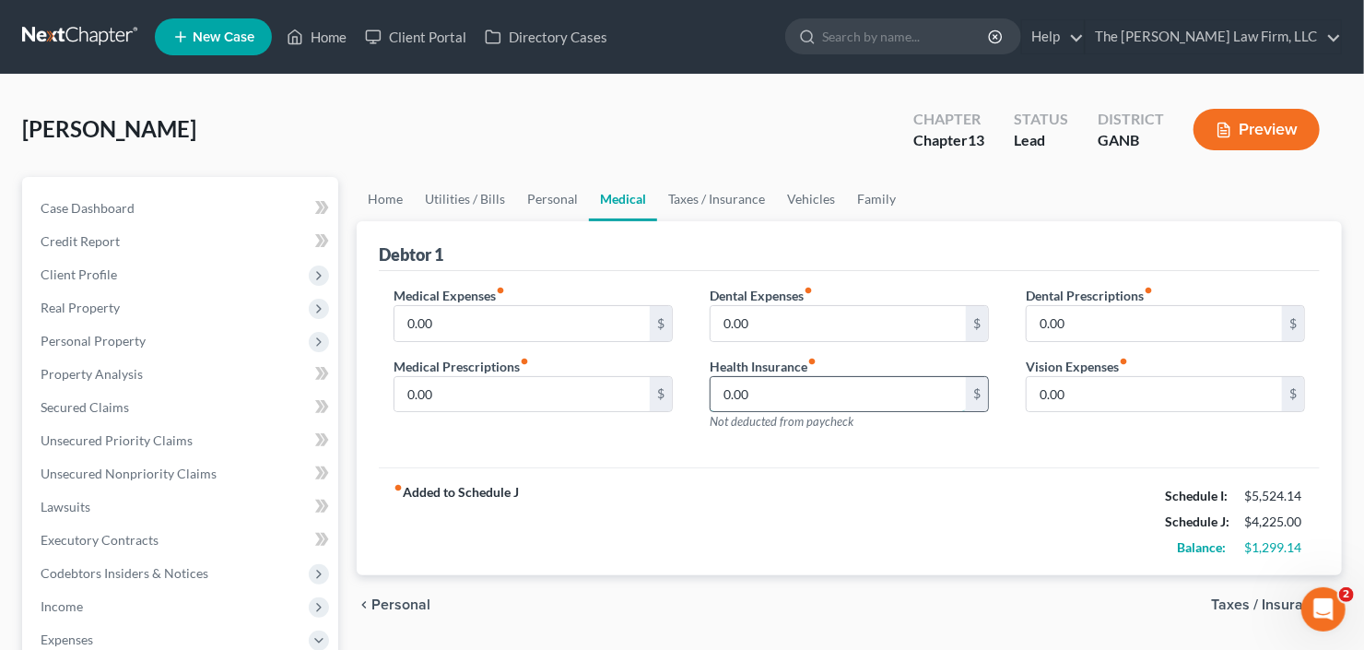
click at [787, 402] on input "0.00" at bounding box center [838, 394] width 255 height 35
type input "500"
click at [810, 195] on link "Vehicles" at bounding box center [811, 199] width 70 height 44
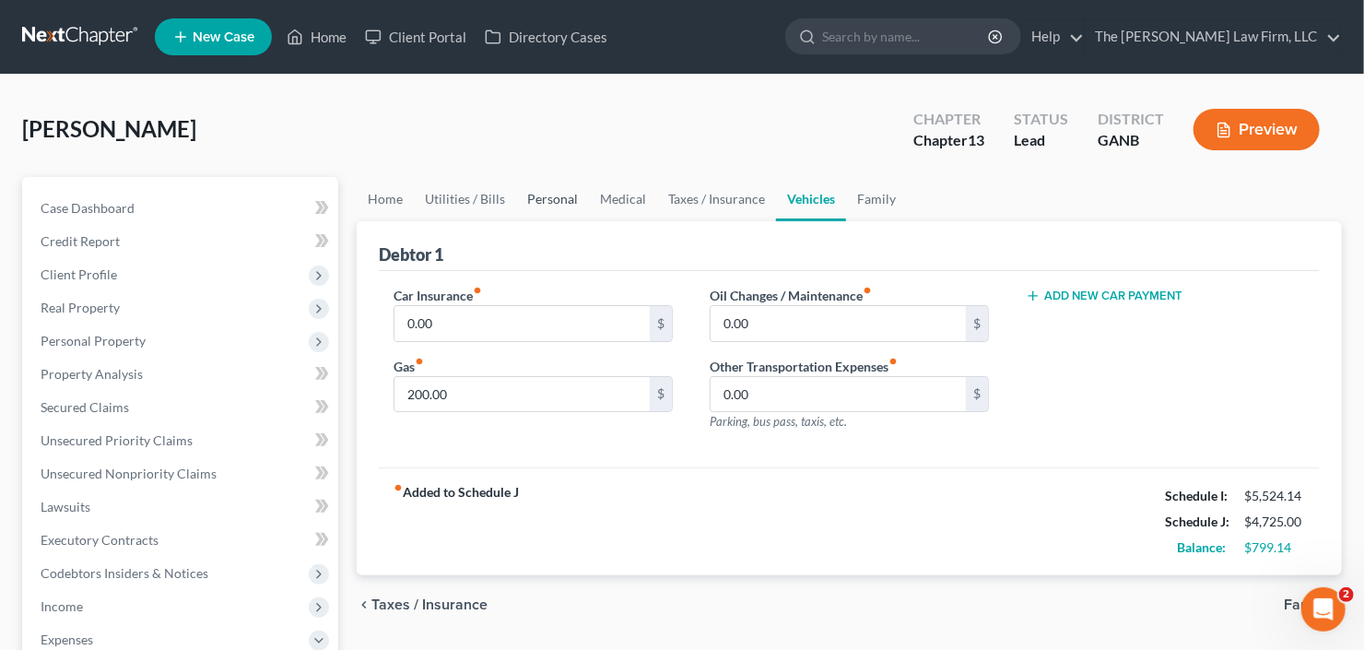
click at [547, 203] on link "Personal" at bounding box center [552, 199] width 73 height 44
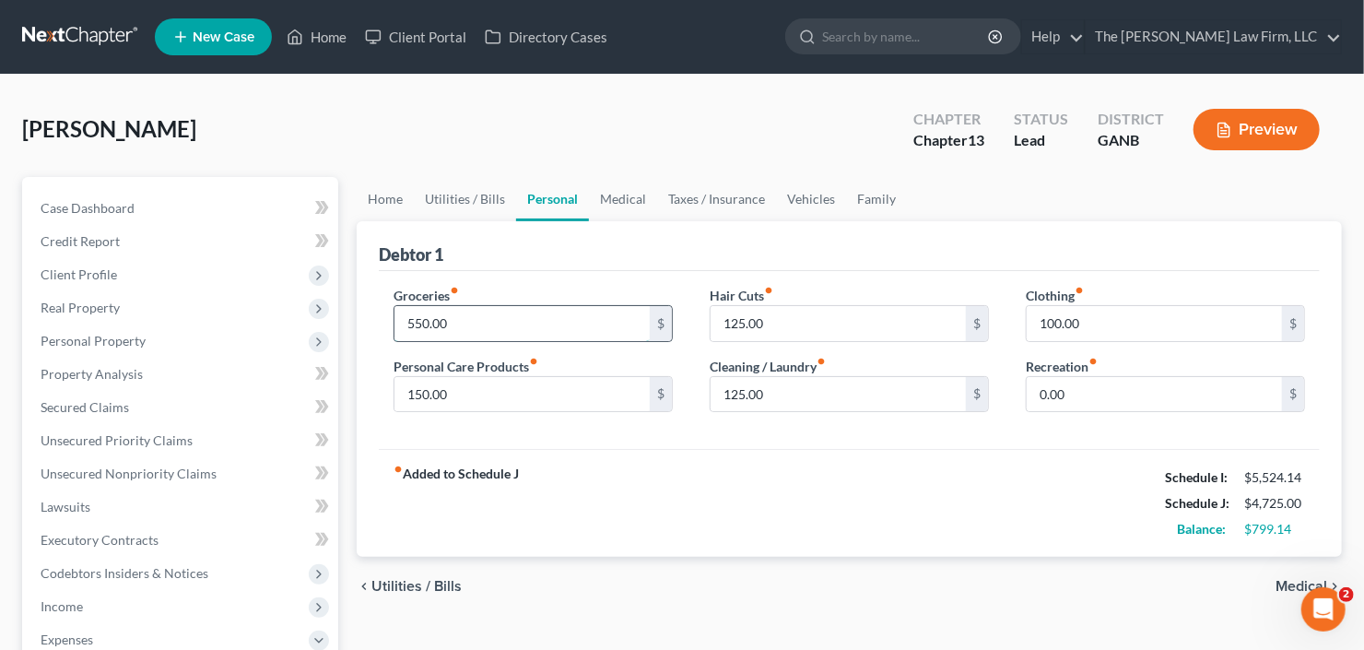
click at [508, 328] on input "550.00" at bounding box center [522, 323] width 255 height 35
type input "500"
type input "125"
click at [470, 203] on link "Utilities / Bills" at bounding box center [465, 199] width 102 height 44
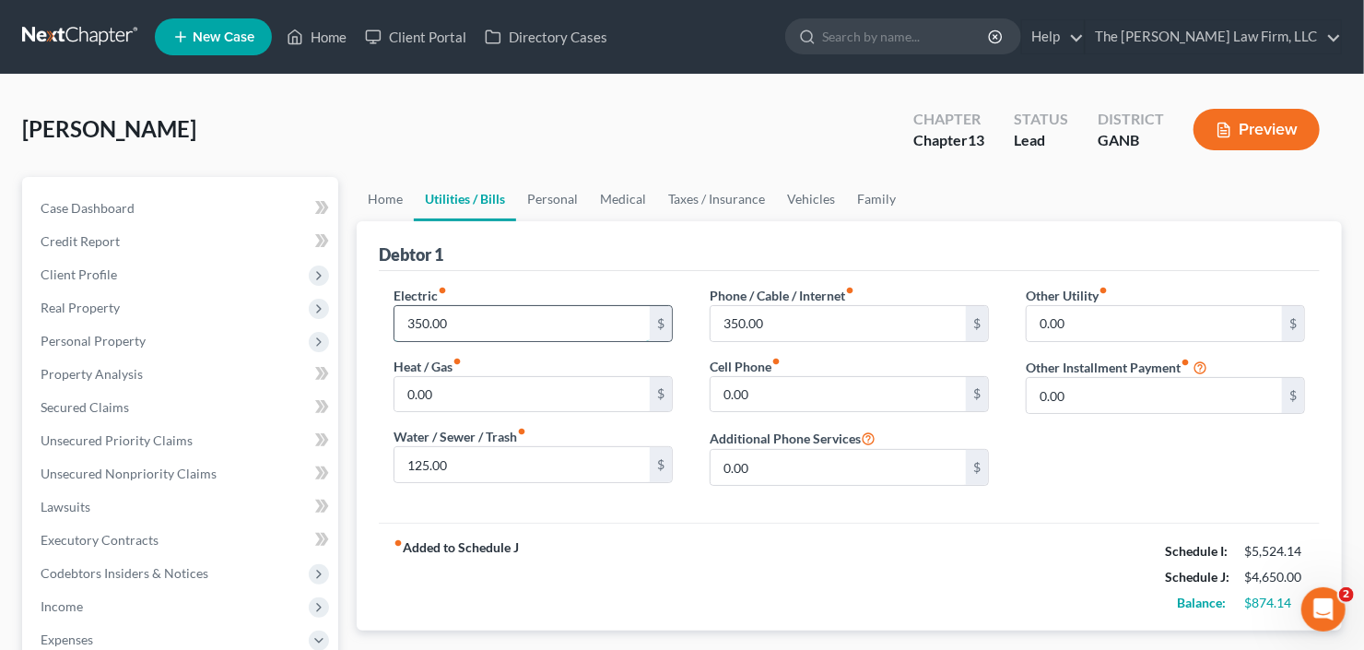
click at [473, 319] on input "350.00" at bounding box center [522, 323] width 255 height 35
type input "375"
click at [558, 196] on link "Personal" at bounding box center [552, 199] width 73 height 44
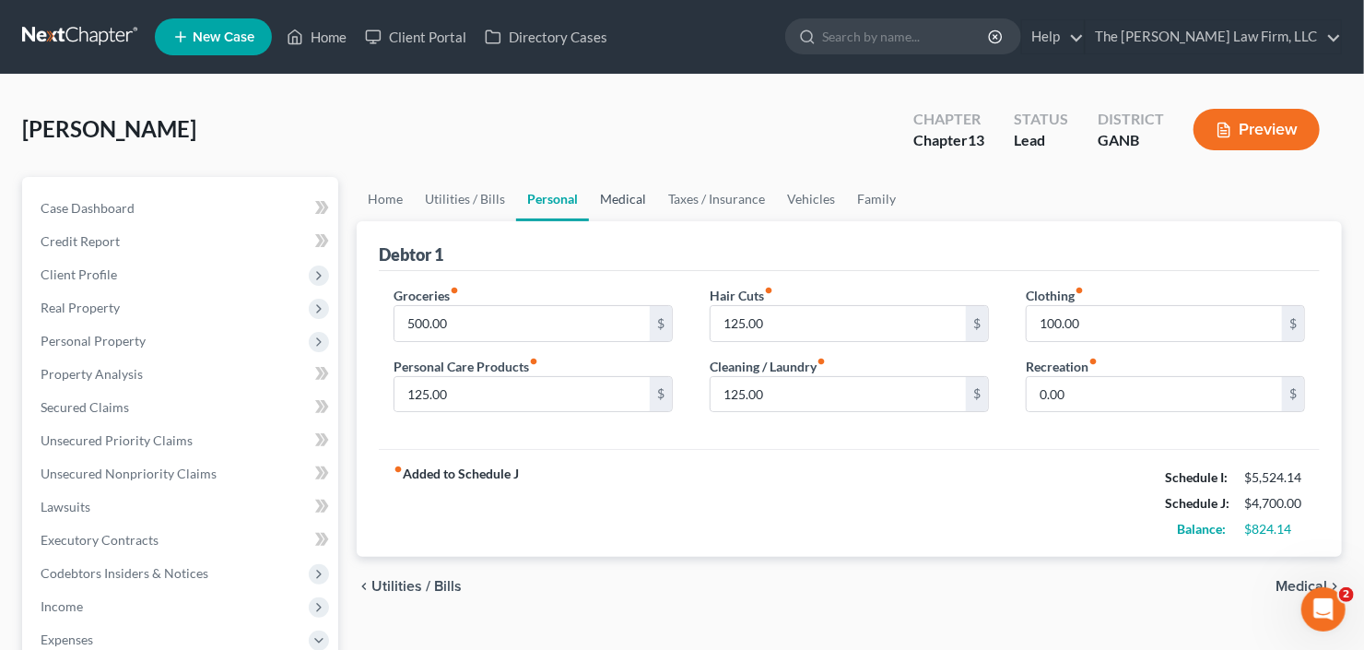
click at [606, 196] on link "Medical" at bounding box center [623, 199] width 68 height 44
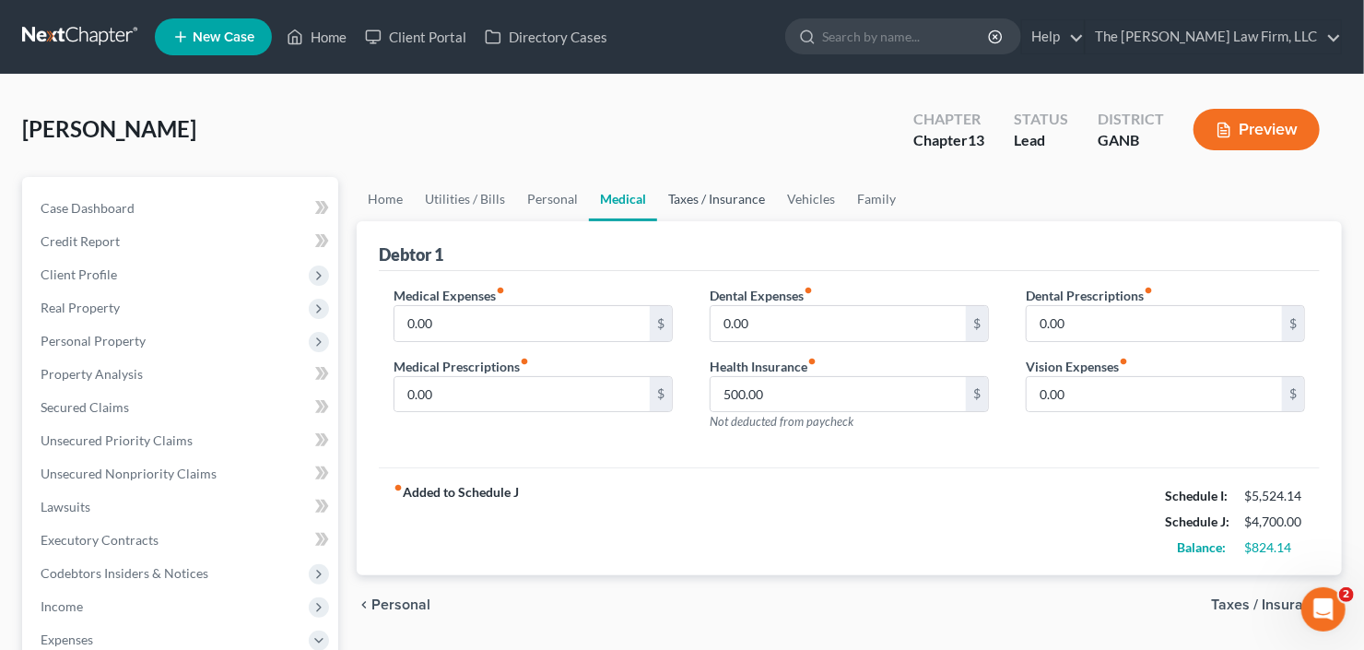
click at [736, 196] on link "Taxes / Insurance" at bounding box center [716, 199] width 119 height 44
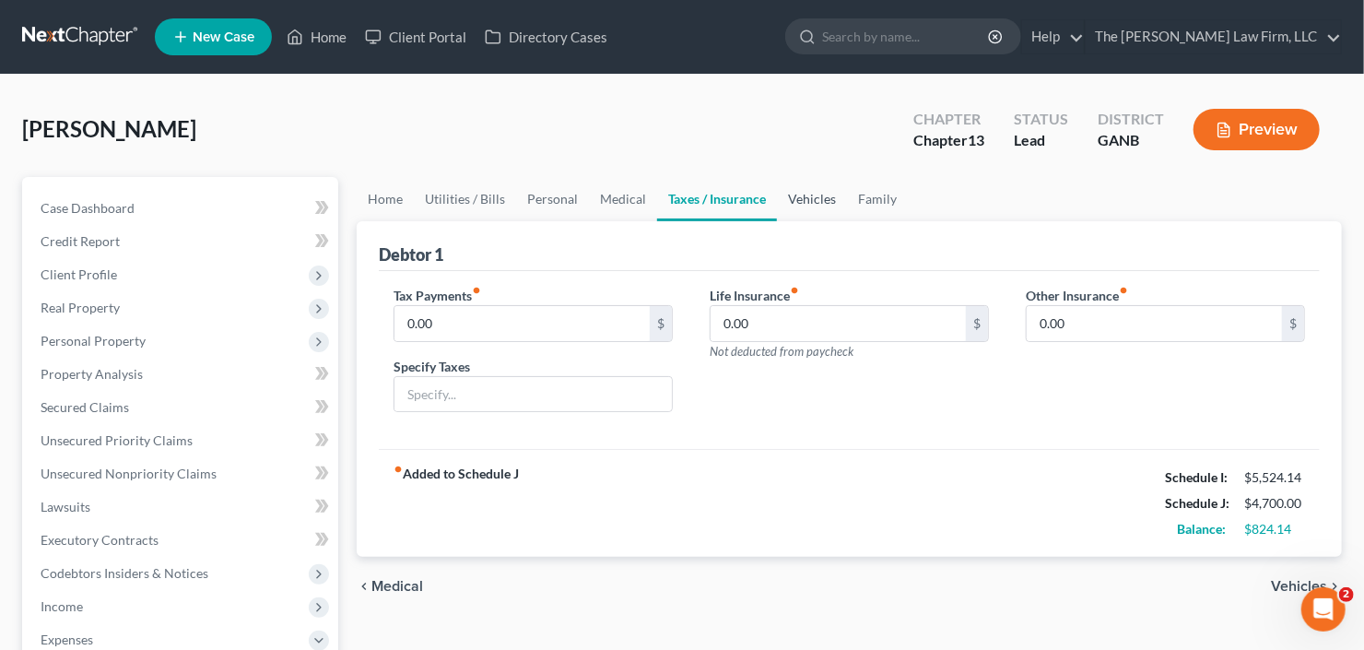
click at [799, 196] on link "Vehicles" at bounding box center [812, 199] width 70 height 44
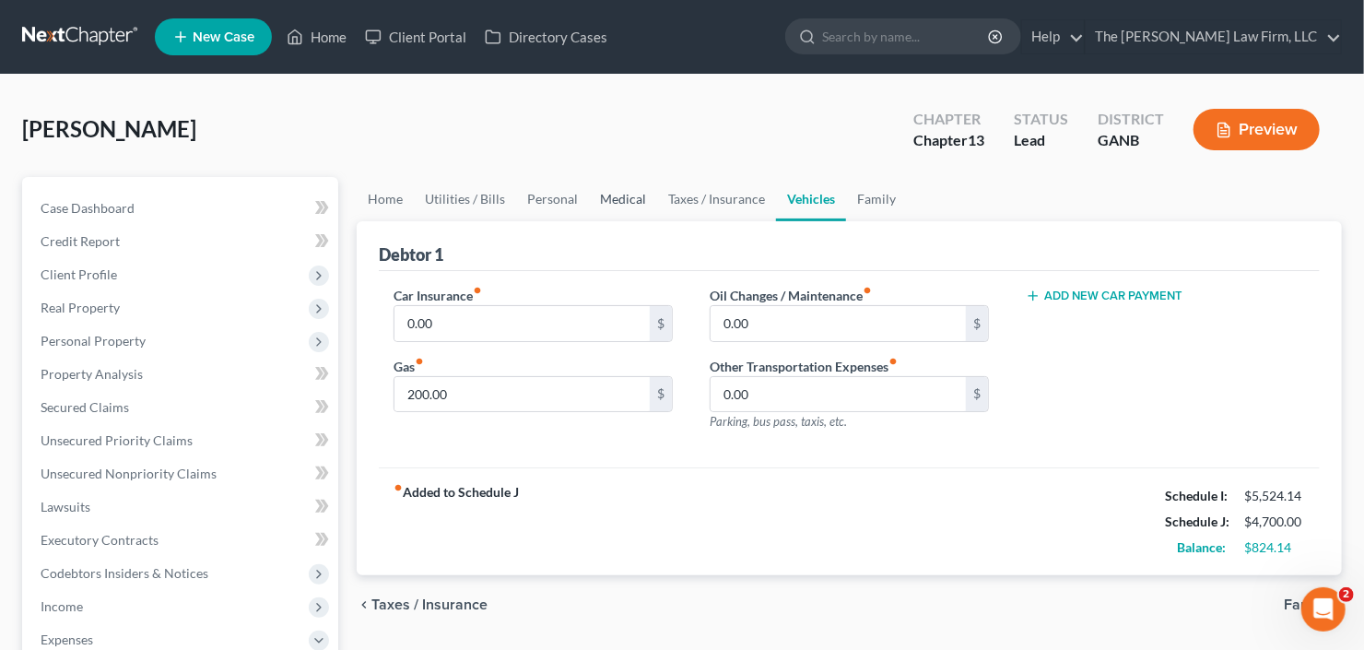
click at [598, 196] on link "Medical" at bounding box center [623, 199] width 68 height 44
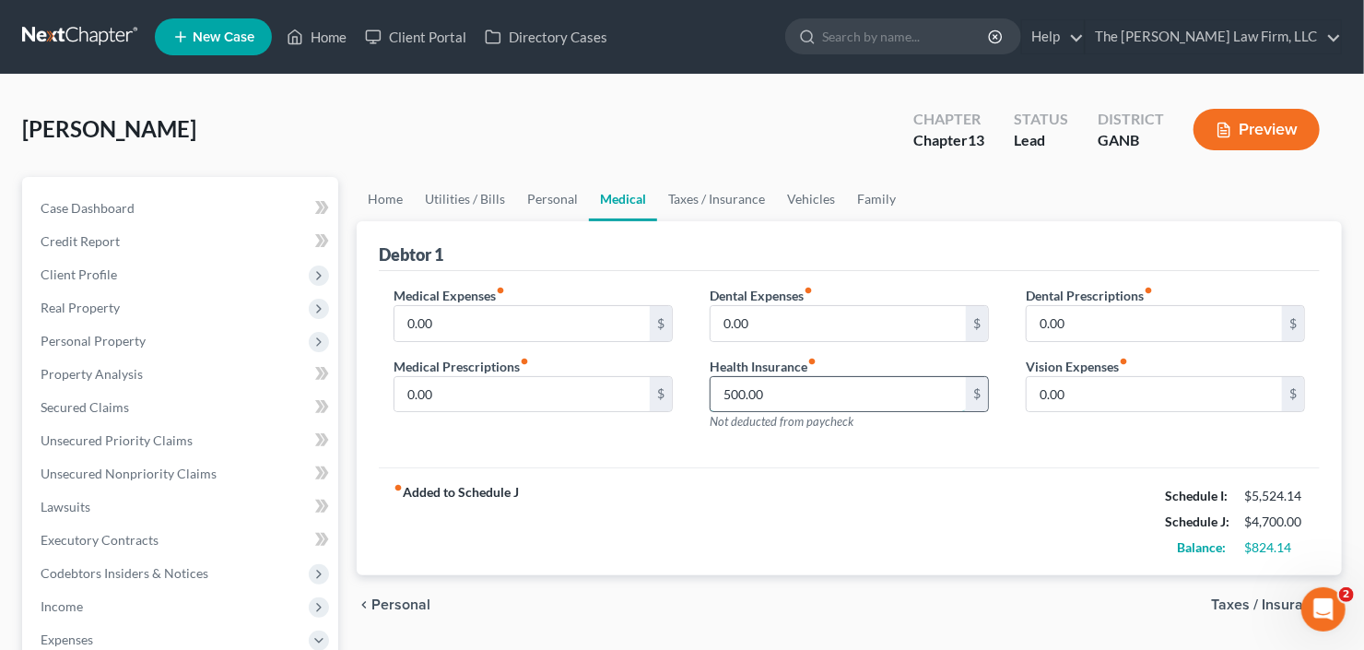
click at [773, 382] on input "500.00" at bounding box center [838, 394] width 255 height 35
type input "560.00"
click at [544, 195] on link "Personal" at bounding box center [552, 199] width 73 height 44
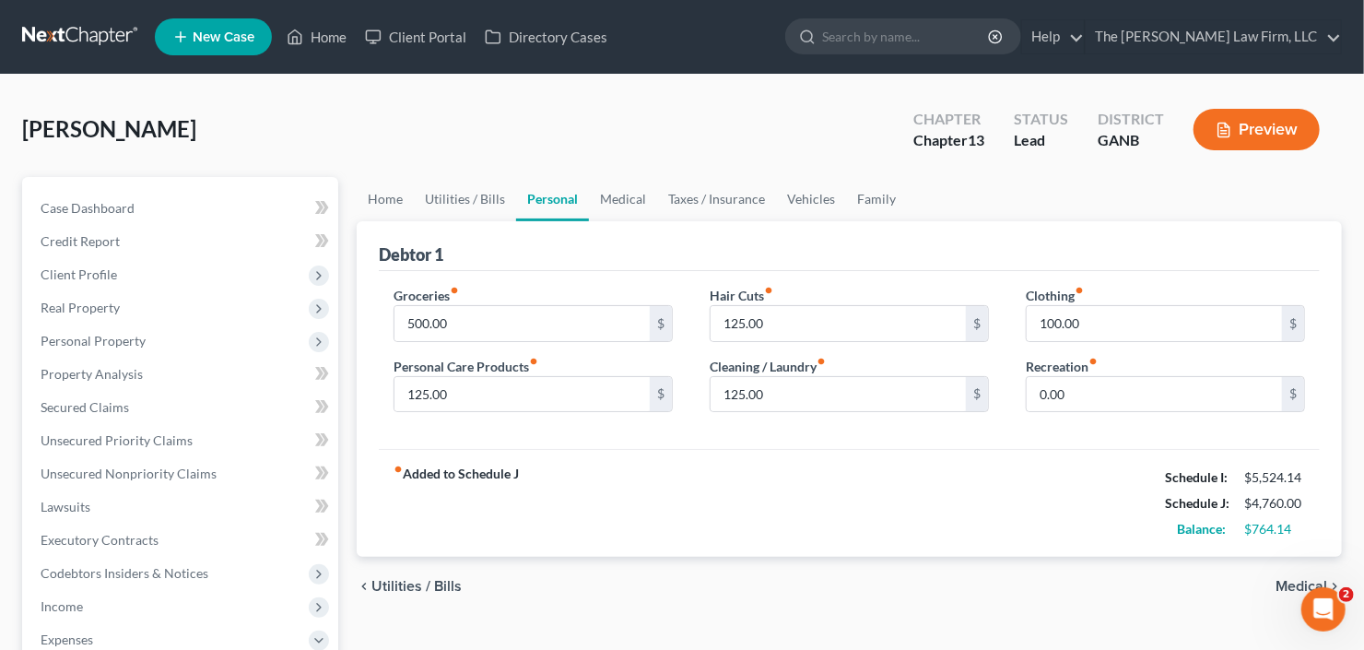
click at [511, 298] on div "Groceries fiber_manual_record 500.00 $" at bounding box center [533, 314] width 279 height 56
click at [468, 324] on input "500.00" at bounding box center [522, 323] width 255 height 35
type input "450"
type input "100"
type input "115.00"
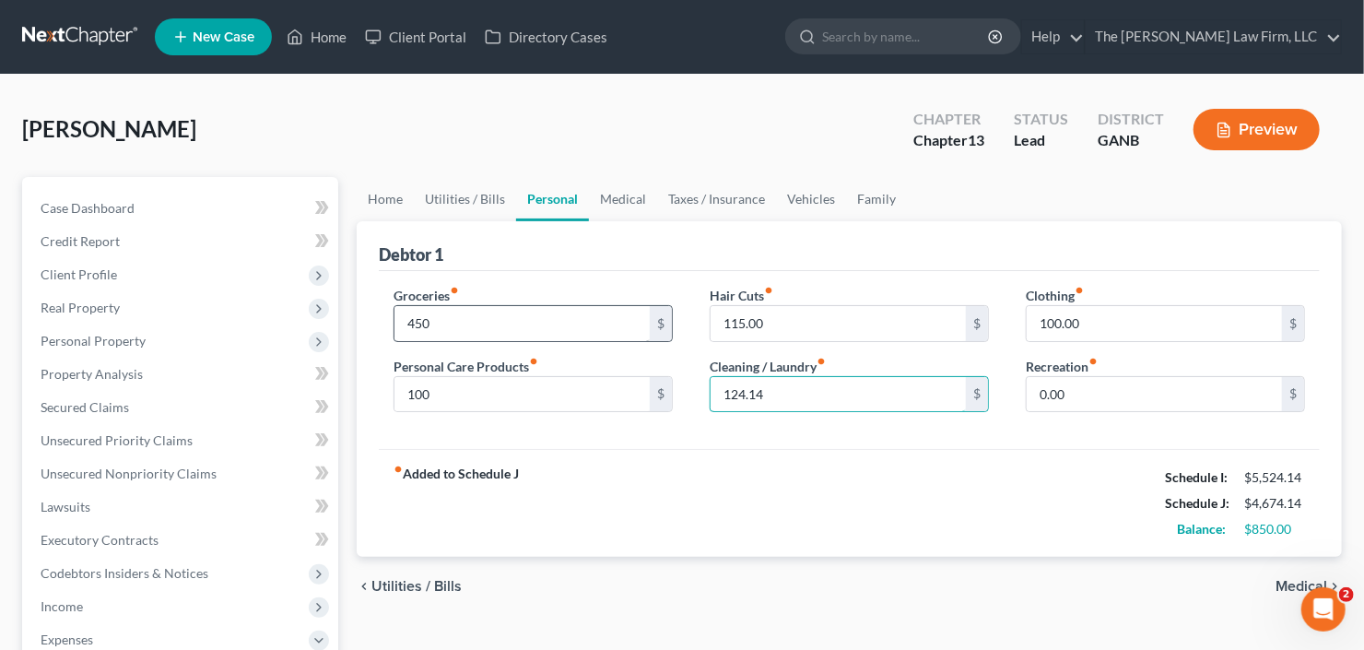
type input "124.14"
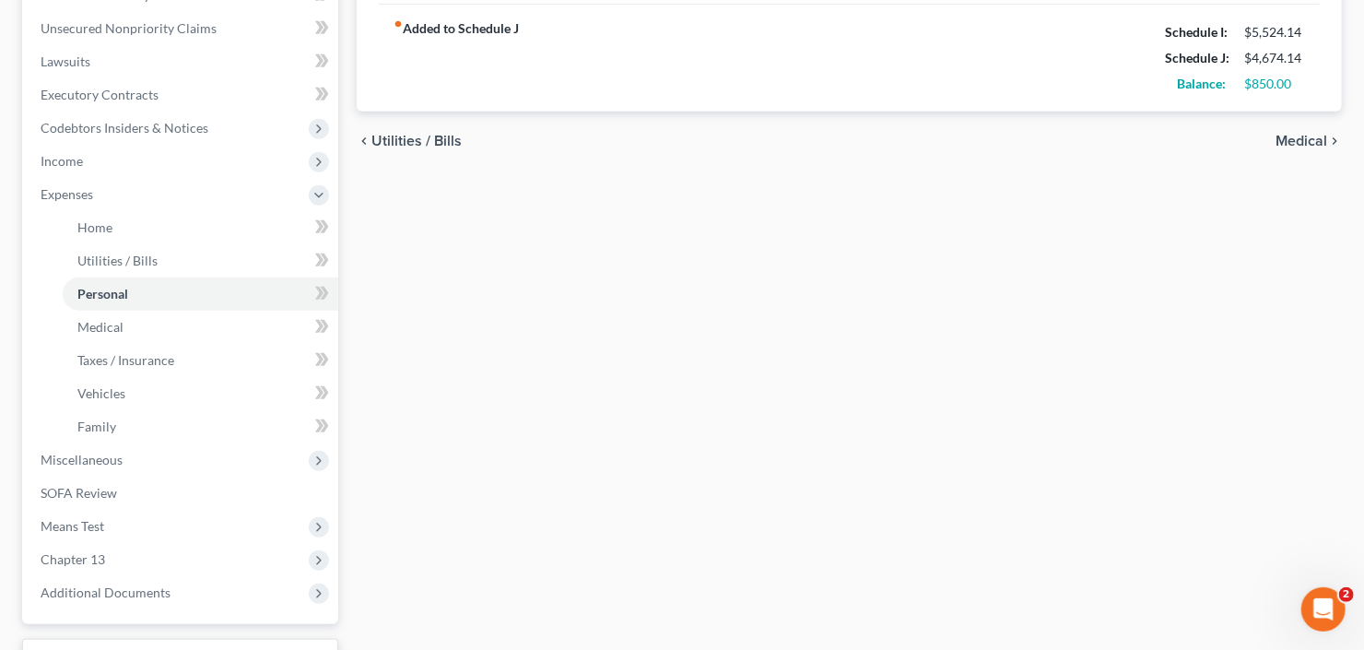
scroll to position [593, 0]
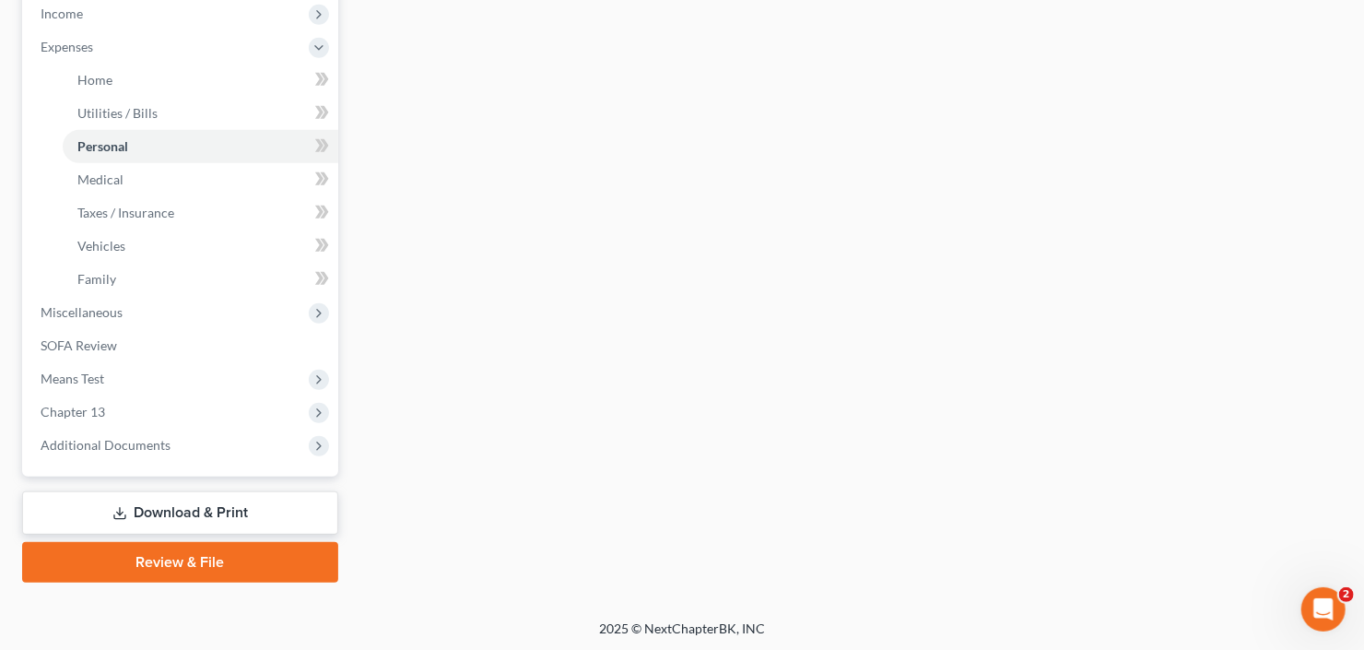
click at [145, 530] on link "Download & Print" at bounding box center [180, 512] width 316 height 43
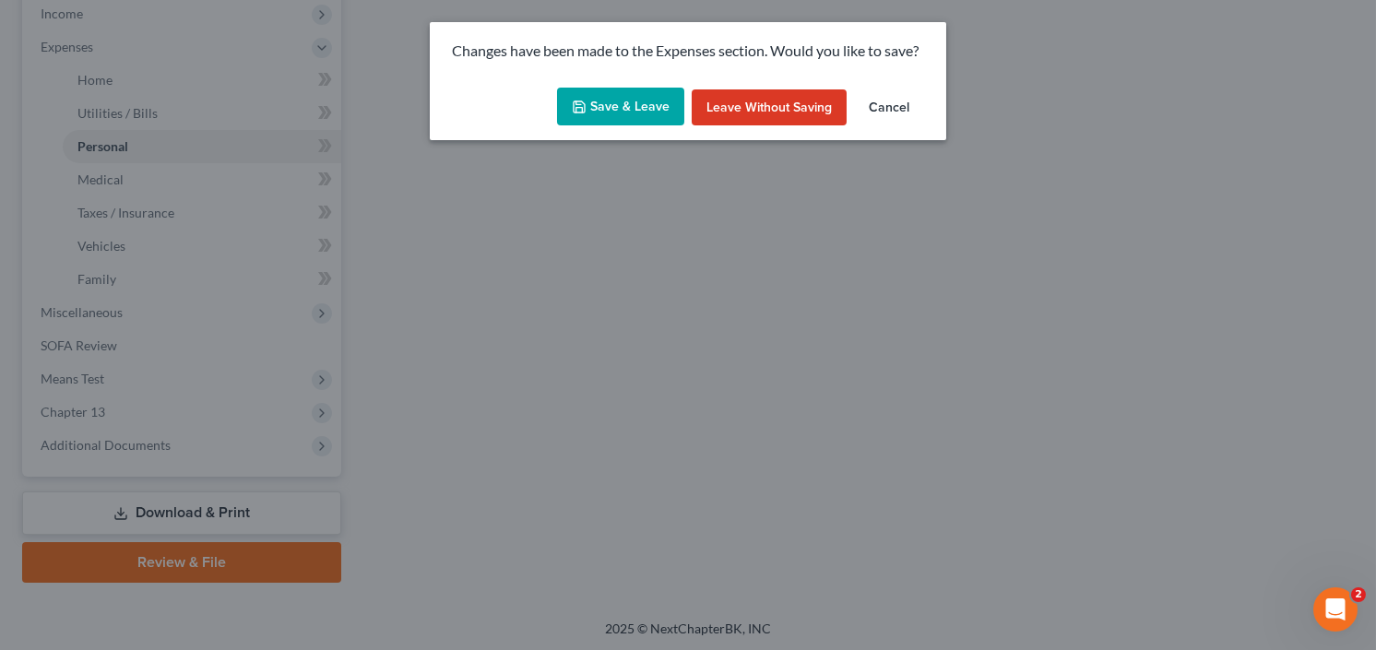
click at [627, 90] on button "Save & Leave" at bounding box center [620, 107] width 127 height 39
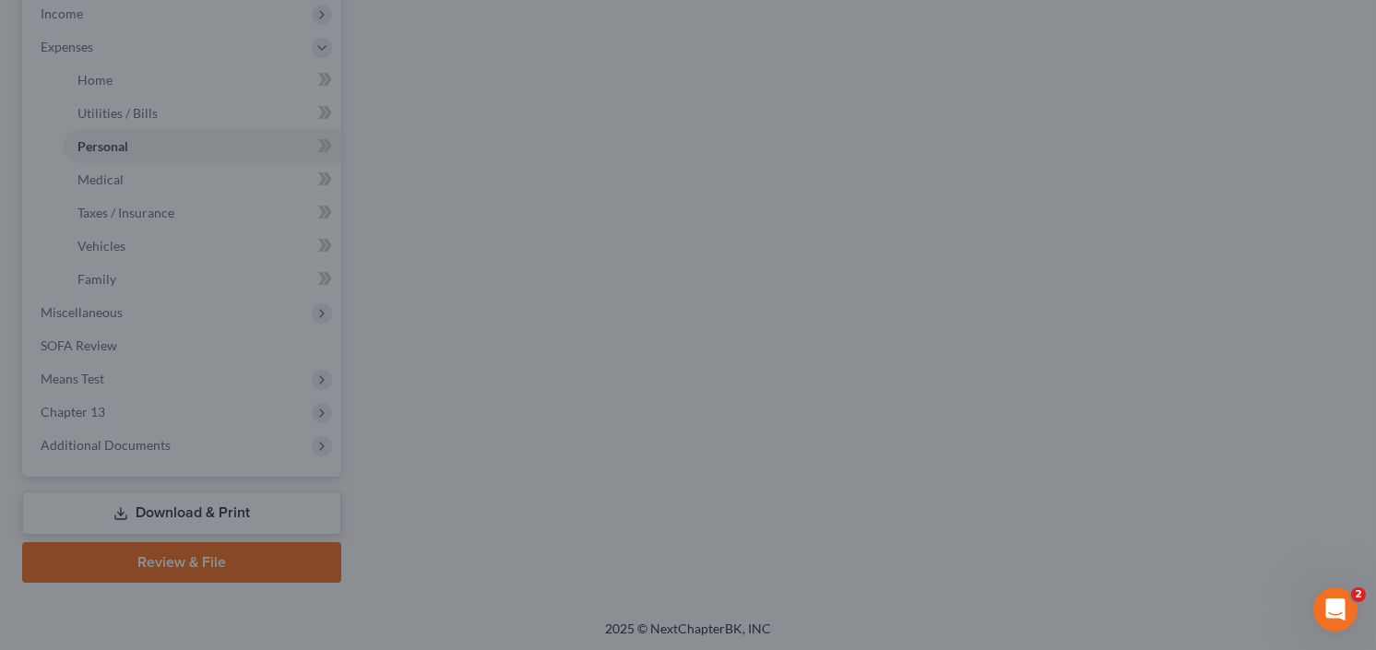
type input "450.00"
type input "100.00"
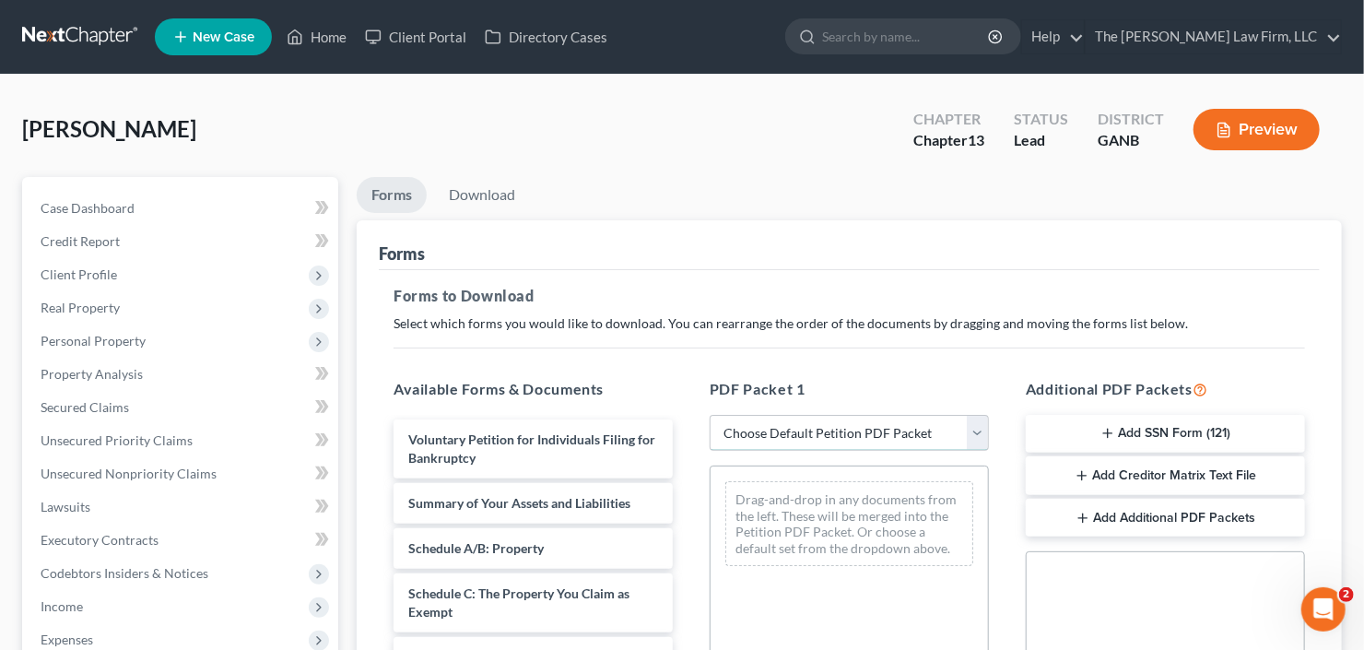
click at [833, 420] on select "Choose Default Petition PDF Packet Complete Bankruptcy Petition (all forms and …" at bounding box center [849, 433] width 279 height 37
select select "0"
click at [710, 415] on select "Choose Default Petition PDF Packet Complete Bankruptcy Petition (all forms and …" at bounding box center [849, 433] width 279 height 37
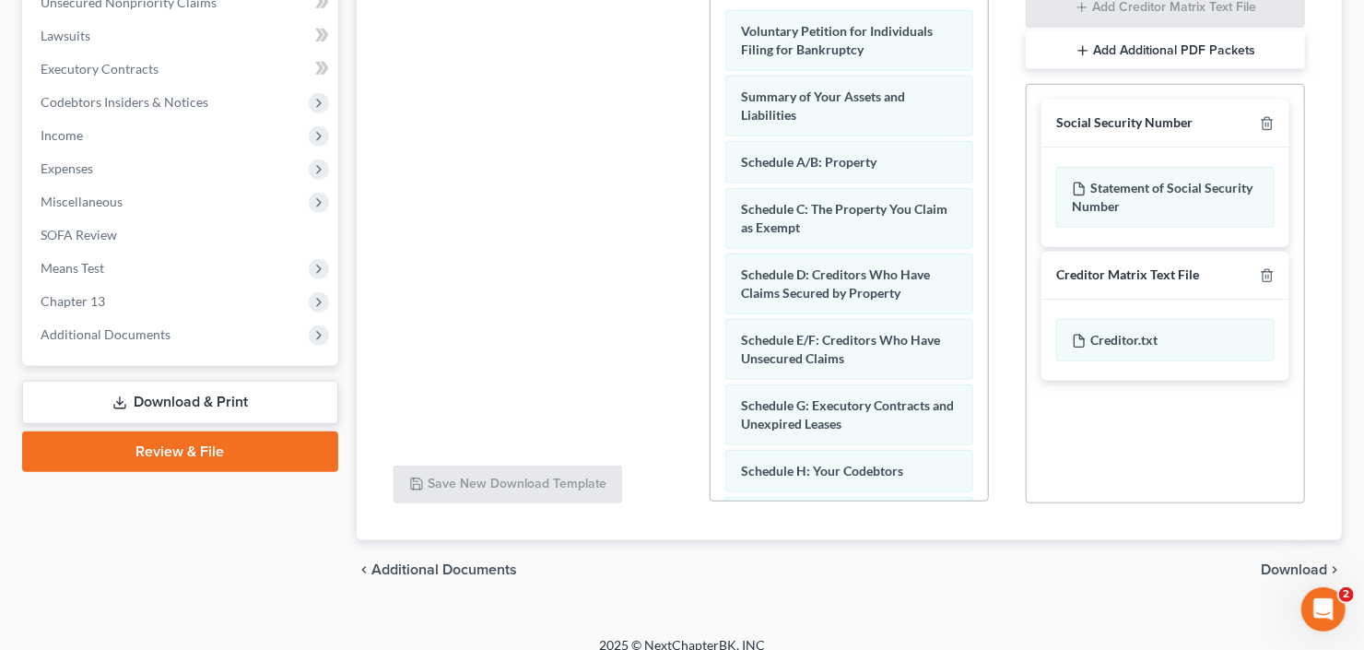
scroll to position [487, 0]
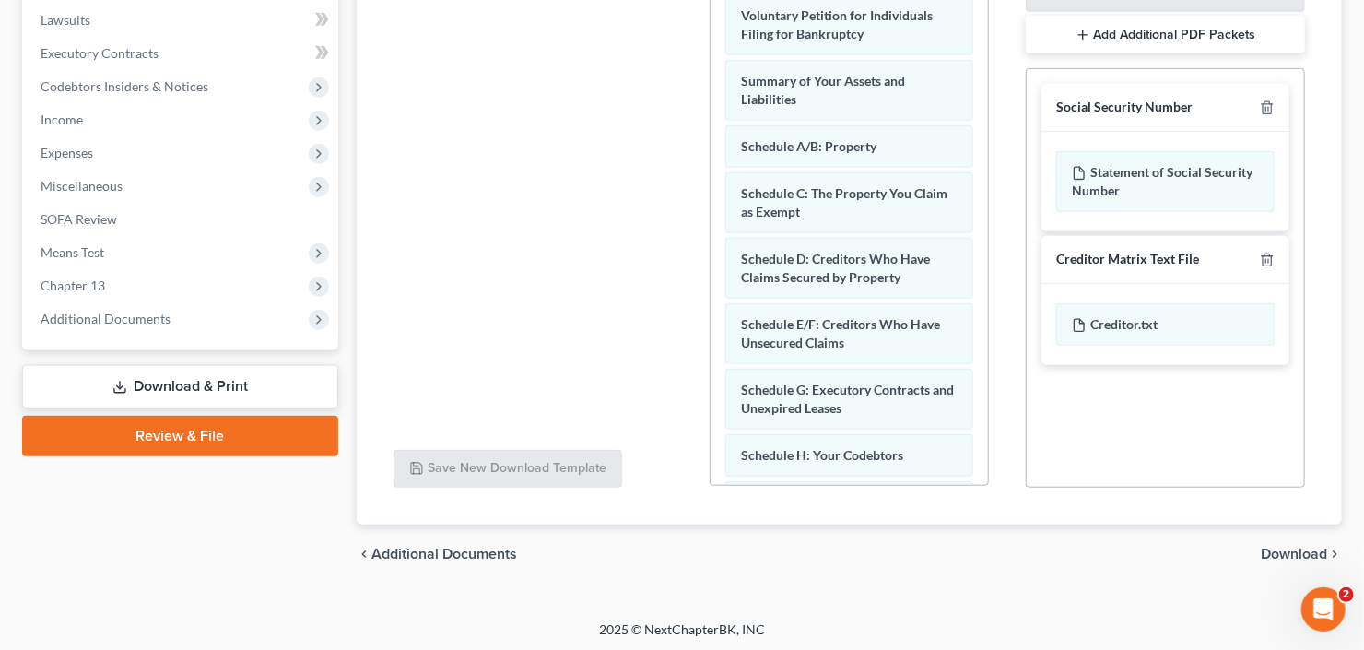
click at [1291, 553] on span "Download" at bounding box center [1294, 554] width 66 height 15
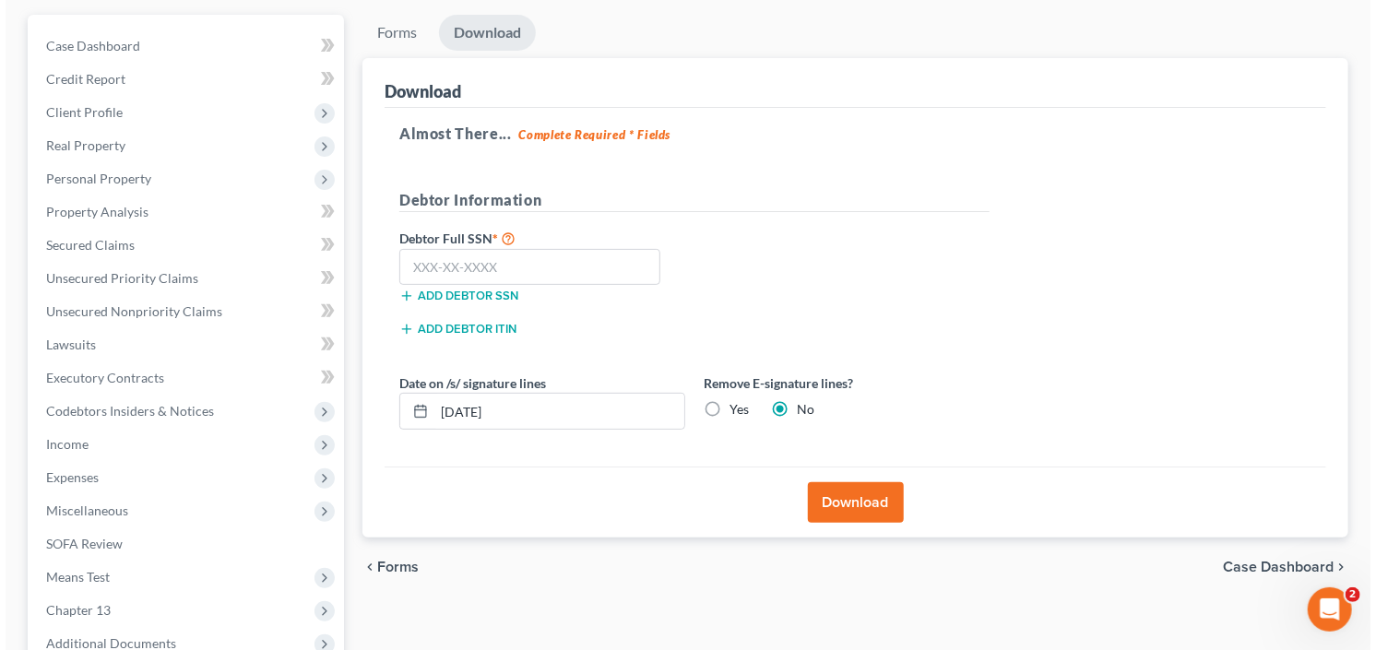
scroll to position [65, 0]
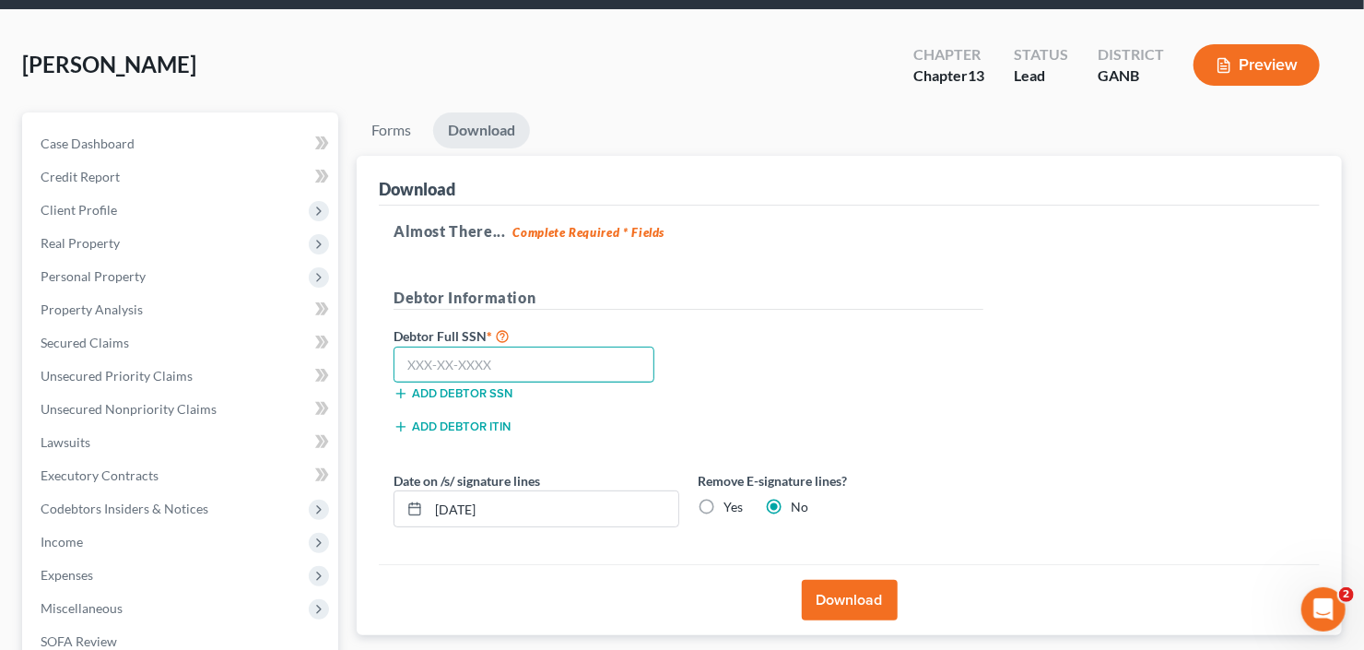
click at [461, 357] on input "text" at bounding box center [524, 365] width 261 height 37
type input "258-69-3524"
click at [838, 599] on button "Download" at bounding box center [850, 600] width 96 height 41
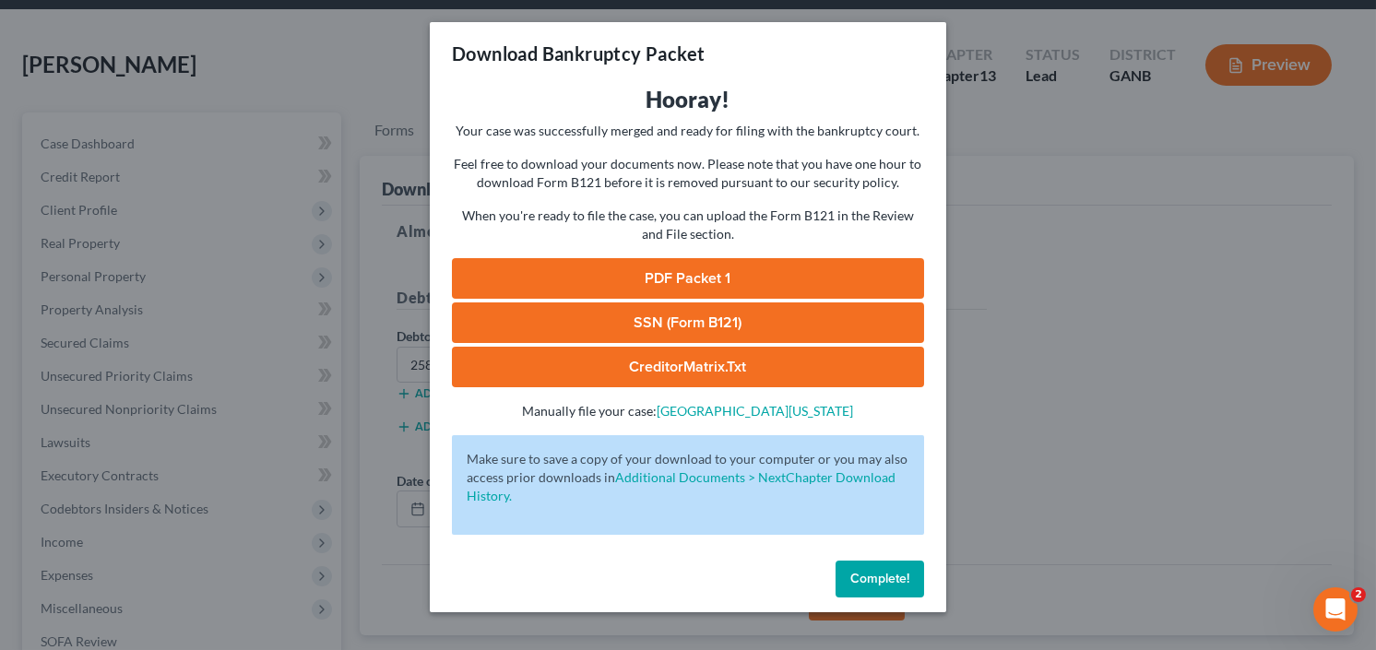
drag, startPoint x: 606, startPoint y: 274, endPoint x: 608, endPoint y: 286, distance: 12.1
click at [606, 274] on link "PDF Packet 1" at bounding box center [688, 278] width 472 height 41
click at [644, 313] on link "SSN (Form B121)" at bounding box center [688, 322] width 472 height 41
